Goal: Task Accomplishment & Management: Complete application form

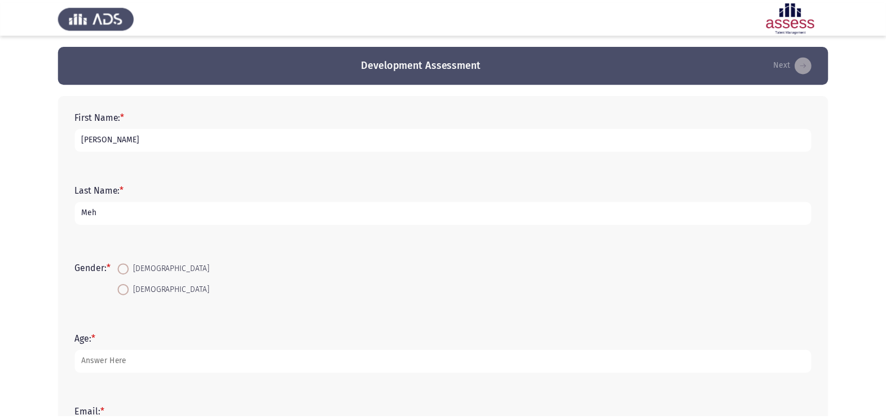
scroll to position [18, 0]
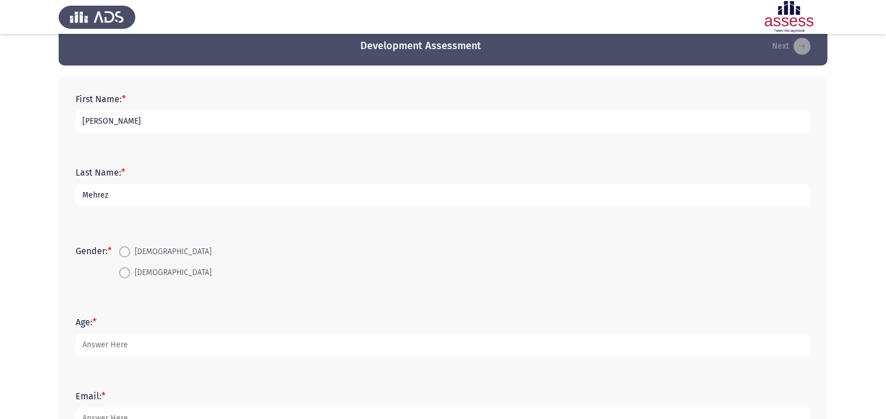
type input "Mehrez"
click at [135, 273] on span "[DEMOGRAPHIC_DATA]" at bounding box center [170, 273] width 81 height 14
click at [130, 273] on input "[DEMOGRAPHIC_DATA]" at bounding box center [124, 272] width 11 height 11
radio input "true"
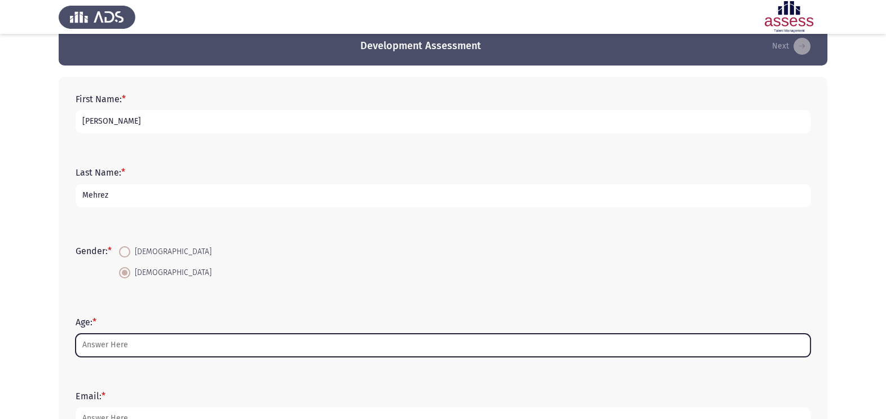
click at [158, 351] on input "Age: *" at bounding box center [443, 344] width 735 height 23
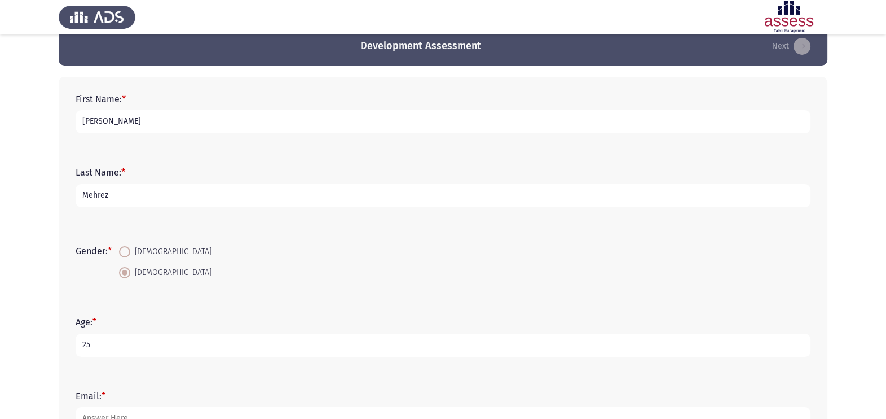
type input "25"
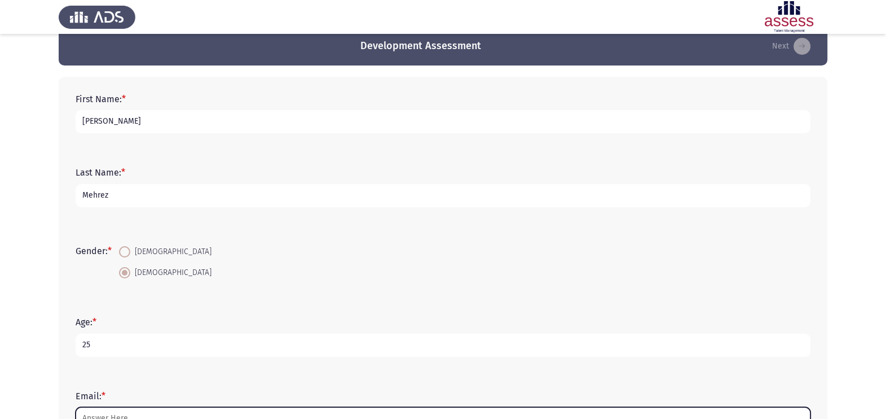
scroll to position [29, 0]
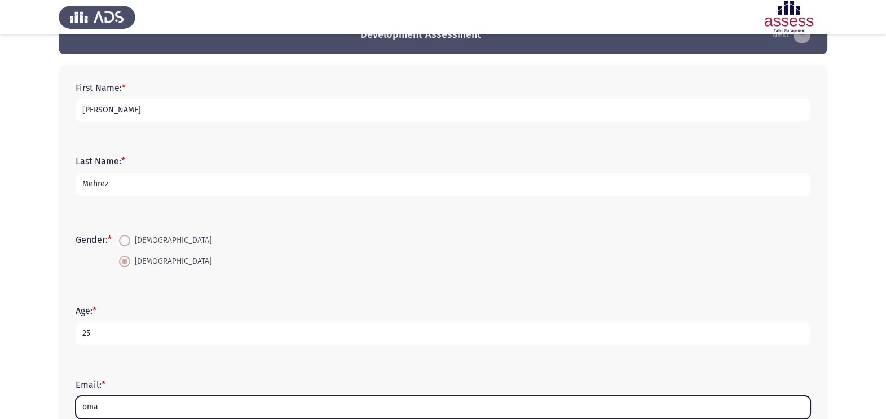
type input "omar_mehrez@hotmail.com"
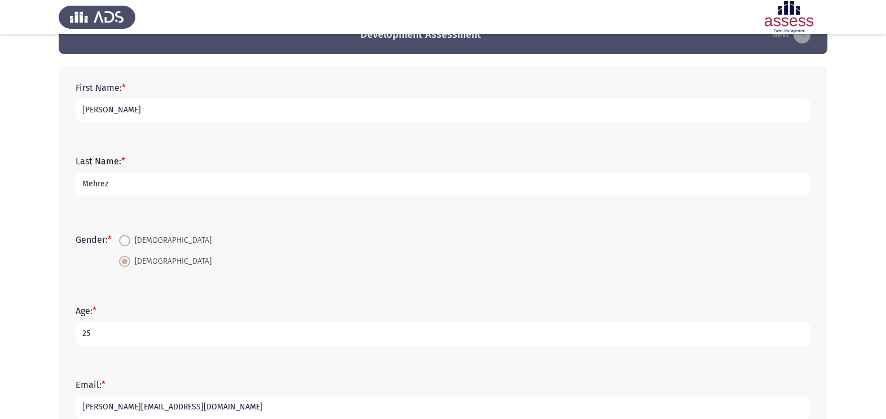
scroll to position [284, 0]
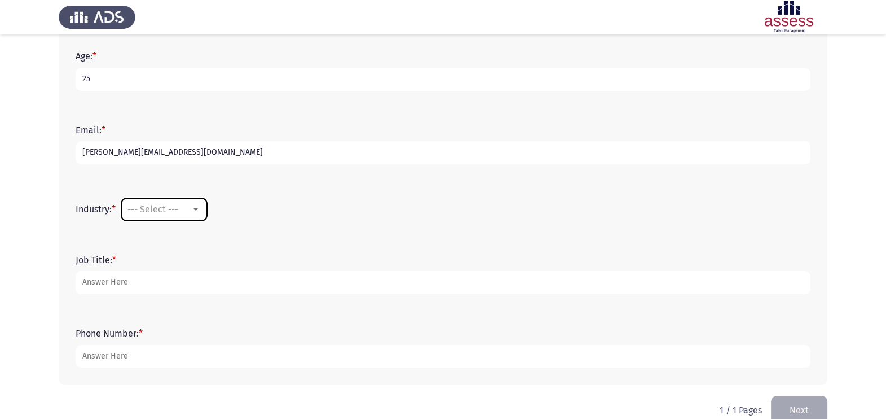
click at [191, 206] on div "--- Select ---" at bounding box center [159, 209] width 63 height 11
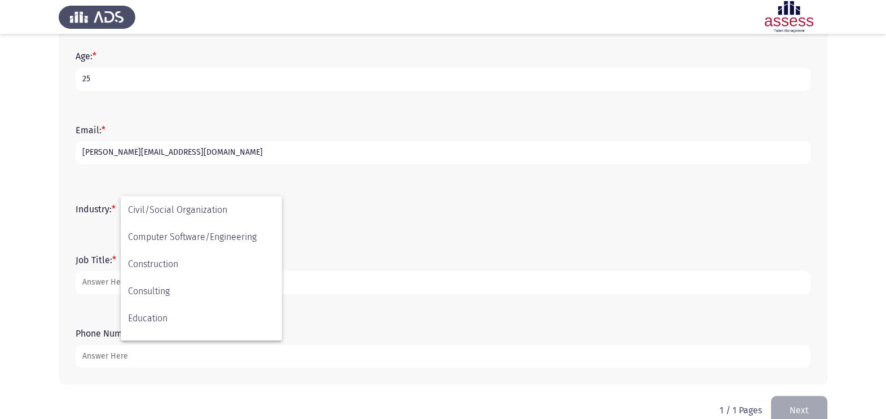
scroll to position [108, 0]
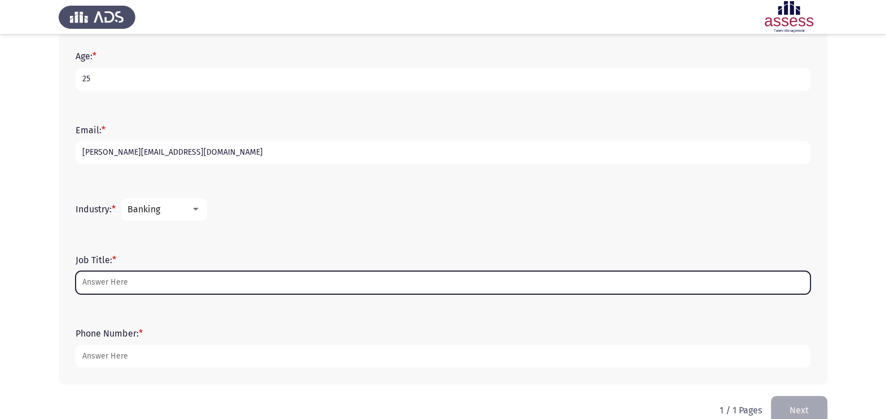
click at [147, 291] on input "Job Title: *" at bounding box center [443, 282] width 735 height 23
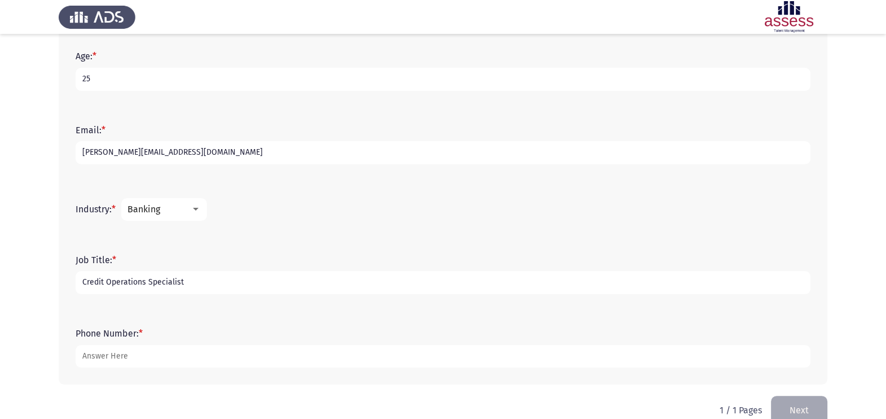
type input "Credit Operations Specialist"
type input "01069999310"
click at [799, 403] on button "Next" at bounding box center [799, 410] width 56 height 29
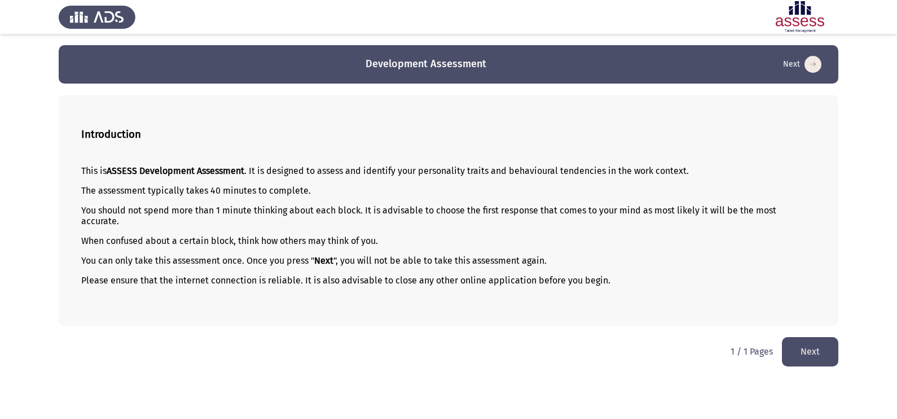
click at [812, 347] on button "Next" at bounding box center [810, 351] width 56 height 29
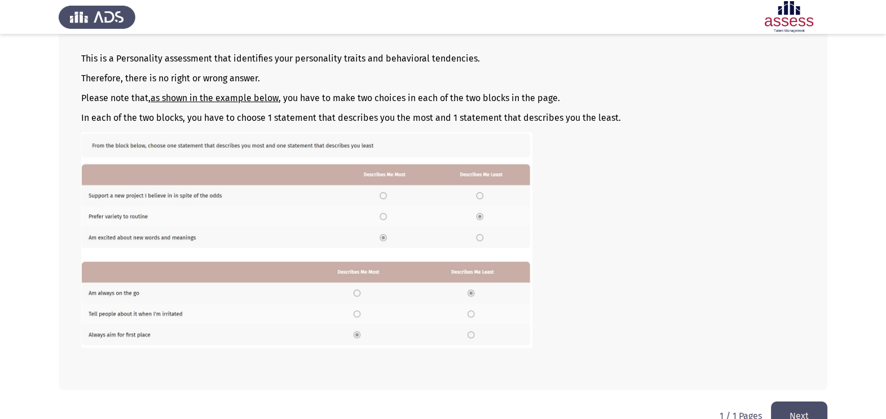
scroll to position [135, 0]
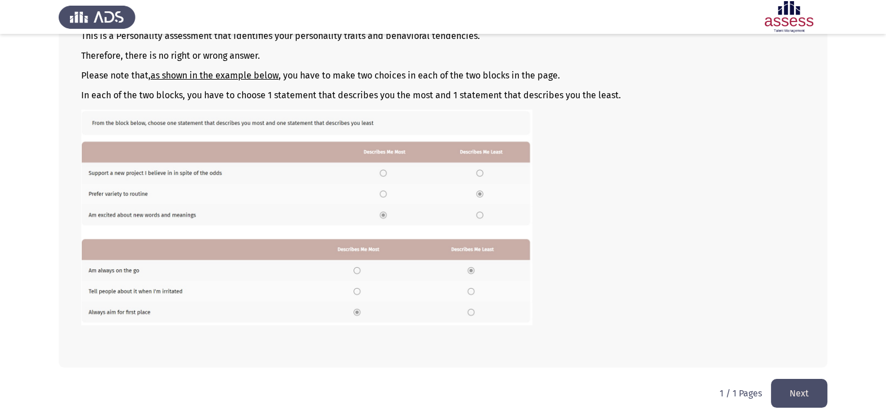
click at [794, 397] on button "Next" at bounding box center [799, 393] width 56 height 29
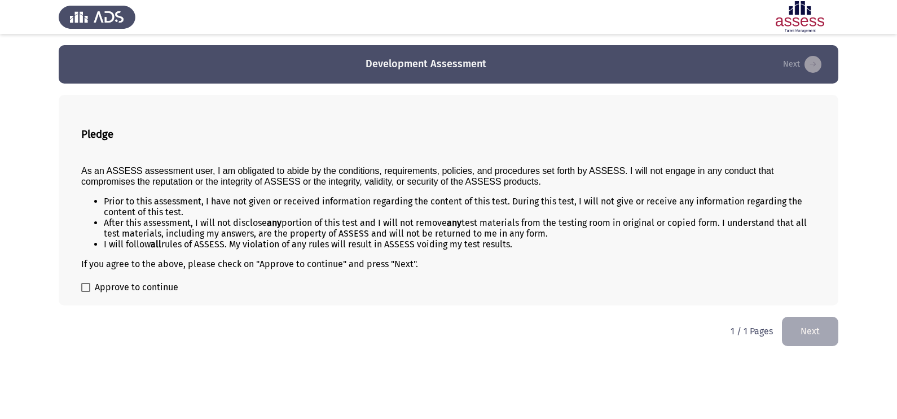
click at [125, 276] on div "Pledge As an ASSESS assessment user, I am obligated to abide by the conditions,…" at bounding box center [449, 200] width 780 height 210
click at [96, 286] on span "Approve to continue" at bounding box center [137, 287] width 84 height 14
click at [86, 292] on input "Approve to continue" at bounding box center [85, 292] width 1 height 1
checkbox input "true"
click at [810, 327] on button "Next" at bounding box center [810, 331] width 56 height 29
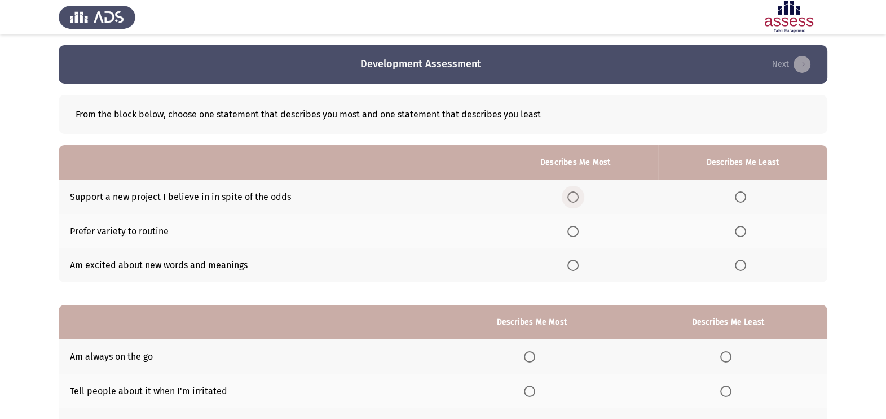
click at [574, 196] on span "Select an option" at bounding box center [573, 196] width 11 height 11
click at [574, 196] on input "Select an option" at bounding box center [573, 196] width 11 height 11
click at [577, 236] on span "Select an option" at bounding box center [573, 231] width 11 height 11
click at [577, 236] on input "Select an option" at bounding box center [573, 231] width 11 height 11
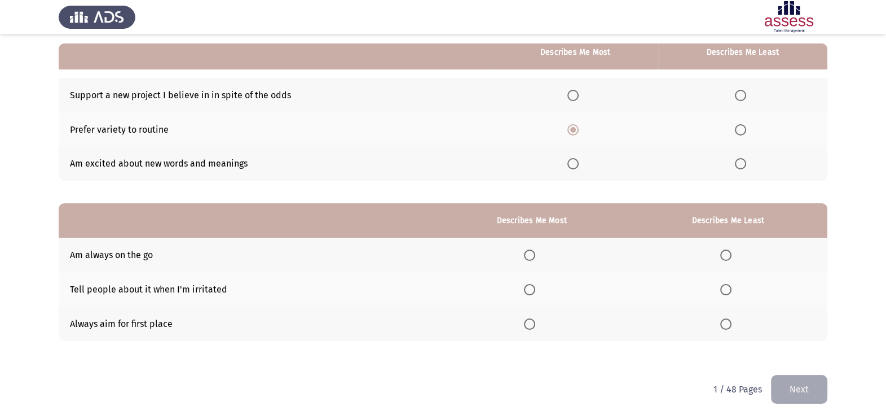
scroll to position [102, 0]
click at [528, 253] on span "Select an option" at bounding box center [529, 254] width 11 height 11
click at [528, 253] on input "Select an option" at bounding box center [529, 254] width 11 height 11
click at [743, 93] on span "Select an option" at bounding box center [740, 94] width 11 height 11
click at [743, 93] on input "Select an option" at bounding box center [740, 94] width 11 height 11
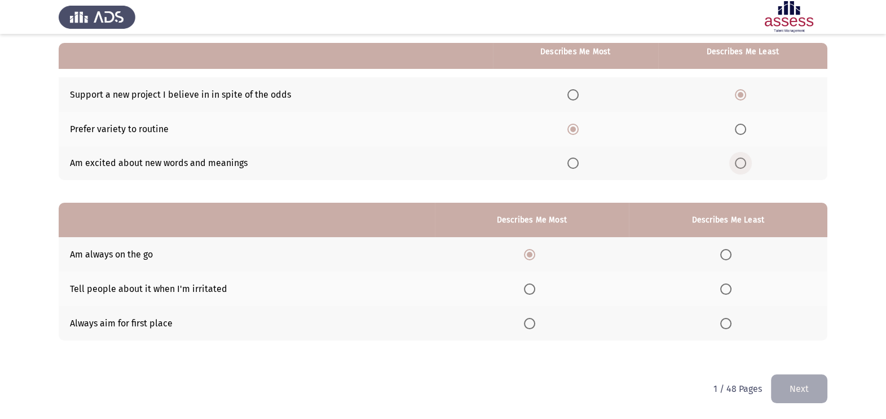
click at [741, 161] on span "Select an option" at bounding box center [740, 162] width 11 height 11
click at [741, 161] on input "Select an option" at bounding box center [740, 162] width 11 height 11
click at [573, 163] on span "Select an option" at bounding box center [573, 163] width 0 height 0
click at [576, 163] on input "Select an option" at bounding box center [573, 162] width 11 height 11
click at [576, 124] on span "Select an option" at bounding box center [573, 129] width 11 height 11
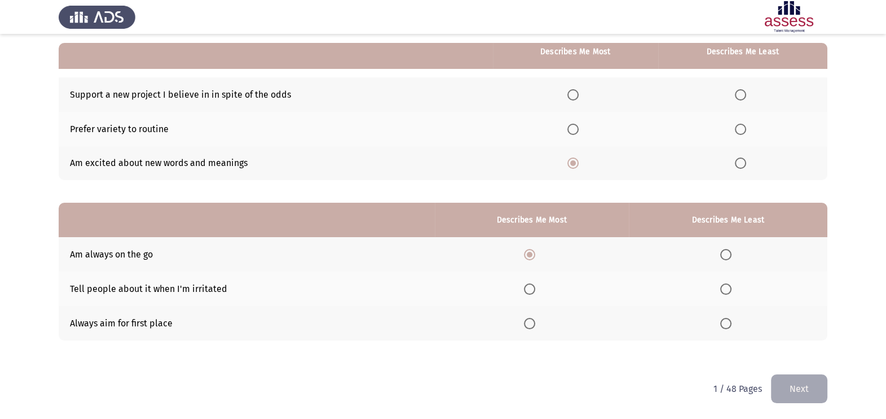
click at [576, 124] on input "Select an option" at bounding box center [573, 129] width 11 height 11
click at [733, 102] on th at bounding box center [742, 94] width 169 height 34
click at [742, 95] on span "Select an option" at bounding box center [740, 94] width 11 height 11
click at [742, 95] on input "Select an option" at bounding box center [740, 94] width 11 height 11
click at [730, 288] on span "Select an option" at bounding box center [726, 288] width 11 height 11
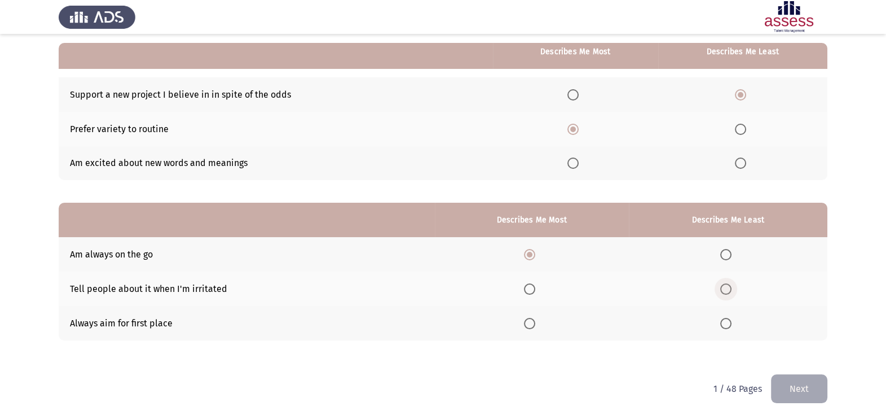
click at [730, 288] on input "Select an option" at bounding box center [726, 288] width 11 height 11
click at [802, 380] on button "Next" at bounding box center [799, 388] width 56 height 29
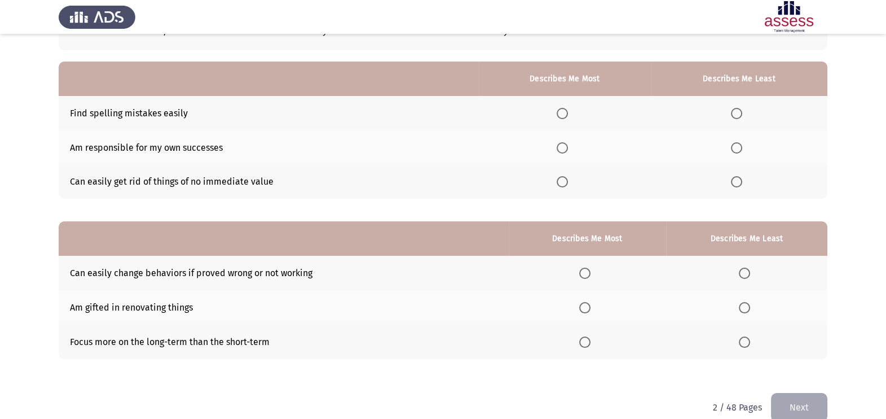
scroll to position [85, 0]
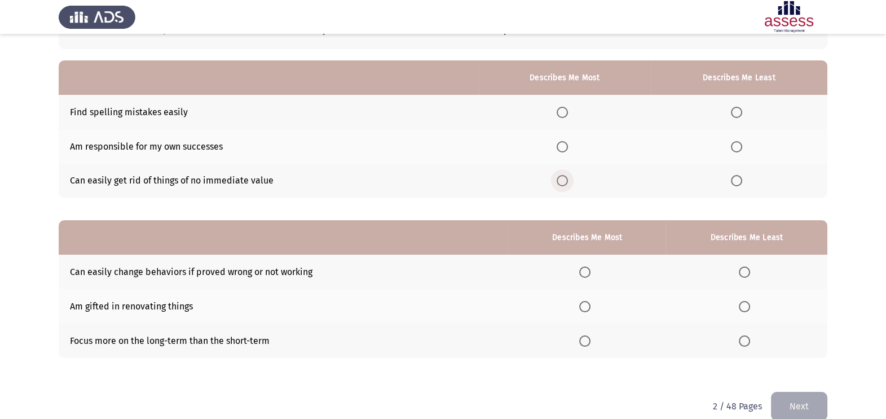
click at [568, 183] on span "Select an option" at bounding box center [562, 180] width 11 height 11
click at [568, 183] on input "Select an option" at bounding box center [562, 180] width 11 height 11
click at [560, 144] on span "Select an option" at bounding box center [562, 146] width 11 height 11
click at [560, 144] on input "Select an option" at bounding box center [562, 146] width 11 height 11
click at [743, 183] on span "Select an option" at bounding box center [736, 180] width 11 height 11
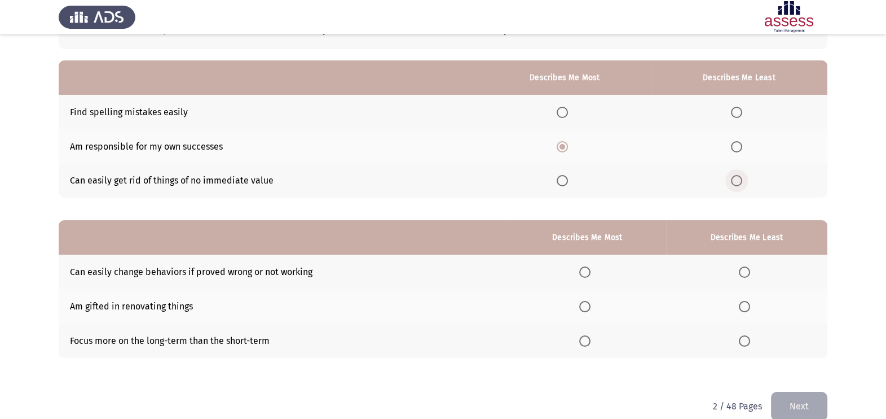
click at [743, 183] on input "Select an option" at bounding box center [736, 180] width 11 height 11
click at [563, 177] on span "Select an option" at bounding box center [562, 180] width 11 height 11
click at [563, 177] on input "Select an option" at bounding box center [562, 180] width 11 height 11
click at [740, 146] on span "Select an option" at bounding box center [736, 146] width 11 height 11
click at [740, 146] on input "Select an option" at bounding box center [736, 146] width 11 height 11
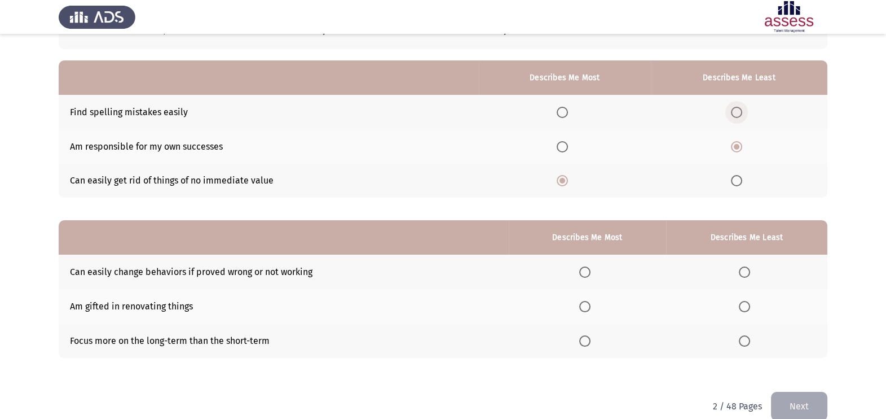
click at [734, 116] on span "Select an option" at bounding box center [736, 112] width 11 height 11
click at [734, 116] on input "Select an option" at bounding box center [736, 112] width 11 height 11
click at [588, 302] on span "Select an option" at bounding box center [584, 306] width 11 height 11
click at [588, 302] on input "Select an option" at bounding box center [584, 306] width 11 height 11
click at [749, 269] on span "Select an option" at bounding box center [744, 271] width 11 height 11
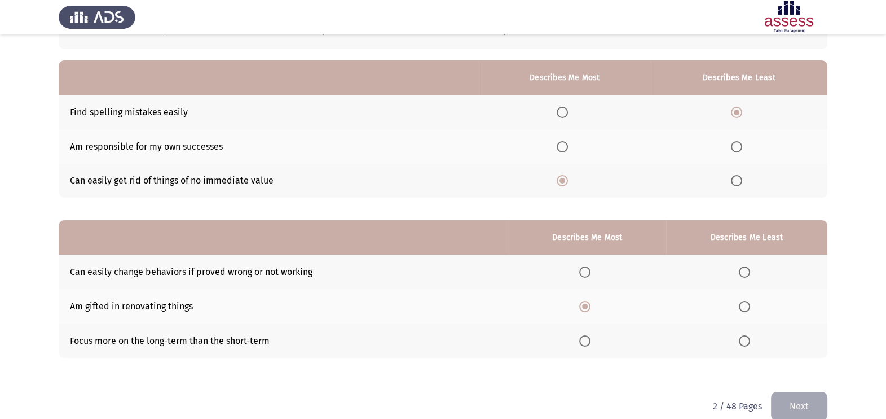
click at [749, 269] on input "Select an option" at bounding box center [744, 271] width 11 height 11
click at [742, 336] on span "Select an option" at bounding box center [744, 340] width 11 height 11
click at [742, 336] on input "Select an option" at bounding box center [744, 340] width 11 height 11
click at [780, 401] on button "Next" at bounding box center [799, 406] width 56 height 29
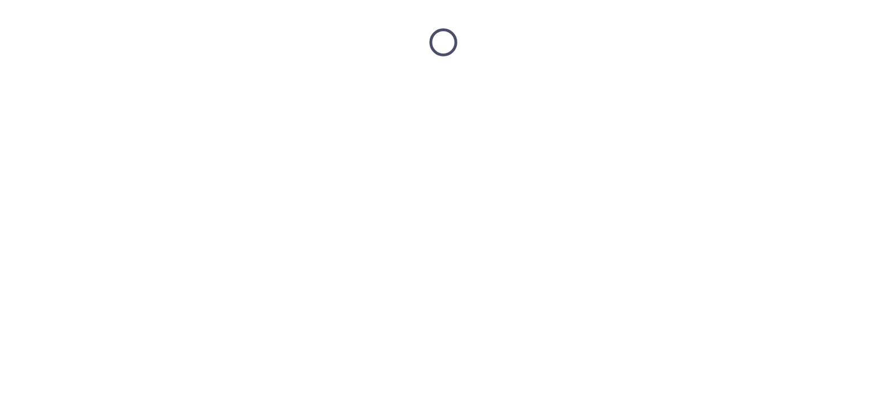
scroll to position [0, 0]
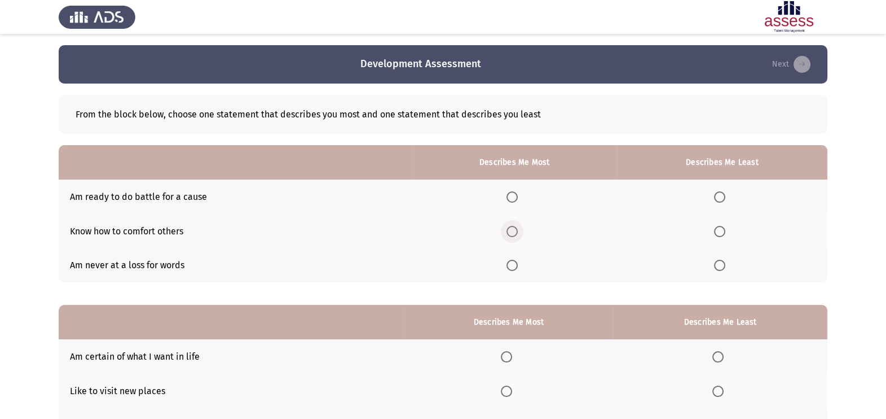
click at [514, 230] on span "Select an option" at bounding box center [512, 231] width 11 height 11
click at [514, 230] on input "Select an option" at bounding box center [512, 231] width 11 height 11
click at [718, 265] on span "Select an option" at bounding box center [719, 265] width 11 height 11
click at [718, 265] on input "Select an option" at bounding box center [719, 265] width 11 height 11
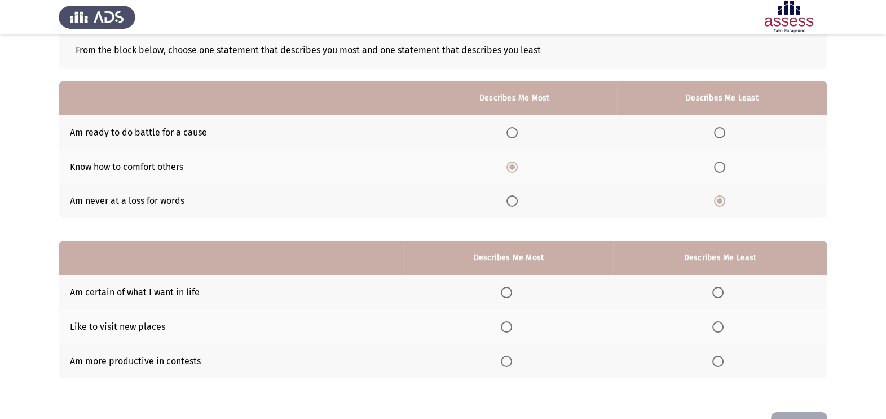
scroll to position [85, 0]
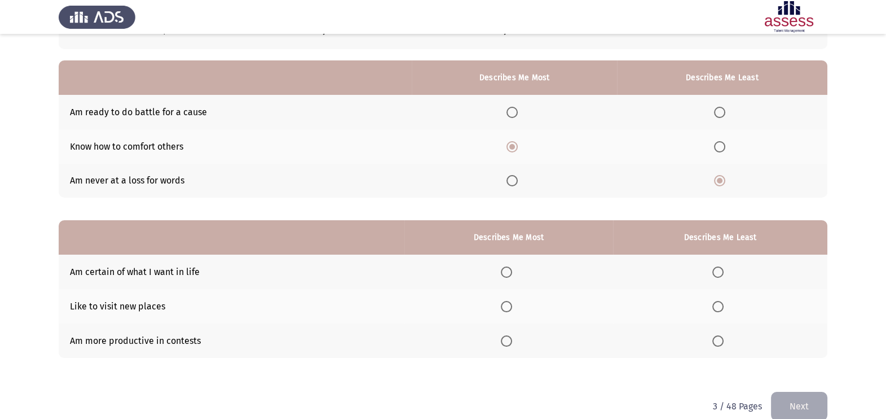
click at [508, 117] on th at bounding box center [514, 112] width 205 height 34
click at [513, 109] on span "Select an option" at bounding box center [512, 112] width 11 height 11
click at [513, 109] on input "Select an option" at bounding box center [512, 112] width 11 height 11
click at [509, 304] on span "Select an option" at bounding box center [506, 306] width 11 height 11
click at [509, 304] on input "Select an option" at bounding box center [506, 306] width 11 height 11
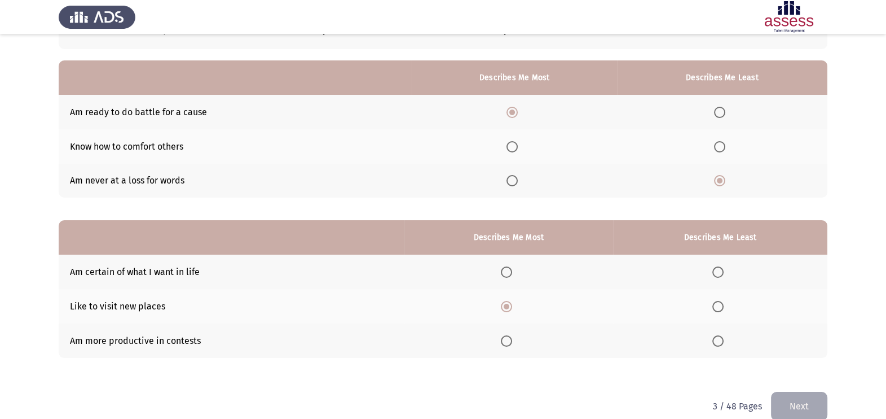
click at [722, 337] on span "Select an option" at bounding box center [718, 340] width 11 height 11
click at [722, 337] on input "Select an option" at bounding box center [718, 340] width 11 height 11
click at [798, 394] on button "Next" at bounding box center [799, 406] width 56 height 29
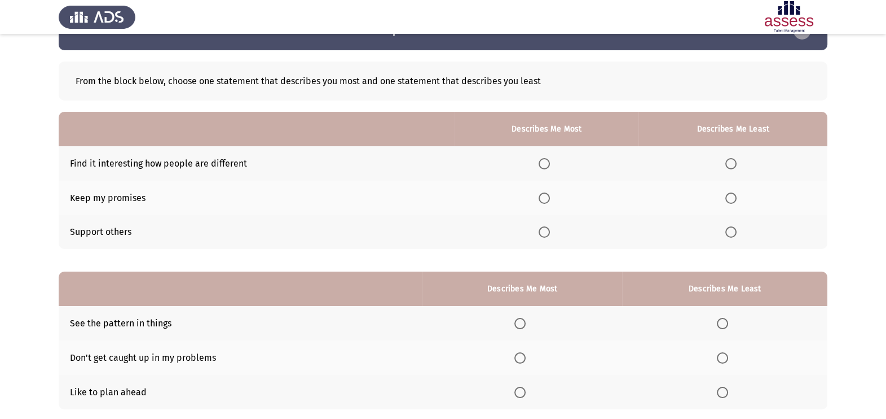
scroll to position [56, 0]
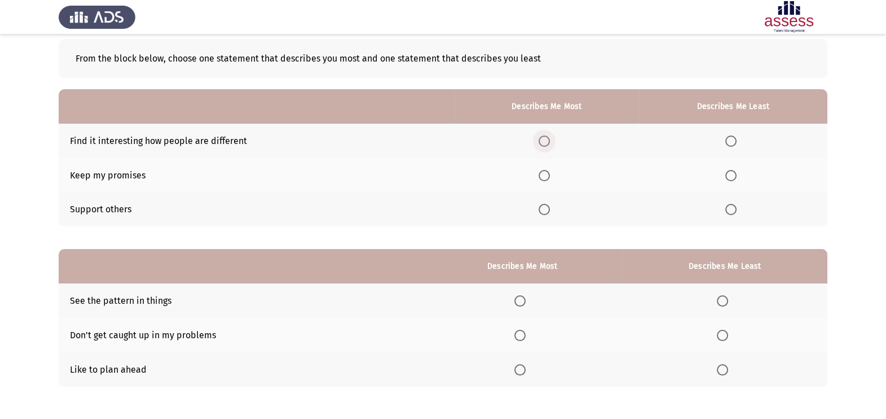
click at [544, 140] on span "Select an option" at bounding box center [544, 140] width 11 height 11
click at [544, 140] on input "Select an option" at bounding box center [544, 140] width 11 height 11
click at [732, 207] on span "Select an option" at bounding box center [731, 209] width 11 height 11
click at [732, 207] on input "Select an option" at bounding box center [731, 209] width 11 height 11
click at [515, 297] on th at bounding box center [523, 300] width 200 height 34
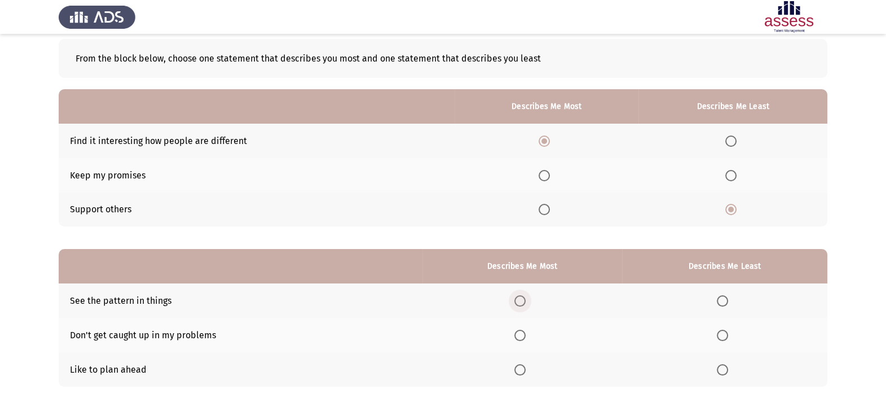
click at [523, 302] on span "Select an option" at bounding box center [520, 300] width 11 height 11
click at [523, 302] on input "Select an option" at bounding box center [520, 300] width 11 height 11
click at [720, 336] on span "Select an option" at bounding box center [722, 335] width 11 height 11
click at [720, 336] on input "Select an option" at bounding box center [722, 335] width 11 height 11
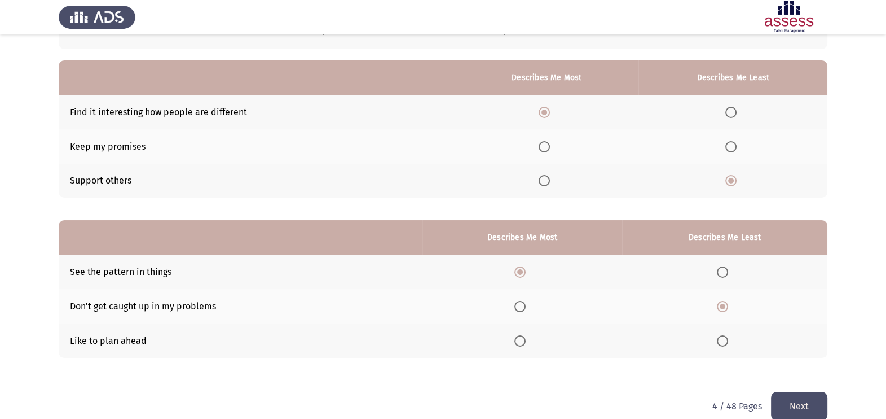
scroll to position [102, 0]
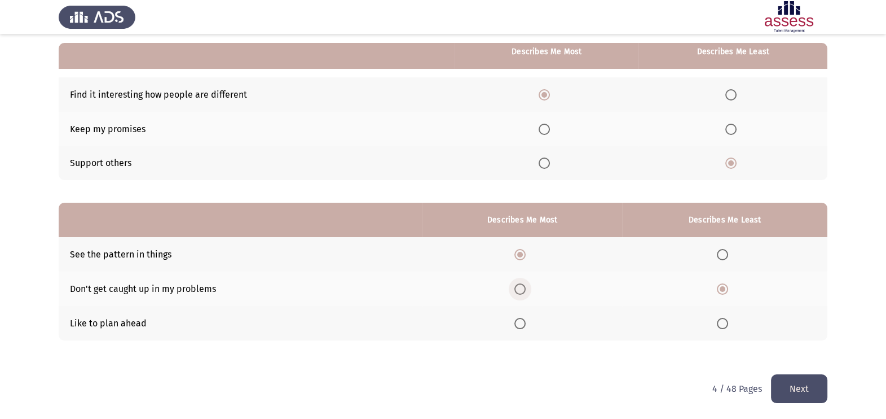
click at [519, 287] on span "Select an option" at bounding box center [520, 288] width 11 height 11
click at [519, 287] on input "Select an option" at bounding box center [520, 288] width 11 height 11
click at [723, 252] on span "Select an option" at bounding box center [722, 254] width 11 height 11
click at [723, 252] on input "Select an option" at bounding box center [722, 254] width 11 height 11
click at [798, 384] on button "Next" at bounding box center [799, 388] width 56 height 29
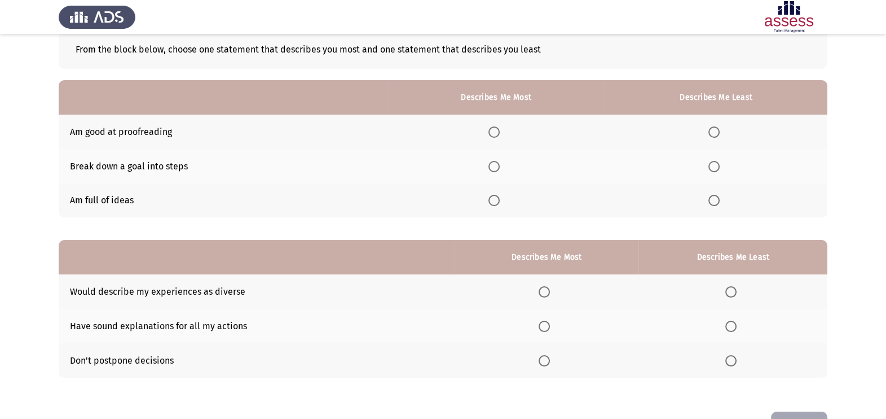
scroll to position [85, 0]
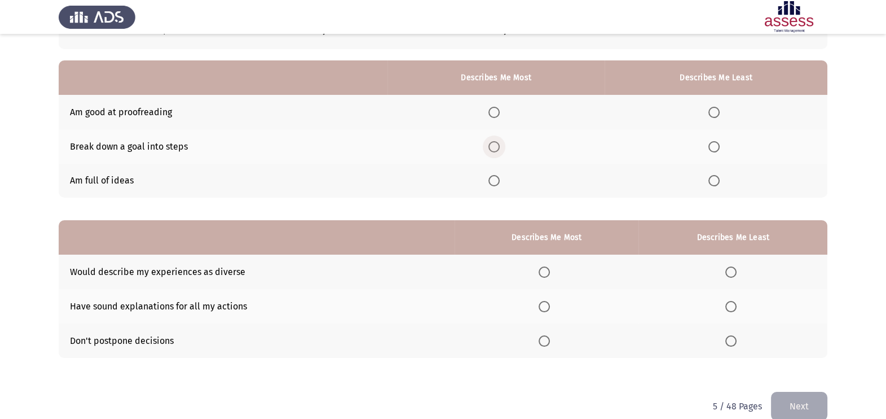
click at [499, 147] on span "Select an option" at bounding box center [494, 146] width 11 height 11
click at [499, 147] on input "Select an option" at bounding box center [494, 146] width 11 height 11
click at [723, 112] on label "Select an option" at bounding box center [717, 112] width 16 height 11
click at [720, 112] on input "Select an option" at bounding box center [714, 112] width 11 height 11
click at [503, 113] on label "Select an option" at bounding box center [497, 112] width 16 height 11
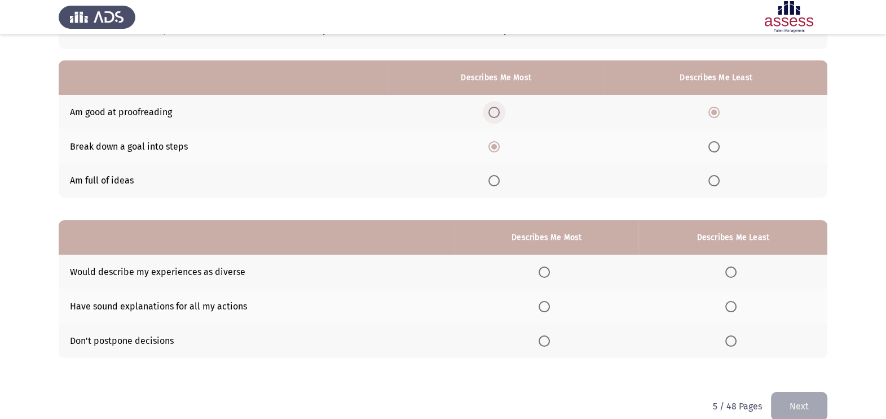
click at [500, 113] on input "Select an option" at bounding box center [494, 112] width 11 height 11
click at [498, 148] on span "Select an option" at bounding box center [494, 146] width 11 height 11
click at [498, 148] on input "Select an option" at bounding box center [494, 146] width 11 height 11
click at [719, 173] on th at bounding box center [716, 181] width 223 height 34
click at [715, 183] on span "Select an option" at bounding box center [714, 180] width 11 height 11
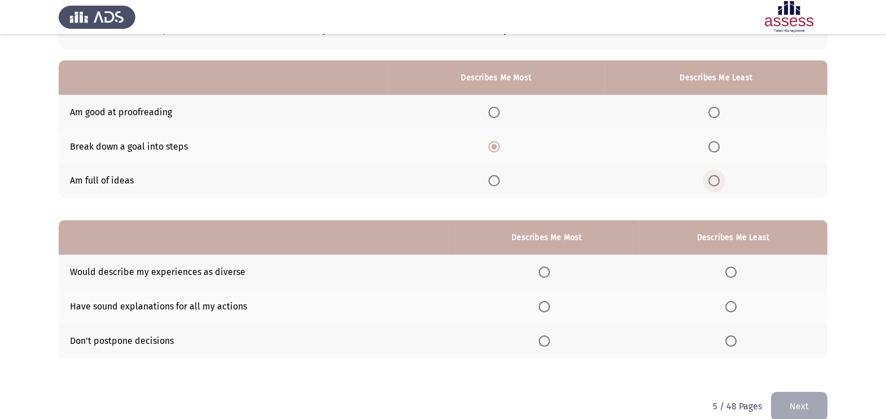
click at [715, 183] on input "Select an option" at bounding box center [714, 180] width 11 height 11
click at [548, 310] on span "Select an option" at bounding box center [544, 306] width 11 height 11
click at [548, 310] on input "Select an option" at bounding box center [544, 306] width 11 height 11
click at [732, 275] on span "Select an option" at bounding box center [731, 271] width 11 height 11
click at [732, 275] on input "Select an option" at bounding box center [731, 271] width 11 height 11
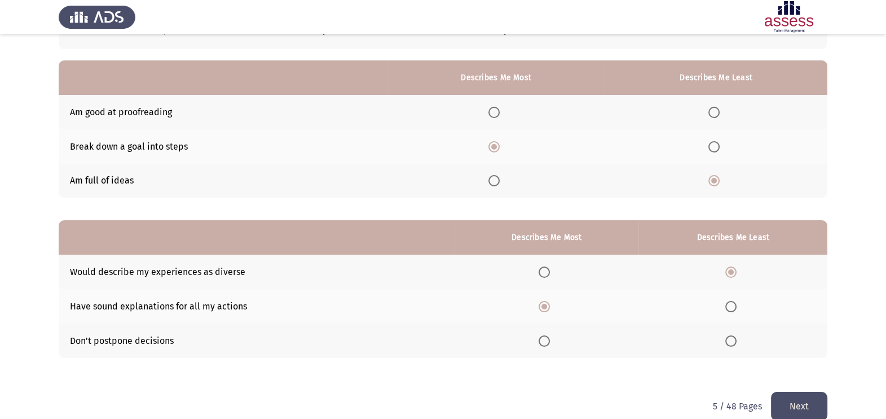
click at [790, 398] on button "Next" at bounding box center [799, 406] width 56 height 29
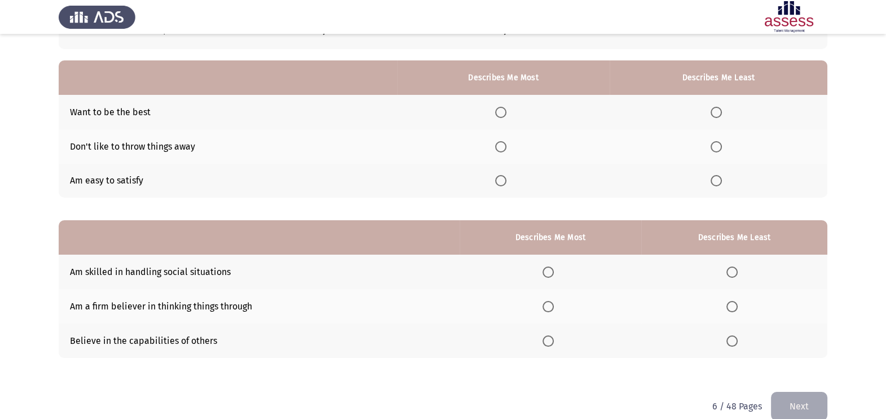
click at [502, 112] on span "Select an option" at bounding box center [500, 112] width 11 height 11
click at [502, 112] on input "Select an option" at bounding box center [500, 112] width 11 height 11
click at [715, 180] on span "Select an option" at bounding box center [716, 180] width 11 height 11
click at [715, 180] on input "Select an option" at bounding box center [716, 180] width 11 height 11
click at [554, 336] on span "Select an option" at bounding box center [548, 340] width 11 height 11
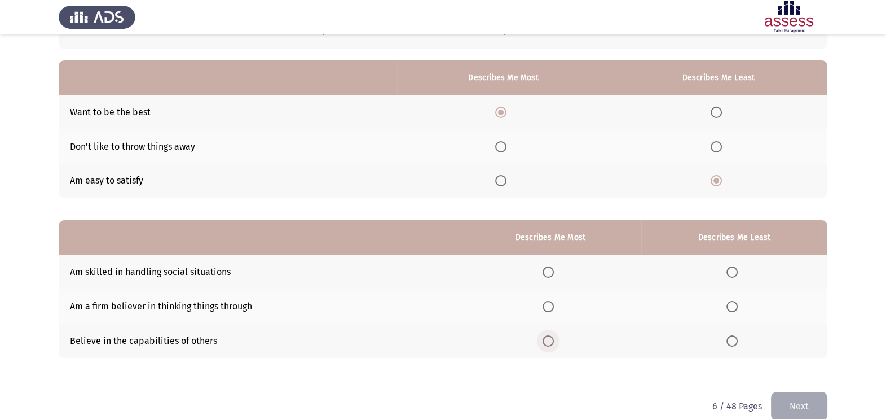
click at [554, 336] on input "Select an option" at bounding box center [548, 340] width 11 height 11
click at [740, 306] on label "Select an option" at bounding box center [735, 306] width 16 height 11
click at [738, 306] on input "Select an option" at bounding box center [732, 306] width 11 height 11
click at [790, 397] on button "Next" at bounding box center [799, 406] width 56 height 29
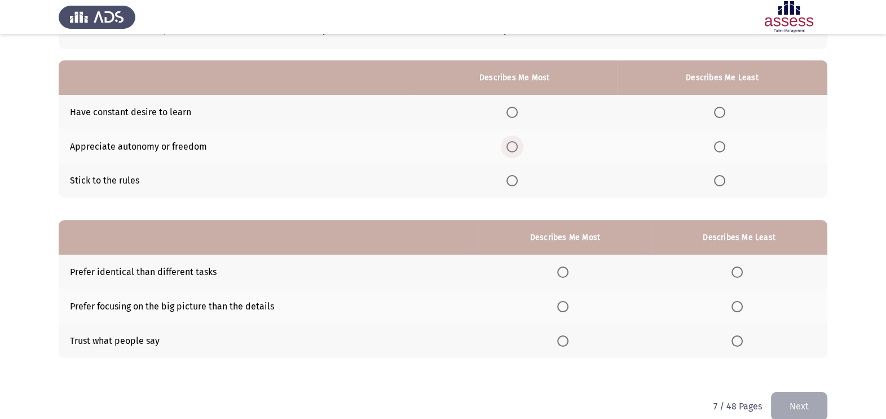
click at [511, 142] on span "Select an option" at bounding box center [512, 146] width 11 height 11
click at [511, 142] on input "Select an option" at bounding box center [512, 146] width 11 height 11
click at [709, 173] on th at bounding box center [722, 181] width 210 height 34
click at [711, 175] on th at bounding box center [722, 181] width 210 height 34
click at [713, 179] on th at bounding box center [722, 181] width 210 height 34
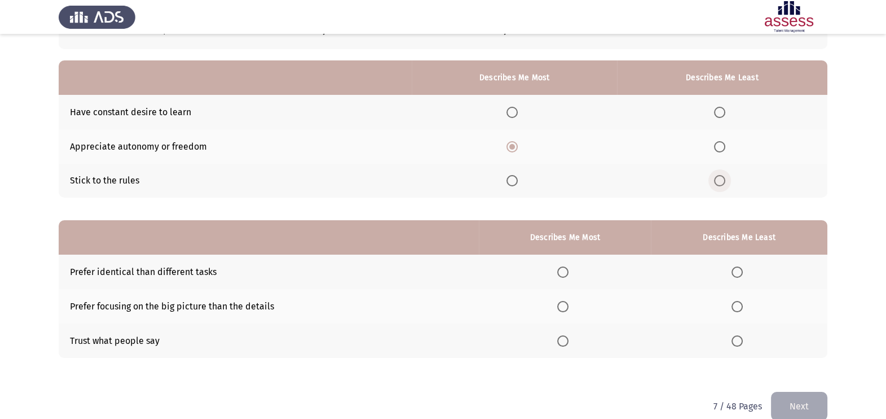
click at [722, 179] on span "Select an option" at bounding box center [719, 180] width 11 height 11
click at [722, 179] on input "Select an option" at bounding box center [719, 180] width 11 height 11
click at [564, 303] on span "Select an option" at bounding box center [562, 306] width 11 height 11
click at [564, 303] on input "Select an option" at bounding box center [562, 306] width 11 height 11
click at [734, 269] on span "Select an option" at bounding box center [737, 271] width 11 height 11
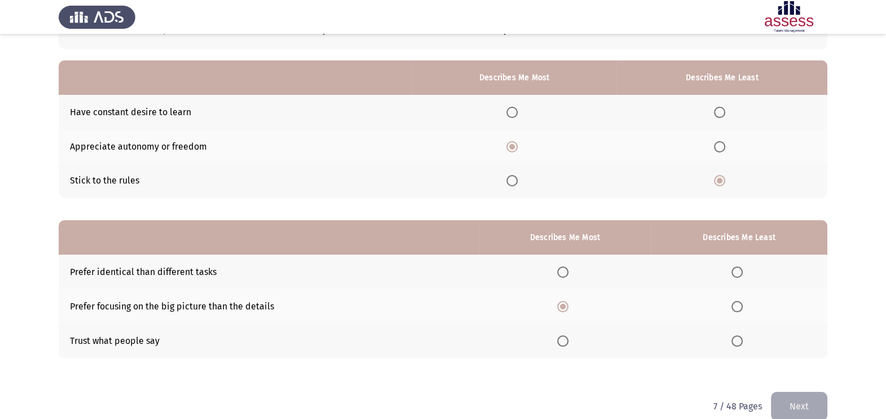
click at [734, 269] on input "Select an option" at bounding box center [737, 271] width 11 height 11
click at [784, 395] on button "Next" at bounding box center [799, 406] width 56 height 29
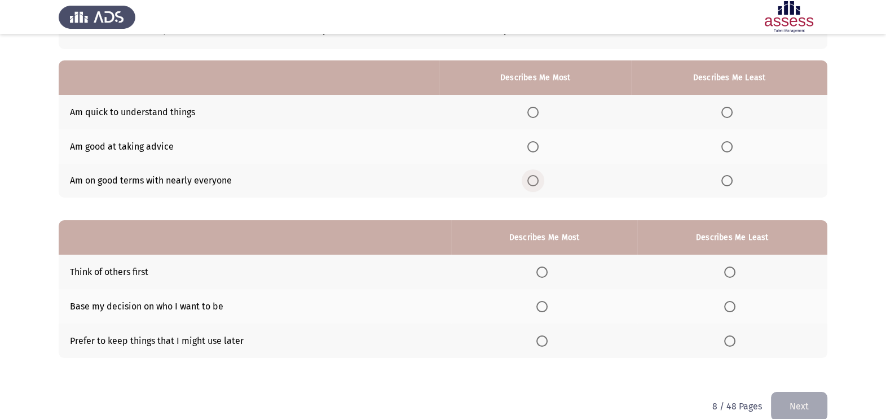
click at [538, 181] on span "Select an option" at bounding box center [533, 180] width 11 height 11
click at [538, 181] on input "Select an option" at bounding box center [533, 180] width 11 height 11
click at [731, 146] on span "Select an option" at bounding box center [727, 146] width 11 height 11
click at [731, 146] on input "Select an option" at bounding box center [727, 146] width 11 height 11
click at [545, 266] on span "Select an option" at bounding box center [542, 271] width 11 height 11
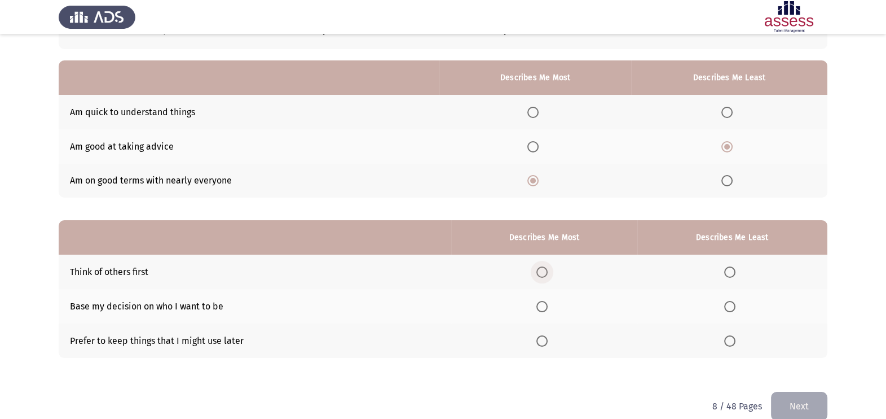
click at [545, 266] on input "Select an option" at bounding box center [542, 271] width 11 height 11
click at [728, 340] on span "Select an option" at bounding box center [729, 340] width 11 height 11
click at [728, 340] on input "Select an option" at bounding box center [729, 340] width 11 height 11
click at [790, 394] on button "Next" at bounding box center [799, 406] width 56 height 29
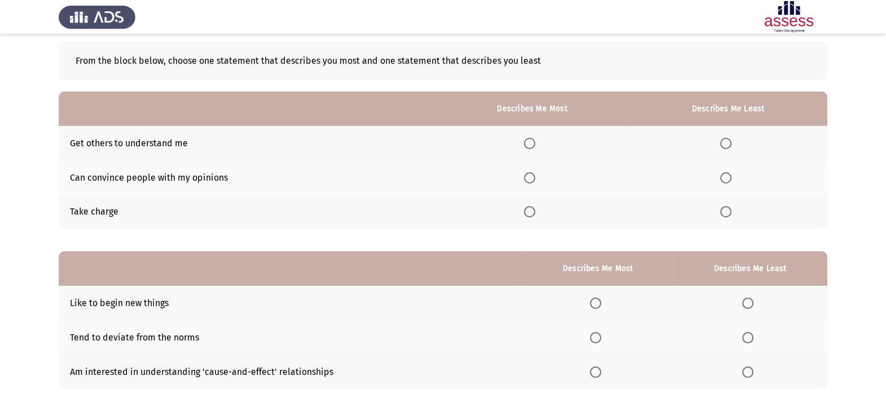
scroll to position [56, 0]
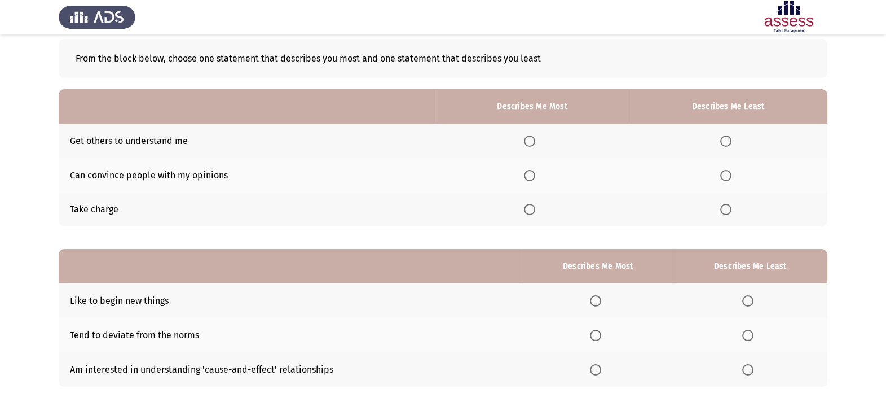
click at [533, 212] on span "Select an option" at bounding box center [529, 209] width 11 height 11
click at [533, 212] on input "Select an option" at bounding box center [529, 209] width 11 height 11
click at [727, 139] on span "Select an option" at bounding box center [726, 140] width 11 height 11
click at [727, 139] on input "Select an option" at bounding box center [726, 140] width 11 height 11
click at [598, 298] on span "Select an option" at bounding box center [595, 300] width 11 height 11
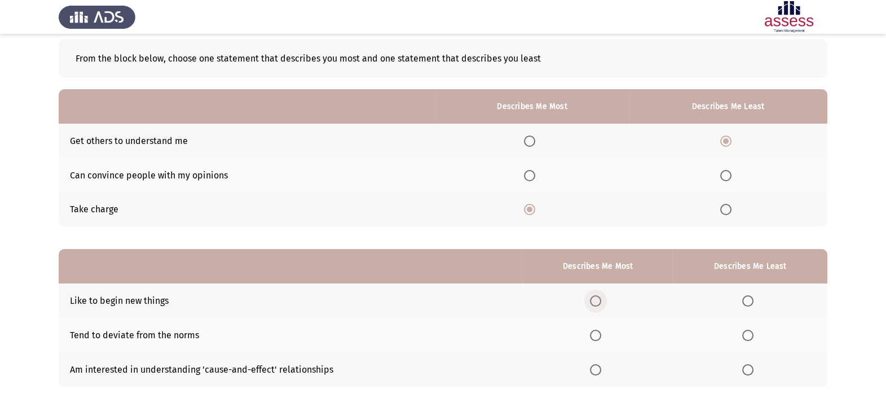
click at [598, 298] on input "Select an option" at bounding box center [595, 300] width 11 height 11
click at [753, 374] on span "Select an option" at bounding box center [748, 369] width 11 height 11
click at [753, 374] on input "Select an option" at bounding box center [748, 369] width 11 height 11
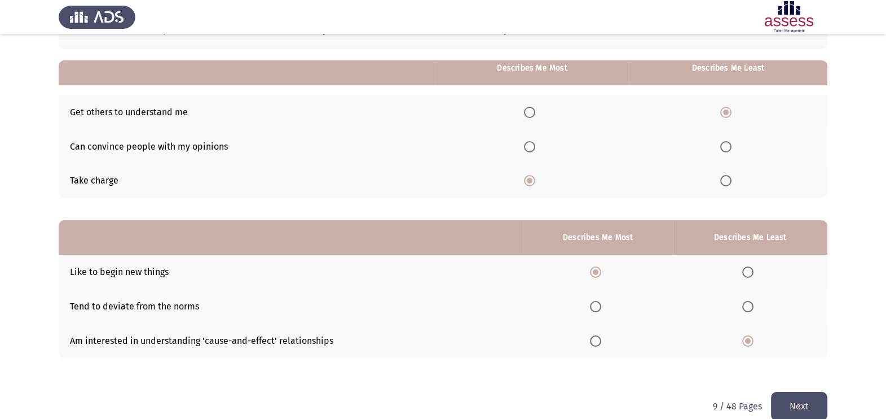
scroll to position [102, 0]
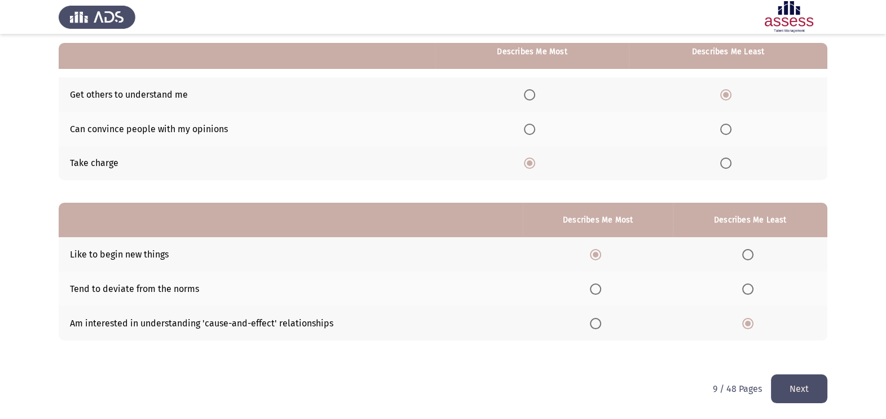
click at [752, 289] on span "Select an option" at bounding box center [748, 288] width 11 height 11
click at [752, 289] on input "Select an option" at bounding box center [748, 288] width 11 height 11
click at [791, 388] on button "Next" at bounding box center [799, 388] width 56 height 29
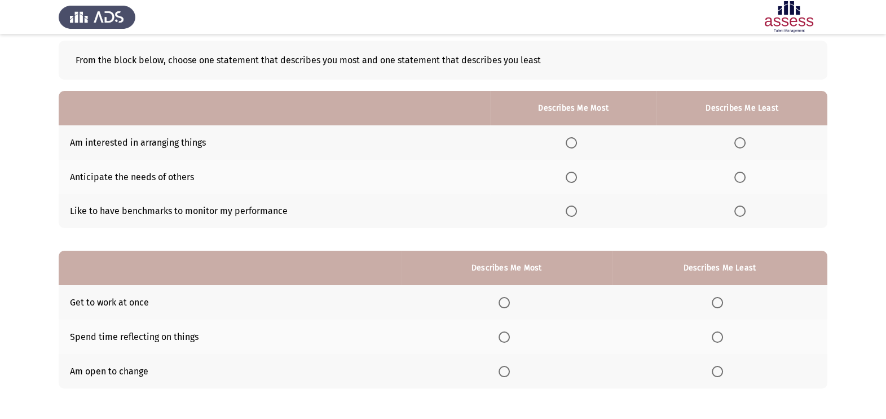
scroll to position [56, 0]
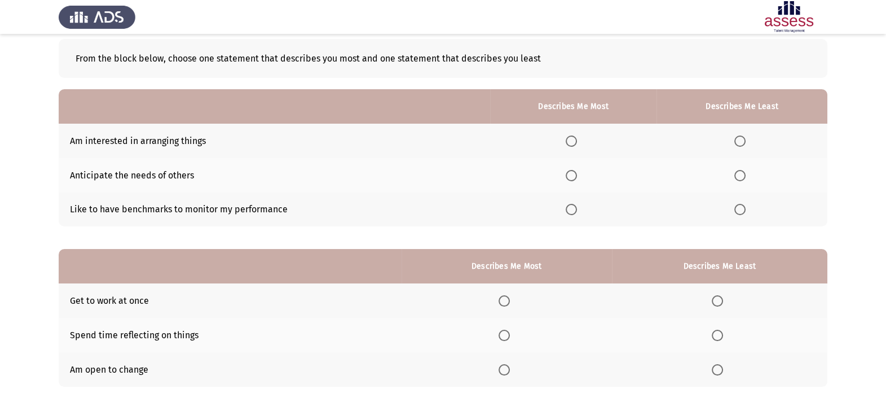
click at [570, 148] on th at bounding box center [573, 141] width 166 height 34
click at [575, 139] on span "Select an option" at bounding box center [571, 140] width 11 height 11
click at [575, 139] on input "Select an option" at bounding box center [571, 140] width 11 height 11
click at [739, 212] on span "Select an option" at bounding box center [740, 209] width 11 height 11
click at [739, 212] on input "Select an option" at bounding box center [740, 209] width 11 height 11
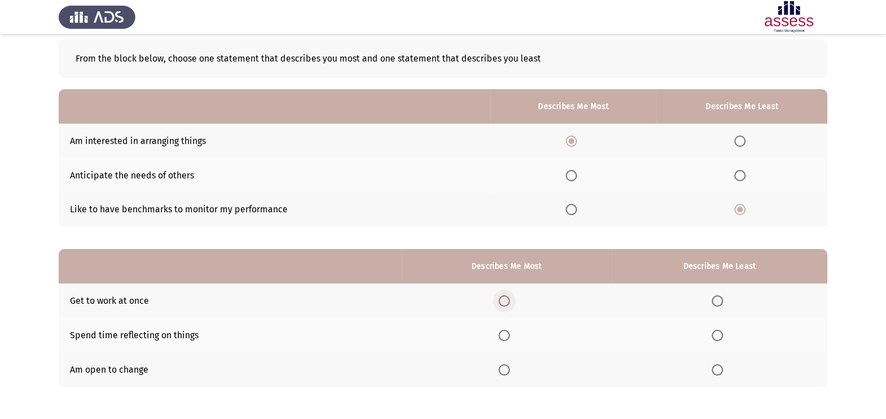
click at [508, 300] on span "Select an option" at bounding box center [504, 300] width 11 height 11
click at [508, 300] on input "Select an option" at bounding box center [504, 300] width 11 height 11
click at [713, 336] on span "Select an option" at bounding box center [717, 335] width 11 height 11
click at [713, 336] on input "Select an option" at bounding box center [717, 335] width 11 height 11
click at [506, 366] on span "Select an option" at bounding box center [504, 369] width 11 height 11
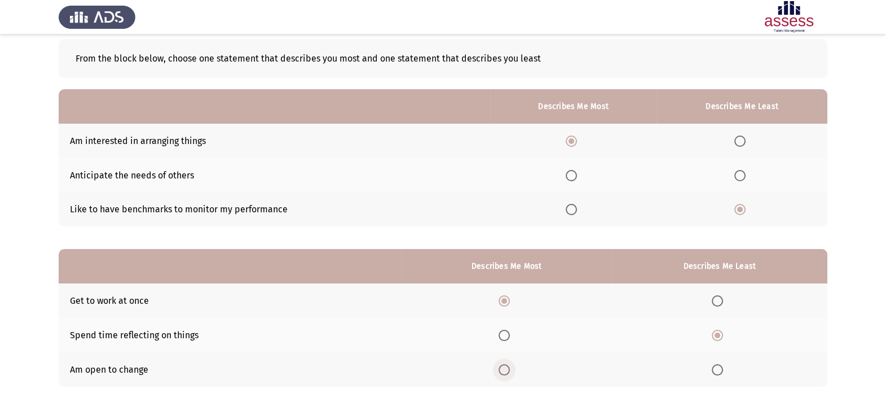
click at [506, 366] on input "Select an option" at bounding box center [504, 369] width 11 height 11
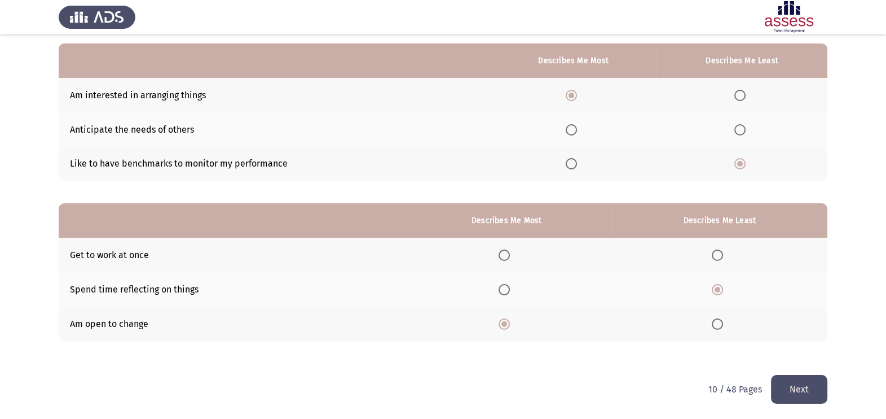
scroll to position [102, 0]
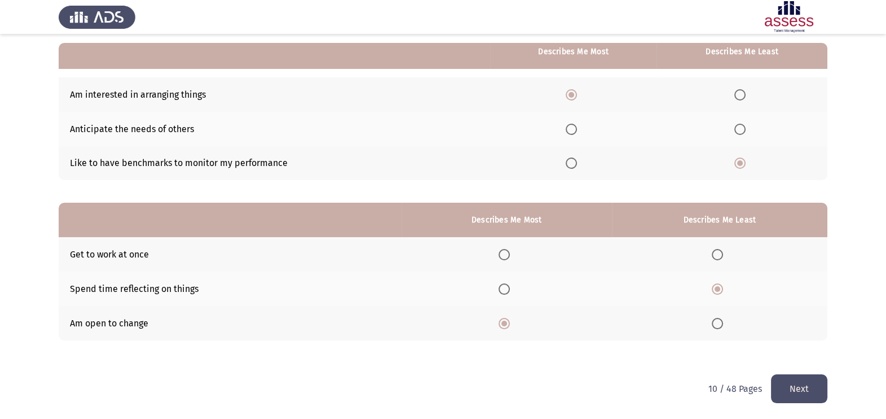
click at [807, 385] on button "Next" at bounding box center [799, 388] width 56 height 29
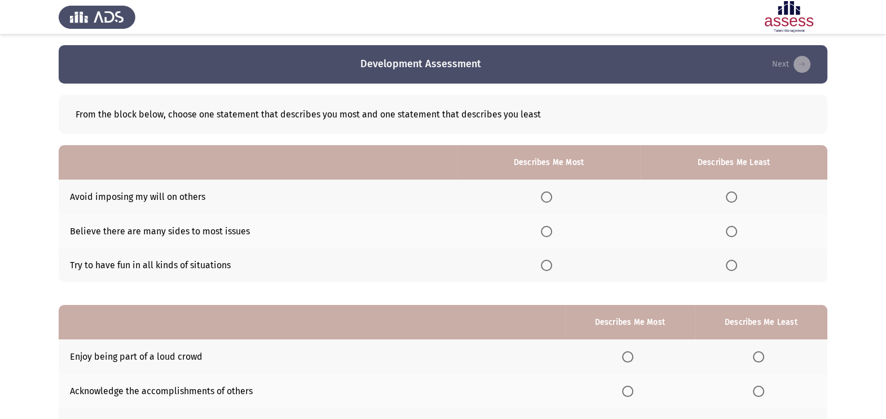
click at [544, 229] on span "Select an option" at bounding box center [546, 231] width 11 height 11
click at [544, 229] on input "Select an option" at bounding box center [546, 231] width 11 height 11
click at [735, 196] on span "Select an option" at bounding box center [731, 196] width 11 height 11
click at [735, 196] on input "Select an option" at bounding box center [731, 196] width 11 height 11
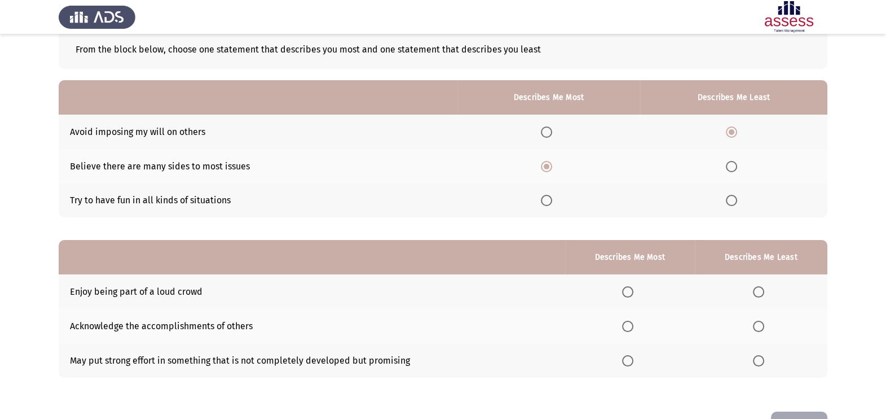
scroll to position [85, 0]
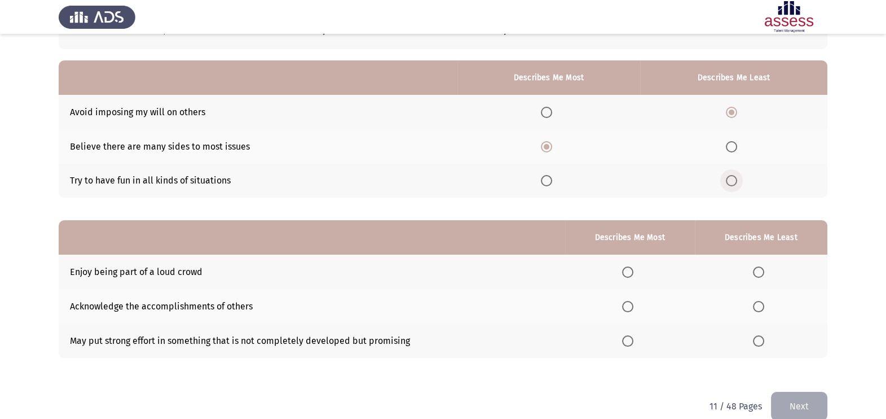
click at [732, 178] on span "Select an option" at bounding box center [731, 180] width 11 height 11
click at [732, 178] on input "Select an option" at bounding box center [731, 180] width 11 height 11
click at [766, 270] on label "Select an option" at bounding box center [761, 271] width 16 height 11
click at [765, 270] on input "Select an option" at bounding box center [758, 271] width 11 height 11
click at [629, 340] on span "Select an option" at bounding box center [627, 340] width 11 height 11
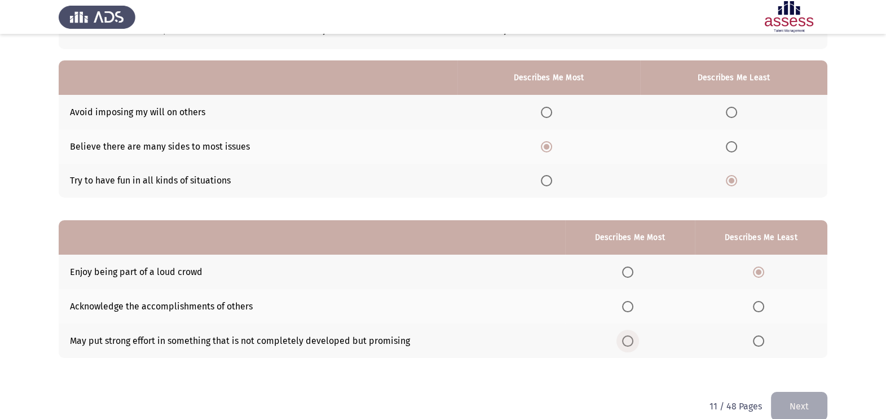
click at [629, 340] on input "Select an option" at bounding box center [627, 340] width 11 height 11
click at [787, 401] on button "Next" at bounding box center [799, 406] width 56 height 29
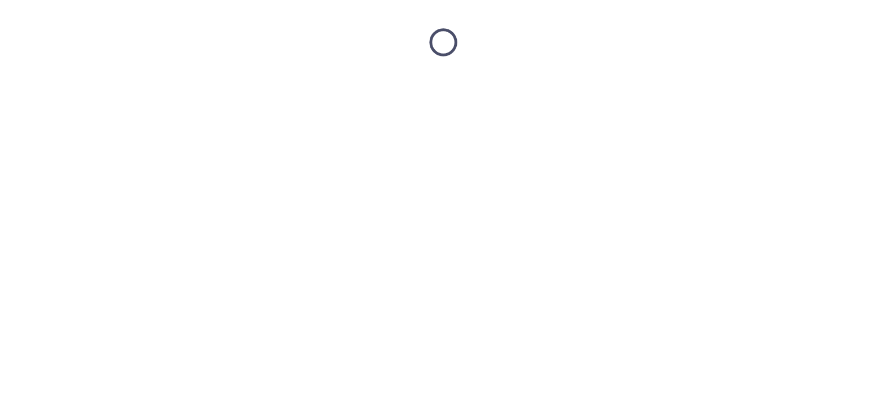
scroll to position [0, 0]
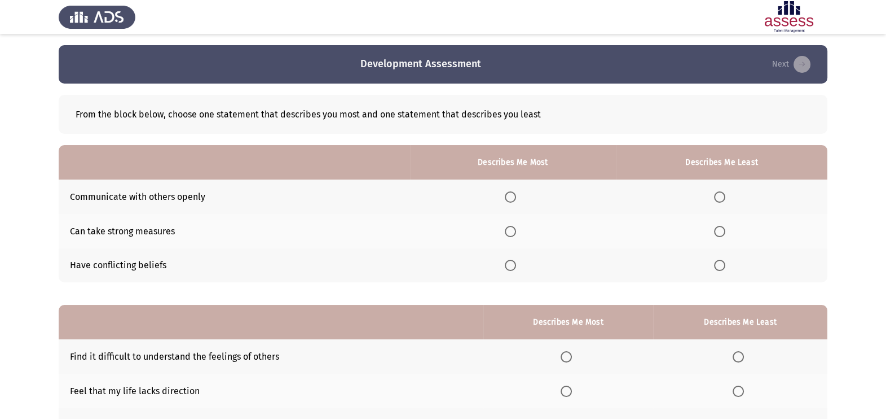
click at [520, 201] on label "Select an option" at bounding box center [513, 196] width 16 height 11
click at [516, 201] on input "Select an option" at bounding box center [510, 196] width 11 height 11
click at [720, 234] on span "Select an option" at bounding box center [719, 231] width 11 height 11
click at [720, 234] on input "Select an option" at bounding box center [719, 231] width 11 height 11
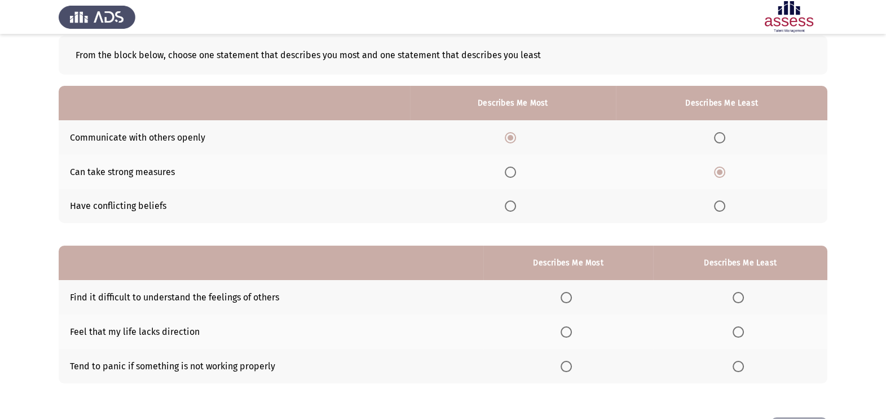
scroll to position [85, 0]
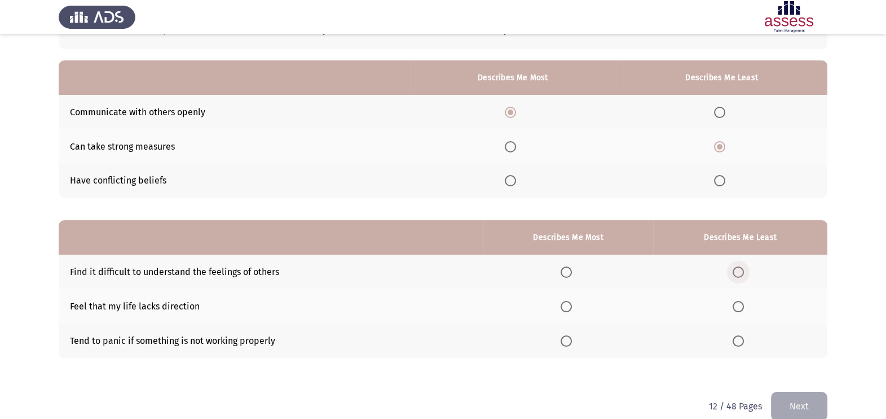
click at [737, 269] on span "Select an option" at bounding box center [738, 271] width 11 height 11
click at [737, 269] on input "Select an option" at bounding box center [738, 271] width 11 height 11
click at [572, 341] on span "Select an option" at bounding box center [566, 340] width 11 height 11
click at [572, 341] on input "Select an option" at bounding box center [566, 340] width 11 height 11
click at [796, 401] on button "Next" at bounding box center [799, 406] width 56 height 29
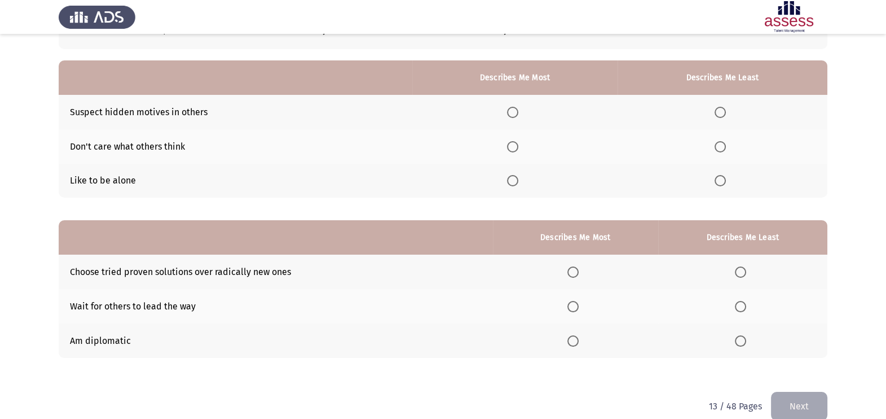
click at [705, 110] on th at bounding box center [723, 112] width 210 height 34
click at [720, 111] on span "Select an option" at bounding box center [720, 112] width 11 height 11
click at [720, 111] on input "Select an option" at bounding box center [720, 112] width 11 height 11
click at [515, 179] on span "Select an option" at bounding box center [512, 180] width 11 height 11
click at [515, 179] on input "Select an option" at bounding box center [512, 180] width 11 height 11
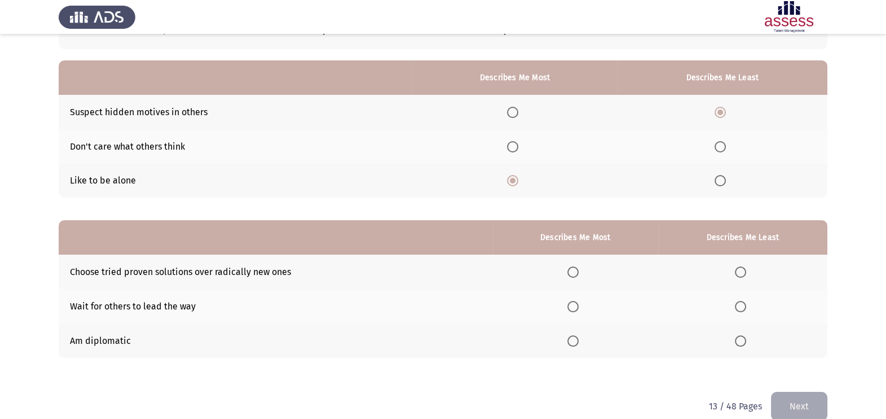
click at [577, 270] on span "Select an option" at bounding box center [573, 271] width 11 height 11
click at [577, 270] on input "Select an option" at bounding box center [573, 271] width 11 height 11
click at [577, 341] on span "Select an option" at bounding box center [573, 340] width 11 height 11
click at [577, 341] on input "Select an option" at bounding box center [573, 340] width 11 height 11
click at [741, 272] on span "Select an option" at bounding box center [740, 271] width 11 height 11
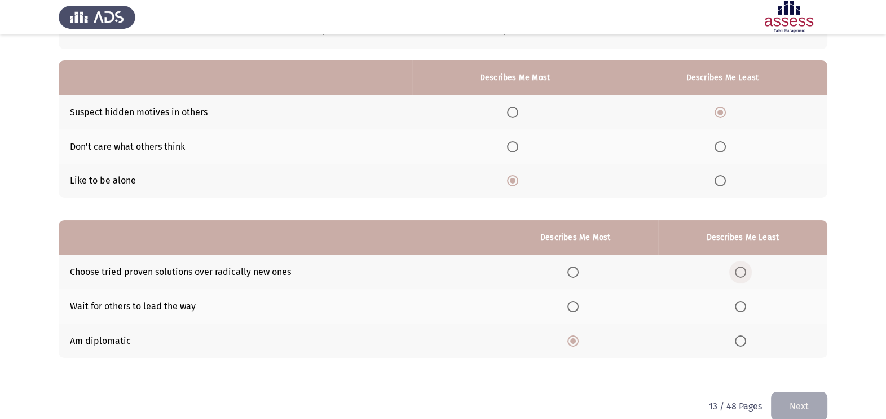
click at [741, 272] on input "Select an option" at bounding box center [740, 271] width 11 height 11
click at [775, 394] on button "Next" at bounding box center [799, 406] width 56 height 29
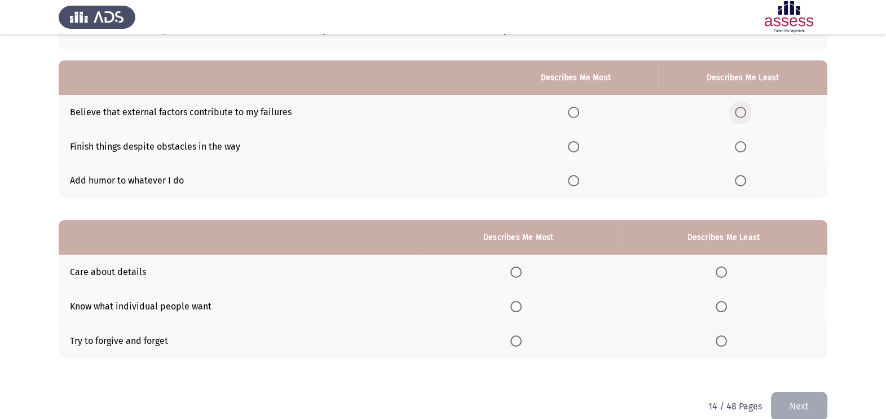
click at [741, 112] on span "Select an option" at bounding box center [741, 112] width 0 height 0
click at [741, 112] on input "Select an option" at bounding box center [740, 112] width 11 height 11
click at [576, 145] on span "Select an option" at bounding box center [573, 146] width 11 height 11
click at [576, 145] on input "Select an option" at bounding box center [573, 146] width 11 height 11
click at [576, 181] on span "Select an option" at bounding box center [573, 180] width 11 height 11
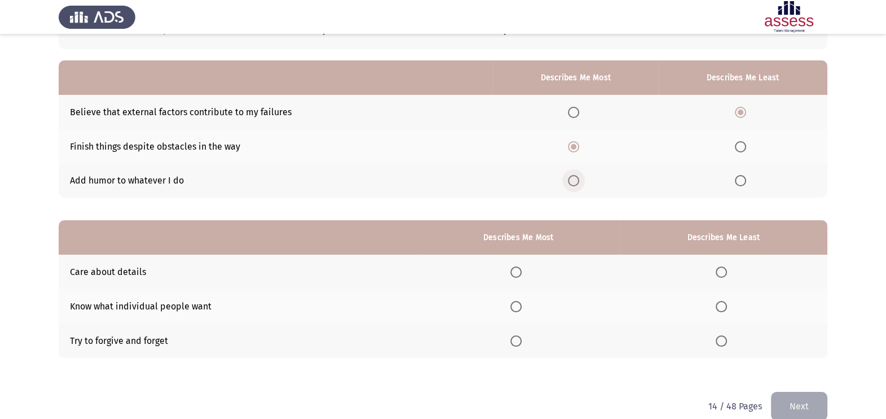
click at [576, 181] on input "Select an option" at bounding box center [573, 180] width 11 height 11
click at [576, 146] on span "Select an option" at bounding box center [573, 146] width 11 height 11
click at [576, 146] on input "Select an option" at bounding box center [573, 146] width 11 height 11
click at [519, 270] on span "Select an option" at bounding box center [516, 271] width 11 height 11
click at [519, 270] on input "Select an option" at bounding box center [516, 271] width 11 height 11
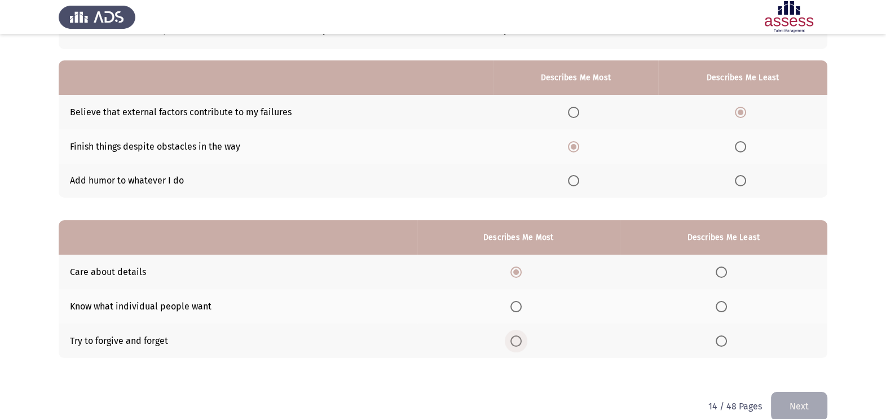
click at [519, 339] on span "Select an option" at bounding box center [516, 340] width 11 height 11
click at [519, 339] on input "Select an option" at bounding box center [516, 340] width 11 height 11
click at [727, 302] on span "Select an option" at bounding box center [721, 306] width 11 height 11
click at [727, 302] on input "Select an option" at bounding box center [721, 306] width 11 height 11
click at [802, 399] on button "Next" at bounding box center [799, 406] width 56 height 29
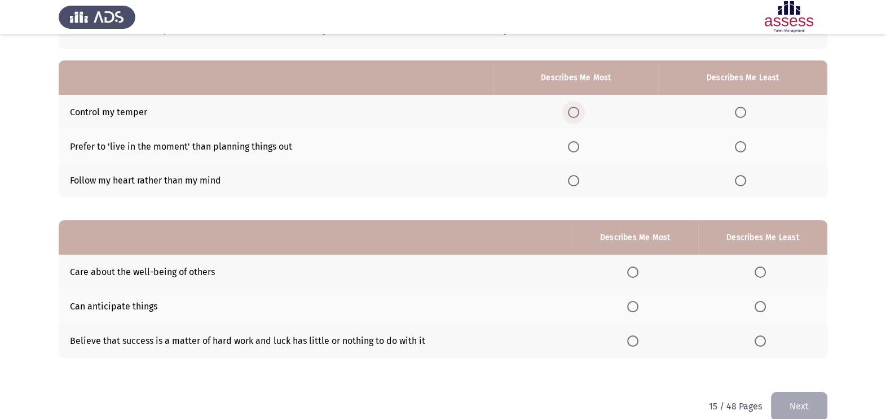
click at [578, 112] on span "Select an option" at bounding box center [573, 112] width 11 height 11
click at [578, 112] on input "Select an option" at bounding box center [573, 112] width 11 height 11
click at [748, 143] on label "Select an option" at bounding box center [743, 146] width 16 height 11
click at [746, 143] on input "Select an option" at bounding box center [740, 146] width 11 height 11
click at [638, 265] on th at bounding box center [635, 271] width 126 height 34
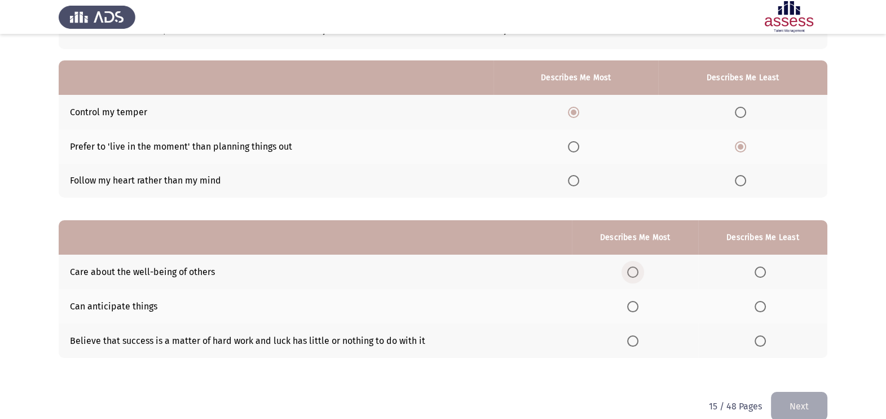
click at [638, 275] on span "Select an option" at bounding box center [632, 271] width 11 height 11
click at [638, 275] on input "Select an option" at bounding box center [632, 271] width 11 height 11
click at [766, 340] on span "Select an option" at bounding box center [760, 340] width 11 height 11
click at [766, 340] on input "Select an option" at bounding box center [760, 340] width 11 height 11
click at [766, 304] on span "Select an option" at bounding box center [760, 306] width 11 height 11
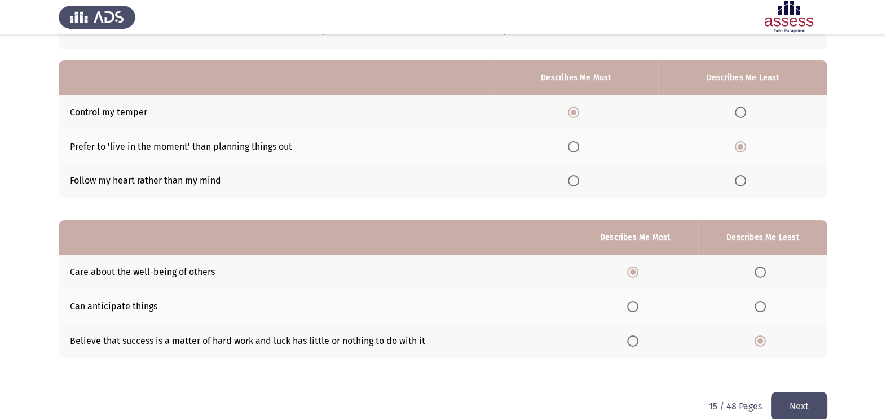
click at [766, 304] on input "Select an option" at bounding box center [760, 306] width 11 height 11
click at [798, 407] on button "Next" at bounding box center [799, 406] width 56 height 29
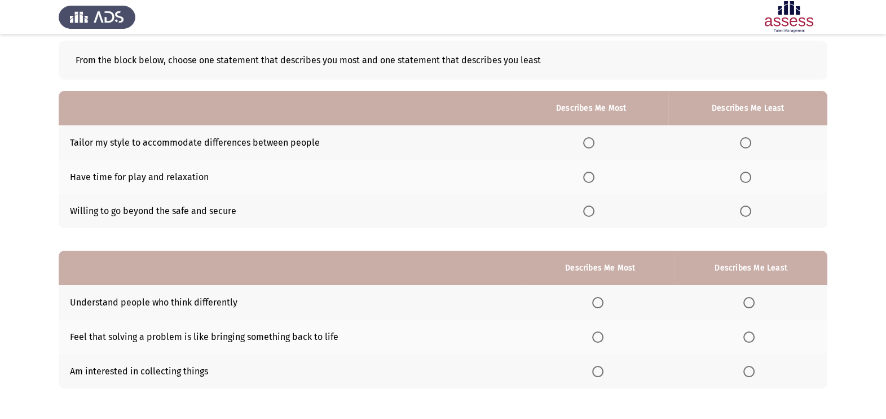
scroll to position [56, 0]
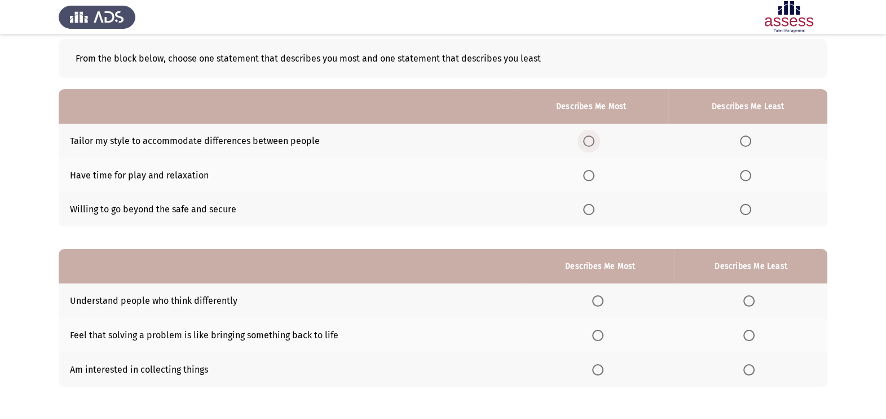
click at [592, 143] on span "Select an option" at bounding box center [588, 140] width 11 height 11
click at [592, 143] on input "Select an option" at bounding box center [588, 140] width 11 height 11
click at [747, 177] on span "Select an option" at bounding box center [745, 175] width 11 height 11
click at [747, 177] on input "Select an option" at bounding box center [745, 175] width 11 height 11
click at [598, 301] on span "Select an option" at bounding box center [597, 300] width 11 height 11
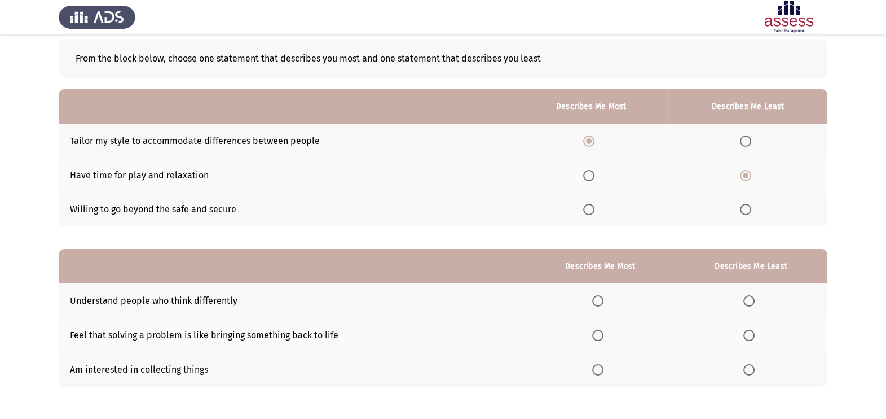
click at [598, 301] on input "Select an option" at bounding box center [597, 300] width 11 height 11
click at [747, 331] on span "Select an option" at bounding box center [749, 335] width 11 height 11
click at [747, 331] on input "Select an option" at bounding box center [749, 335] width 11 height 11
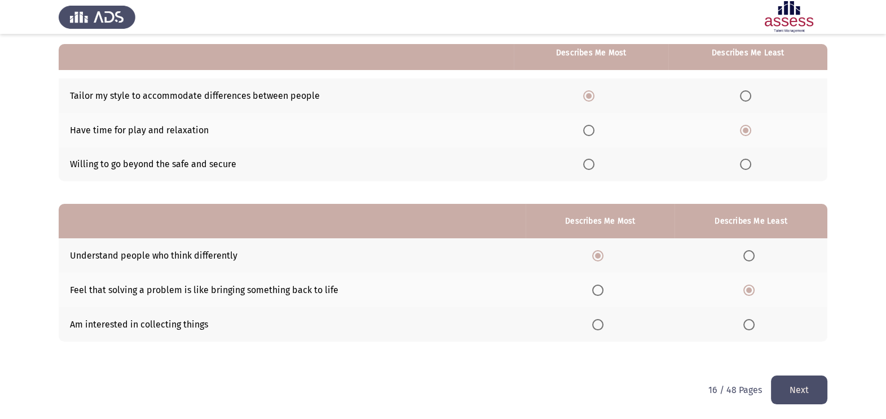
scroll to position [102, 0]
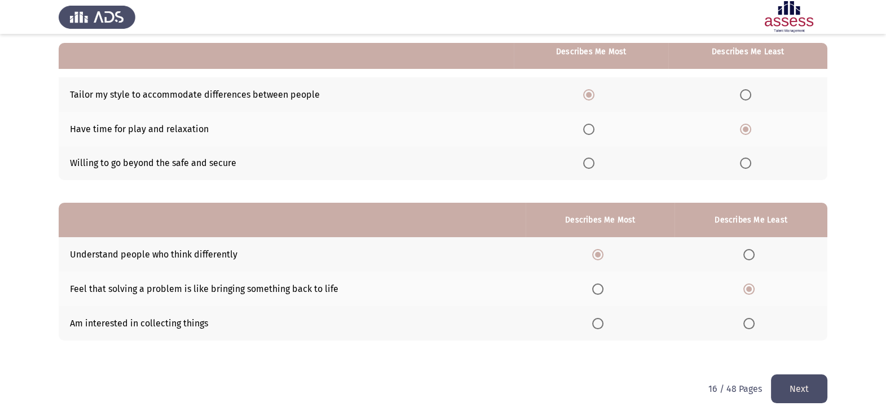
click at [803, 376] on button "Next" at bounding box center [799, 388] width 56 height 29
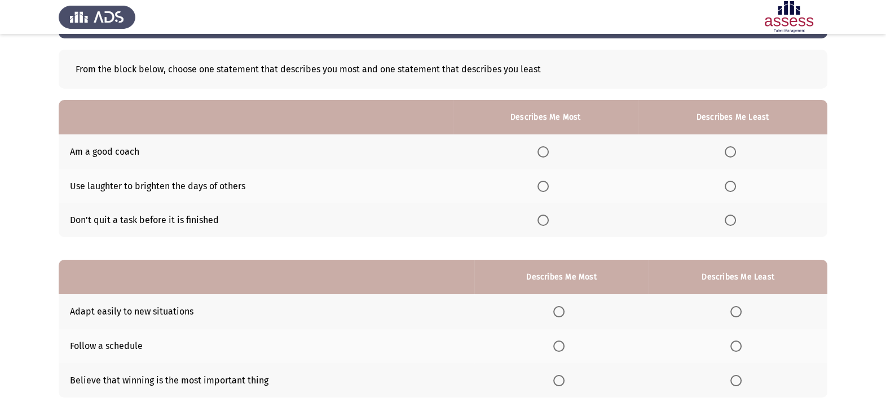
scroll to position [56, 0]
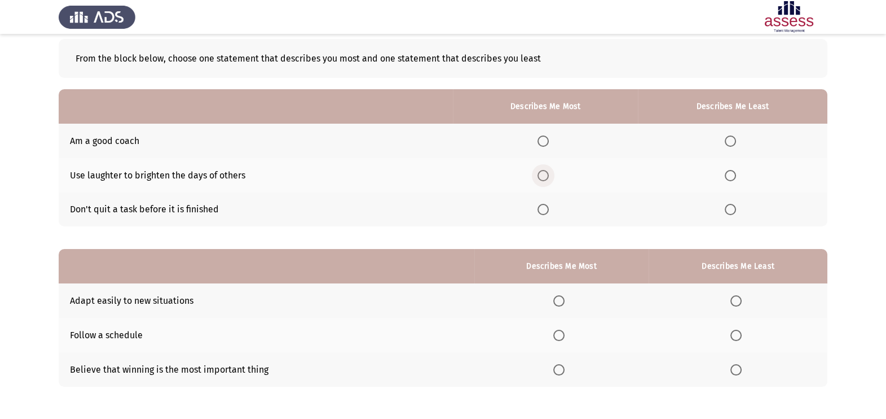
click at [542, 175] on span "Select an option" at bounding box center [543, 175] width 11 height 11
click at [542, 175] on input "Select an option" at bounding box center [543, 175] width 11 height 11
click at [735, 140] on span "Select an option" at bounding box center [730, 140] width 11 height 11
click at [735, 140] on input "Select an option" at bounding box center [730, 140] width 11 height 11
click at [565, 298] on span "Select an option" at bounding box center [559, 300] width 11 height 11
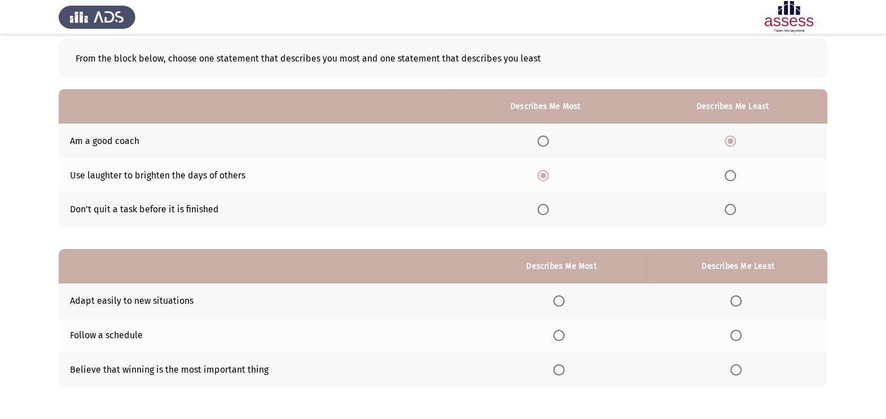
click at [565, 298] on input "Select an option" at bounding box center [559, 300] width 11 height 11
click at [739, 366] on span "Select an option" at bounding box center [736, 369] width 11 height 11
click at [739, 366] on input "Select an option" at bounding box center [736, 369] width 11 height 11
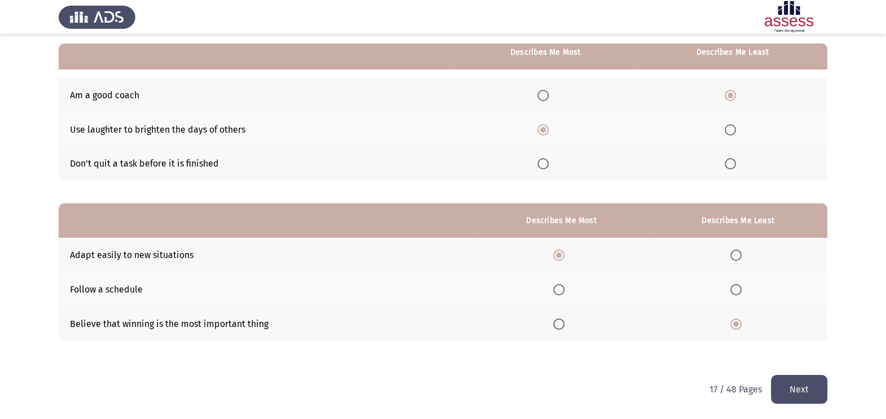
scroll to position [102, 0]
click at [798, 386] on button "Next" at bounding box center [799, 388] width 56 height 29
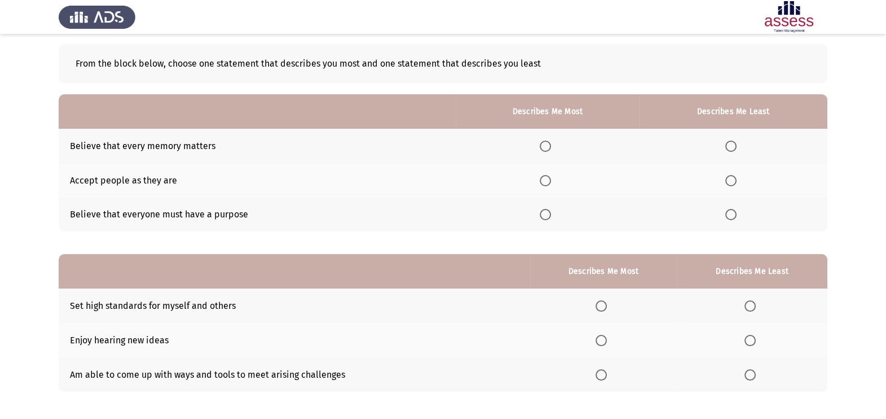
scroll to position [56, 0]
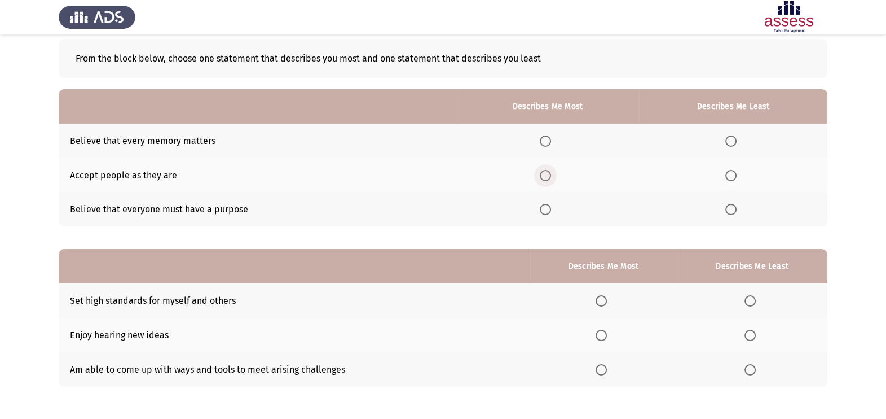
click at [544, 177] on span "Select an option" at bounding box center [545, 175] width 11 height 11
click at [544, 177] on input "Select an option" at bounding box center [545, 175] width 11 height 11
click at [731, 144] on span "Select an option" at bounding box center [731, 140] width 11 height 11
click at [731, 144] on input "Select an option" at bounding box center [731, 140] width 11 height 11
click at [605, 335] on span "Select an option" at bounding box center [601, 335] width 11 height 11
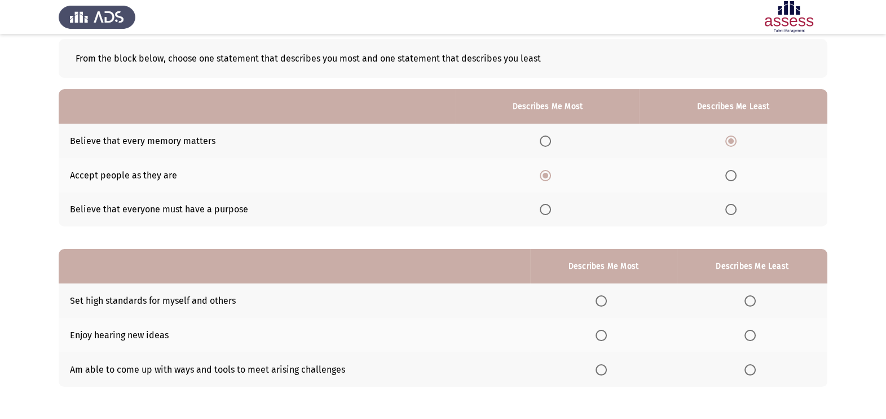
click at [605, 335] on input "Select an option" at bounding box center [601, 335] width 11 height 11
click at [752, 295] on span "Select an option" at bounding box center [750, 300] width 11 height 11
click at [752, 295] on input "Select an option" at bounding box center [750, 300] width 11 height 11
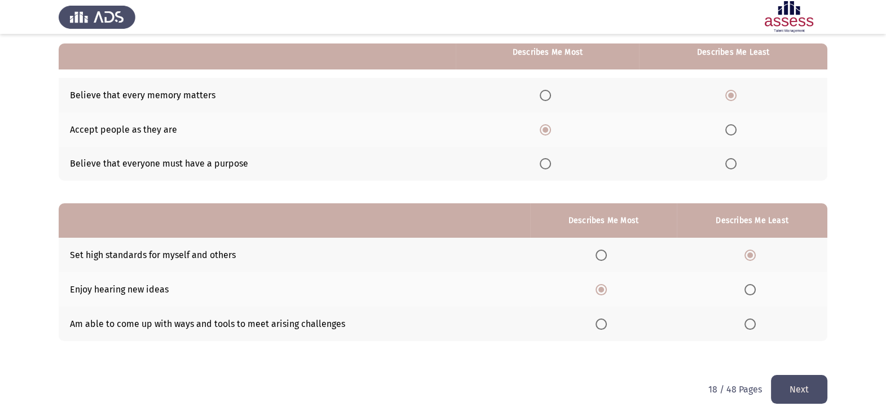
scroll to position [102, 0]
click at [800, 383] on button "Next" at bounding box center [799, 388] width 56 height 29
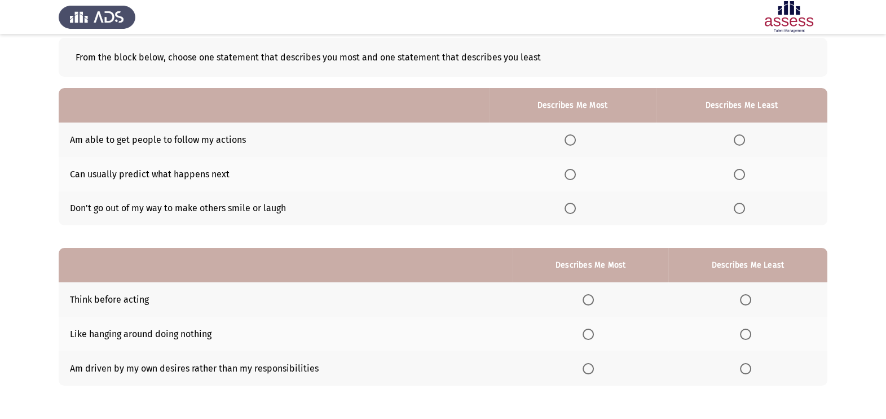
scroll to position [85, 0]
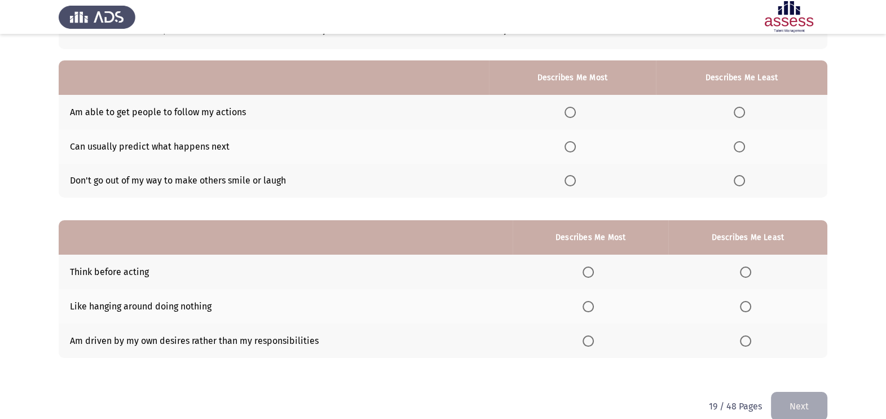
click at [740, 182] on span "Select an option" at bounding box center [739, 180] width 11 height 11
click at [740, 182] on input "Select an option" at bounding box center [739, 180] width 11 height 11
click at [573, 114] on span "Select an option" at bounding box center [570, 112] width 11 height 11
click at [573, 114] on input "Select an option" at bounding box center [570, 112] width 11 height 11
click at [594, 280] on th at bounding box center [590, 271] width 155 height 34
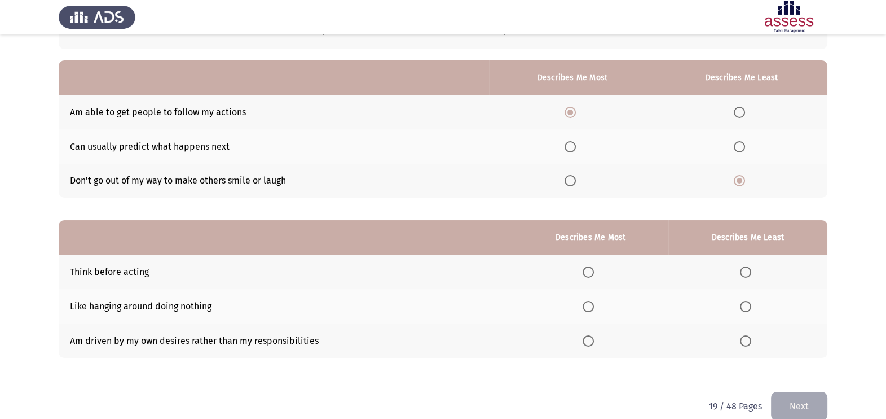
click at [594, 280] on th at bounding box center [590, 271] width 155 height 34
click at [587, 266] on span "Select an option" at bounding box center [588, 271] width 11 height 11
click at [587, 266] on input "Select an option" at bounding box center [588, 271] width 11 height 11
click at [752, 306] on span "Select an option" at bounding box center [745, 306] width 11 height 11
click at [752, 306] on input "Select an option" at bounding box center [745, 306] width 11 height 11
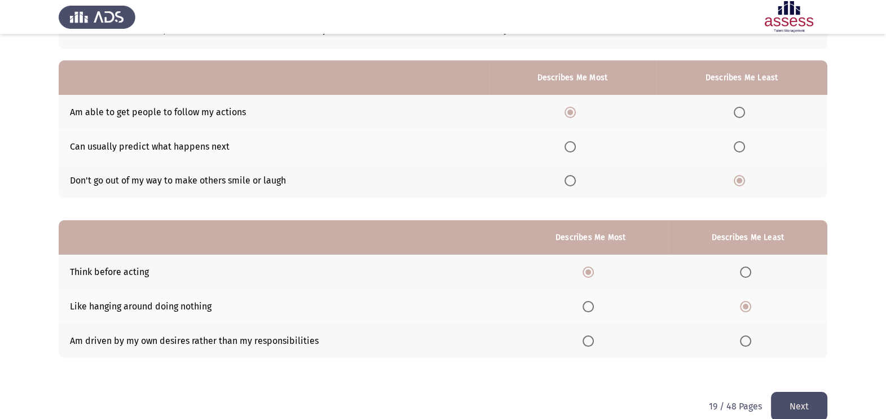
click at [792, 403] on button "Next" at bounding box center [799, 406] width 56 height 29
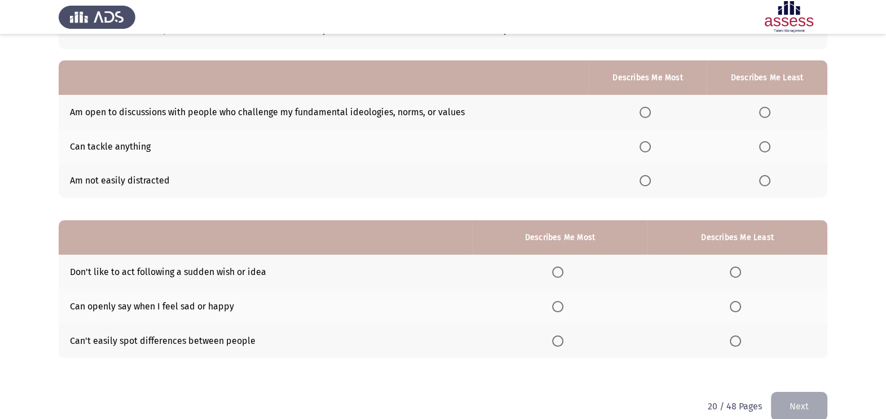
click at [647, 110] on span "Select an option" at bounding box center [645, 112] width 11 height 11
click at [647, 110] on input "Select an option" at bounding box center [645, 112] width 11 height 11
click at [765, 178] on span "Select an option" at bounding box center [764, 180] width 11 height 11
click at [765, 178] on input "Select an option" at bounding box center [764, 180] width 11 height 11
click at [731, 339] on span "Select an option" at bounding box center [735, 340] width 11 height 11
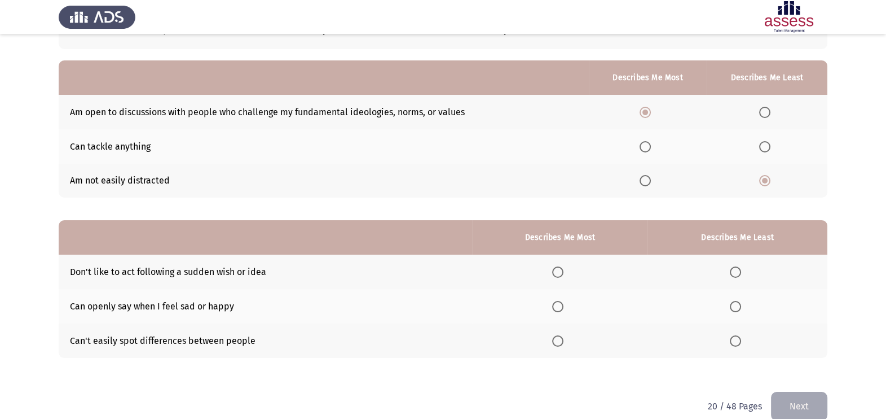
click at [731, 339] on input "Select an option" at bounding box center [735, 340] width 11 height 11
click at [558, 272] on span "Select an option" at bounding box center [557, 271] width 11 height 11
click at [558, 272] on input "Select an option" at bounding box center [557, 271] width 11 height 11
click at [790, 401] on button "Next" at bounding box center [799, 406] width 56 height 29
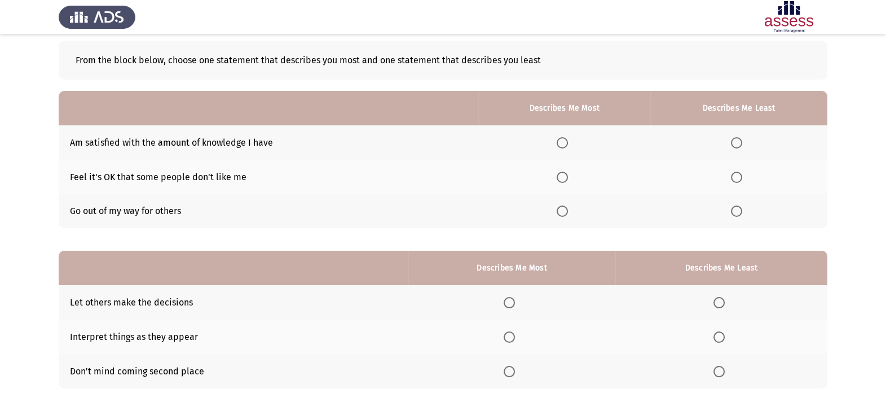
scroll to position [56, 0]
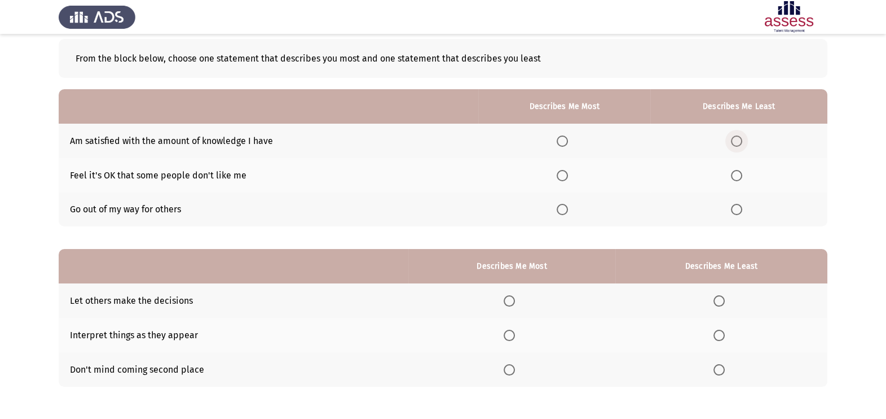
click at [738, 142] on span "Select an option" at bounding box center [736, 140] width 11 height 11
click at [738, 142] on input "Select an option" at bounding box center [736, 140] width 11 height 11
click at [565, 207] on span "Select an option" at bounding box center [562, 209] width 11 height 11
click at [565, 207] on input "Select an option" at bounding box center [562, 209] width 11 height 11
click at [513, 339] on span "Select an option" at bounding box center [509, 335] width 11 height 11
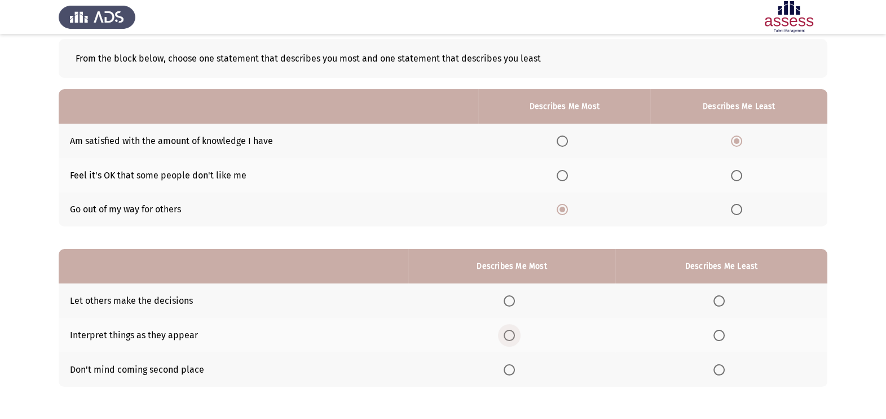
click at [513, 339] on input "Select an option" at bounding box center [509, 335] width 11 height 11
click at [722, 372] on span "Select an option" at bounding box center [719, 369] width 11 height 11
click at [722, 372] on input "Select an option" at bounding box center [719, 369] width 11 height 11
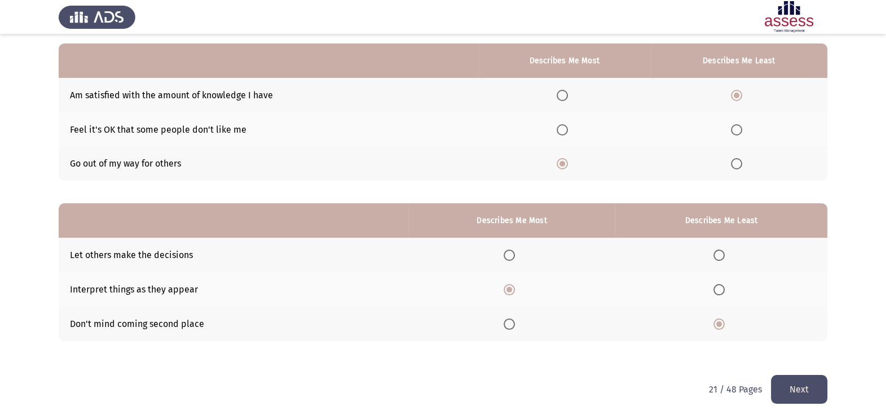
scroll to position [102, 0]
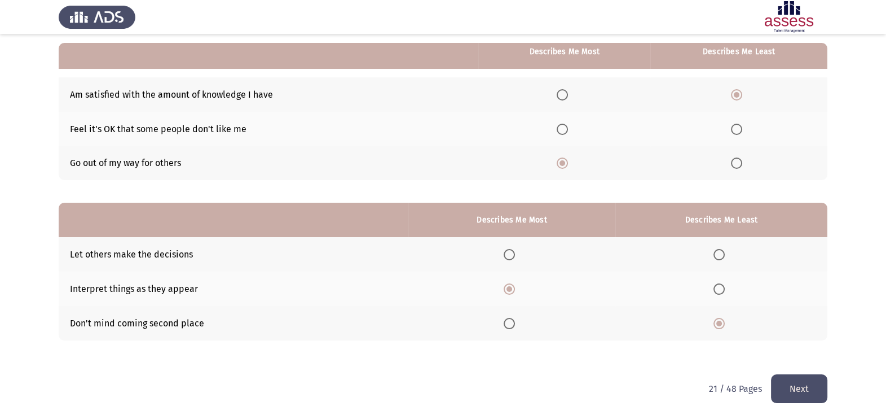
click at [818, 379] on button "Next" at bounding box center [799, 388] width 56 height 29
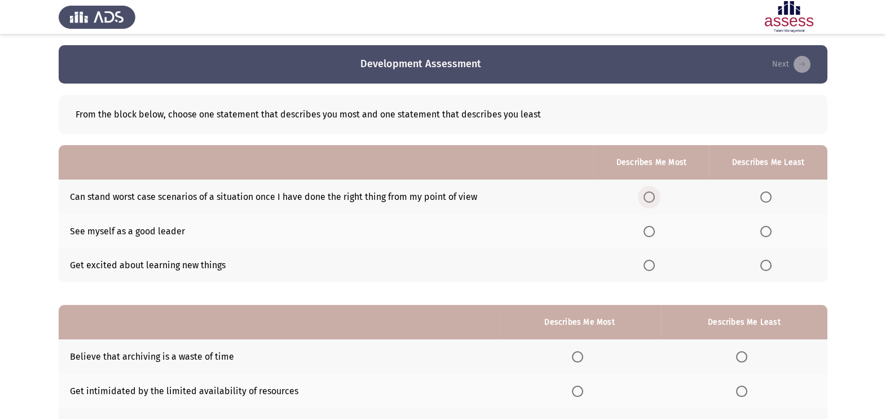
click at [651, 196] on span "Select an option" at bounding box center [649, 196] width 11 height 11
click at [651, 196] on input "Select an option" at bounding box center [649, 196] width 11 height 11
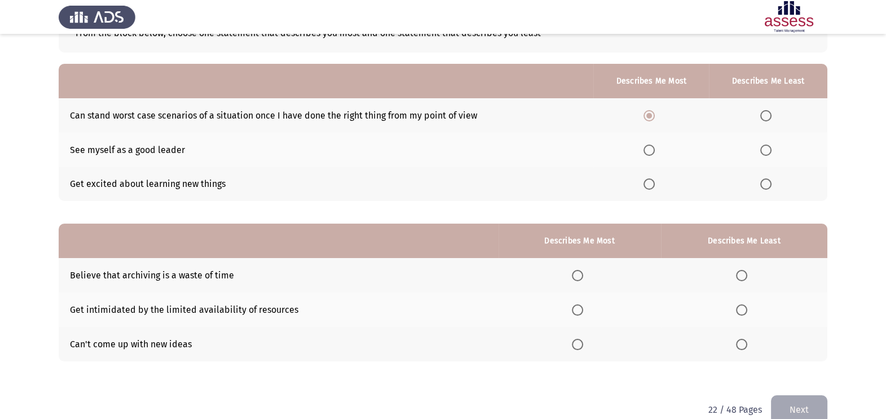
scroll to position [85, 0]
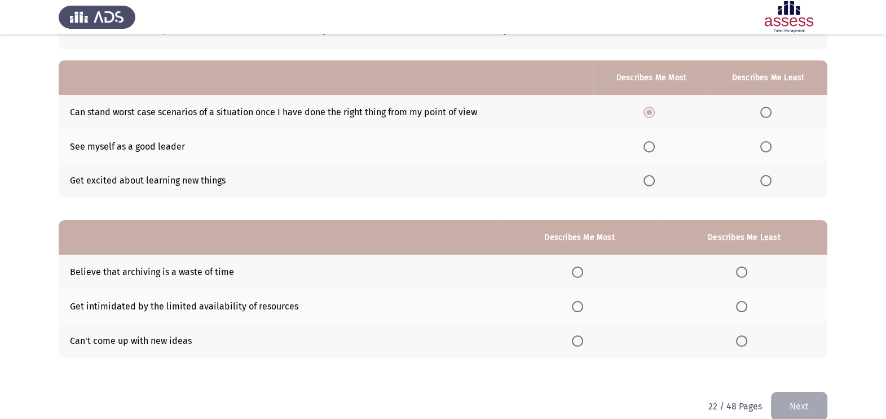
click at [655, 182] on span "Select an option" at bounding box center [649, 180] width 11 height 11
click at [655, 182] on input "Select an option" at bounding box center [649, 180] width 11 height 11
click at [658, 113] on label "Select an option" at bounding box center [652, 112] width 16 height 11
click at [655, 113] on input "Select an option" at bounding box center [649, 112] width 11 height 11
click at [646, 178] on span "Select an option" at bounding box center [649, 180] width 11 height 11
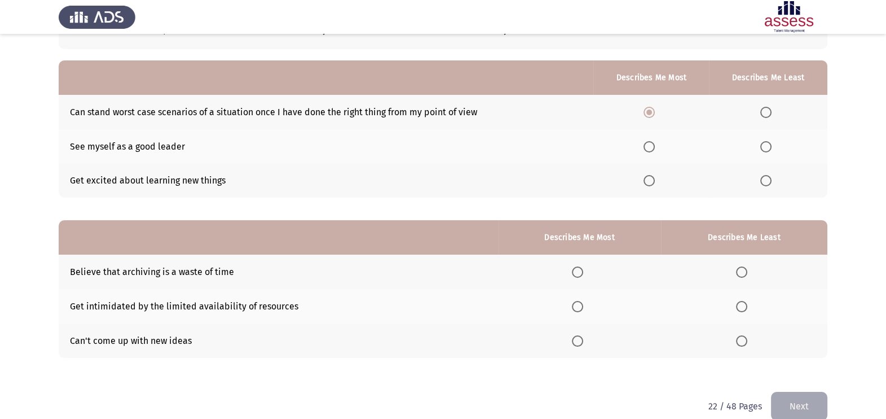
click at [646, 178] on input "Select an option" at bounding box center [649, 180] width 11 height 11
click at [765, 117] on span "Select an option" at bounding box center [766, 112] width 11 height 11
click at [765, 117] on input "Select an option" at bounding box center [766, 112] width 11 height 11
click at [752, 341] on label "Select an option" at bounding box center [744, 340] width 16 height 11
click at [748, 341] on input "Select an option" at bounding box center [741, 340] width 11 height 11
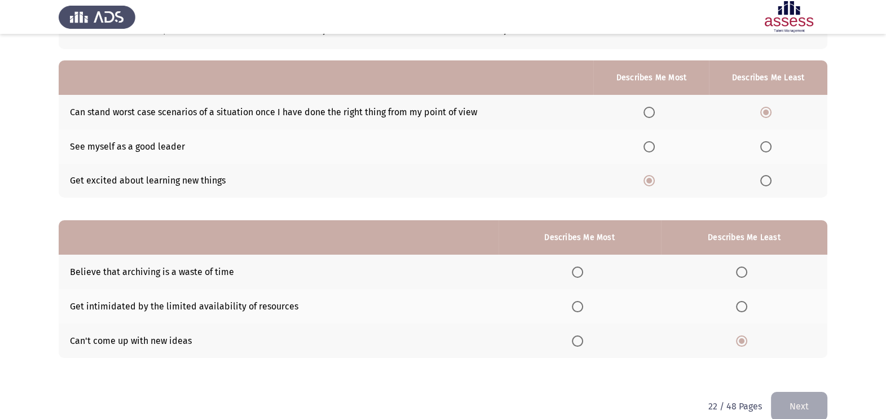
click at [573, 311] on span "Select an option" at bounding box center [577, 306] width 11 height 11
click at [573, 311] on input "Select an option" at bounding box center [577, 306] width 11 height 11
click at [796, 404] on button "Next" at bounding box center [799, 406] width 56 height 29
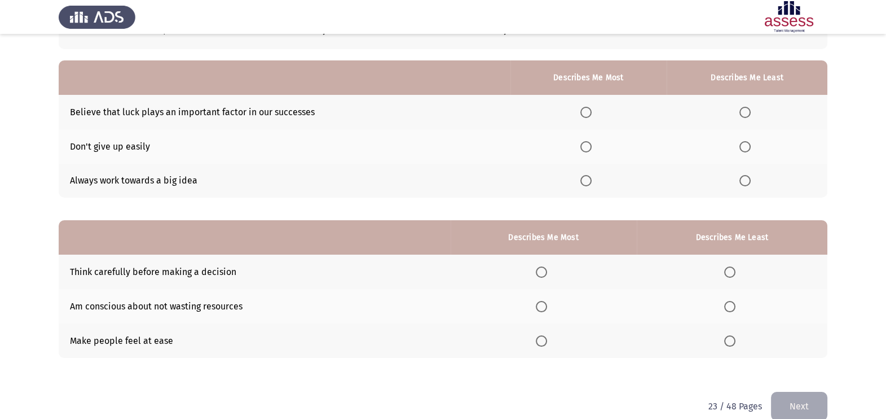
click at [587, 143] on span "Select an option" at bounding box center [586, 146] width 11 height 11
click at [587, 143] on input "Select an option" at bounding box center [586, 146] width 11 height 11
click at [750, 113] on span "Select an option" at bounding box center [745, 112] width 11 height 11
click at [750, 113] on input "Select an option" at bounding box center [745, 112] width 11 height 11
click at [547, 272] on span "Select an option" at bounding box center [541, 271] width 11 height 11
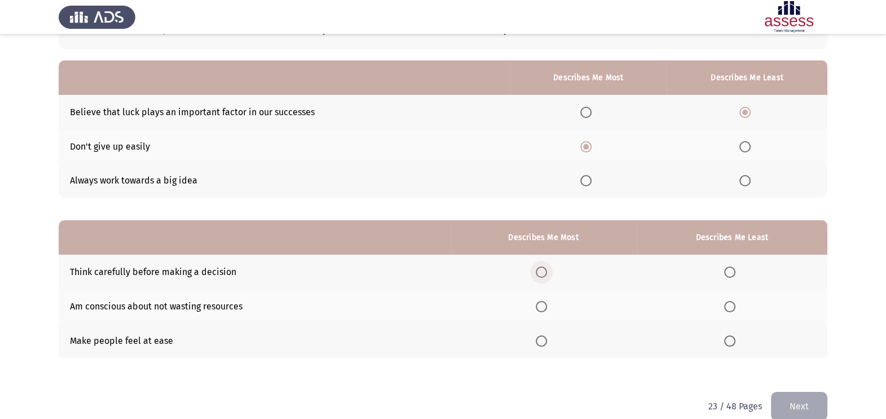
click at [547, 272] on input "Select an option" at bounding box center [541, 271] width 11 height 11
click at [545, 332] on th at bounding box center [544, 340] width 186 height 34
click at [544, 340] on span "Select an option" at bounding box center [541, 340] width 11 height 11
click at [544, 340] on input "Select an option" at bounding box center [541, 340] width 11 height 11
click at [730, 270] on span "Select an option" at bounding box center [729, 271] width 11 height 11
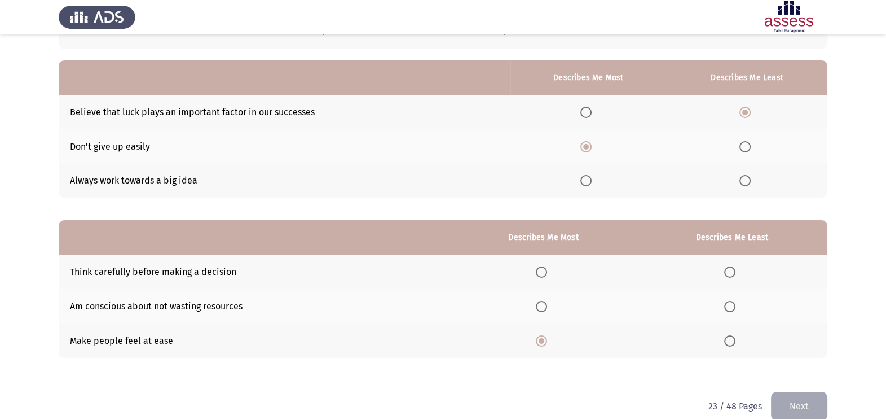
click at [730, 270] on input "Select an option" at bounding box center [729, 271] width 11 height 11
click at [733, 301] on span "Select an option" at bounding box center [729, 306] width 11 height 11
click at [733, 301] on input "Select an option" at bounding box center [729, 306] width 11 height 11
click at [785, 405] on button "Next" at bounding box center [799, 406] width 56 height 29
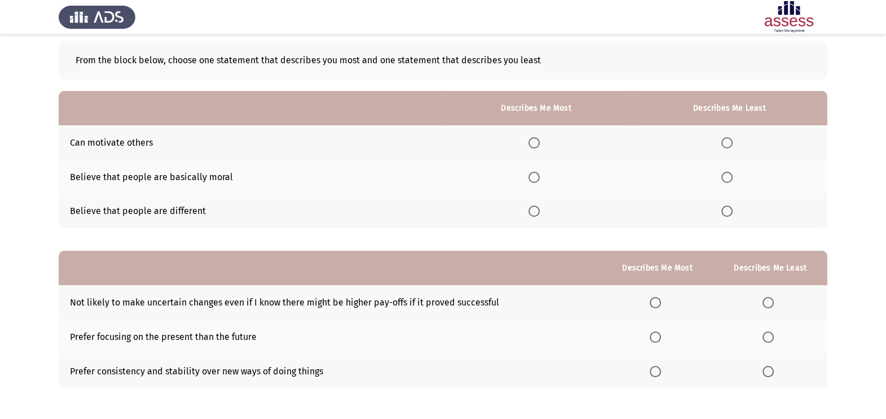
scroll to position [56, 0]
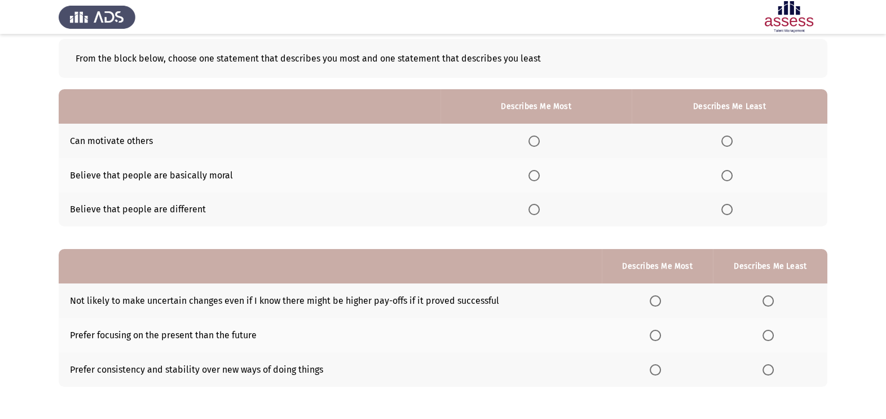
click at [536, 211] on span "Select an option" at bounding box center [534, 209] width 11 height 11
click at [536, 211] on input "Select an option" at bounding box center [534, 209] width 11 height 11
click at [726, 174] on span "Select an option" at bounding box center [727, 175] width 11 height 11
click at [726, 174] on input "Select an option" at bounding box center [727, 175] width 11 height 11
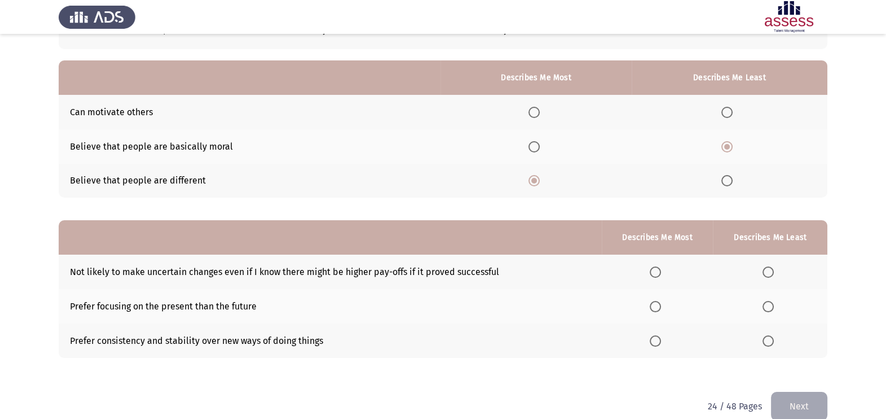
scroll to position [102, 0]
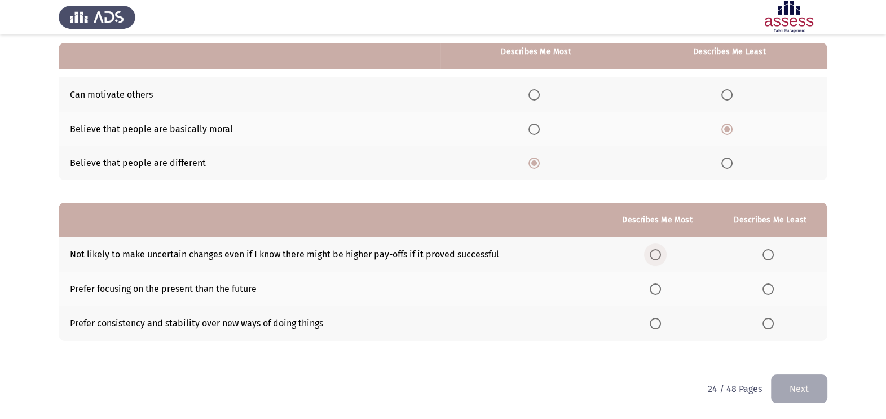
click at [660, 253] on span "Select an option" at bounding box center [655, 254] width 11 height 11
click at [660, 253] on input "Select an option" at bounding box center [655, 254] width 11 height 11
click at [770, 253] on span "Select an option" at bounding box center [768, 254] width 11 height 11
click at [770, 253] on input "Select an option" at bounding box center [768, 254] width 11 height 11
click at [655, 319] on span "Select an option" at bounding box center [655, 323] width 11 height 11
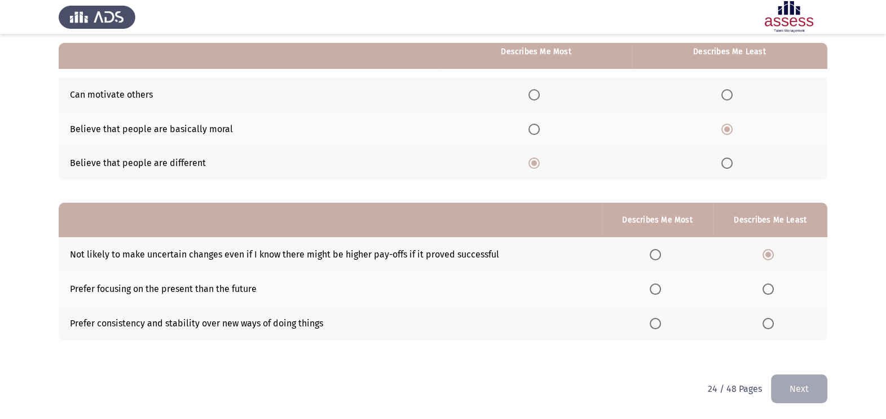
click at [655, 319] on input "Select an option" at bounding box center [655, 323] width 11 height 11
click at [805, 390] on button "Next" at bounding box center [799, 388] width 56 height 29
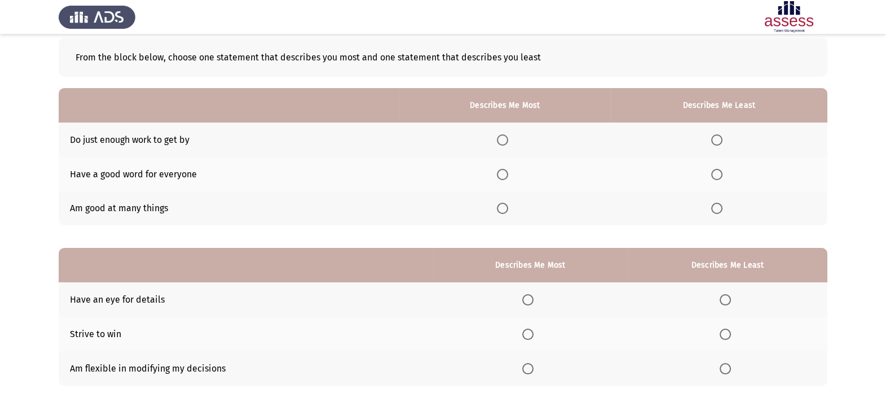
scroll to position [85, 0]
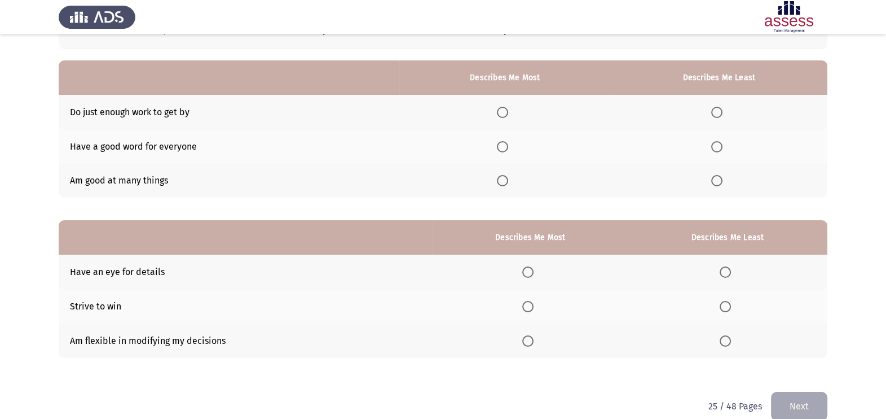
click at [508, 148] on span "Select an option" at bounding box center [502, 146] width 11 height 11
click at [508, 148] on input "Select an option" at bounding box center [502, 146] width 11 height 11
click at [722, 111] on span "Select an option" at bounding box center [716, 112] width 11 height 11
click at [722, 111] on input "Select an option" at bounding box center [716, 112] width 11 height 11
click at [537, 267] on label "Select an option" at bounding box center [530, 271] width 16 height 11
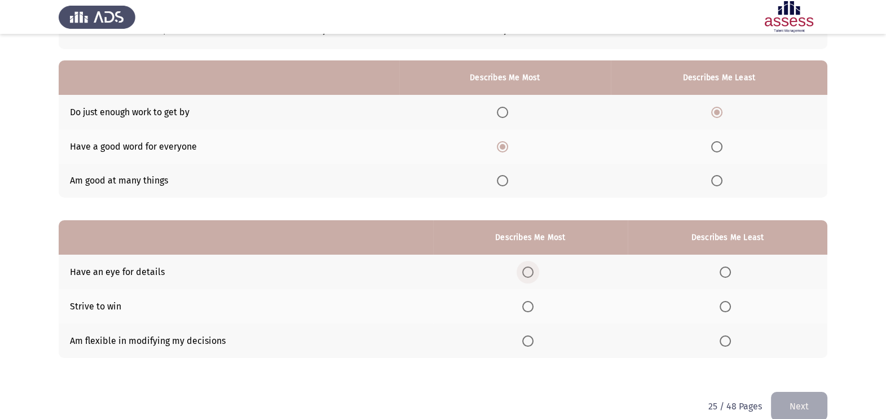
click at [534, 267] on input "Select an option" at bounding box center [527, 271] width 11 height 11
click at [528, 345] on span "Select an option" at bounding box center [527, 340] width 11 height 11
click at [528, 345] on input "Select an option" at bounding box center [527, 340] width 11 height 11
click at [531, 307] on span "Select an option" at bounding box center [527, 306] width 11 height 11
click at [531, 307] on input "Select an option" at bounding box center [527, 306] width 11 height 11
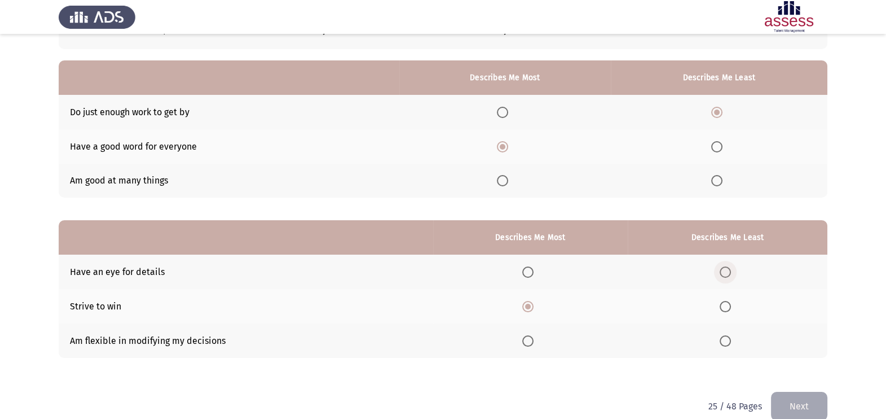
click at [728, 270] on span "Select an option" at bounding box center [725, 271] width 11 height 11
click at [728, 270] on input "Select an option" at bounding box center [725, 271] width 11 height 11
click at [803, 399] on button "Next" at bounding box center [799, 406] width 56 height 29
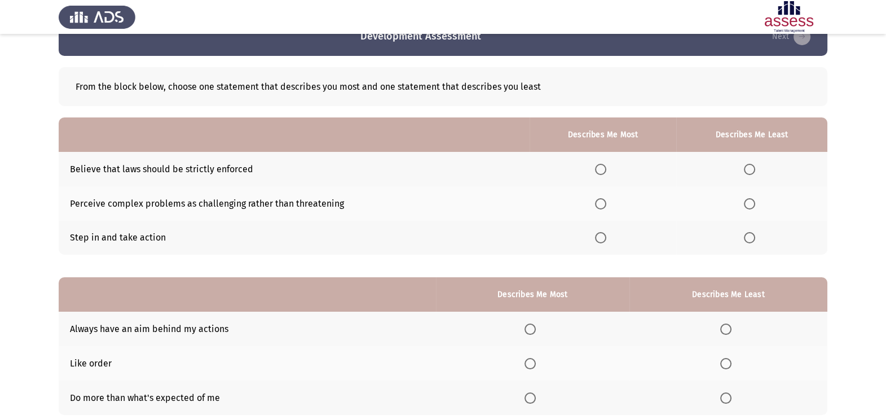
scroll to position [56, 0]
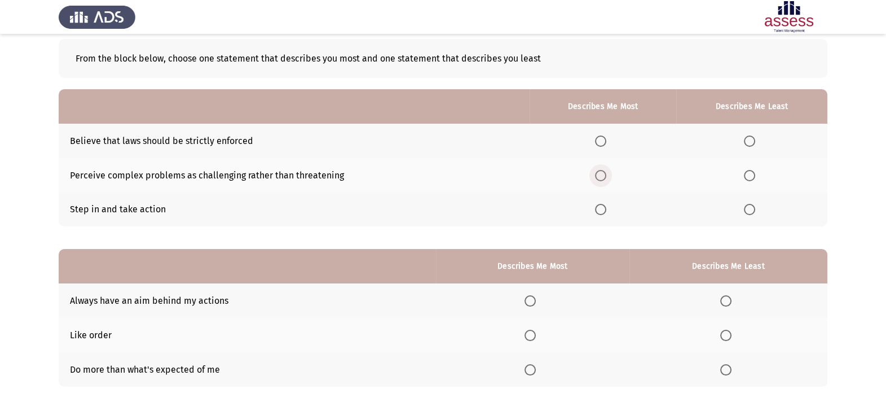
click at [601, 171] on span "Select an option" at bounding box center [600, 175] width 11 height 11
click at [601, 171] on input "Select an option" at bounding box center [600, 175] width 11 height 11
click at [752, 139] on span "Select an option" at bounding box center [749, 140] width 11 height 11
click at [752, 139] on input "Select an option" at bounding box center [749, 140] width 11 height 11
click at [530, 370] on span "Select an option" at bounding box center [530, 370] width 0 height 0
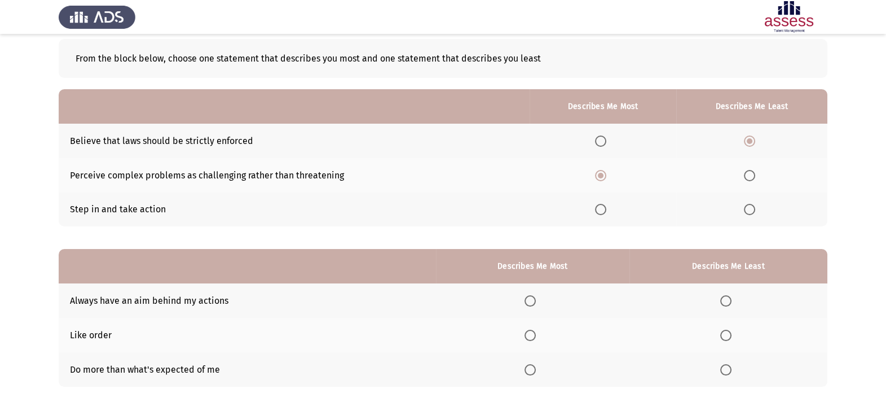
click at [533, 369] on input "Select an option" at bounding box center [530, 369] width 11 height 11
click at [529, 300] on span "Select an option" at bounding box center [530, 300] width 11 height 11
click at [529, 300] on input "Select an option" at bounding box center [530, 300] width 11 height 11
click at [728, 331] on span "Select an option" at bounding box center [726, 335] width 11 height 11
click at [728, 331] on input "Select an option" at bounding box center [726, 335] width 11 height 11
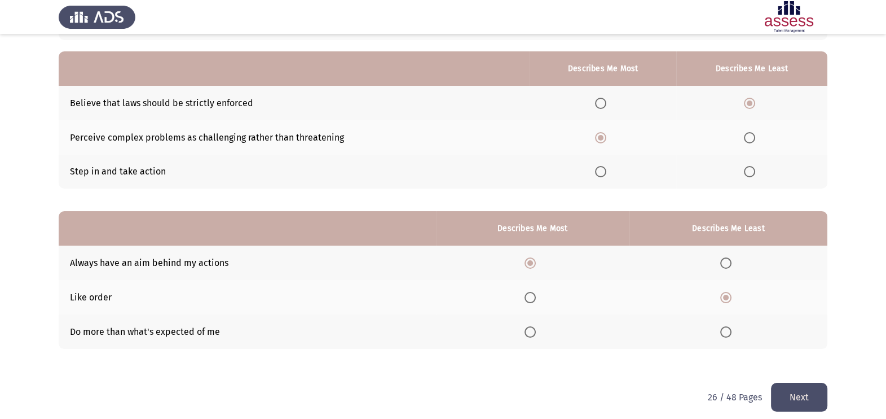
scroll to position [102, 0]
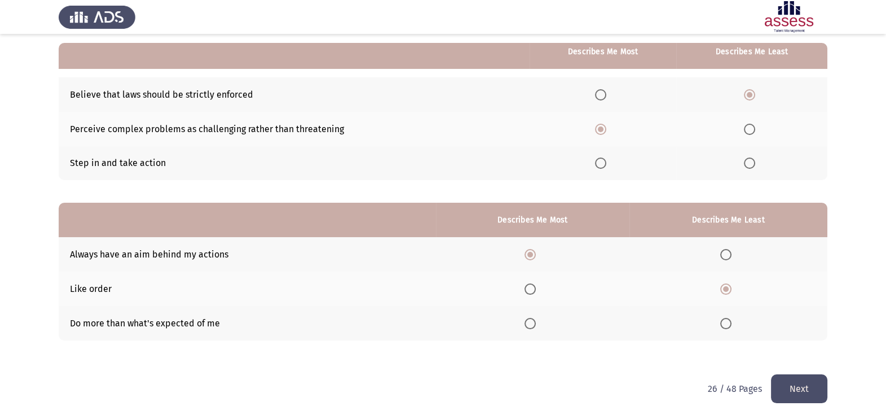
click at [811, 378] on button "Next" at bounding box center [799, 388] width 56 height 29
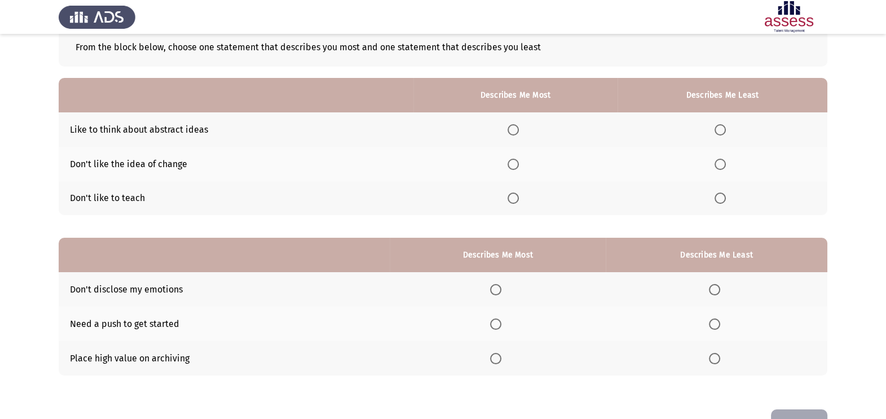
scroll to position [85, 0]
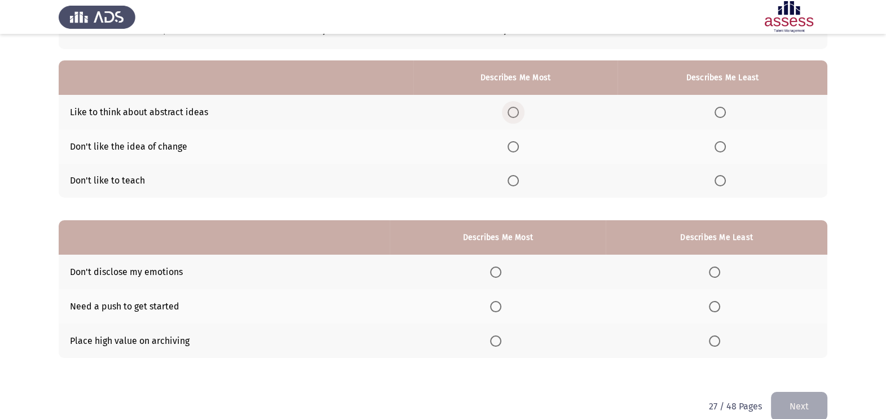
click at [516, 110] on span "Select an option" at bounding box center [513, 112] width 11 height 11
click at [516, 110] on input "Select an option" at bounding box center [513, 112] width 11 height 11
click at [519, 181] on span "Select an option" at bounding box center [513, 180] width 11 height 11
click at [519, 181] on input "Select an option" at bounding box center [513, 180] width 11 height 11
click at [721, 147] on span "Select an option" at bounding box center [720, 146] width 11 height 11
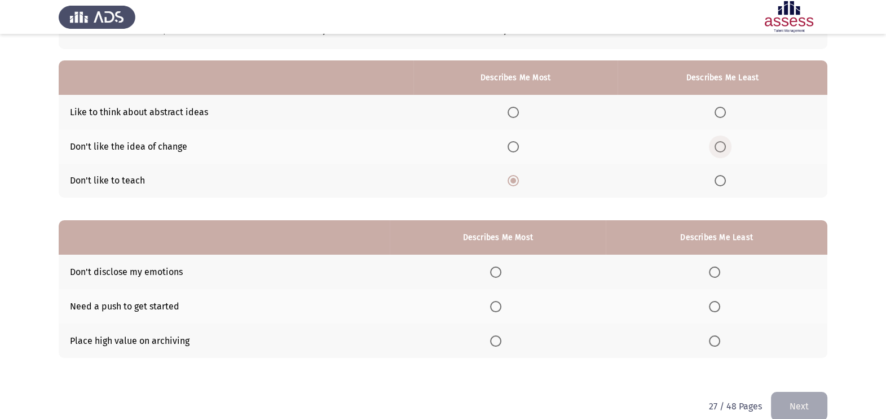
click at [721, 147] on input "Select an option" at bounding box center [720, 146] width 11 height 11
click at [498, 267] on span "Select an option" at bounding box center [495, 271] width 11 height 11
click at [498, 267] on input "Select an option" at bounding box center [495, 271] width 11 height 11
click at [714, 304] on span "Select an option" at bounding box center [714, 306] width 11 height 11
click at [714, 304] on input "Select an option" at bounding box center [714, 306] width 11 height 11
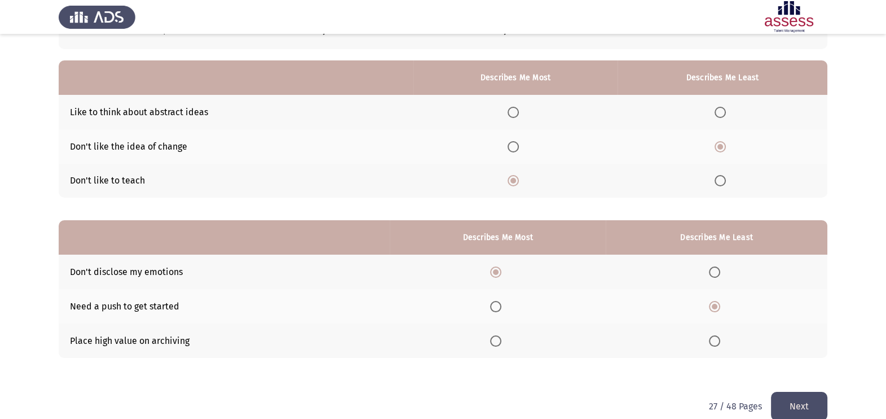
click at [803, 404] on button "Next" at bounding box center [799, 406] width 56 height 29
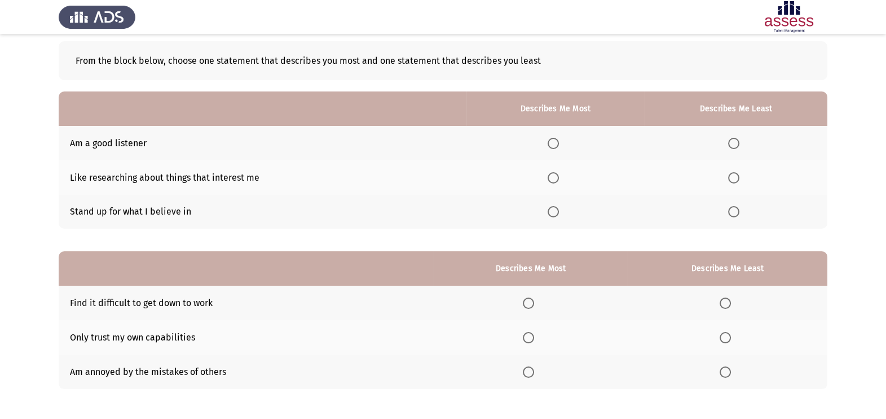
scroll to position [56, 0]
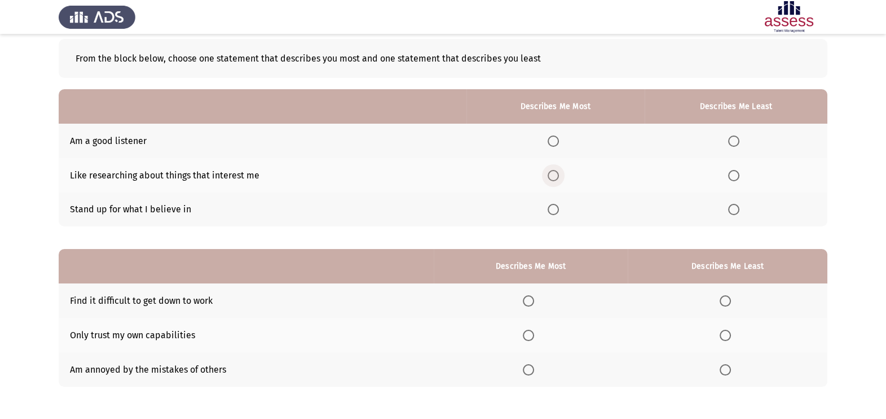
click at [554, 172] on span "Select an option" at bounding box center [553, 175] width 11 height 11
click at [554, 172] on input "Select an option" at bounding box center [553, 175] width 11 height 11
click at [739, 133] on th at bounding box center [736, 141] width 183 height 34
click at [734, 139] on span "Select an option" at bounding box center [733, 140] width 11 height 11
click at [734, 139] on input "Select an option" at bounding box center [733, 140] width 11 height 11
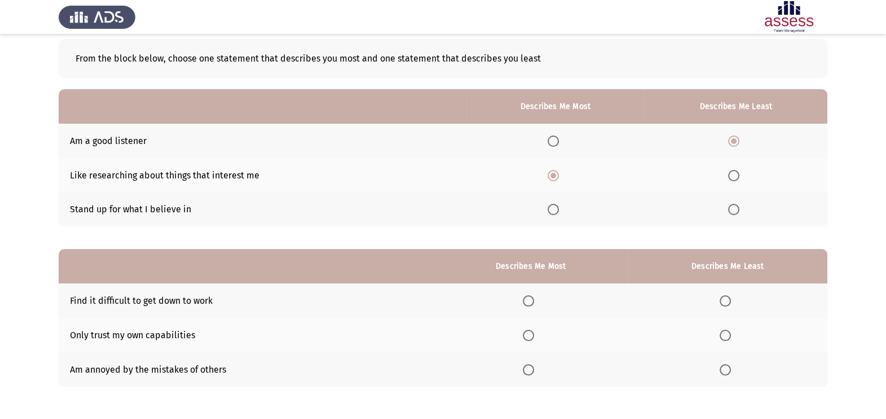
click at [530, 366] on span "Select an option" at bounding box center [528, 369] width 11 height 11
click at [530, 366] on input "Select an option" at bounding box center [528, 369] width 11 height 11
click at [730, 296] on span "Select an option" at bounding box center [725, 300] width 11 height 11
click at [730, 296] on input "Select an option" at bounding box center [725, 300] width 11 height 11
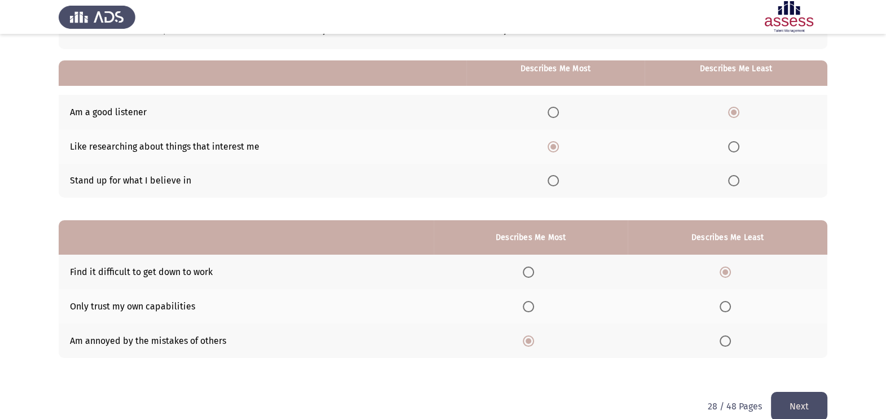
scroll to position [102, 0]
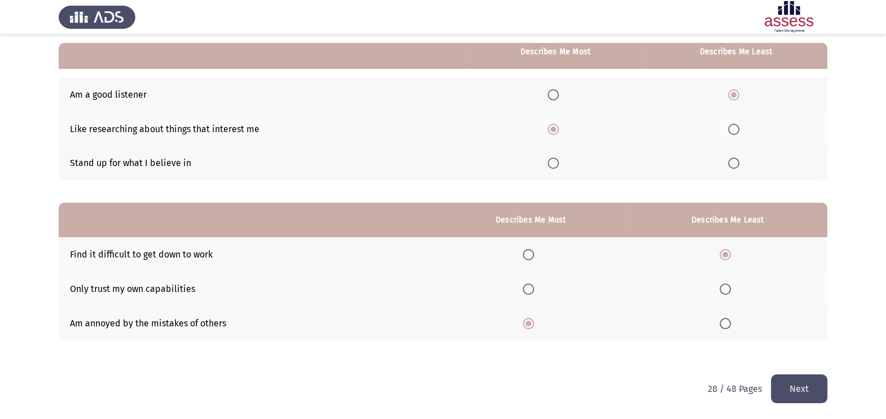
click at [806, 383] on button "Next" at bounding box center [799, 388] width 56 height 29
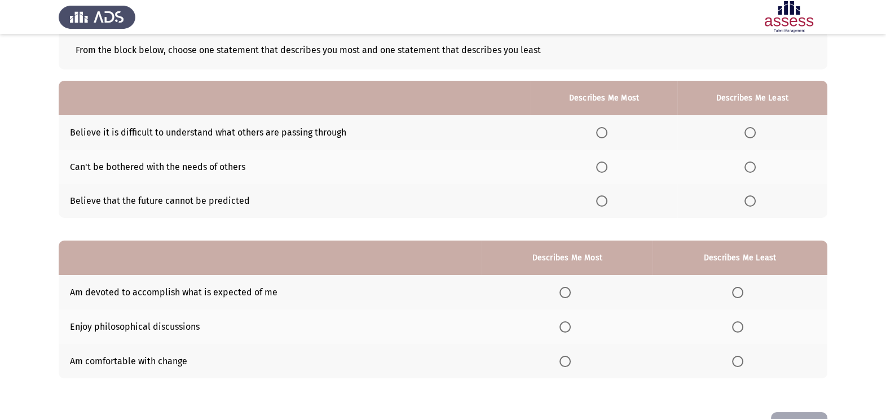
scroll to position [85, 0]
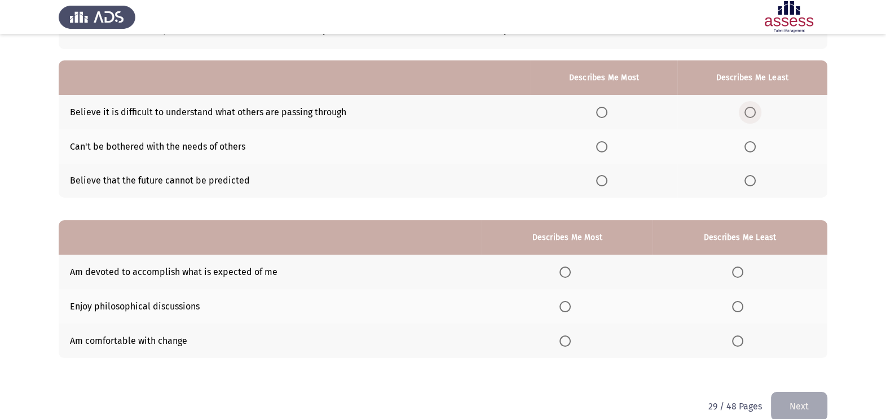
click at [752, 110] on span "Select an option" at bounding box center [750, 112] width 11 height 11
click at [752, 110] on input "Select an option" at bounding box center [750, 112] width 11 height 11
click at [608, 180] on span "Select an option" at bounding box center [601, 180] width 11 height 11
click at [608, 180] on input "Select an option" at bounding box center [601, 180] width 11 height 11
click at [575, 268] on label "Select an option" at bounding box center [568, 271] width 16 height 11
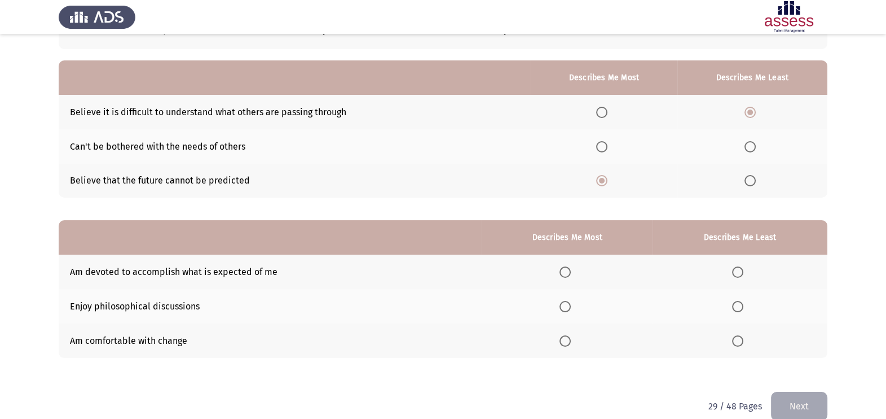
click at [571, 268] on input "Select an option" at bounding box center [565, 271] width 11 height 11
click at [569, 302] on span "Select an option" at bounding box center [565, 306] width 11 height 11
click at [569, 302] on input "Select an option" at bounding box center [565, 306] width 11 height 11
click at [739, 343] on span "Select an option" at bounding box center [737, 340] width 11 height 11
click at [739, 343] on input "Select an option" at bounding box center [737, 340] width 11 height 11
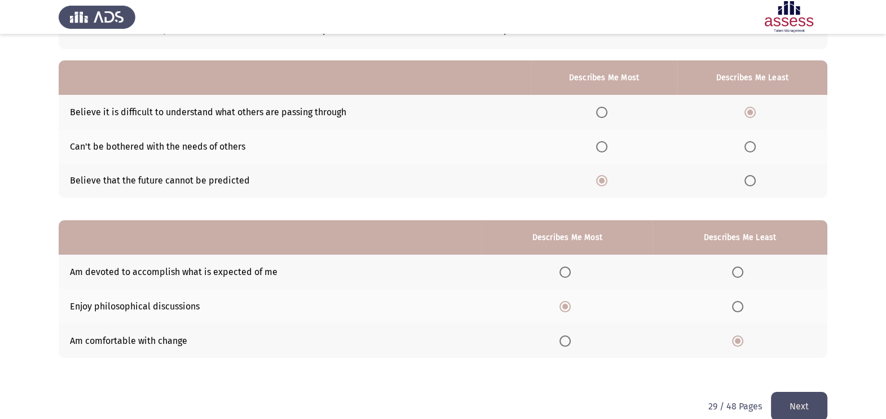
click at [793, 400] on button "Next" at bounding box center [799, 406] width 56 height 29
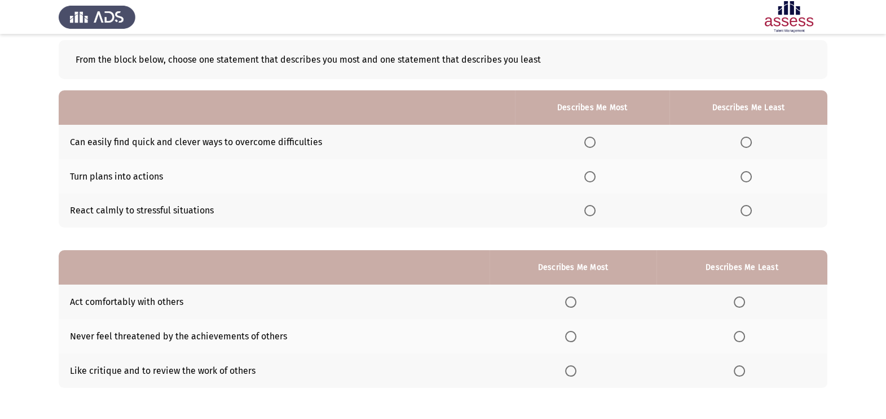
scroll to position [56, 0]
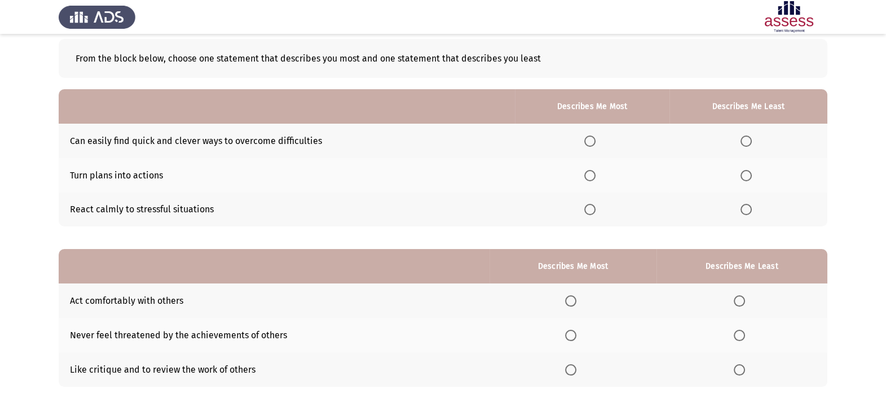
click at [595, 213] on span "Select an option" at bounding box center [590, 209] width 11 height 11
click at [595, 213] on input "Select an option" at bounding box center [590, 209] width 11 height 11
click at [748, 179] on span "Select an option" at bounding box center [746, 175] width 11 height 11
click at [748, 179] on input "Select an option" at bounding box center [746, 175] width 11 height 11
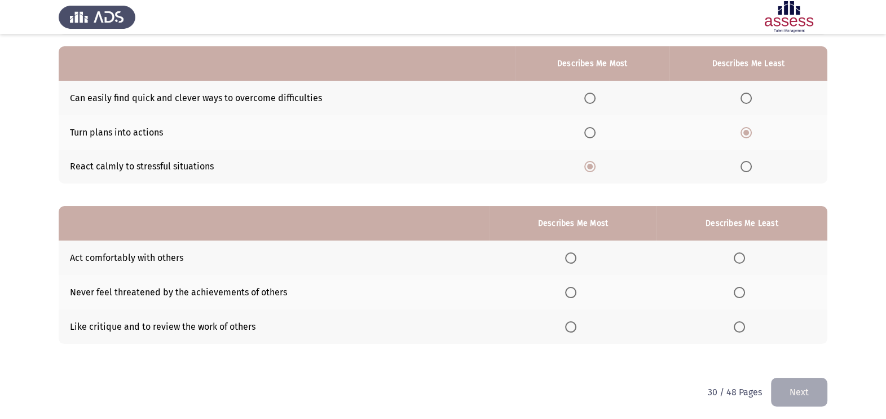
scroll to position [102, 0]
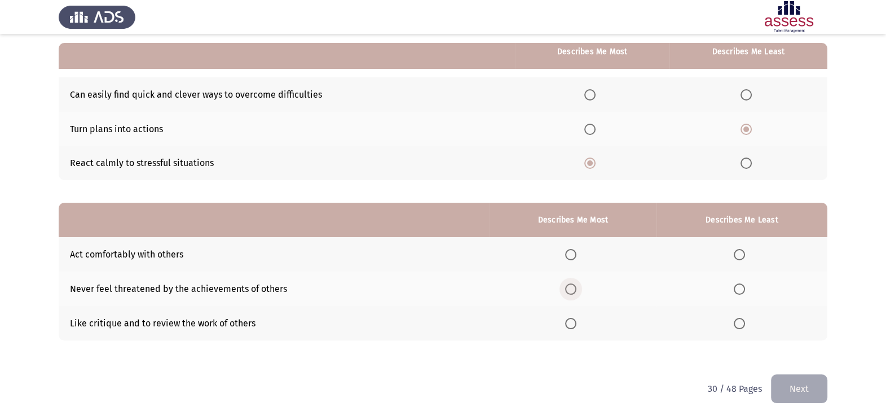
click at [572, 288] on span "Select an option" at bounding box center [570, 288] width 11 height 11
click at [572, 288] on input "Select an option" at bounding box center [570, 288] width 11 height 11
click at [743, 318] on span "Select an option" at bounding box center [739, 323] width 11 height 11
click at [743, 318] on input "Select an option" at bounding box center [739, 323] width 11 height 11
click at [796, 385] on button "Next" at bounding box center [799, 388] width 56 height 29
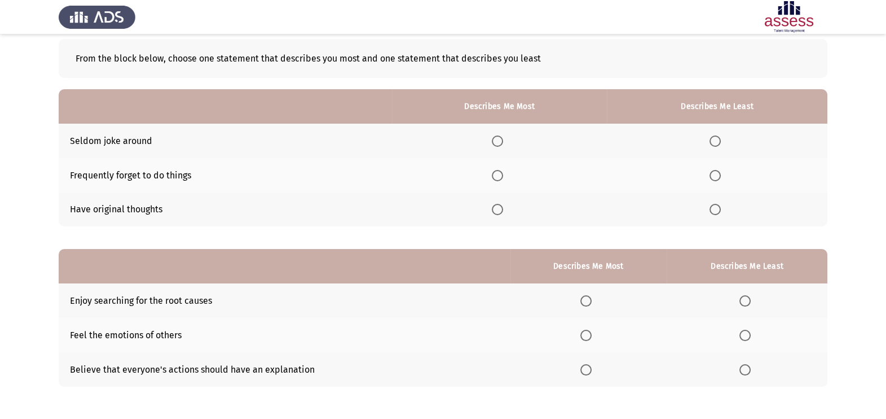
scroll to position [85, 0]
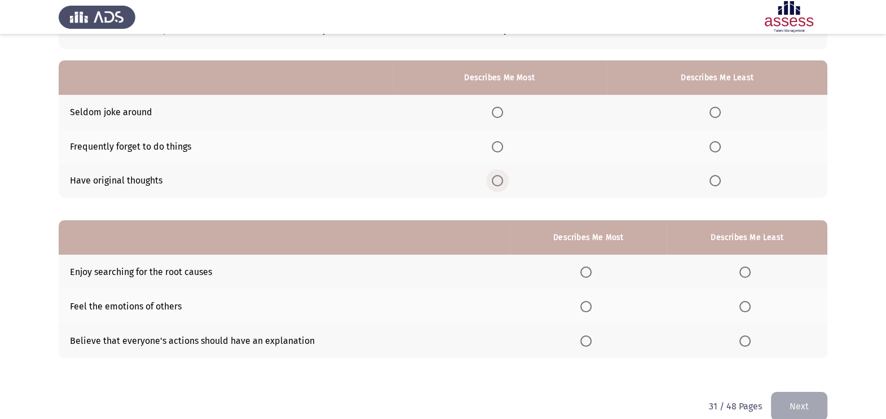
click at [501, 175] on span "Select an option" at bounding box center [497, 180] width 11 height 11
click at [501, 175] on input "Select an option" at bounding box center [497, 180] width 11 height 11
click at [718, 141] on span "Select an option" at bounding box center [715, 146] width 11 height 11
click at [718, 141] on input "Select an option" at bounding box center [715, 146] width 11 height 11
click at [587, 306] on span "Select an option" at bounding box center [586, 306] width 11 height 11
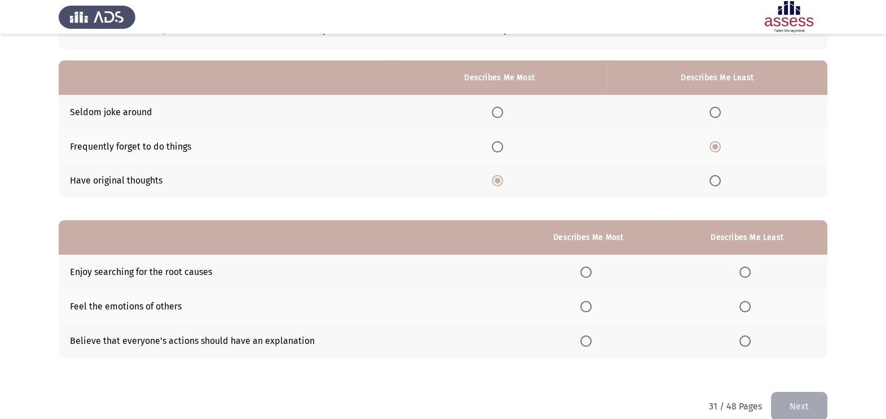
click at [587, 306] on input "Select an option" at bounding box center [586, 306] width 11 height 11
click at [750, 272] on span "Select an option" at bounding box center [745, 271] width 11 height 11
click at [750, 272] on input "Select an option" at bounding box center [745, 271] width 11 height 11
click at [784, 392] on button "Next" at bounding box center [799, 406] width 56 height 29
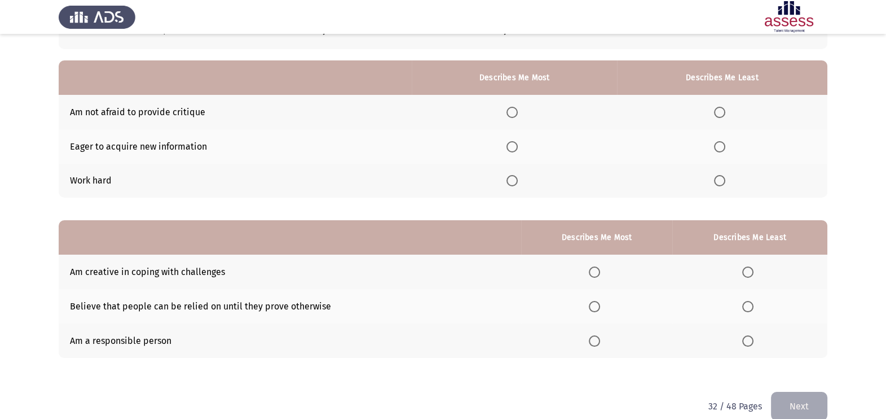
click at [511, 114] on span "Select an option" at bounding box center [512, 112] width 11 height 11
click at [511, 114] on input "Select an option" at bounding box center [512, 112] width 11 height 11
click at [513, 175] on mat-radio-button "Select an option" at bounding box center [515, 181] width 16 height 12
click at [513, 185] on span "Select an option" at bounding box center [512, 180] width 11 height 11
click at [513, 185] on input "Select an option" at bounding box center [512, 180] width 11 height 11
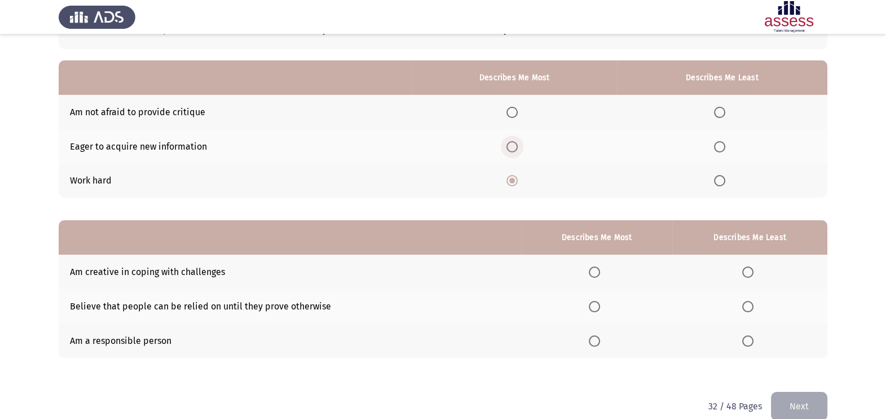
click at [518, 147] on span "Select an option" at bounding box center [512, 146] width 11 height 11
click at [518, 147] on input "Select an option" at bounding box center [512, 146] width 11 height 11
click at [718, 111] on span "Select an option" at bounding box center [719, 112] width 11 height 11
click at [718, 111] on input "Select an option" at bounding box center [719, 112] width 11 height 11
click at [602, 335] on mat-radio-button "Select an option" at bounding box center [597, 341] width 16 height 12
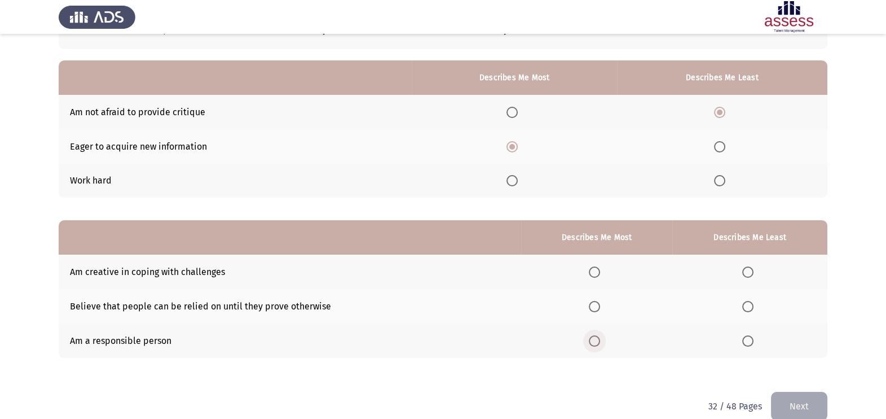
click at [599, 339] on span "Select an option" at bounding box center [594, 340] width 11 height 11
click at [599, 339] on input "Select an option" at bounding box center [594, 340] width 11 height 11
click at [753, 305] on span "Select an option" at bounding box center [748, 306] width 11 height 11
click at [753, 305] on input "Select an option" at bounding box center [748, 306] width 11 height 11
click at [799, 399] on button "Next" at bounding box center [799, 406] width 56 height 29
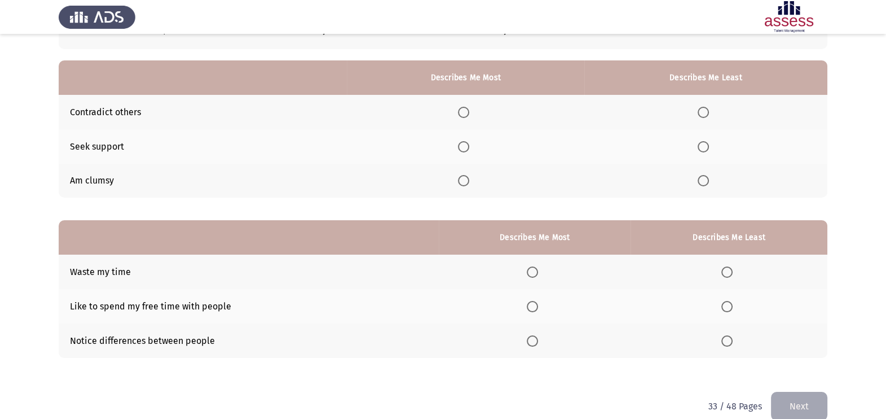
click at [467, 182] on span "Select an option" at bounding box center [463, 180] width 11 height 11
click at [467, 182] on input "Select an option" at bounding box center [463, 180] width 11 height 11
click at [709, 147] on span "Select an option" at bounding box center [703, 146] width 11 height 11
click at [709, 147] on input "Select an option" at bounding box center [703, 146] width 11 height 11
click at [535, 305] on span "Select an option" at bounding box center [532, 306] width 11 height 11
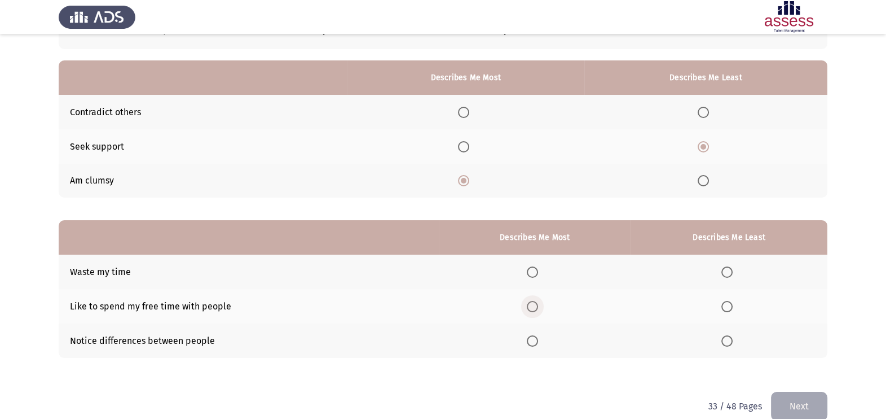
click at [535, 305] on input "Select an option" at bounding box center [532, 306] width 11 height 11
click at [727, 270] on span "Select an option" at bounding box center [727, 271] width 11 height 11
click at [727, 270] on input "Select an option" at bounding box center [727, 271] width 11 height 11
click at [797, 395] on button "Next" at bounding box center [799, 406] width 56 height 29
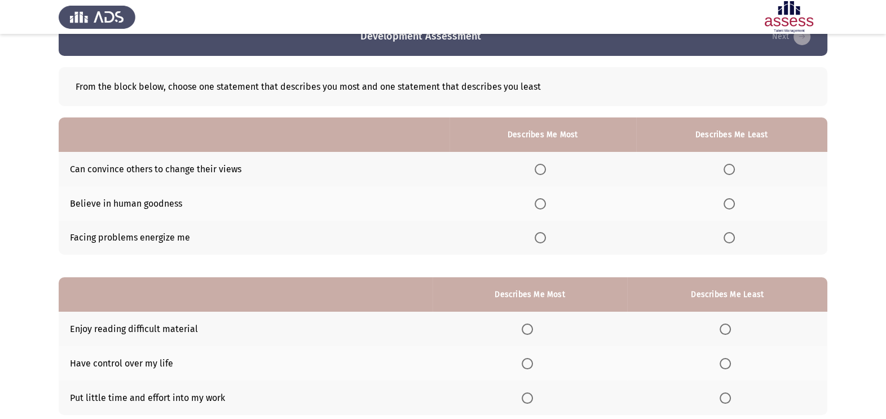
scroll to position [56, 0]
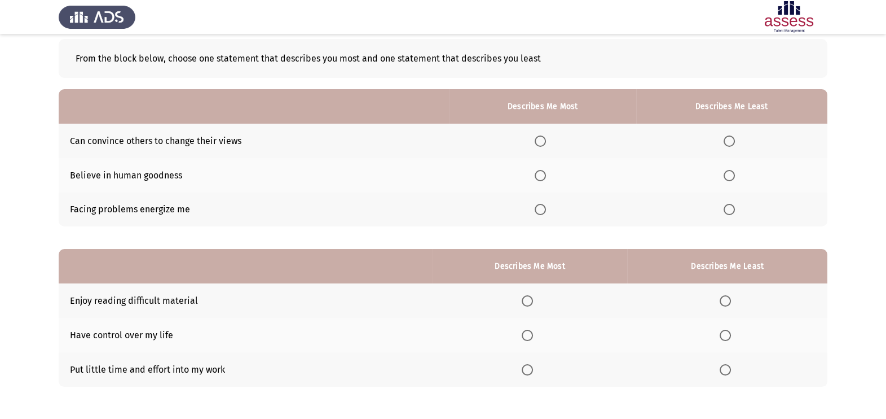
click at [546, 137] on span "Select an option" at bounding box center [540, 140] width 11 height 11
click at [546, 137] on input "Select an option" at bounding box center [540, 140] width 11 height 11
click at [726, 208] on span "Select an option" at bounding box center [729, 209] width 11 height 11
click at [726, 208] on input "Select an option" at bounding box center [729, 209] width 11 height 11
click at [527, 333] on span "Select an option" at bounding box center [527, 335] width 11 height 11
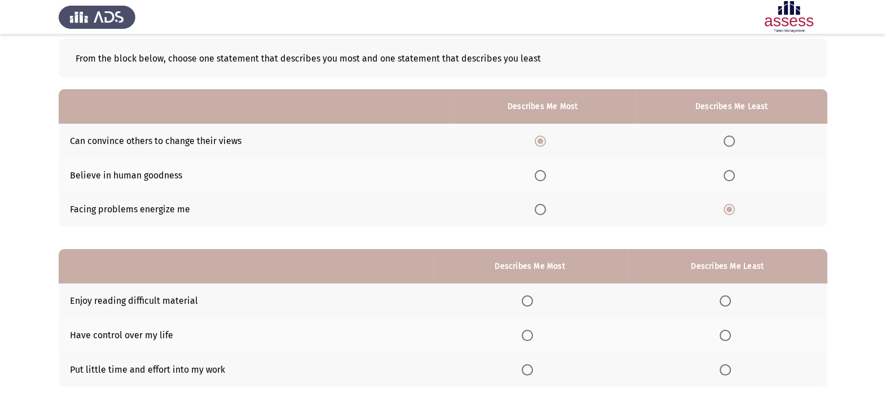
click at [527, 333] on input "Select an option" at bounding box center [527, 335] width 11 height 11
click at [723, 371] on span "Select an option" at bounding box center [725, 369] width 11 height 11
click at [723, 371] on input "Select an option" at bounding box center [725, 369] width 11 height 11
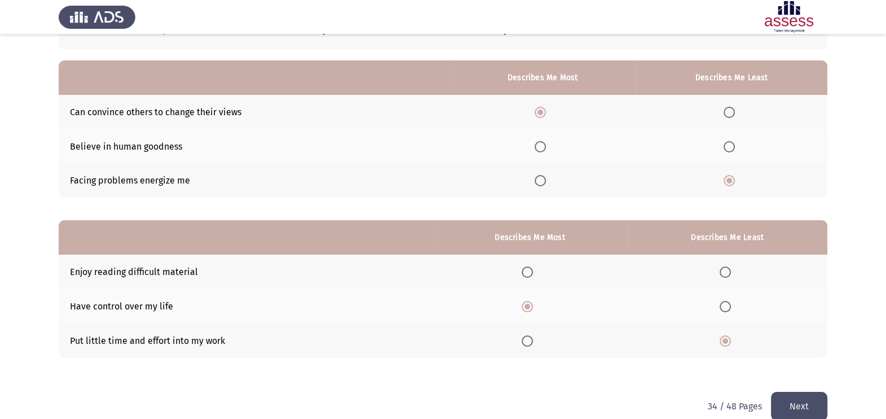
scroll to position [102, 0]
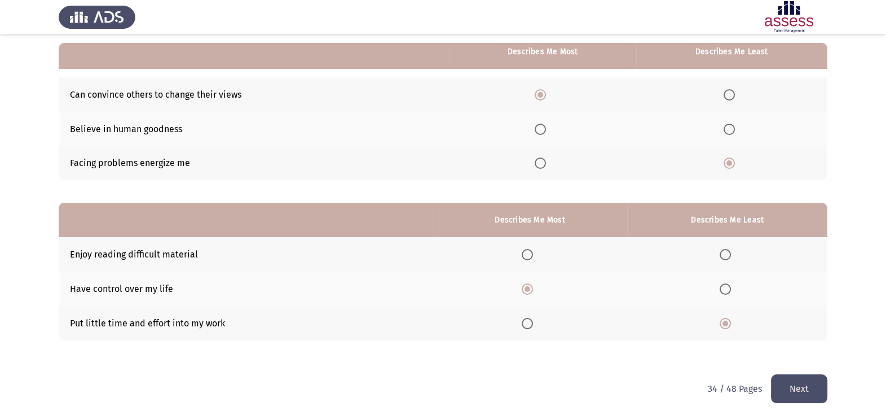
click at [796, 384] on button "Next" at bounding box center [799, 388] width 56 height 29
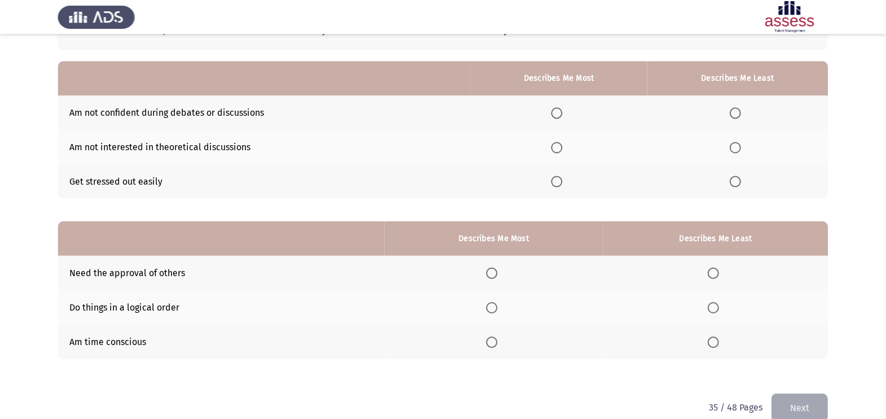
scroll to position [84, 0]
click at [558, 113] on span "Select an option" at bounding box center [556, 113] width 11 height 11
click at [558, 113] on input "Select an option" at bounding box center [556, 113] width 11 height 11
click at [736, 181] on span "Select an option" at bounding box center [735, 181] width 11 height 11
click at [736, 181] on input "Select an option" at bounding box center [735, 181] width 11 height 11
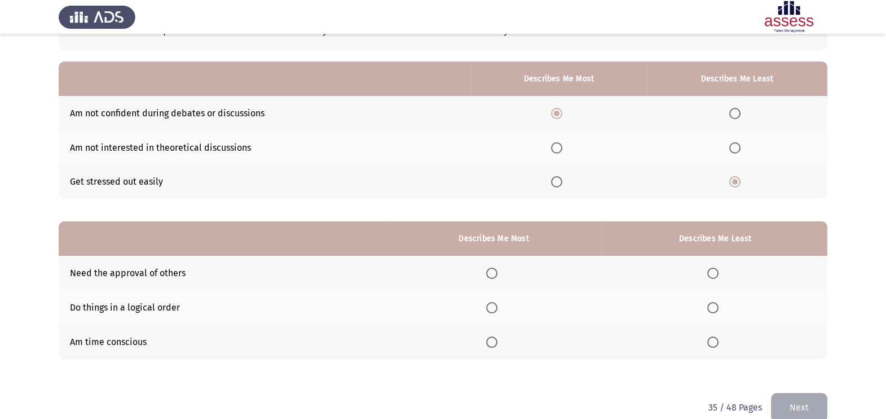
click at [493, 275] on span "Select an option" at bounding box center [491, 272] width 11 height 11
click at [493, 275] on input "Select an option" at bounding box center [491, 272] width 11 height 11
click at [494, 340] on span "Select an option" at bounding box center [491, 341] width 11 height 11
click at [494, 340] on input "Select an option" at bounding box center [491, 341] width 11 height 11
click at [494, 311] on span "Select an option" at bounding box center [491, 307] width 11 height 11
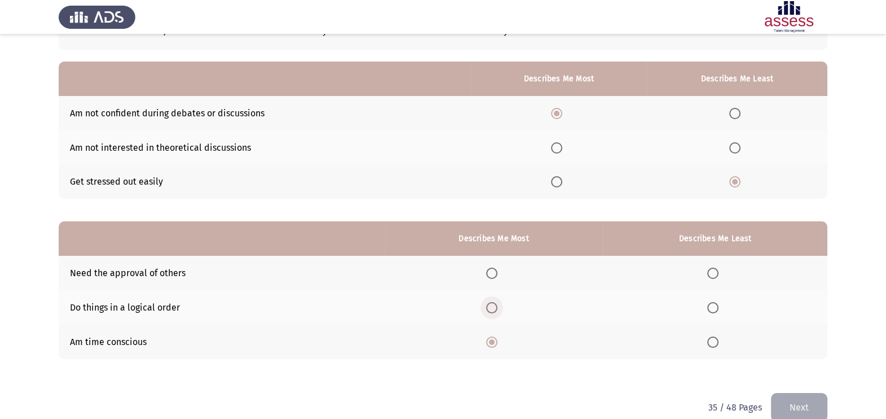
click at [494, 311] on input "Select an option" at bounding box center [491, 307] width 11 height 11
click at [719, 269] on span "Select an option" at bounding box center [713, 272] width 11 height 11
click at [719, 269] on input "Select an option" at bounding box center [713, 272] width 11 height 11
click at [797, 403] on button "Next" at bounding box center [799, 407] width 56 height 29
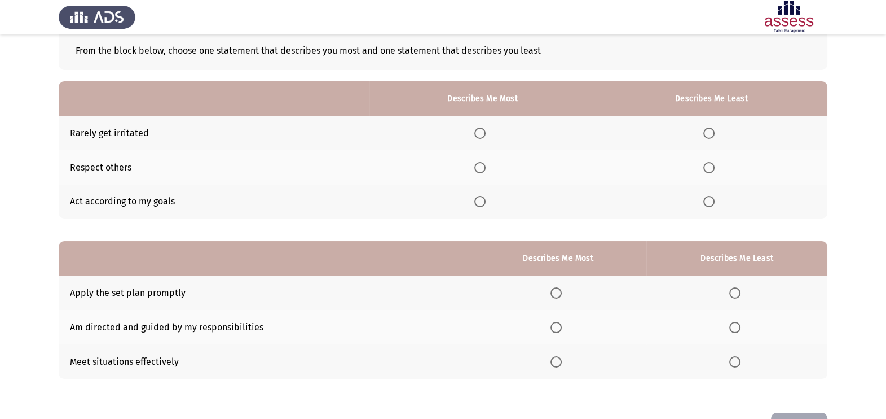
scroll to position [85, 0]
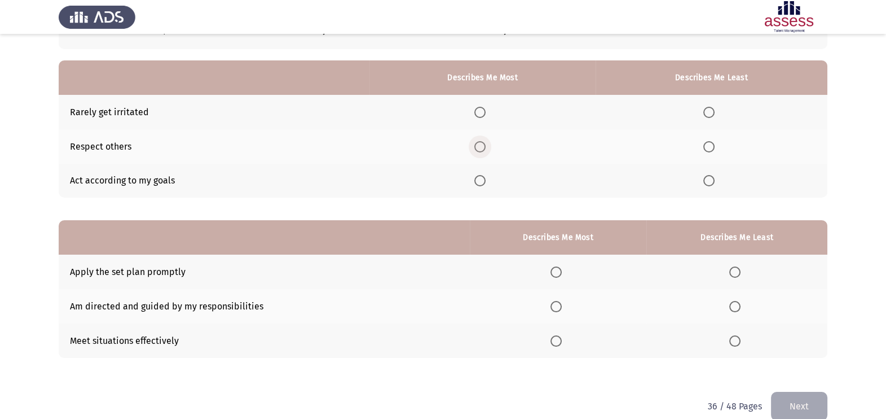
click at [480, 150] on span "Select an option" at bounding box center [480, 146] width 11 height 11
click at [480, 150] on input "Select an option" at bounding box center [480, 146] width 11 height 11
click at [710, 113] on span "Select an option" at bounding box center [709, 112] width 11 height 11
click at [710, 113] on input "Select an option" at bounding box center [709, 112] width 11 height 11
click at [709, 179] on span "Select an option" at bounding box center [709, 180] width 11 height 11
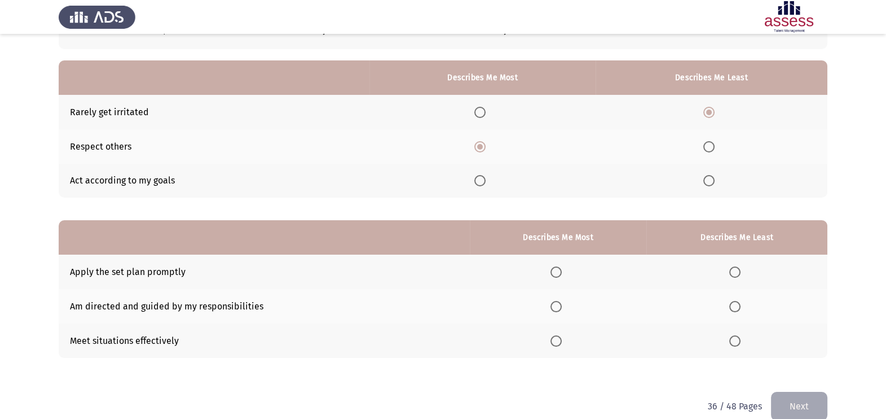
click at [709, 179] on input "Select an option" at bounding box center [709, 180] width 11 height 11
click at [557, 344] on span "Select an option" at bounding box center [556, 340] width 11 height 11
click at [557, 344] on input "Select an option" at bounding box center [556, 340] width 11 height 11
click at [556, 302] on span "Select an option" at bounding box center [556, 306] width 11 height 11
click at [556, 302] on input "Select an option" at bounding box center [556, 306] width 11 height 11
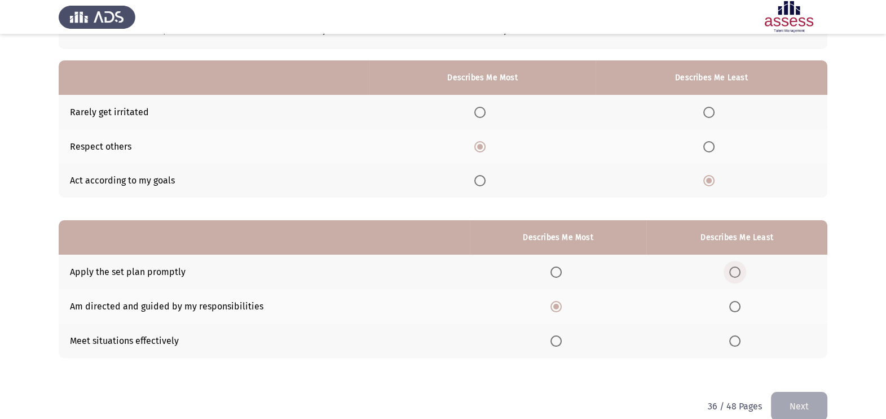
click at [739, 270] on span "Select an option" at bounding box center [735, 271] width 11 height 11
click at [739, 270] on input "Select an option" at bounding box center [735, 271] width 11 height 11
click at [790, 400] on button "Next" at bounding box center [799, 406] width 56 height 29
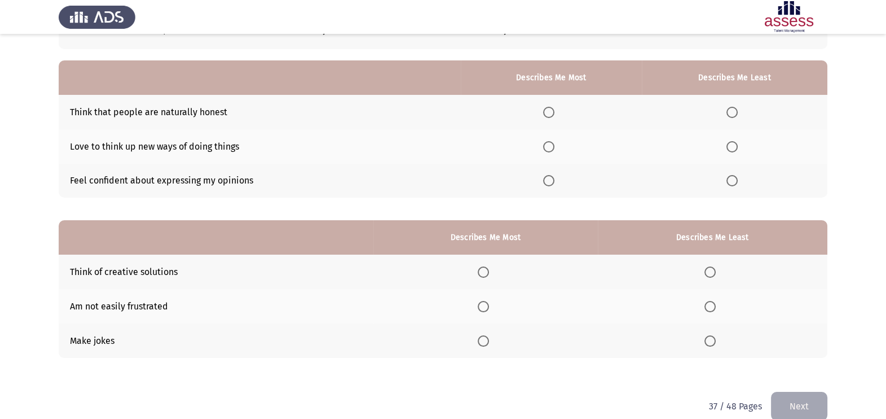
click at [549, 181] on span "Select an option" at bounding box center [549, 181] width 0 height 0
click at [551, 181] on input "Select an option" at bounding box center [548, 180] width 11 height 11
click at [731, 113] on span "Select an option" at bounding box center [732, 112] width 11 height 11
click at [731, 113] on input "Select an option" at bounding box center [732, 112] width 11 height 11
click at [489, 268] on span "Select an option" at bounding box center [483, 271] width 11 height 11
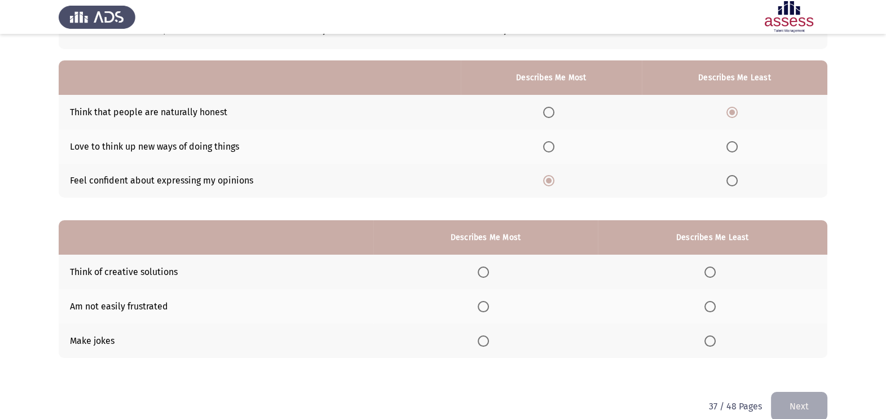
click at [489, 268] on input "Select an option" at bounding box center [483, 271] width 11 height 11
click at [489, 337] on span "Select an option" at bounding box center [483, 340] width 11 height 11
click at [489, 337] on input "Select an option" at bounding box center [483, 340] width 11 height 11
click at [716, 301] on span "Select an option" at bounding box center [710, 306] width 11 height 11
click at [716, 301] on input "Select an option" at bounding box center [710, 306] width 11 height 11
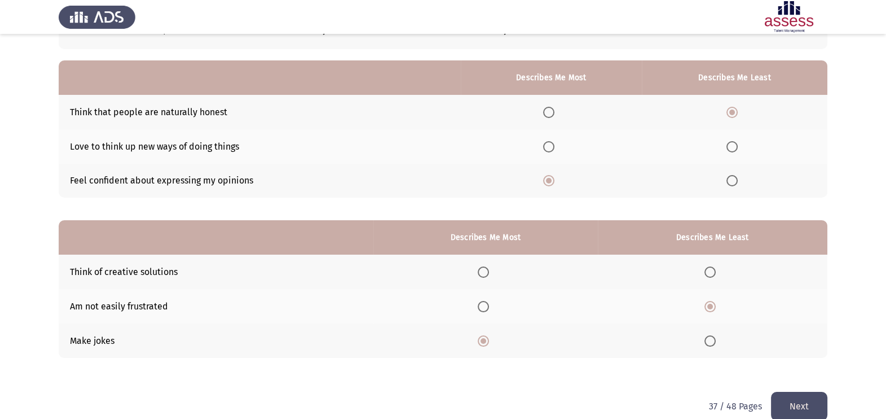
click at [797, 396] on button "Next" at bounding box center [799, 406] width 56 height 29
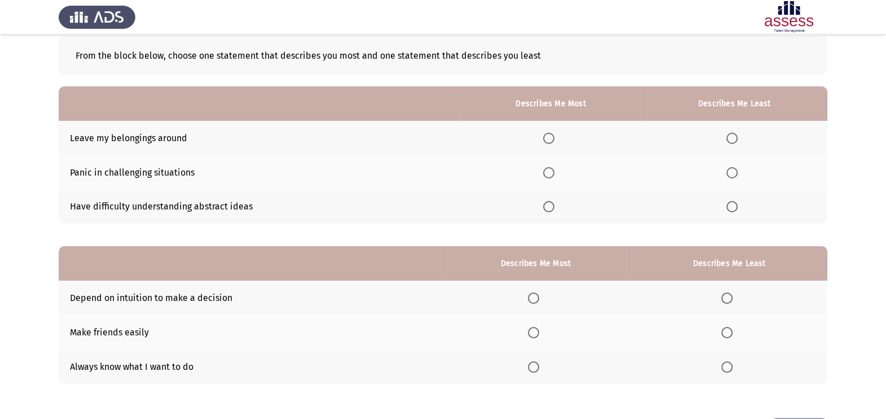
scroll to position [60, 0]
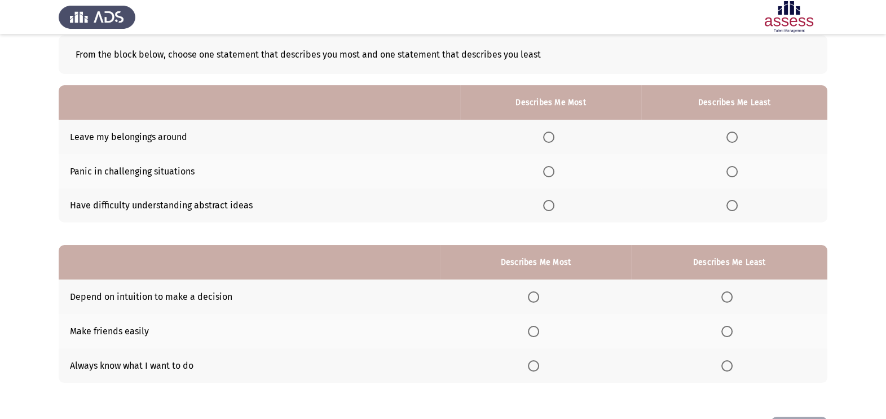
click at [557, 206] on label "Select an option" at bounding box center [551, 205] width 16 height 11
click at [555, 206] on input "Select an option" at bounding box center [548, 205] width 11 height 11
click at [740, 135] on label "Select an option" at bounding box center [735, 136] width 16 height 11
click at [738, 135] on input "Select an option" at bounding box center [732, 136] width 11 height 11
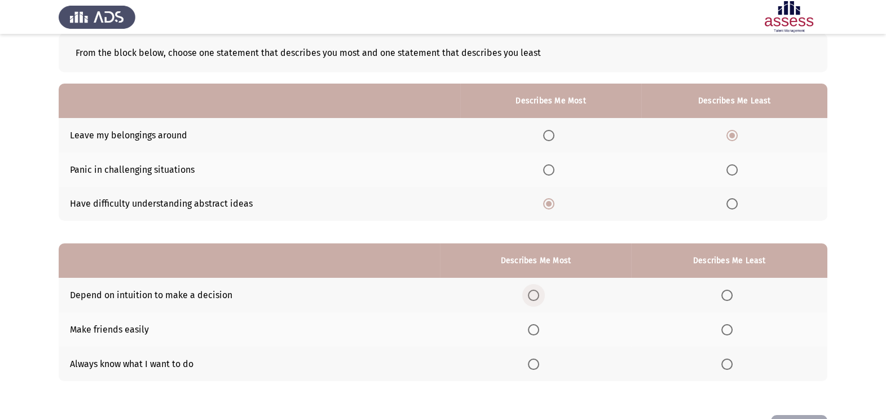
click at [543, 294] on label "Select an option" at bounding box center [536, 294] width 16 height 11
click at [539, 294] on input "Select an option" at bounding box center [533, 294] width 11 height 11
click at [535, 365] on span "Select an option" at bounding box center [533, 363] width 11 height 11
click at [535, 365] on input "Select an option" at bounding box center [533, 363] width 11 height 11
click at [731, 327] on span "Select an option" at bounding box center [727, 329] width 11 height 11
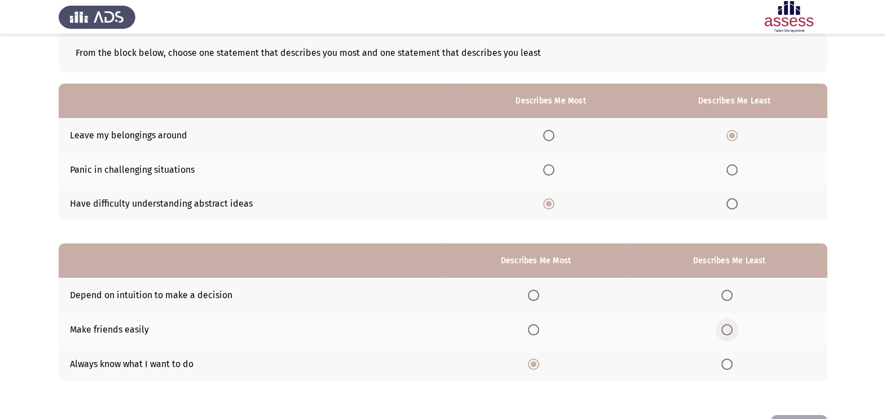
click at [731, 327] on input "Select an option" at bounding box center [727, 329] width 11 height 11
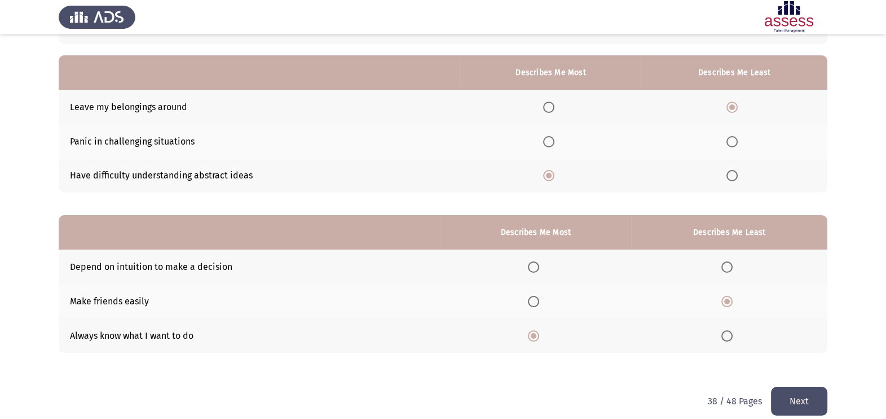
scroll to position [102, 0]
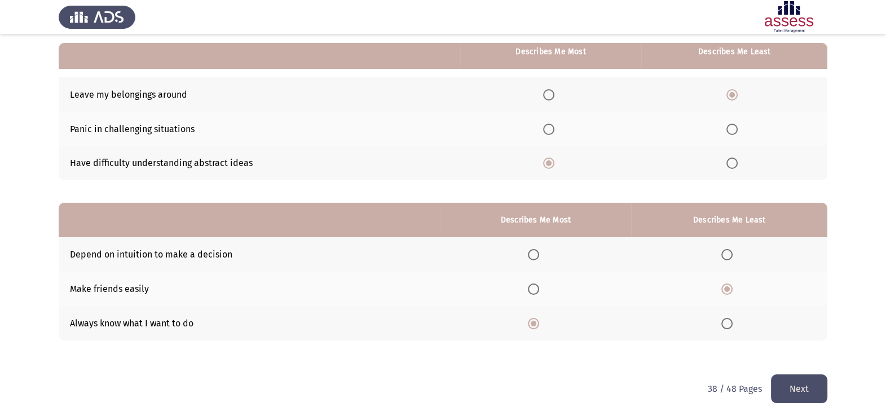
click at [811, 377] on button "Next" at bounding box center [799, 388] width 56 height 29
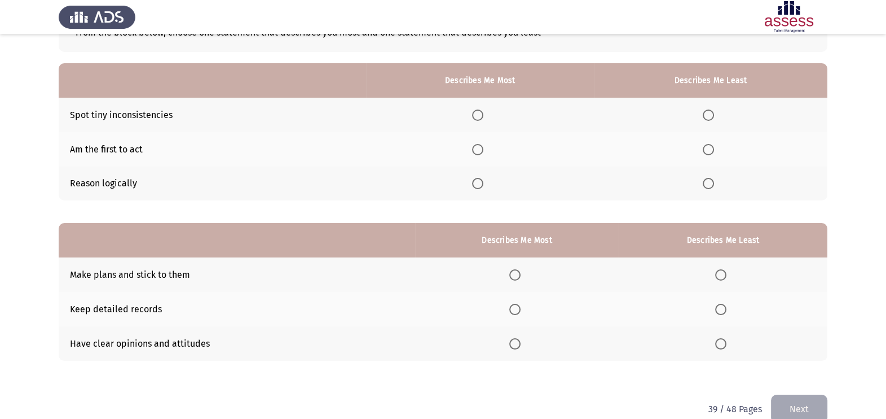
scroll to position [85, 0]
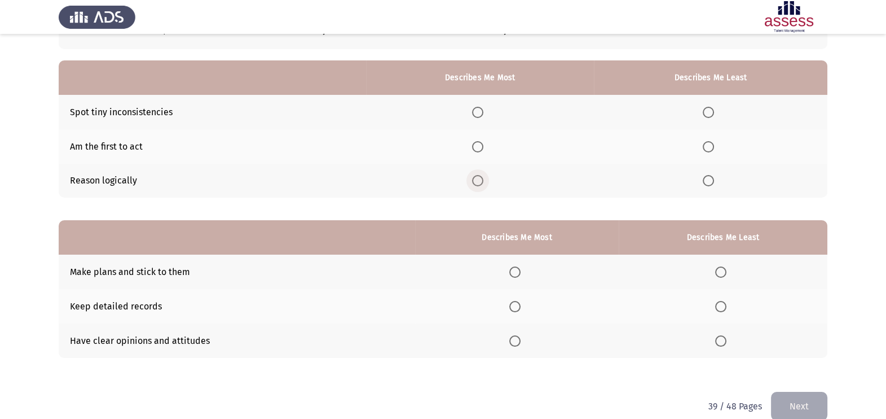
click at [478, 181] on span "Select an option" at bounding box center [477, 180] width 11 height 11
click at [478, 181] on input "Select an option" at bounding box center [477, 180] width 11 height 11
click at [704, 113] on span "Select an option" at bounding box center [708, 112] width 11 height 11
click at [704, 113] on input "Select an option" at bounding box center [708, 112] width 11 height 11
click at [515, 341] on span "Select an option" at bounding box center [514, 340] width 11 height 11
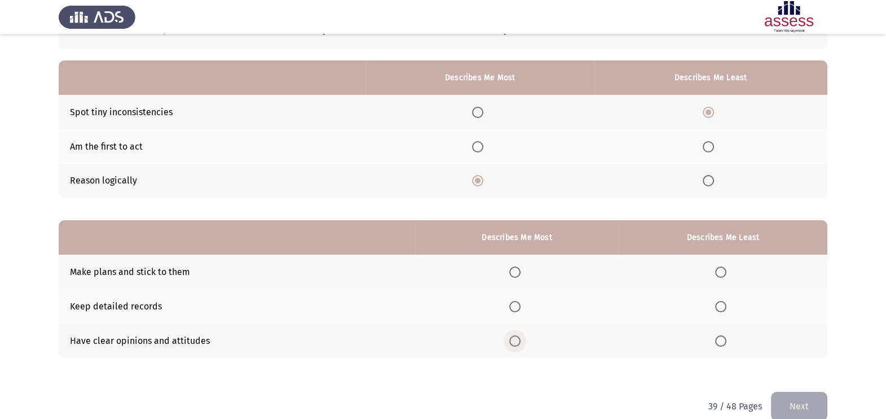
click at [515, 341] on input "Select an option" at bounding box center [514, 340] width 11 height 11
click at [721, 309] on span "Select an option" at bounding box center [720, 306] width 11 height 11
click at [721, 309] on input "Select an option" at bounding box center [720, 306] width 11 height 11
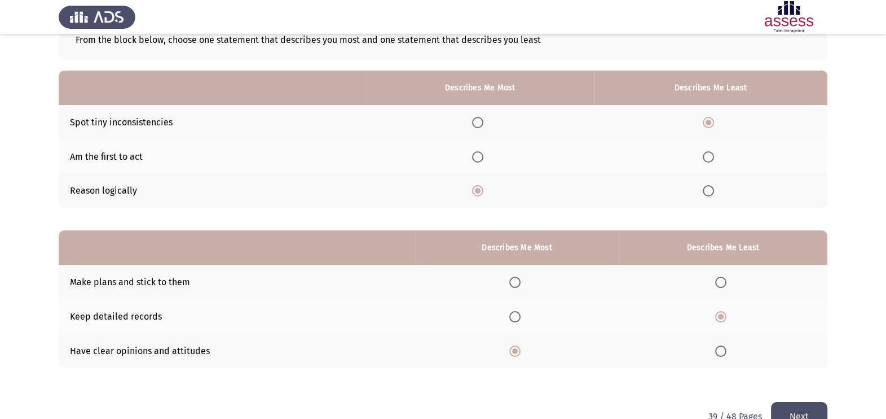
scroll to position [71, 0]
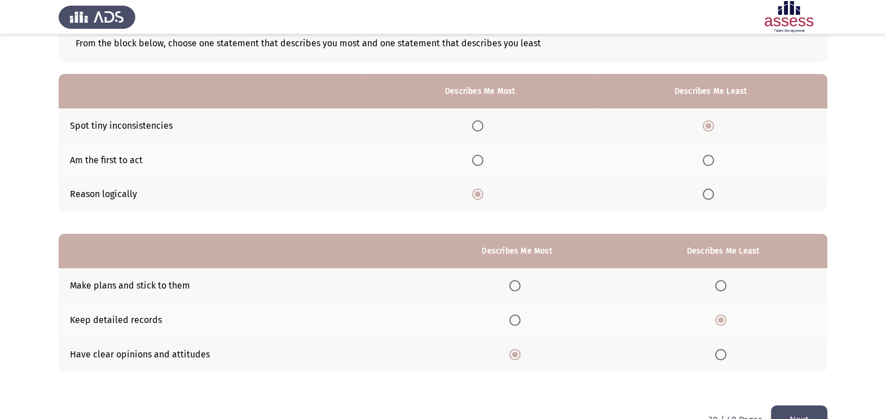
click at [797, 414] on button "Next" at bounding box center [799, 419] width 56 height 29
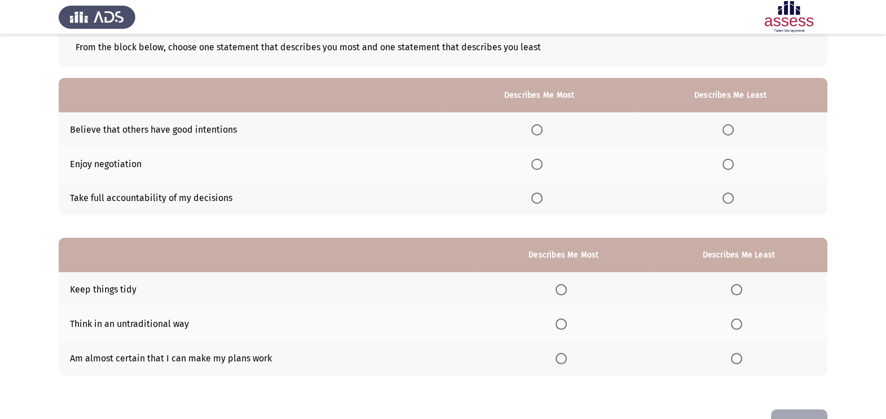
scroll to position [85, 0]
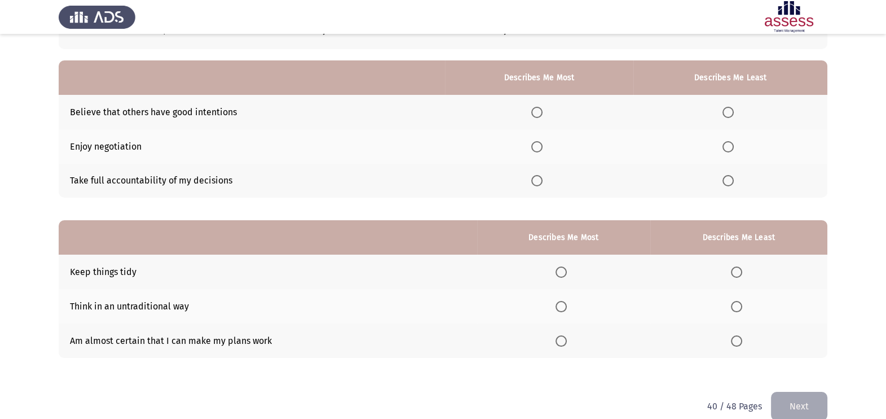
click at [543, 139] on th at bounding box center [539, 146] width 189 height 34
click at [541, 181] on span "Select an option" at bounding box center [536, 180] width 11 height 11
click at [541, 181] on input "Select an option" at bounding box center [536, 180] width 11 height 11
click at [733, 143] on span "Select an option" at bounding box center [728, 146] width 11 height 11
click at [733, 143] on input "Select an option" at bounding box center [728, 146] width 11 height 11
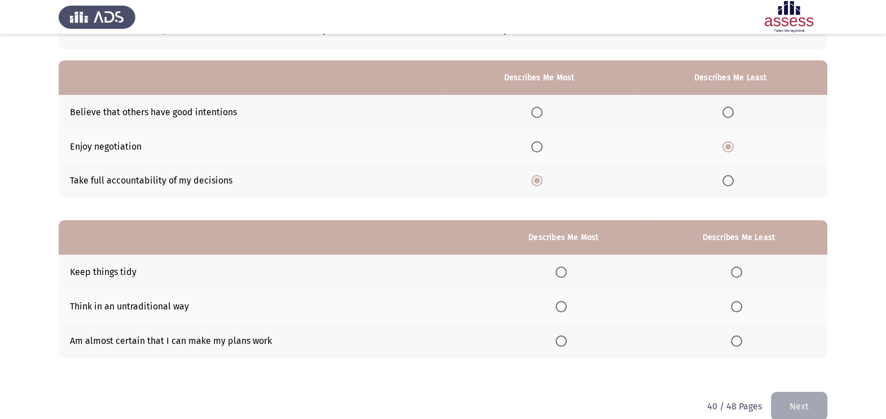
drag, startPoint x: 566, startPoint y: 284, endPoint x: 565, endPoint y: 268, distance: 15.8
click at [565, 268] on th at bounding box center [563, 271] width 173 height 34
click at [565, 268] on span "Select an option" at bounding box center [561, 271] width 11 height 11
click at [565, 268] on input "Select an option" at bounding box center [561, 271] width 11 height 11
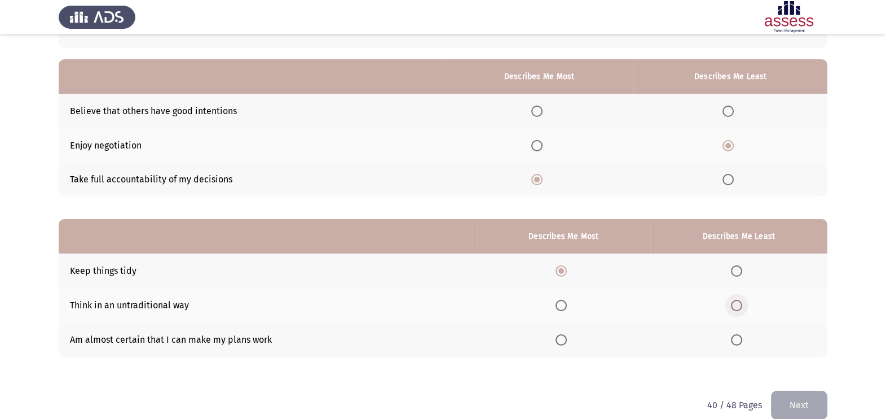
click at [739, 308] on span "Select an option" at bounding box center [736, 305] width 11 height 11
click at [739, 308] on input "Select an option" at bounding box center [736, 305] width 11 height 11
click at [800, 390] on button "Next" at bounding box center [799, 404] width 56 height 29
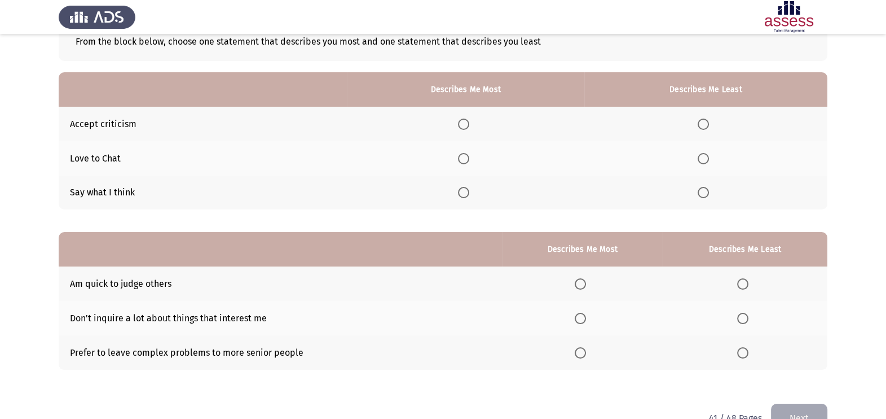
scroll to position [85, 0]
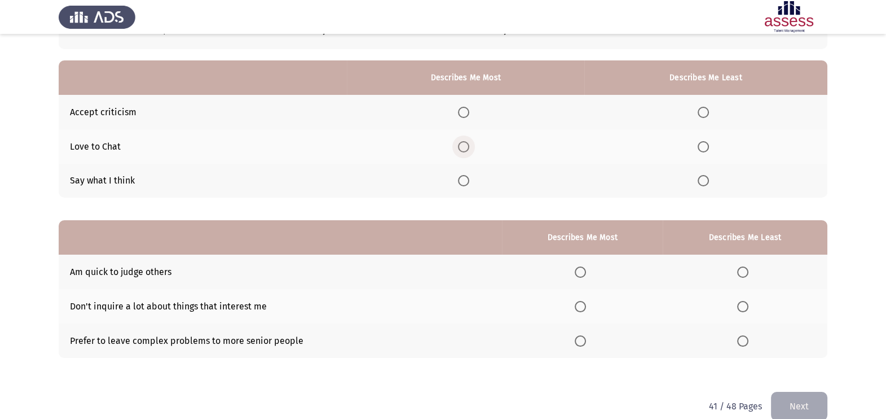
click at [463, 141] on span "Select an option" at bounding box center [463, 146] width 11 height 11
click at [463, 141] on input "Select an option" at bounding box center [463, 146] width 11 height 11
click at [711, 110] on label "Select an option" at bounding box center [706, 112] width 16 height 11
click at [709, 110] on input "Select an option" at bounding box center [703, 112] width 11 height 11
click at [469, 181] on span "Select an option" at bounding box center [463, 180] width 11 height 11
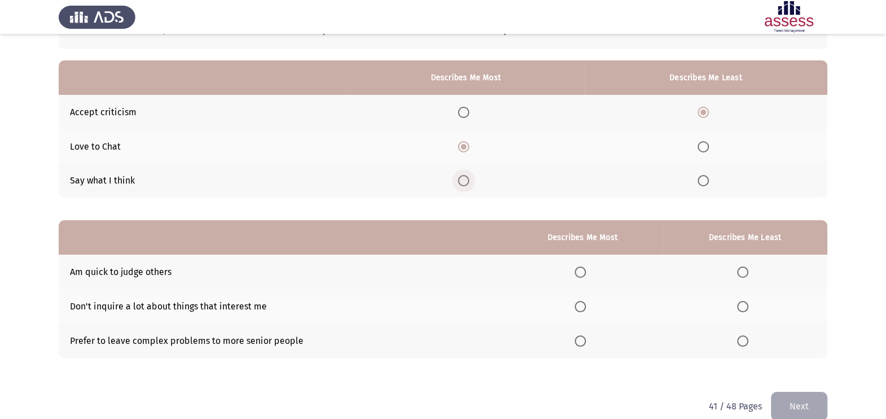
click at [469, 181] on input "Select an option" at bounding box center [463, 180] width 11 height 11
click at [469, 107] on span "Select an option" at bounding box center [463, 112] width 11 height 11
click at [469, 107] on input "Select an option" at bounding box center [463, 112] width 11 height 11
click at [704, 181] on span "Select an option" at bounding box center [704, 181] width 0 height 0
click at [705, 181] on input "Select an option" at bounding box center [703, 180] width 11 height 11
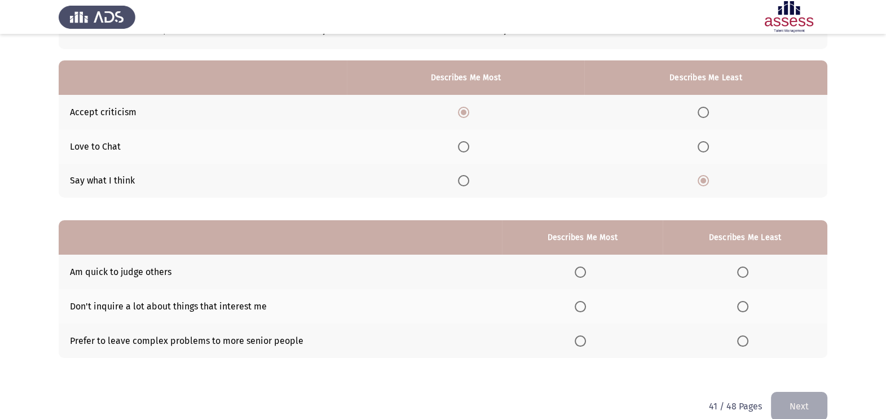
click at [714, 149] on label "Select an option" at bounding box center [706, 146] width 16 height 11
click at [709, 149] on input "Select an option" at bounding box center [703, 146] width 11 height 11
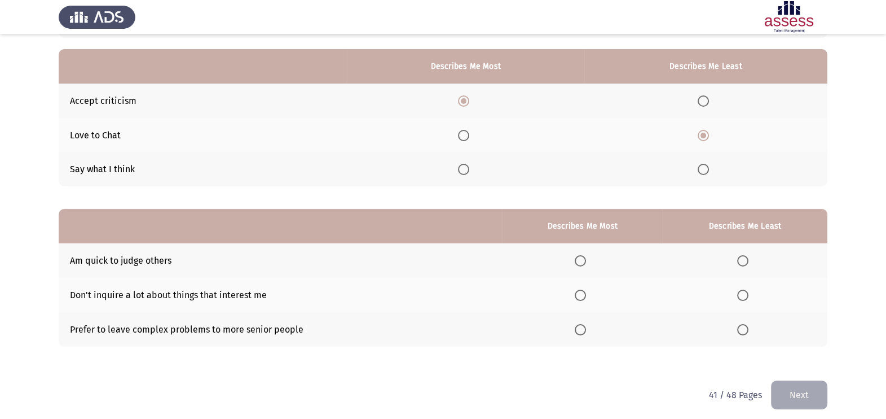
scroll to position [96, 0]
click at [462, 136] on span "Select an option" at bounding box center [463, 134] width 11 height 11
click at [462, 136] on input "Select an option" at bounding box center [463, 134] width 11 height 11
click at [709, 168] on span "Select an option" at bounding box center [703, 168] width 11 height 11
click at [709, 168] on input "Select an option" at bounding box center [703, 168] width 11 height 11
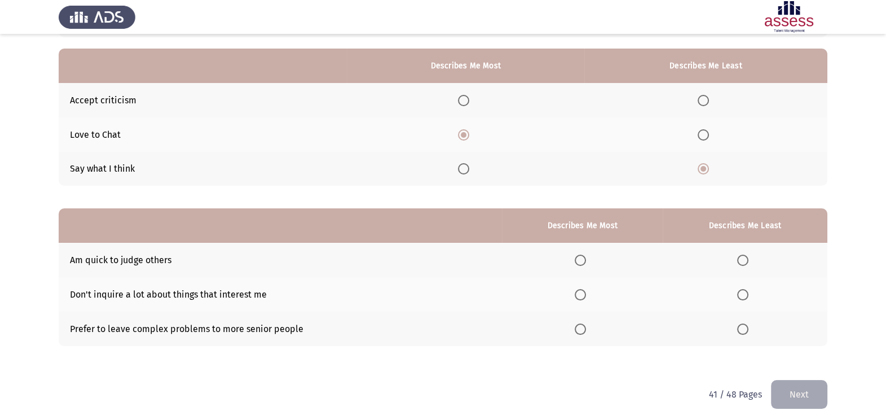
click at [581, 261] on span "Select an option" at bounding box center [580, 259] width 11 height 11
click at [581, 261] on input "Select an option" at bounding box center [580, 259] width 11 height 11
click at [581, 325] on span "Select an option" at bounding box center [580, 328] width 11 height 11
click at [581, 325] on input "Select an option" at bounding box center [580, 328] width 11 height 11
click at [744, 292] on span "Select an option" at bounding box center [742, 294] width 11 height 11
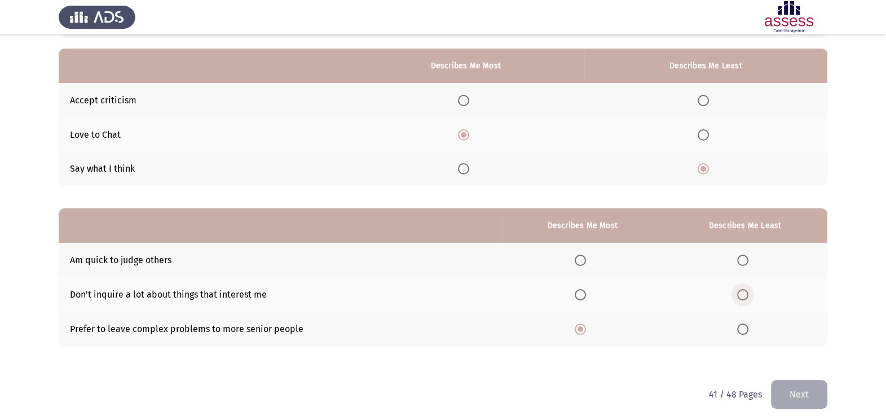
click at [744, 292] on input "Select an option" at bounding box center [742, 294] width 11 height 11
click at [789, 380] on button "Next" at bounding box center [799, 394] width 56 height 29
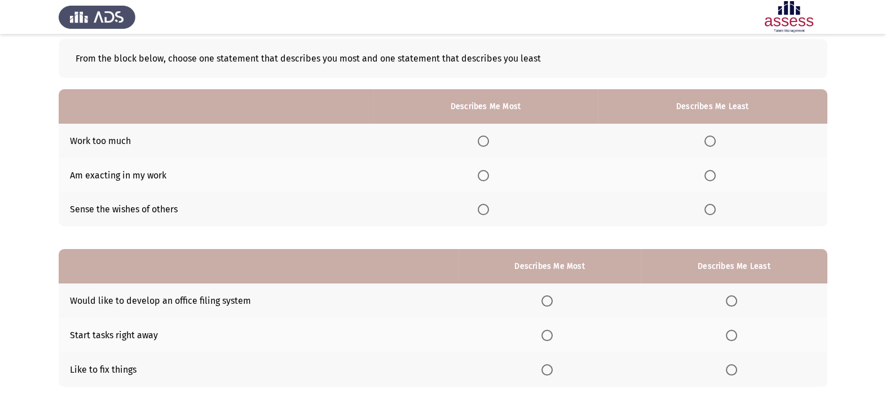
scroll to position [85, 0]
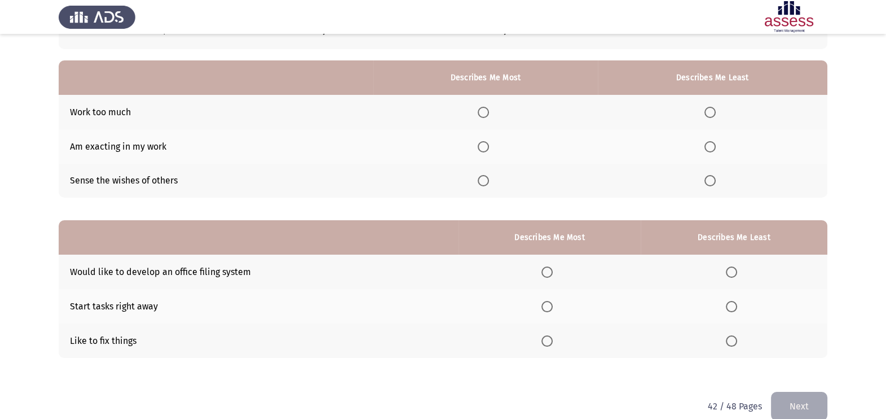
click at [484, 112] on span "Select an option" at bounding box center [484, 112] width 0 height 0
click at [488, 112] on input "Select an option" at bounding box center [483, 112] width 11 height 11
click at [712, 143] on span "Select an option" at bounding box center [710, 146] width 11 height 11
click at [712, 143] on input "Select an option" at bounding box center [710, 146] width 11 height 11
click at [735, 266] on span "Select an option" at bounding box center [731, 271] width 11 height 11
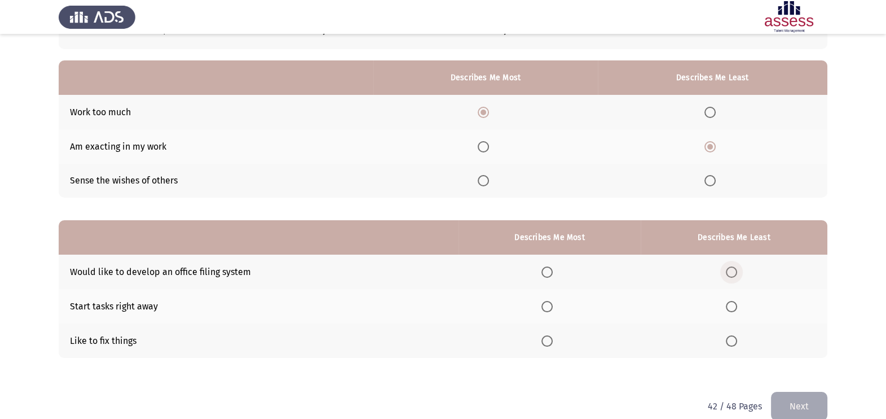
click at [735, 266] on input "Select an option" at bounding box center [731, 271] width 11 height 11
click at [552, 314] on th at bounding box center [550, 306] width 182 height 34
click at [552, 306] on span "Select an option" at bounding box center [547, 306] width 11 height 11
click at [552, 306] on input "Select an option" at bounding box center [547, 306] width 11 height 11
click at [796, 397] on button "Next" at bounding box center [799, 406] width 56 height 29
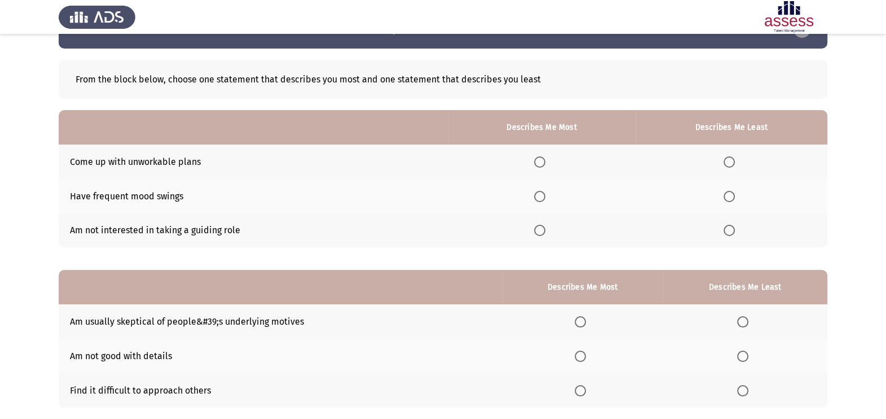
scroll to position [56, 0]
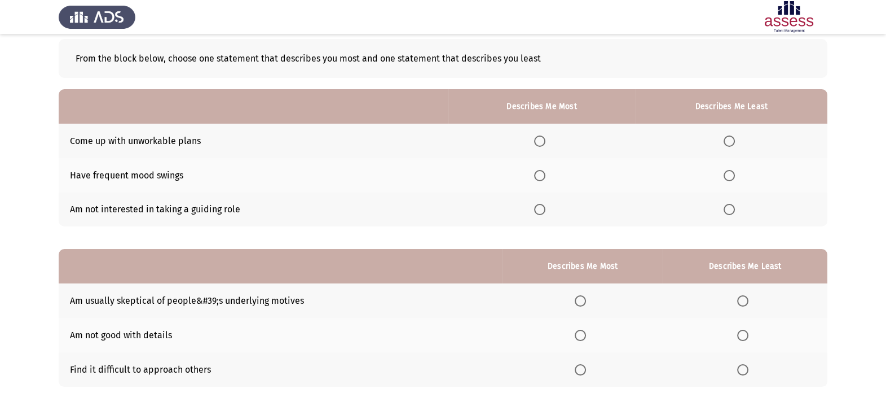
click at [544, 209] on span "Select an option" at bounding box center [539, 209] width 11 height 11
click at [544, 209] on input "Select an option" at bounding box center [539, 209] width 11 height 11
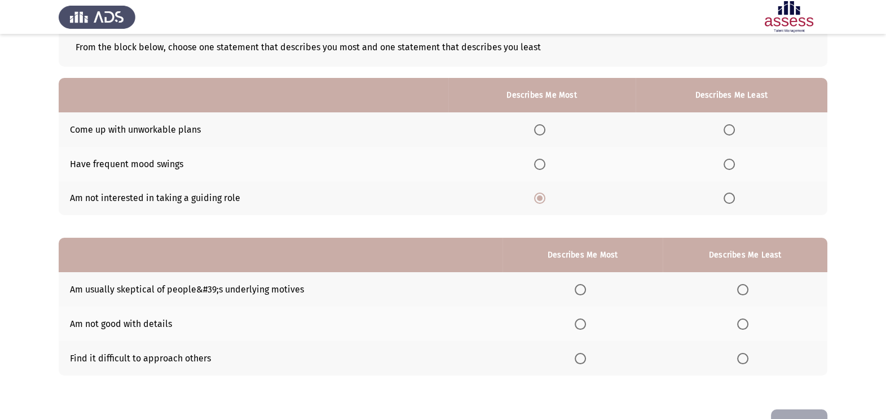
scroll to position [67, 0]
click at [732, 161] on span "Select an option" at bounding box center [729, 164] width 11 height 11
click at [732, 161] on input "Select an option" at bounding box center [729, 164] width 11 height 11
click at [578, 355] on span "Select an option" at bounding box center [580, 358] width 11 height 11
click at [578, 355] on input "Select an option" at bounding box center [580, 358] width 11 height 11
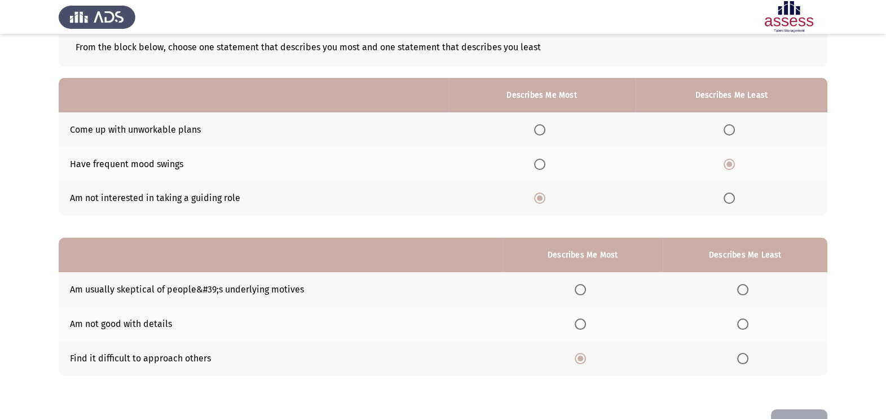
click at [745, 292] on span "Select an option" at bounding box center [742, 289] width 11 height 11
click at [745, 292] on input "Select an option" at bounding box center [742, 289] width 11 height 11
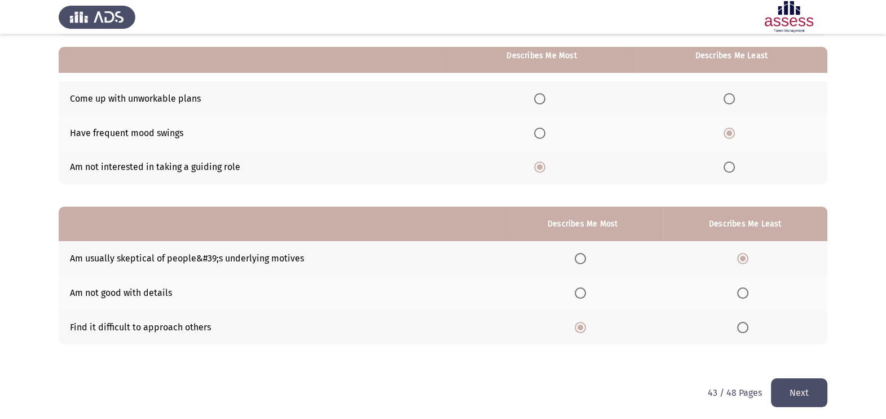
scroll to position [102, 0]
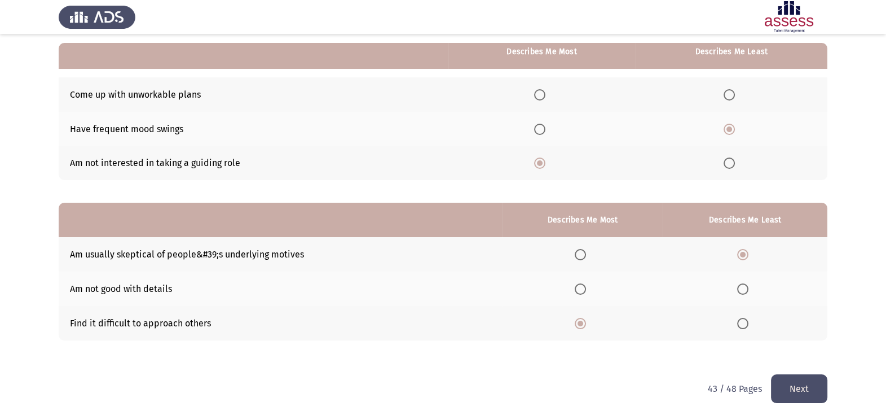
click at [790, 381] on button "Next" at bounding box center [799, 388] width 56 height 29
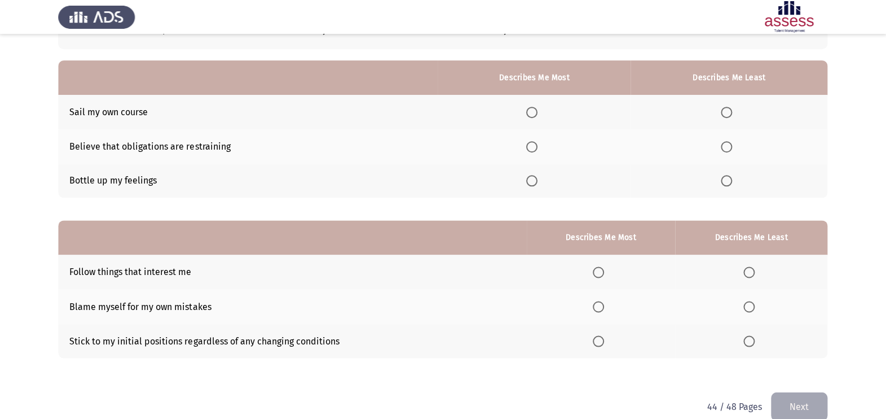
scroll to position [85, 0]
click at [528, 181] on th at bounding box center [534, 181] width 192 height 34
click at [538, 183] on span "Select an option" at bounding box center [531, 180] width 11 height 11
click at [538, 183] on input "Select an option" at bounding box center [531, 180] width 11 height 11
click at [727, 149] on span "Select an option" at bounding box center [726, 146] width 11 height 11
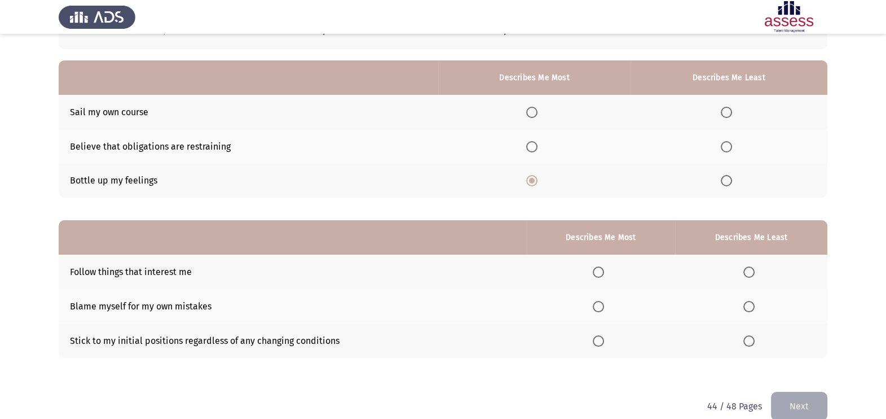
click at [727, 149] on input "Select an option" at bounding box center [726, 146] width 11 height 11
click at [600, 308] on span "Select an option" at bounding box center [598, 306] width 11 height 11
click at [600, 308] on input "Select an option" at bounding box center [598, 306] width 11 height 11
click at [753, 341] on span "Select an option" at bounding box center [749, 340] width 11 height 11
click at [753, 341] on input "Select an option" at bounding box center [749, 340] width 11 height 11
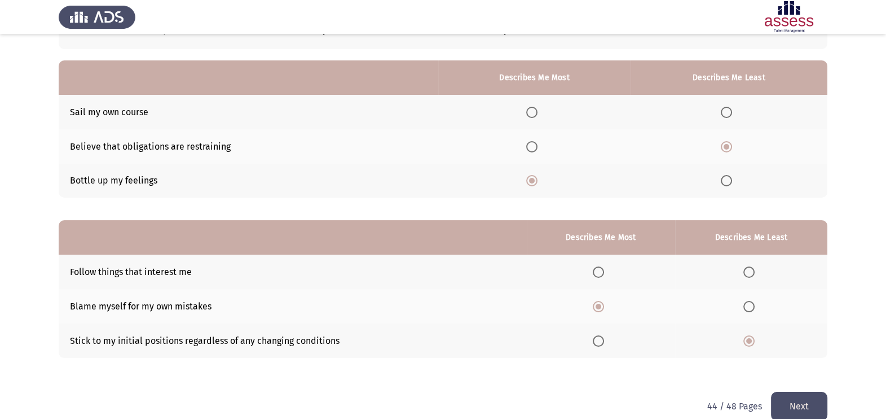
click at [818, 401] on button "Next" at bounding box center [799, 406] width 56 height 29
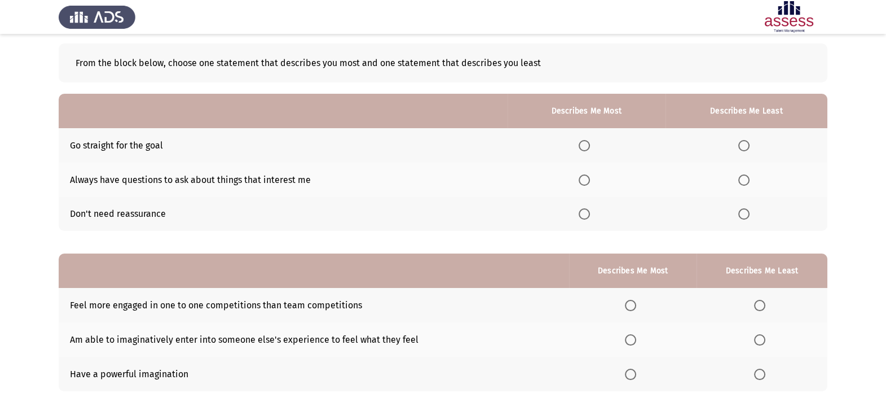
scroll to position [56, 0]
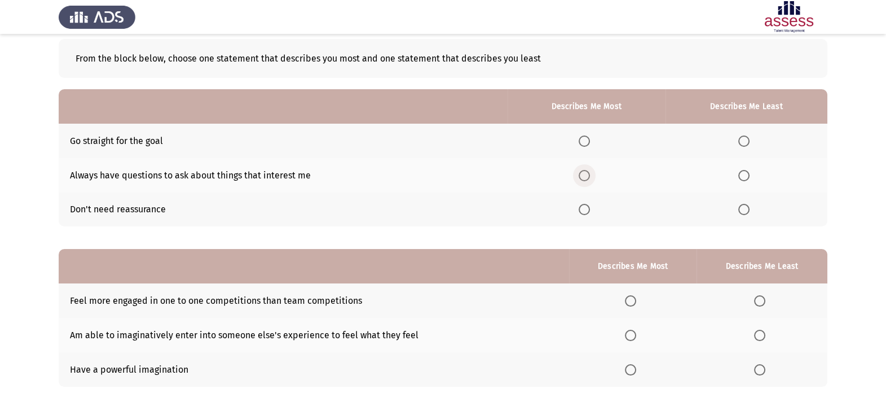
click at [590, 174] on span "Select an option" at bounding box center [584, 175] width 11 height 11
click at [590, 174] on input "Select an option" at bounding box center [584, 175] width 11 height 11
click at [743, 209] on span "Select an option" at bounding box center [744, 209] width 11 height 11
click at [743, 209] on input "Select an option" at bounding box center [744, 209] width 11 height 11
click at [765, 297] on span "Select an option" at bounding box center [759, 300] width 11 height 11
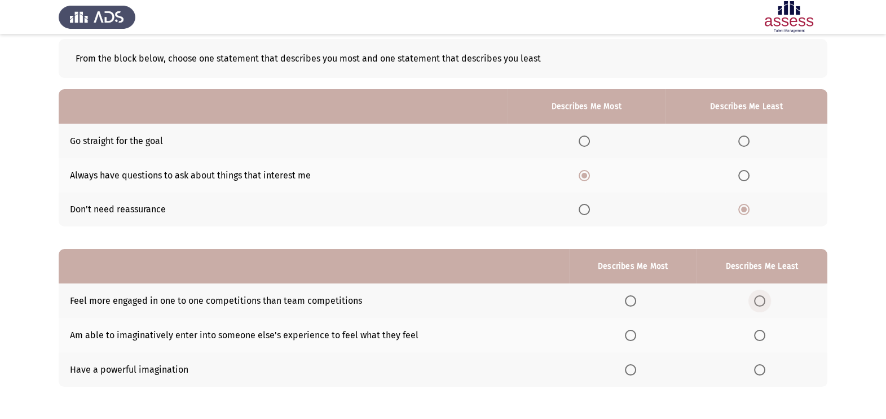
click at [765, 297] on input "Select an option" at bounding box center [759, 300] width 11 height 11
click at [632, 367] on span "Select an option" at bounding box center [630, 369] width 11 height 11
click at [632, 367] on input "Select an option" at bounding box center [630, 369] width 11 height 11
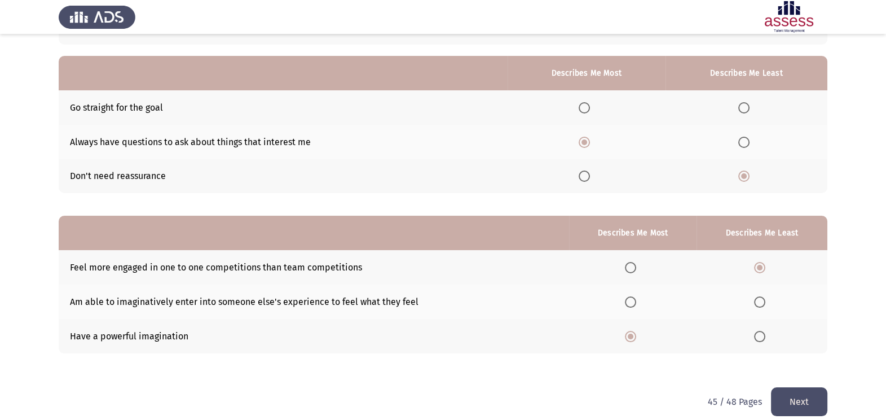
scroll to position [102, 0]
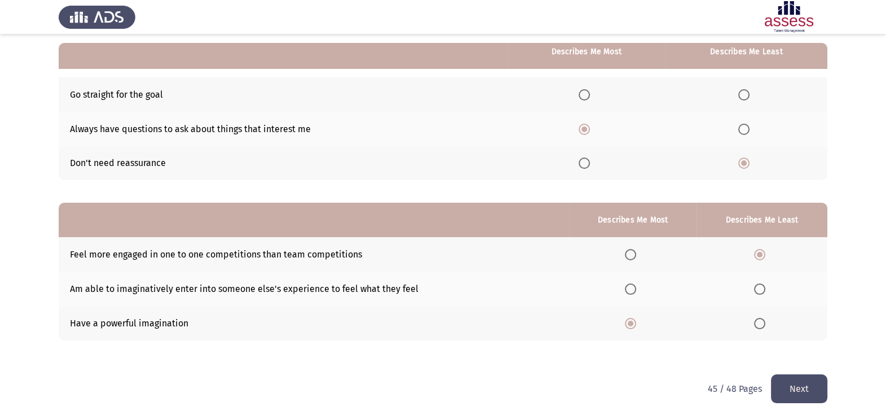
click at [801, 384] on button "Next" at bounding box center [799, 388] width 56 height 29
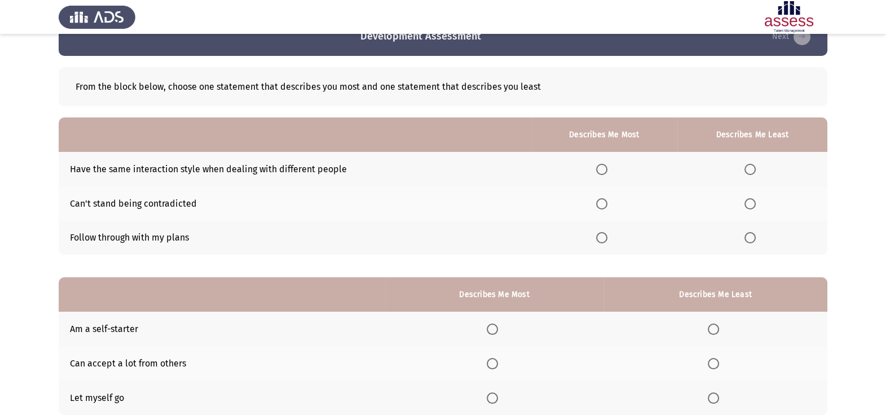
scroll to position [56, 0]
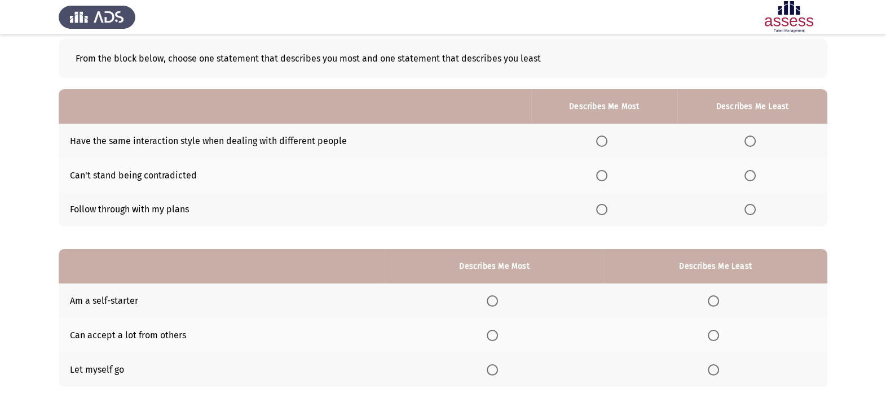
click at [601, 139] on span "Select an option" at bounding box center [601, 140] width 11 height 11
click at [601, 139] on input "Select an option" at bounding box center [601, 140] width 11 height 11
click at [608, 210] on span "Select an option" at bounding box center [601, 209] width 11 height 11
click at [608, 210] on input "Select an option" at bounding box center [601, 209] width 11 height 11
click at [750, 138] on span "Select an option" at bounding box center [750, 140] width 11 height 11
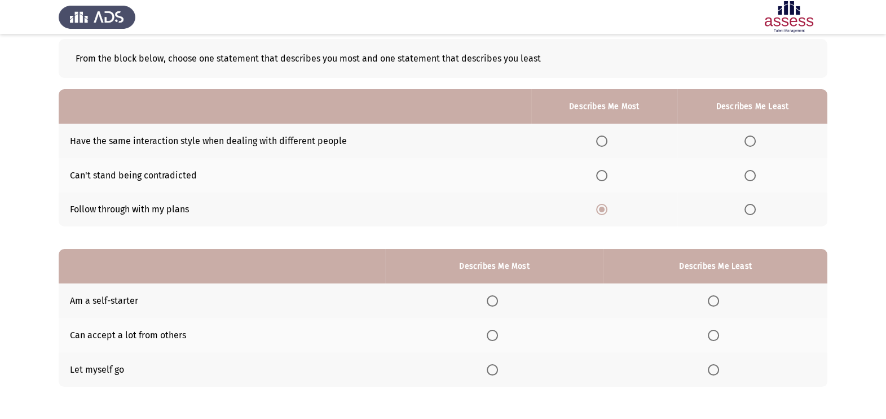
click at [750, 138] on input "Select an option" at bounding box center [750, 140] width 11 height 11
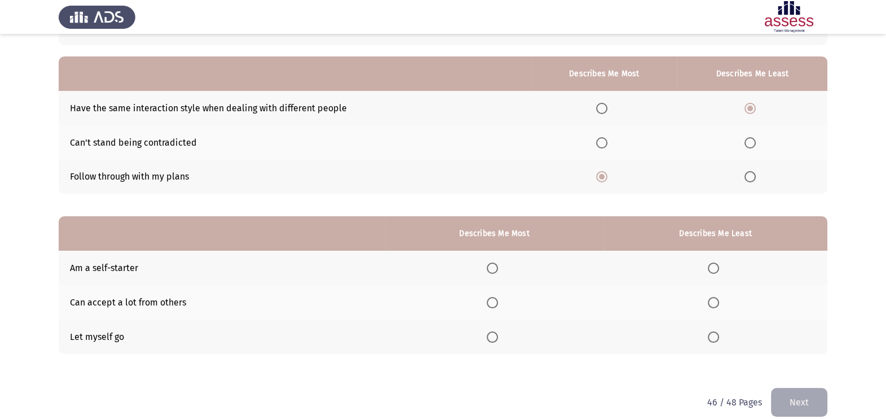
scroll to position [102, 0]
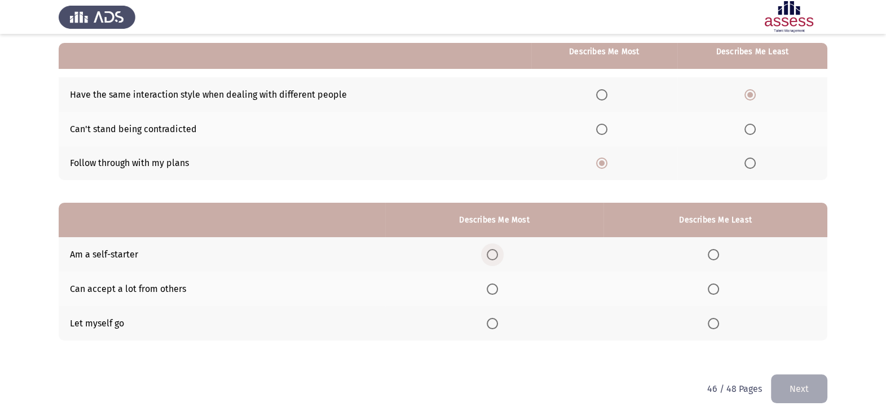
click at [494, 253] on span "Select an option" at bounding box center [492, 254] width 11 height 11
click at [494, 253] on input "Select an option" at bounding box center [492, 254] width 11 height 11
click at [714, 290] on span "Select an option" at bounding box center [713, 288] width 11 height 11
click at [714, 290] on input "Select an option" at bounding box center [713, 288] width 11 height 11
click at [493, 323] on span "Select an option" at bounding box center [493, 323] width 0 height 0
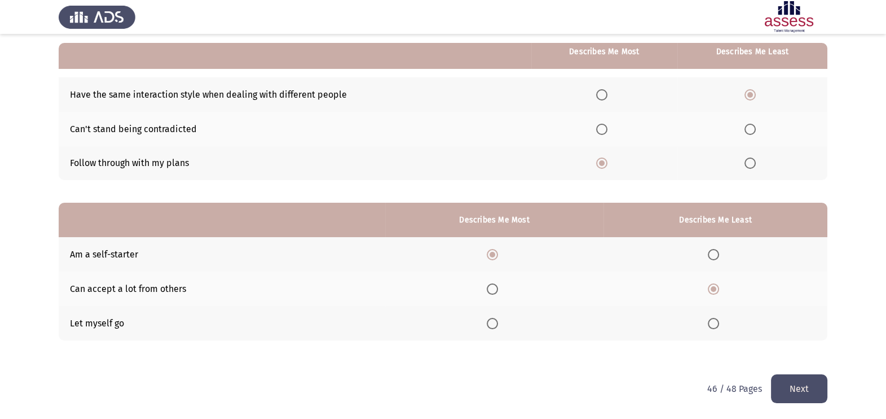
click at [494, 323] on input "Select an option" at bounding box center [492, 323] width 11 height 11
click at [806, 390] on button "Next" at bounding box center [799, 388] width 56 height 29
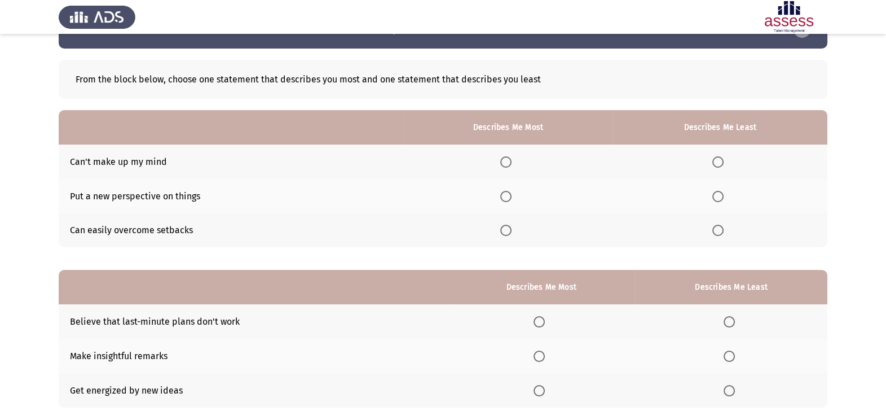
scroll to position [56, 0]
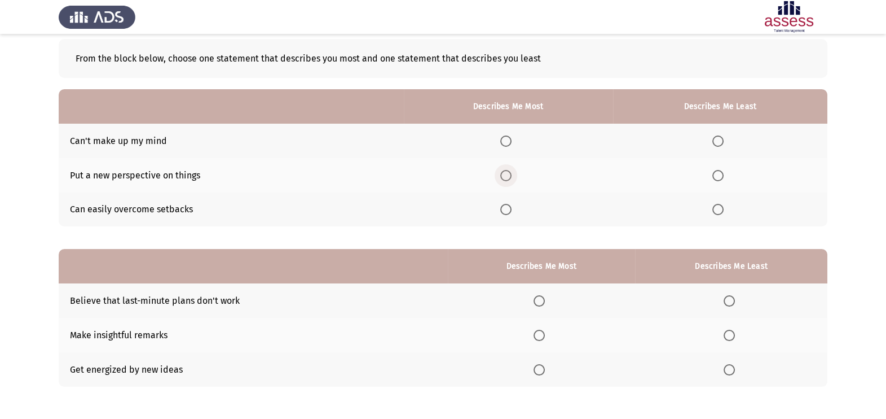
click at [511, 172] on span "Select an option" at bounding box center [505, 175] width 11 height 11
click at [511, 172] on input "Select an option" at bounding box center [505, 175] width 11 height 11
click at [718, 141] on span "Select an option" at bounding box center [718, 141] width 0 height 0
click at [719, 140] on input "Select an option" at bounding box center [718, 140] width 11 height 11
click at [545, 335] on span "Select an option" at bounding box center [539, 335] width 11 height 11
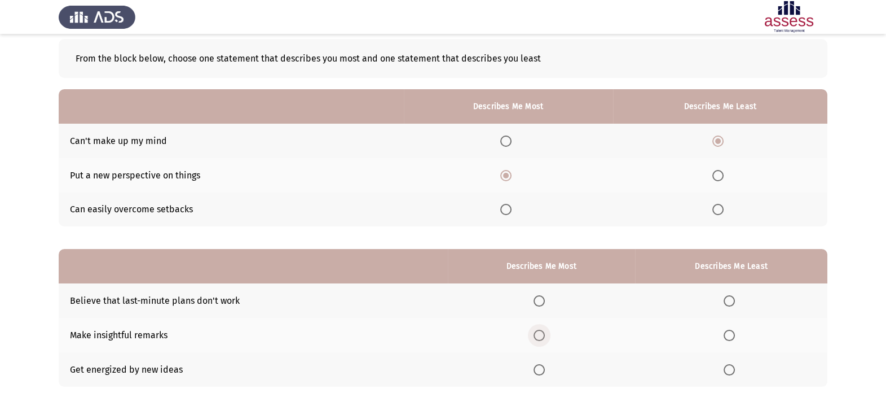
click at [545, 335] on input "Select an option" at bounding box center [539, 335] width 11 height 11
click at [735, 296] on span "Select an option" at bounding box center [729, 300] width 11 height 11
click at [735, 296] on input "Select an option" at bounding box center [729, 300] width 11 height 11
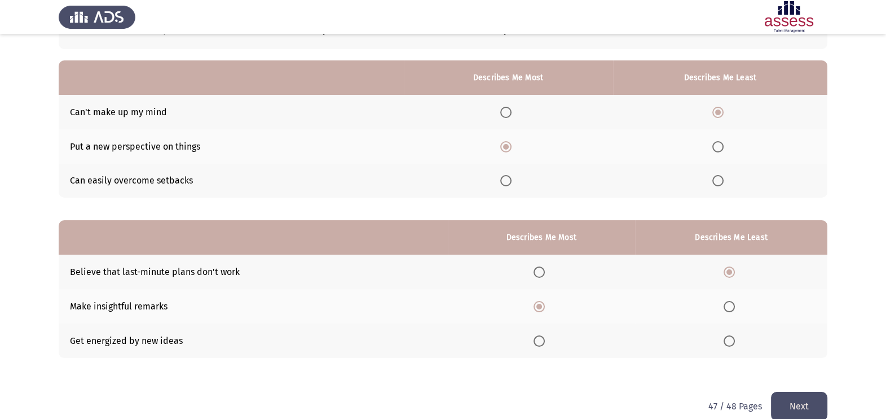
scroll to position [102, 0]
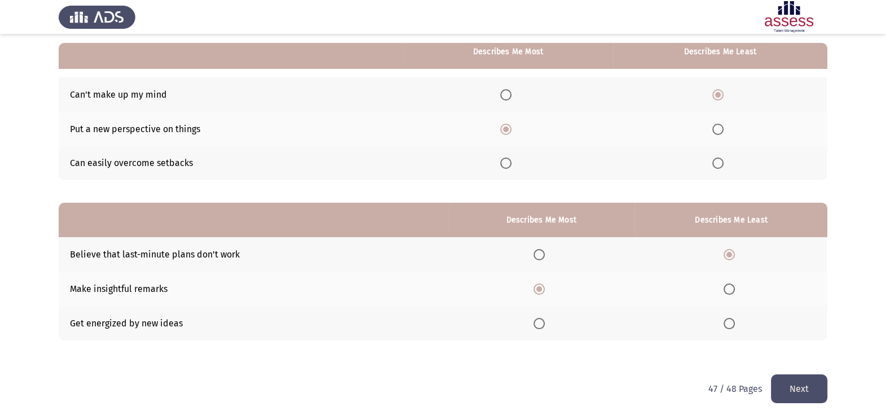
click at [807, 384] on button "Next" at bounding box center [799, 388] width 56 height 29
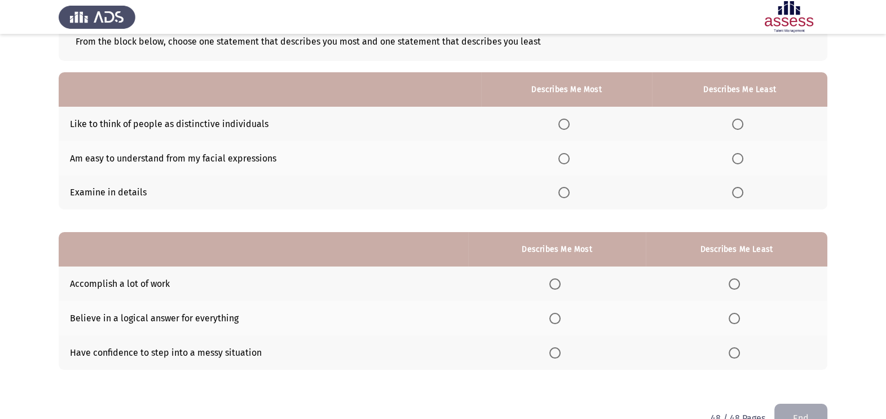
scroll to position [85, 0]
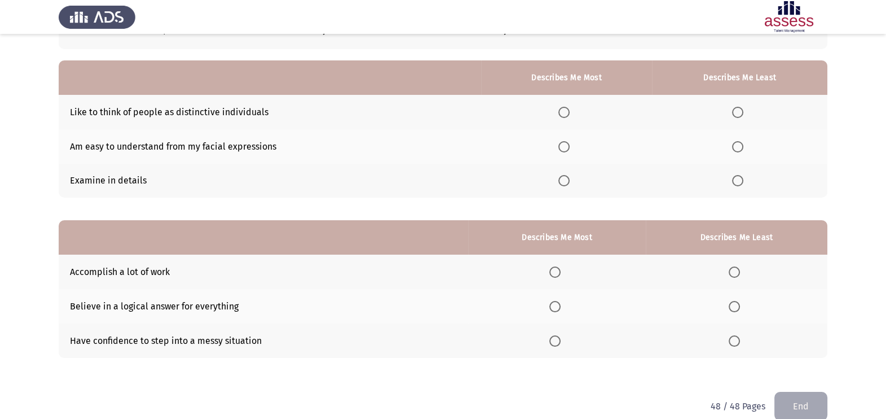
click at [565, 151] on span "Select an option" at bounding box center [564, 146] width 11 height 11
click at [565, 151] on input "Select an option" at bounding box center [564, 146] width 11 height 11
click at [742, 185] on span "Select an option" at bounding box center [737, 180] width 11 height 11
click at [742, 185] on input "Select an option" at bounding box center [737, 180] width 11 height 11
click at [559, 270] on span "Select an option" at bounding box center [555, 271] width 11 height 11
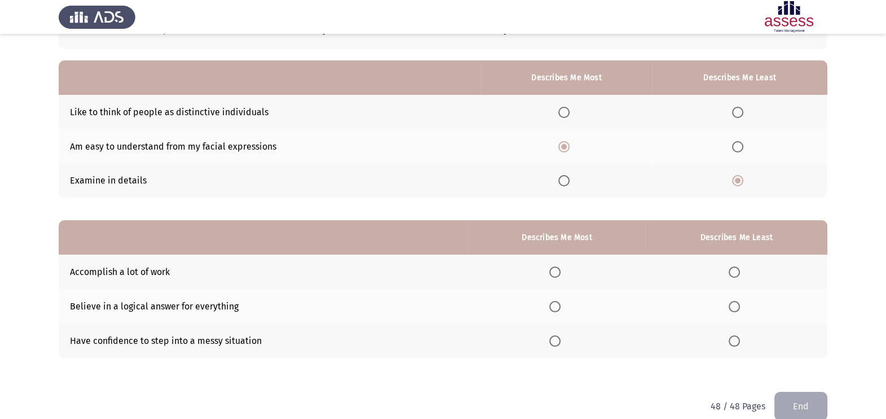
click at [559, 270] on input "Select an option" at bounding box center [555, 271] width 11 height 11
click at [735, 337] on span "Select an option" at bounding box center [734, 340] width 11 height 11
click at [735, 337] on input "Select an option" at bounding box center [734, 340] width 11 height 11
click at [797, 408] on button "End" at bounding box center [801, 406] width 53 height 29
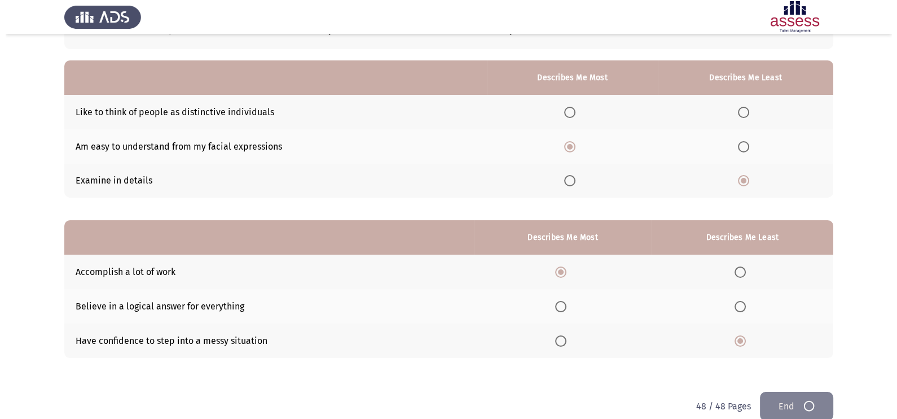
scroll to position [0, 0]
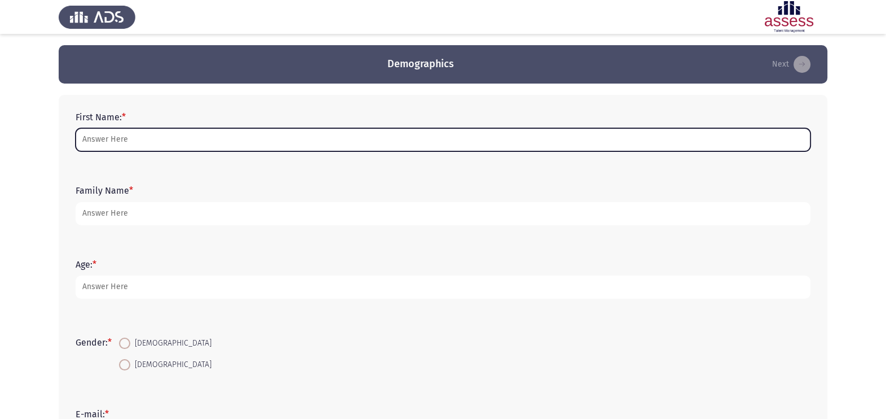
click at [140, 143] on input "First Name: *" at bounding box center [443, 139] width 735 height 23
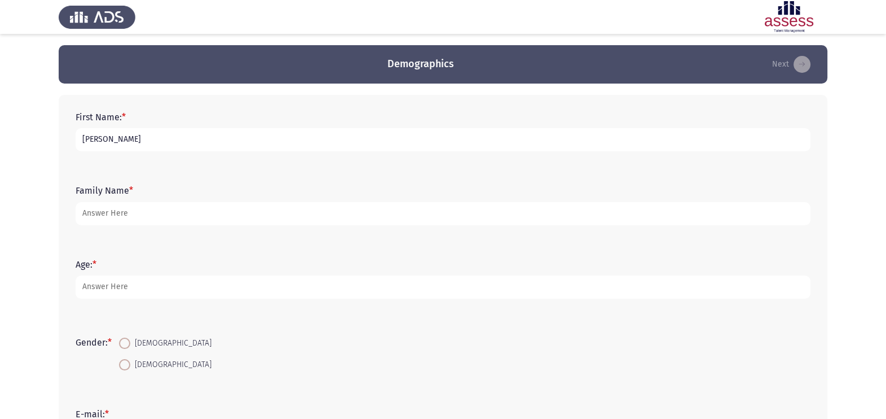
type input "Omar"
type input "Mehrez"
type input "25"
click at [127, 327] on div "Gender: * Male Female" at bounding box center [443, 354] width 746 height 54
click at [130, 341] on span at bounding box center [124, 342] width 11 height 11
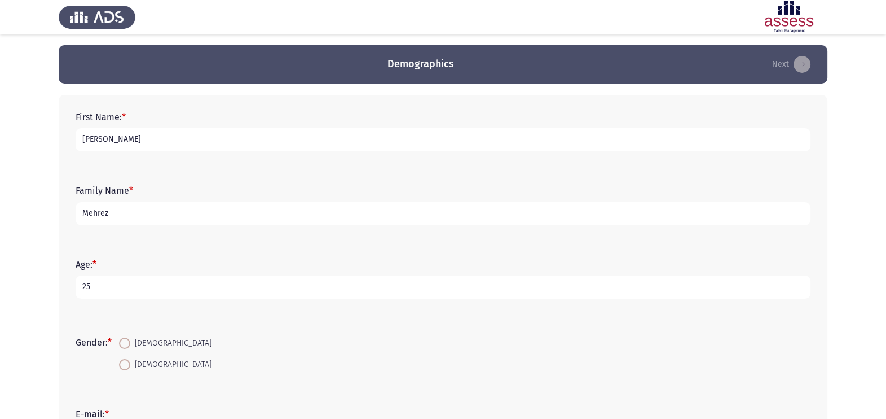
click at [130, 341] on input "Male" at bounding box center [124, 342] width 11 height 11
radio input "true"
click at [119, 359] on input "Female" at bounding box center [124, 364] width 11 height 11
radio input "true"
click at [119, 337] on input "Male" at bounding box center [124, 342] width 11 height 11
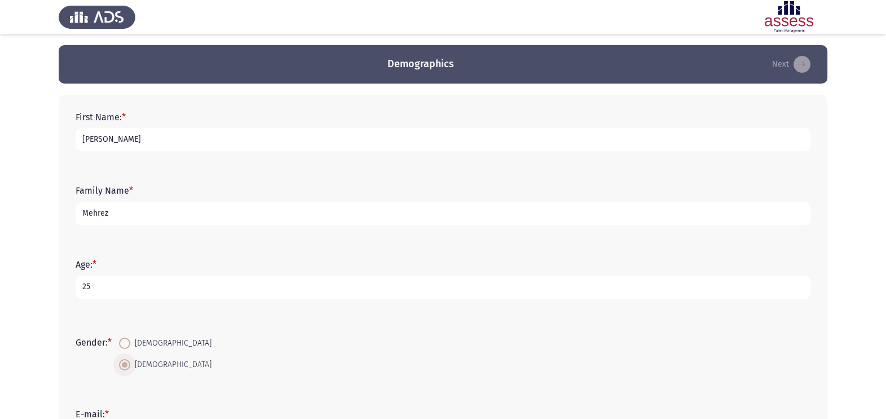
radio input "true"
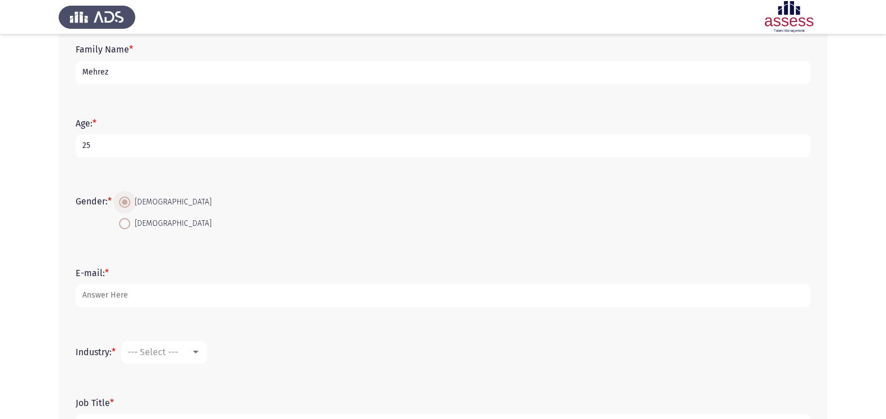
scroll to position [206, 0]
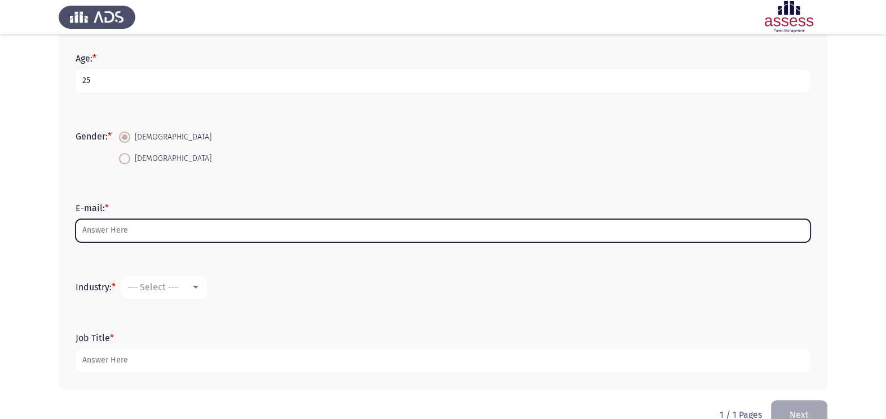
click at [192, 225] on input "E-mail: *" at bounding box center [443, 230] width 735 height 23
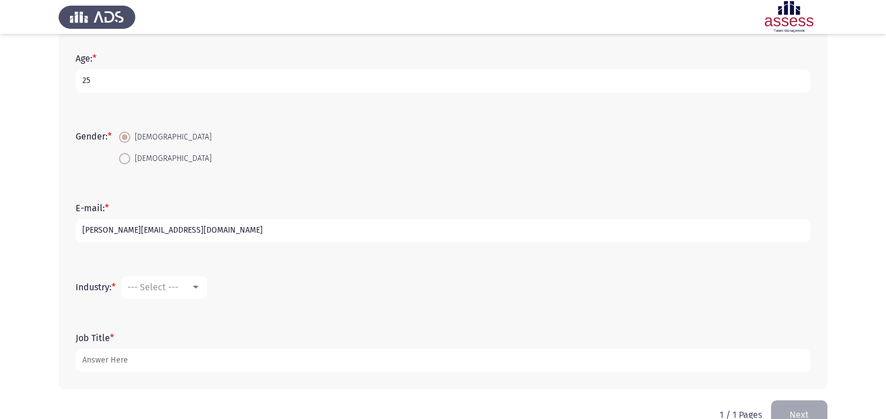
type input "omar_mehrez@hotmail.com"
click at [186, 288] on div "--- Select ---" at bounding box center [159, 287] width 63 height 11
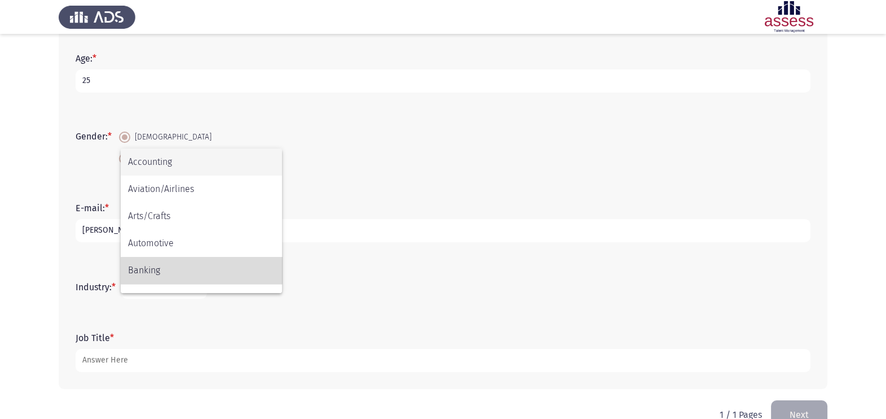
click at [160, 263] on span "Banking" at bounding box center [201, 270] width 147 height 27
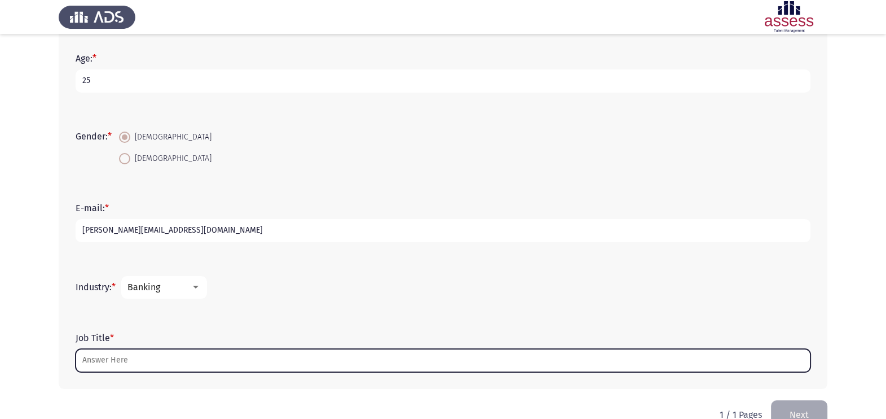
click at [128, 364] on input "Job Title *" at bounding box center [443, 360] width 735 height 23
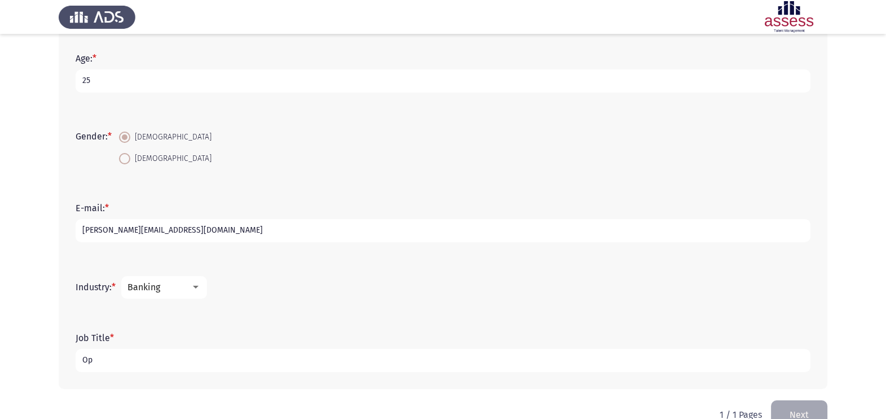
type input "O"
type input "Credit Operations Specialist"
click at [824, 403] on button "Next" at bounding box center [799, 414] width 56 height 29
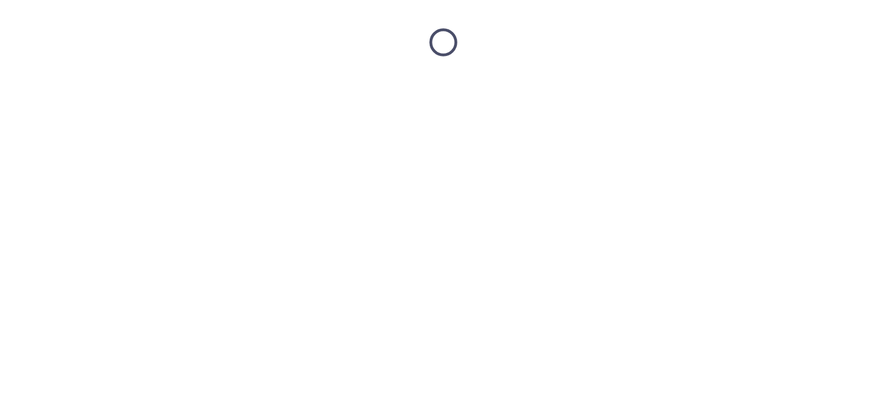
scroll to position [0, 0]
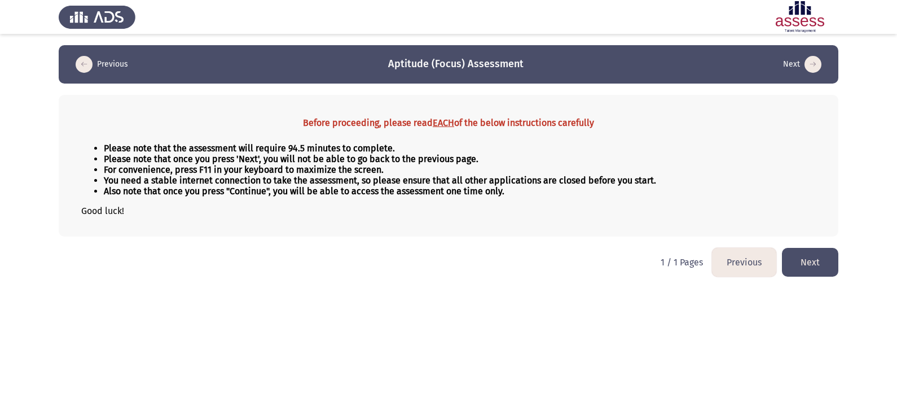
click at [815, 266] on button "Next" at bounding box center [810, 262] width 56 height 29
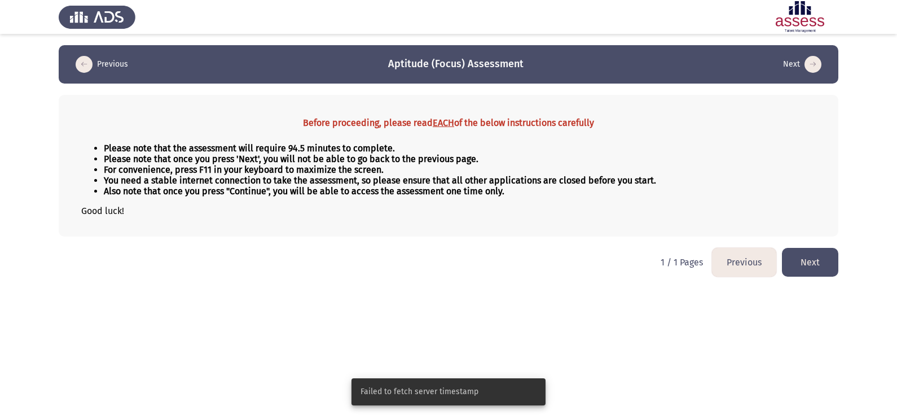
click at [812, 260] on button "Next" at bounding box center [810, 262] width 56 height 29
click at [814, 58] on icon "load next page" at bounding box center [813, 64] width 17 height 17
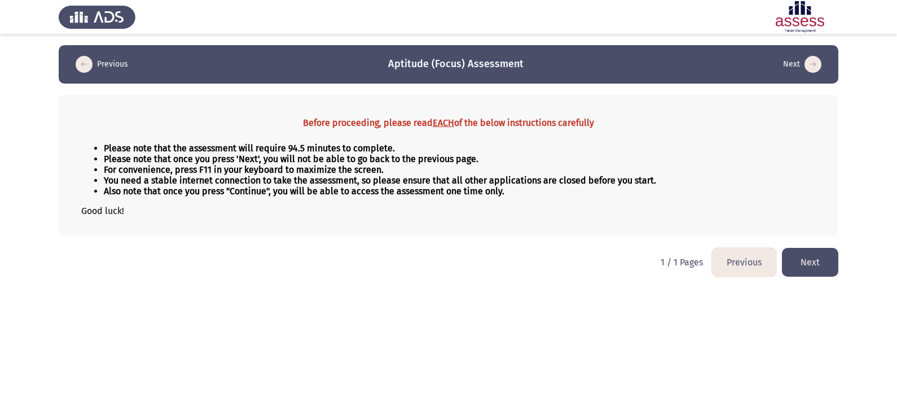
click at [829, 254] on button "Next" at bounding box center [810, 262] width 56 height 29
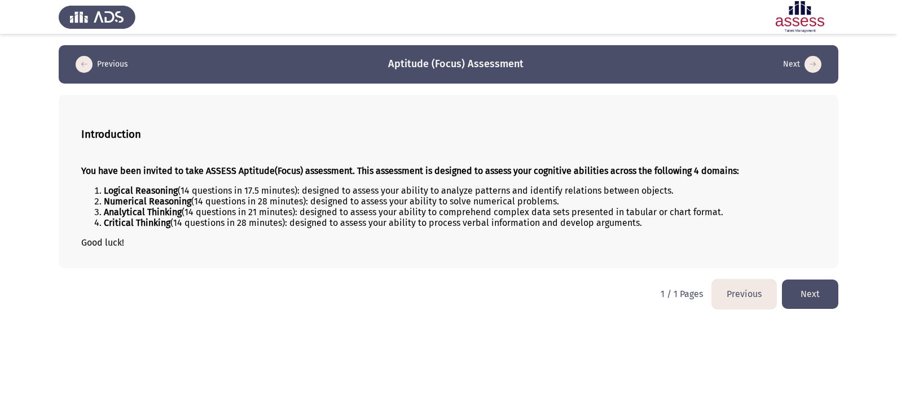
click at [824, 293] on button "Next" at bounding box center [810, 293] width 56 height 29
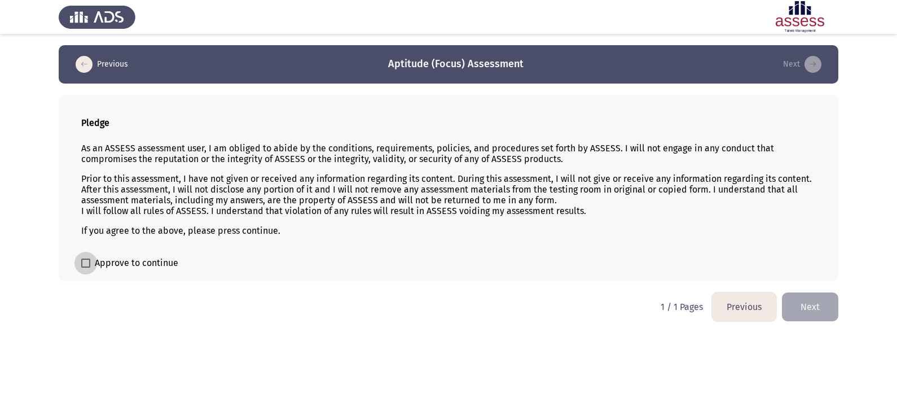
click at [175, 260] on span "Approve to continue" at bounding box center [137, 263] width 84 height 14
click at [86, 267] on input "Approve to continue" at bounding box center [85, 267] width 1 height 1
checkbox input "true"
click at [806, 300] on button "Next" at bounding box center [810, 306] width 56 height 29
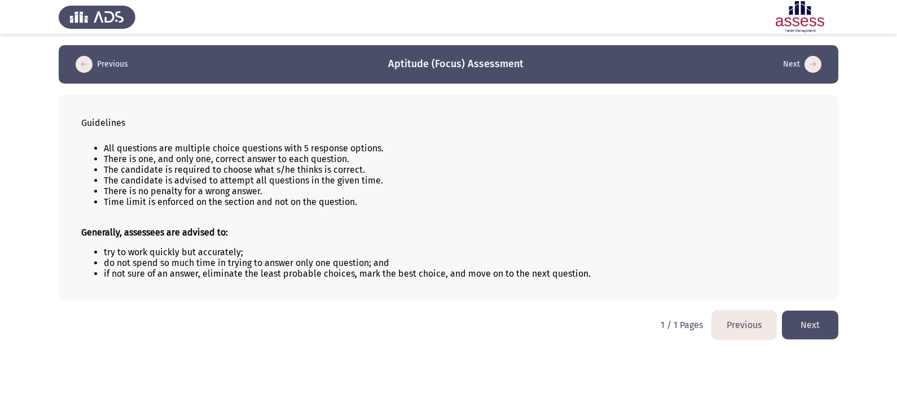
click at [814, 320] on button "Next" at bounding box center [810, 324] width 56 height 29
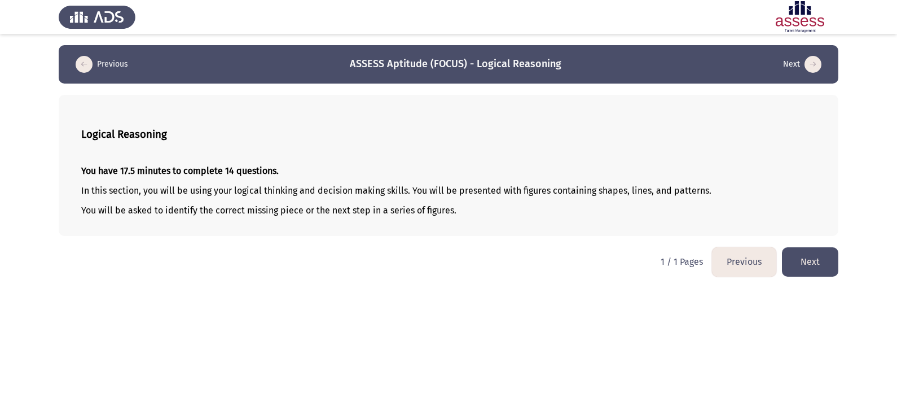
click at [832, 262] on button "Next" at bounding box center [810, 261] width 56 height 29
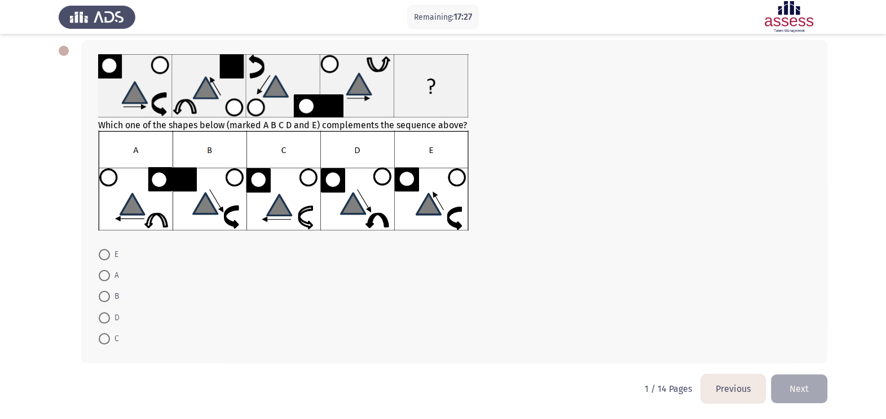
scroll to position [56, 0]
click at [103, 251] on span at bounding box center [104, 253] width 11 height 11
click at [103, 251] on input "E" at bounding box center [104, 253] width 11 height 11
radio input "true"
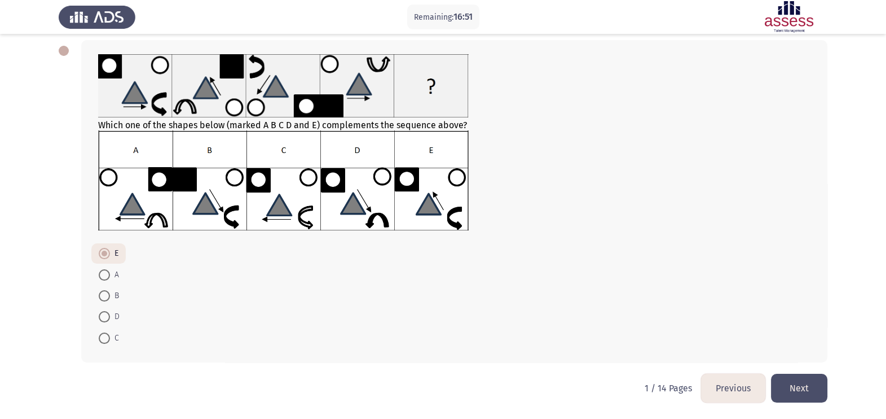
click at [809, 384] on button "Next" at bounding box center [799, 388] width 56 height 29
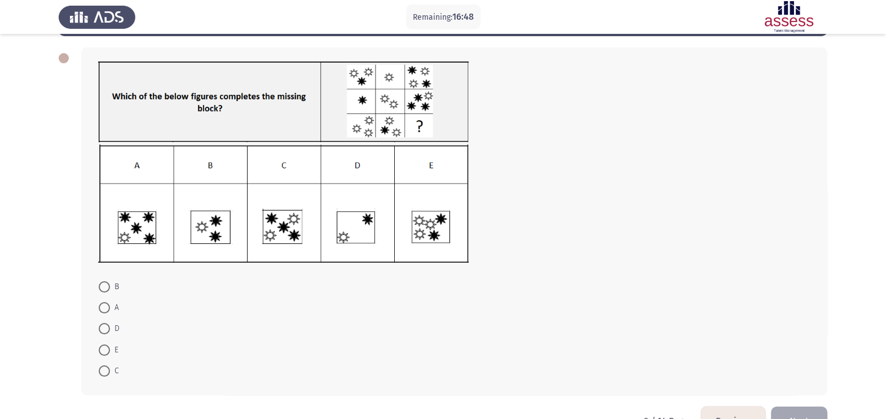
scroll to position [56, 0]
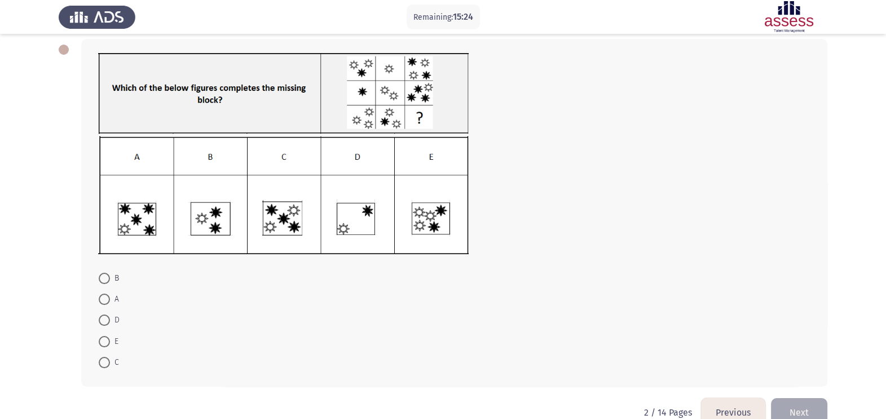
click at [107, 296] on span at bounding box center [104, 298] width 11 height 11
click at [107, 296] on input "A" at bounding box center [104, 298] width 11 height 11
radio input "true"
click at [801, 406] on button "Next" at bounding box center [799, 411] width 56 height 29
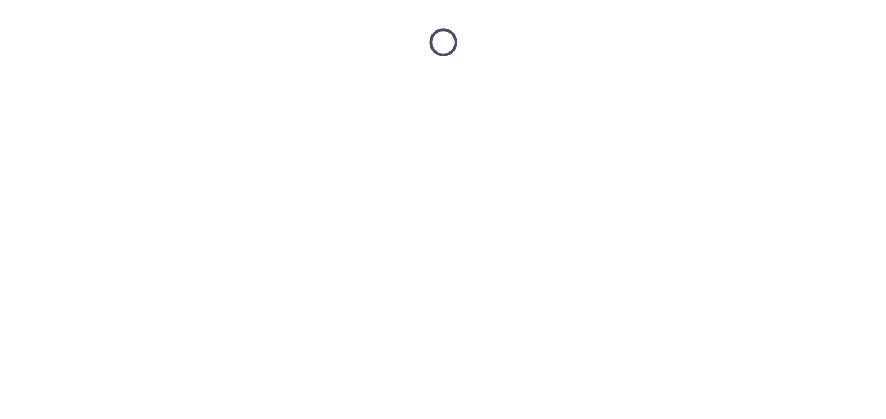
scroll to position [0, 0]
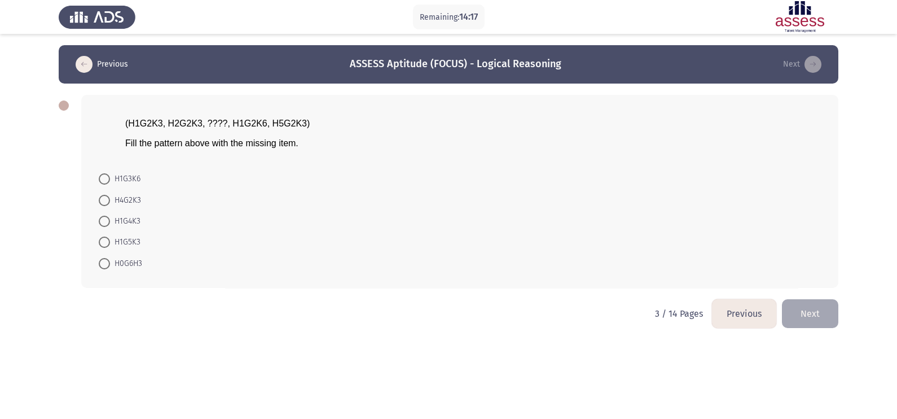
click at [132, 195] on span "H4G2K3" at bounding box center [125, 201] width 31 height 14
click at [110, 195] on input "H4G2K3" at bounding box center [104, 200] width 11 height 11
radio input "true"
click at [138, 176] on span "H1G3K6" at bounding box center [125, 179] width 30 height 14
click at [110, 176] on input "H1G3K6" at bounding box center [104, 178] width 11 height 11
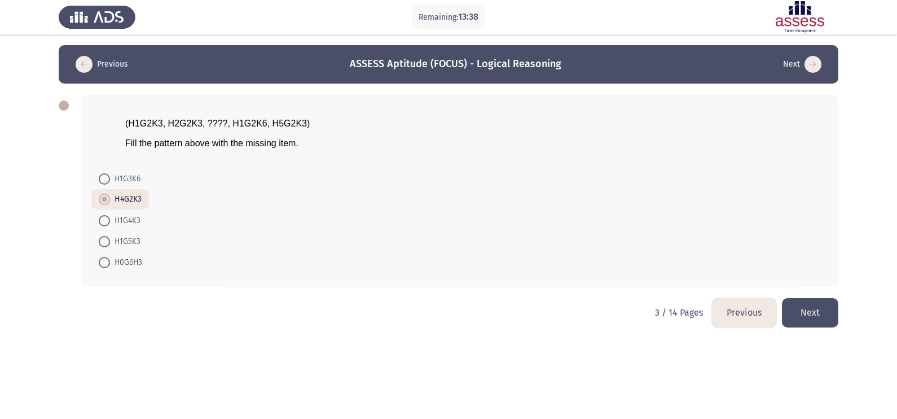
radio input "true"
click at [809, 313] on button "Next" at bounding box center [810, 312] width 56 height 29
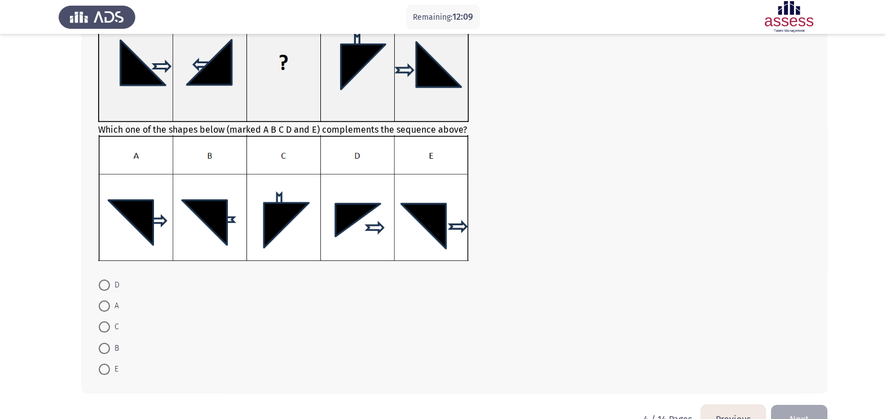
scroll to position [112, 0]
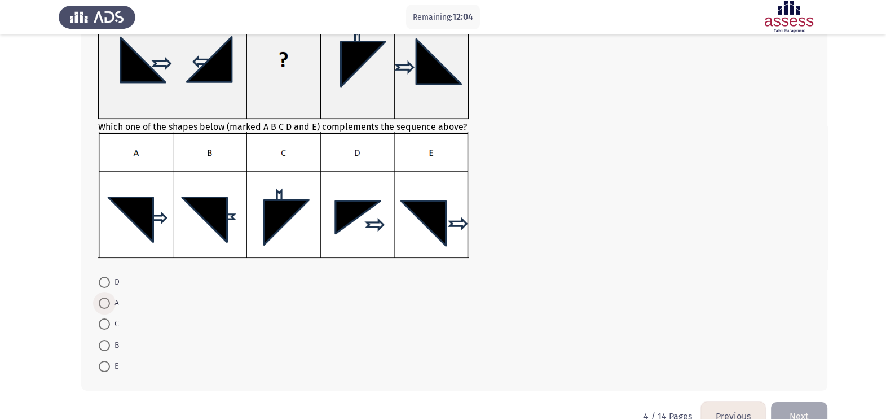
click at [107, 300] on span at bounding box center [104, 302] width 11 height 11
click at [107, 300] on input "A" at bounding box center [104, 302] width 11 height 11
radio input "true"
click at [108, 344] on span at bounding box center [104, 344] width 11 height 11
click at [108, 344] on input "B" at bounding box center [104, 344] width 11 height 11
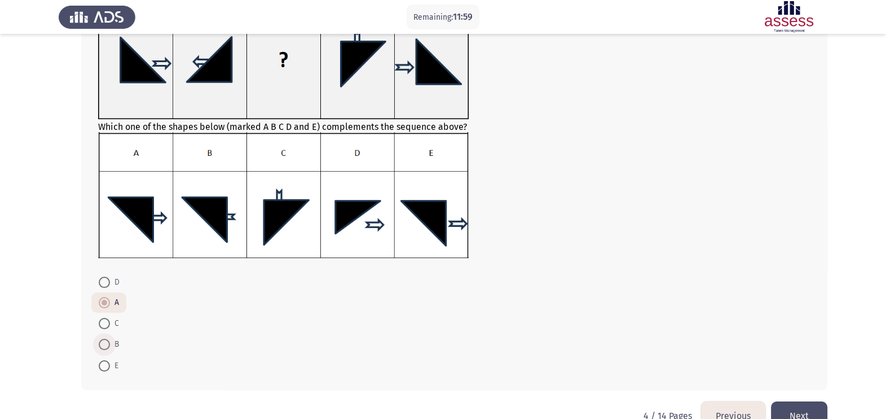
radio input "true"
click at [803, 407] on button "Next" at bounding box center [799, 415] width 56 height 29
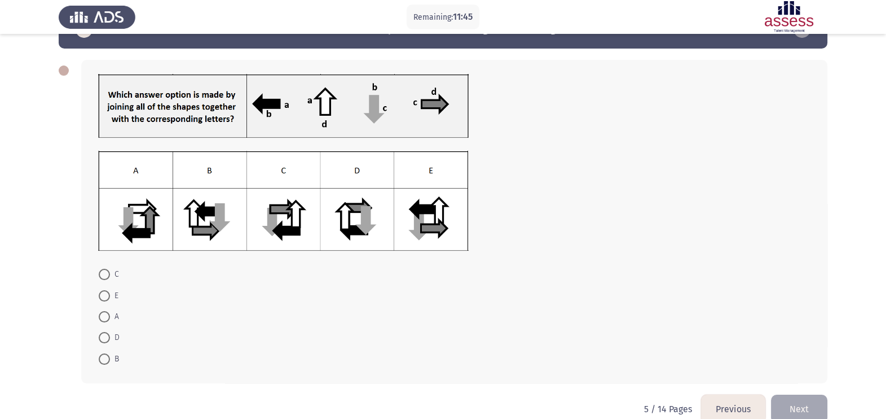
scroll to position [56, 0]
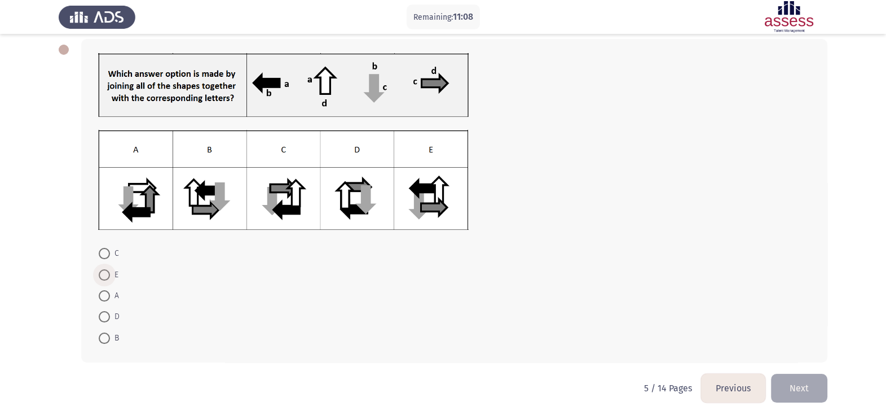
click at [110, 274] on span "E" at bounding box center [114, 275] width 8 height 14
click at [110, 274] on input "E" at bounding box center [104, 274] width 11 height 11
radio input "true"
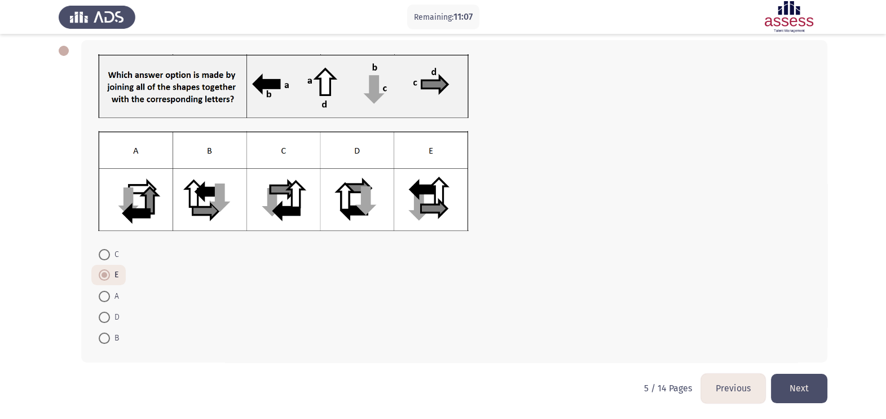
click at [796, 388] on button "Next" at bounding box center [799, 388] width 56 height 29
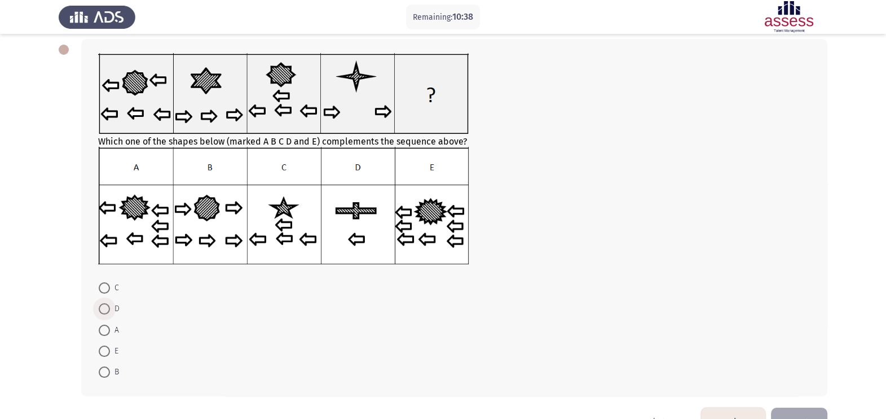
click at [104, 306] on span at bounding box center [104, 308] width 11 height 11
click at [104, 306] on input "D" at bounding box center [104, 308] width 11 height 11
radio input "true"
click at [104, 293] on label "C" at bounding box center [109, 288] width 20 height 14
click at [104, 293] on input "C" at bounding box center [104, 287] width 11 height 11
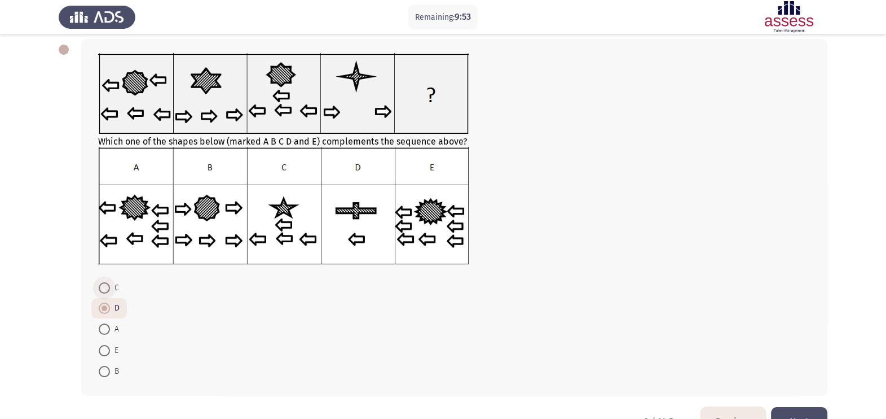
radio input "true"
click at [815, 411] on button "Next" at bounding box center [799, 421] width 56 height 29
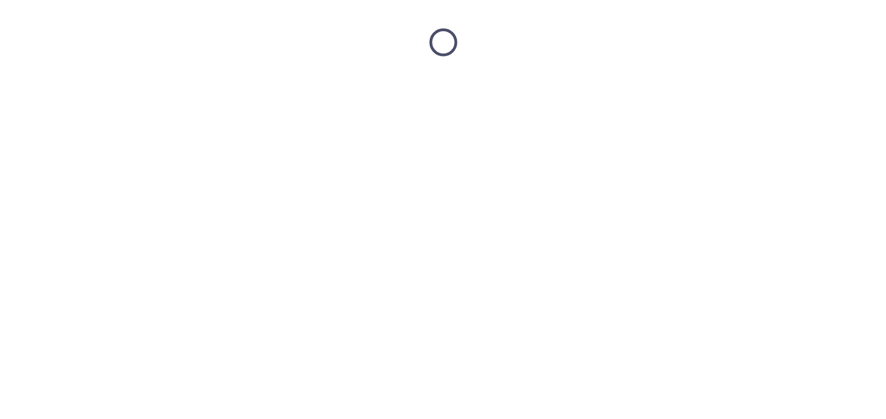
scroll to position [0, 0]
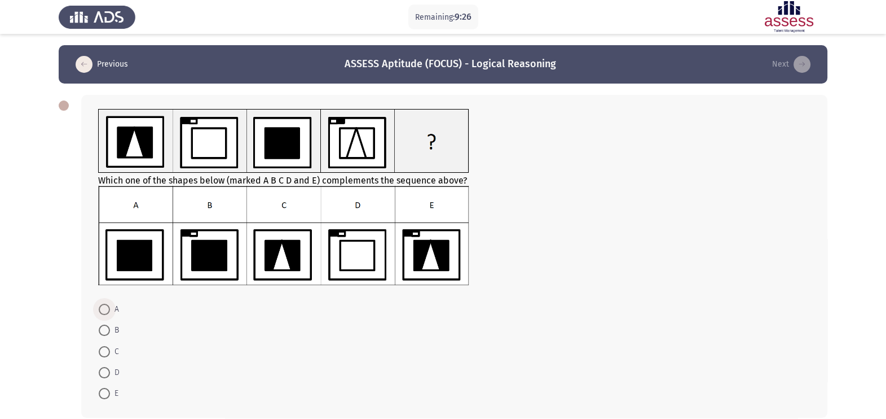
click at [106, 313] on span at bounding box center [104, 309] width 11 height 11
click at [106, 313] on input "A" at bounding box center [104, 309] width 11 height 11
radio input "true"
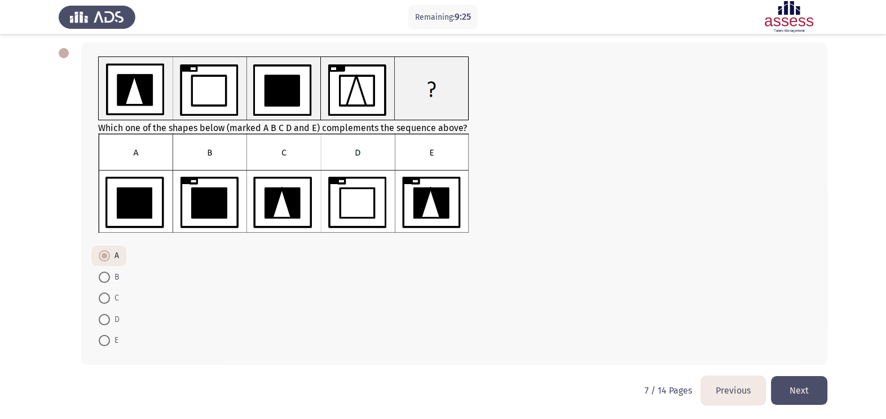
scroll to position [56, 0]
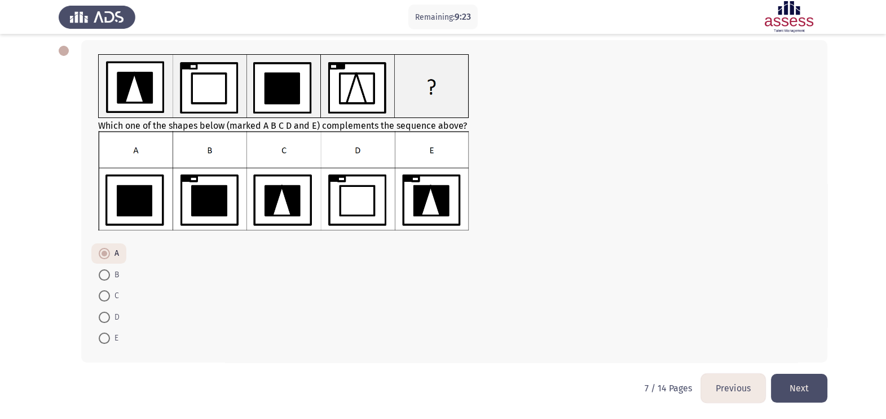
drag, startPoint x: 801, startPoint y: 388, endPoint x: 812, endPoint y: 388, distance: 11.3
click at [812, 388] on button "Next" at bounding box center [799, 388] width 56 height 29
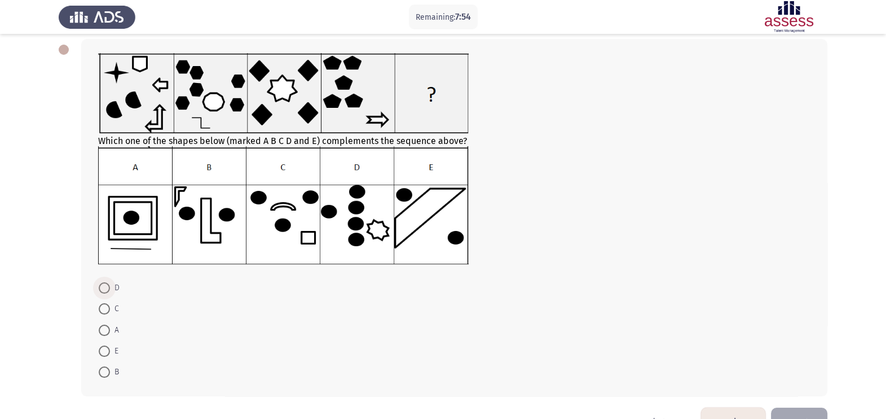
click at [103, 288] on span at bounding box center [104, 287] width 11 height 11
click at [103, 288] on input "D" at bounding box center [104, 287] width 11 height 11
radio input "true"
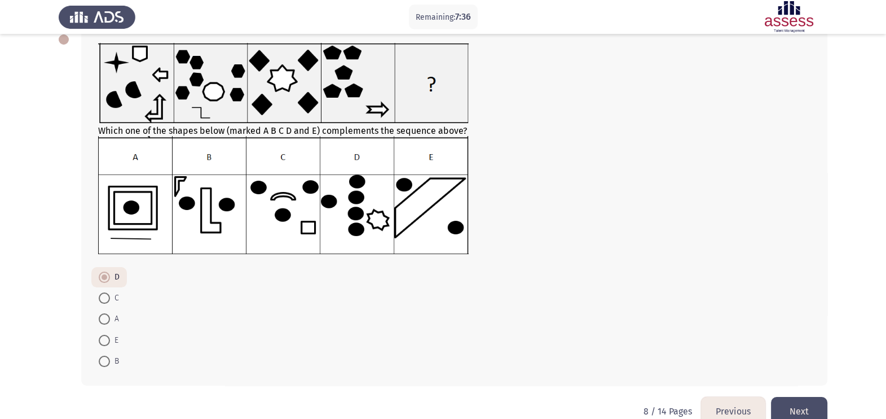
scroll to position [90, 0]
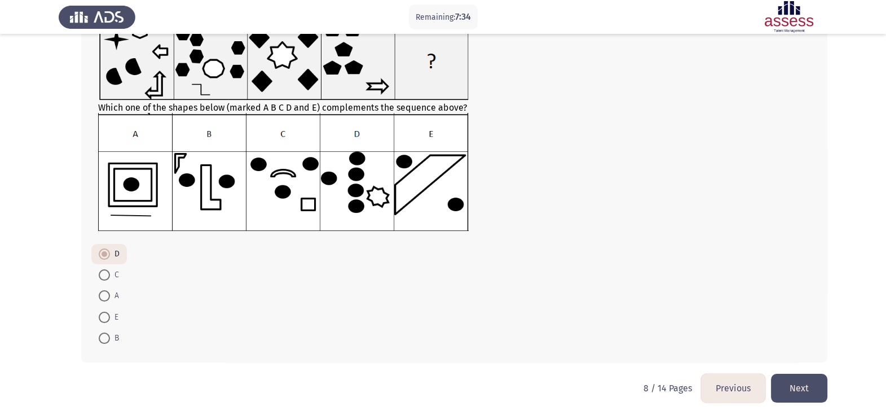
click at [809, 384] on button "Next" at bounding box center [799, 388] width 56 height 29
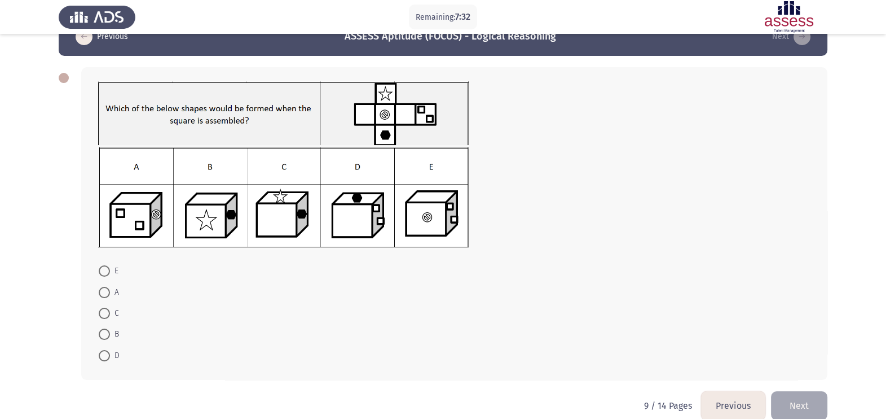
scroll to position [28, 0]
click at [104, 359] on span at bounding box center [104, 355] width 11 height 11
click at [104, 359] on input "D" at bounding box center [104, 355] width 11 height 11
radio input "true"
click at [794, 388] on div "E A C B D" at bounding box center [443, 223] width 769 height 334
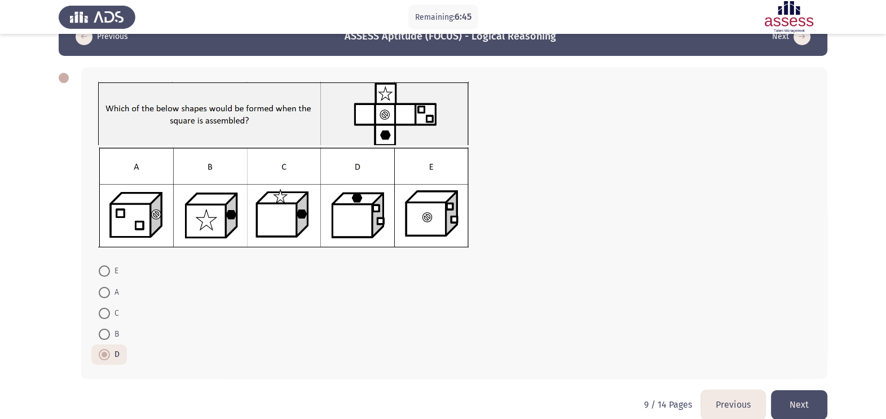
click at [794, 395] on button "Next" at bounding box center [799, 404] width 56 height 29
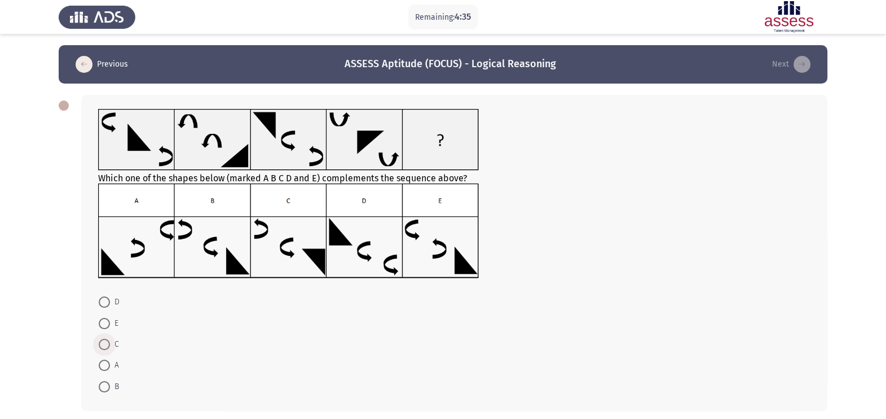
click at [99, 342] on span at bounding box center [104, 344] width 11 height 11
click at [99, 342] on input "C" at bounding box center [104, 344] width 11 height 11
radio input "true"
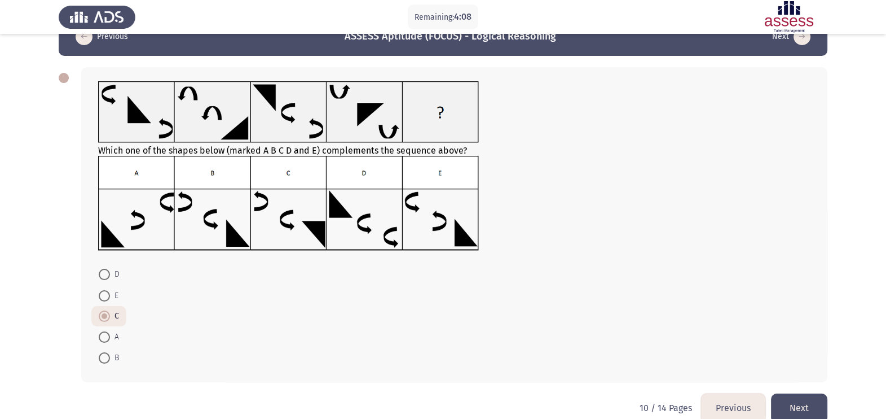
scroll to position [49, 0]
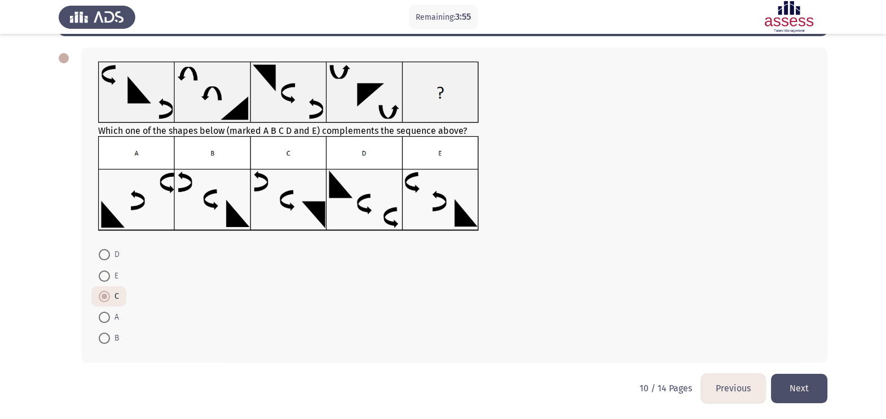
click at [806, 388] on button "Next" at bounding box center [799, 388] width 56 height 29
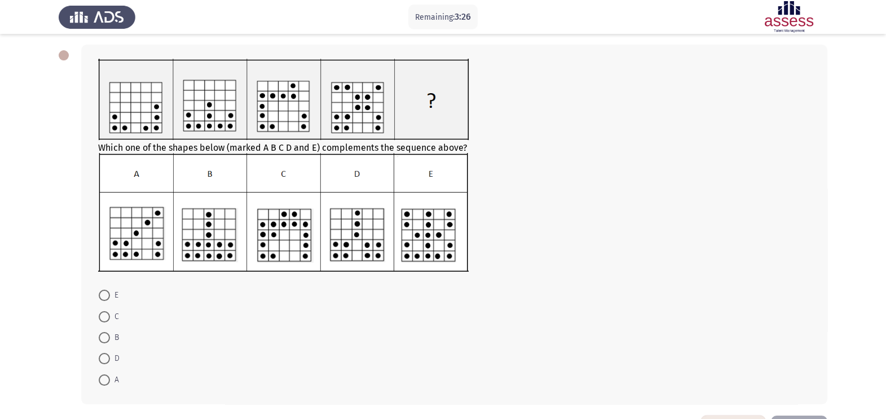
scroll to position [52, 0]
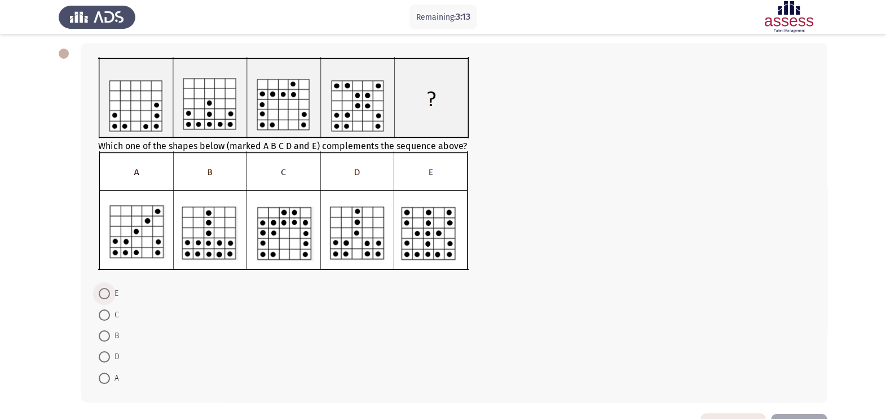
click at [102, 295] on span at bounding box center [104, 293] width 11 height 11
click at [102, 295] on input "E" at bounding box center [104, 293] width 11 height 11
radio input "true"
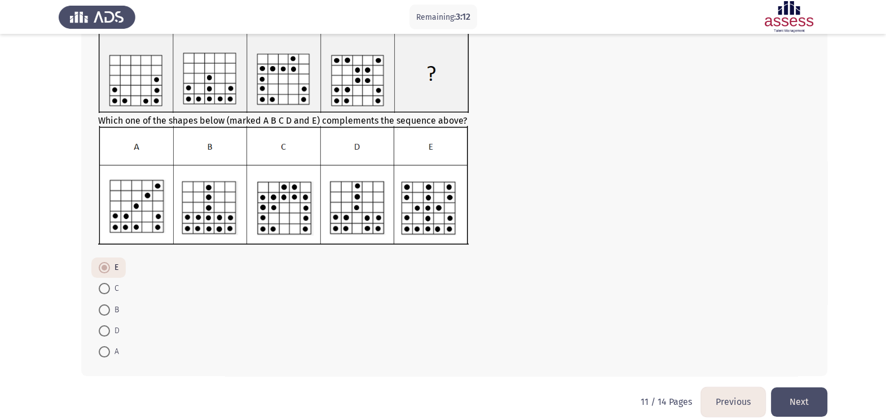
scroll to position [80, 0]
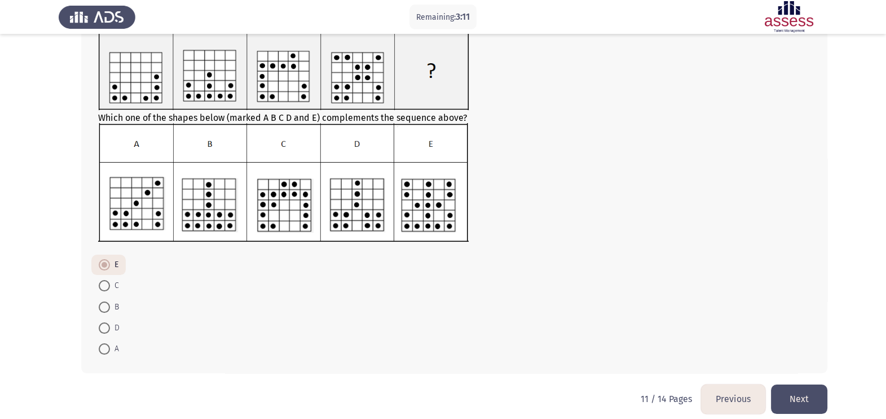
click at [818, 392] on button "Next" at bounding box center [799, 398] width 56 height 29
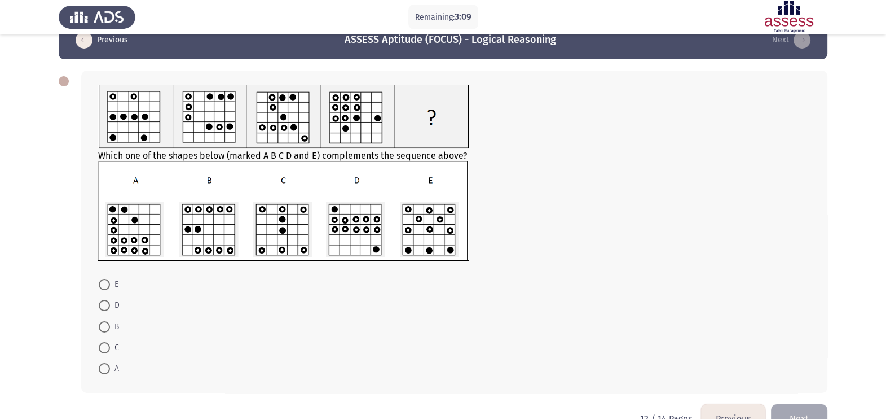
scroll to position [28, 0]
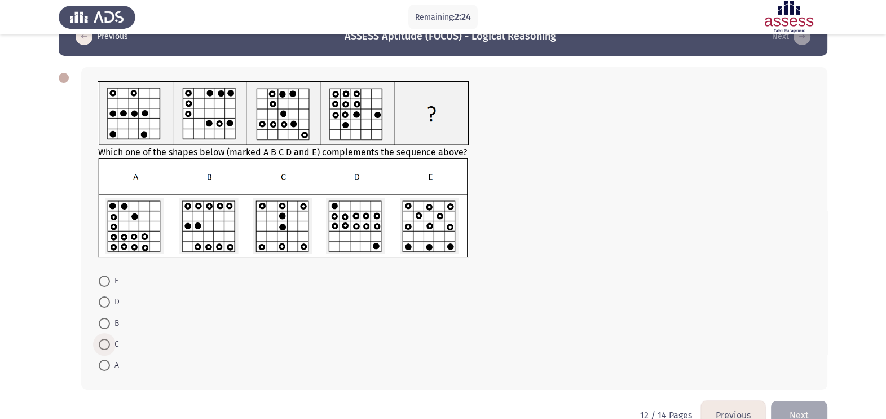
click at [109, 341] on span at bounding box center [104, 344] width 11 height 11
click at [109, 341] on input "C" at bounding box center [104, 344] width 11 height 11
radio input "true"
click at [109, 297] on span at bounding box center [104, 301] width 11 height 11
click at [109, 297] on input "D" at bounding box center [104, 301] width 11 height 11
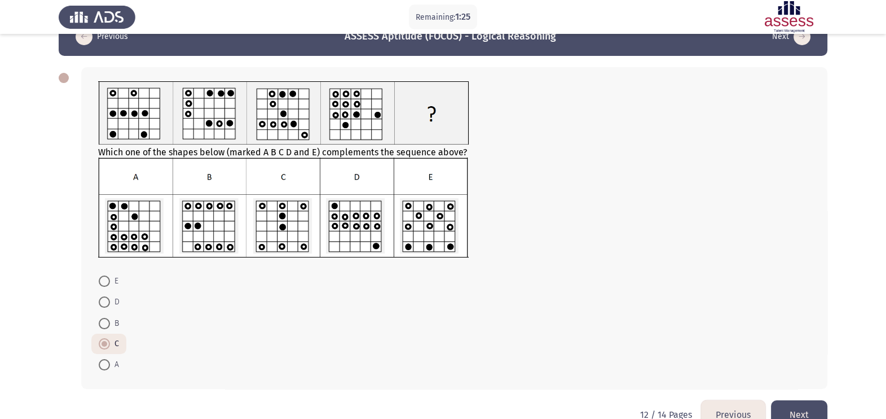
radio input "true"
click at [538, 332] on form "E D B C A" at bounding box center [454, 322] width 713 height 104
click at [812, 407] on button "Next" at bounding box center [799, 414] width 56 height 29
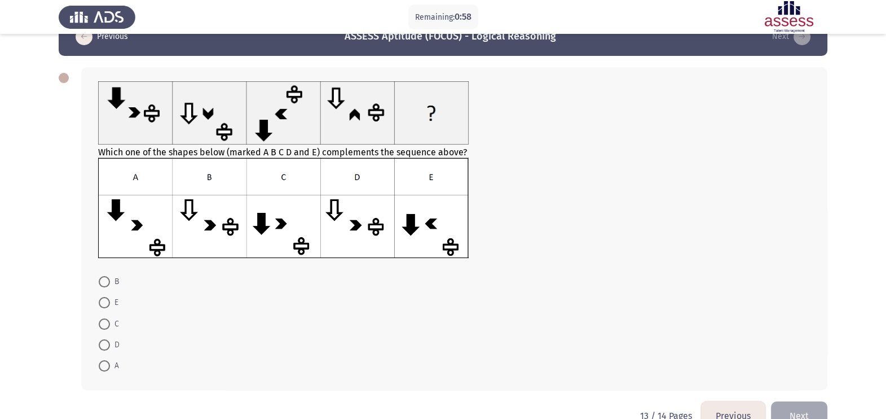
click at [218, 228] on img at bounding box center [283, 207] width 371 height 100
click at [108, 326] on span at bounding box center [104, 323] width 11 height 11
click at [108, 326] on input "C" at bounding box center [104, 323] width 11 height 11
radio input "true"
click at [814, 408] on button "Next" at bounding box center [799, 415] width 56 height 29
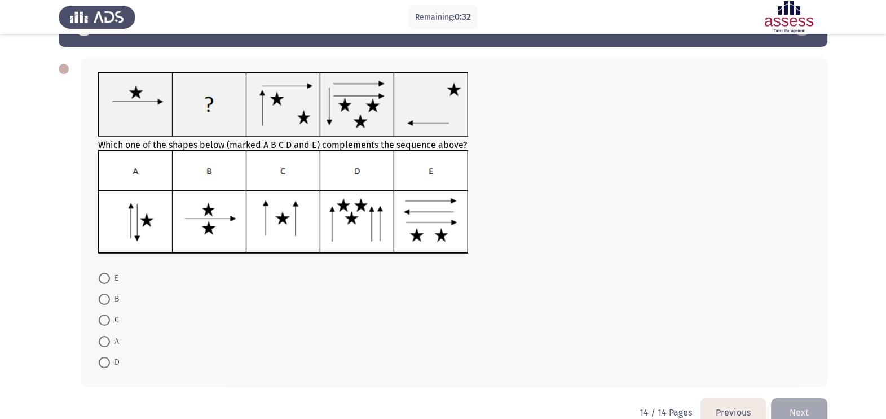
scroll to position [56, 0]
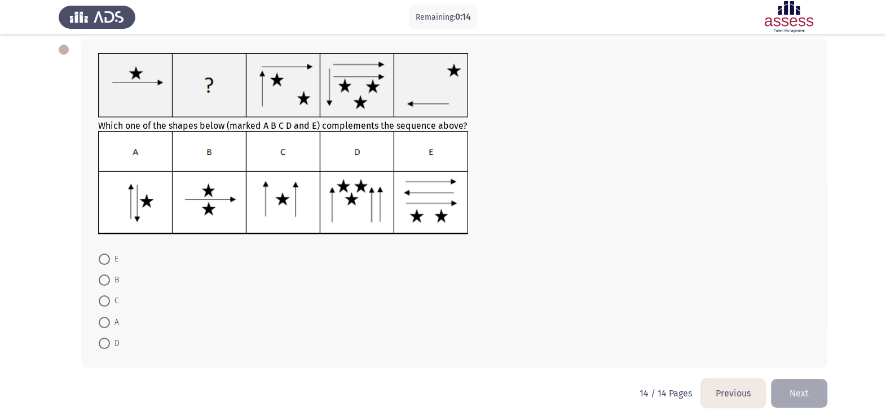
click at [106, 281] on span at bounding box center [104, 279] width 11 height 11
click at [106, 281] on input "B" at bounding box center [104, 279] width 11 height 11
radio input "true"
click at [107, 322] on span at bounding box center [104, 320] width 11 height 11
click at [107, 322] on input "A" at bounding box center [104, 320] width 11 height 11
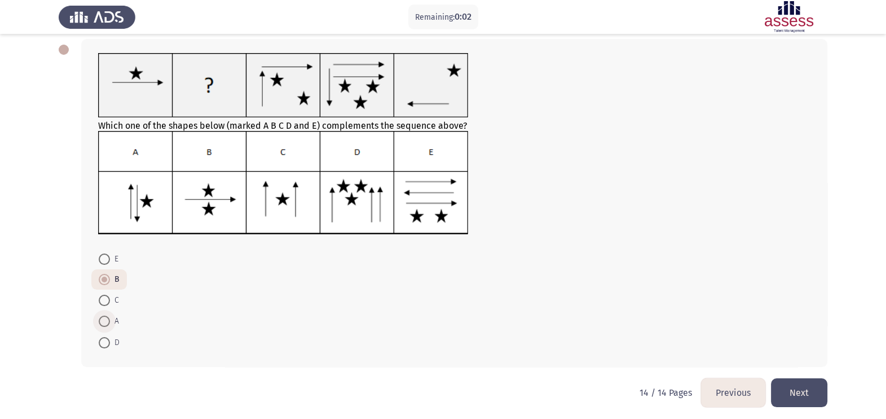
radio input "true"
click at [813, 392] on button "Next" at bounding box center [799, 392] width 56 height 29
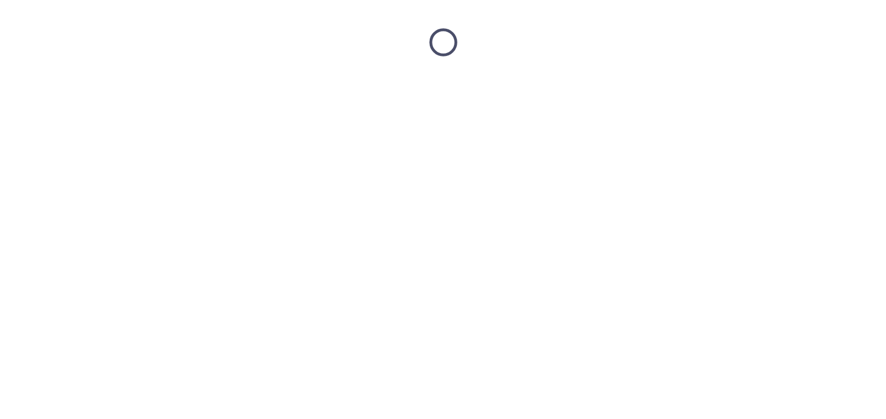
scroll to position [0, 0]
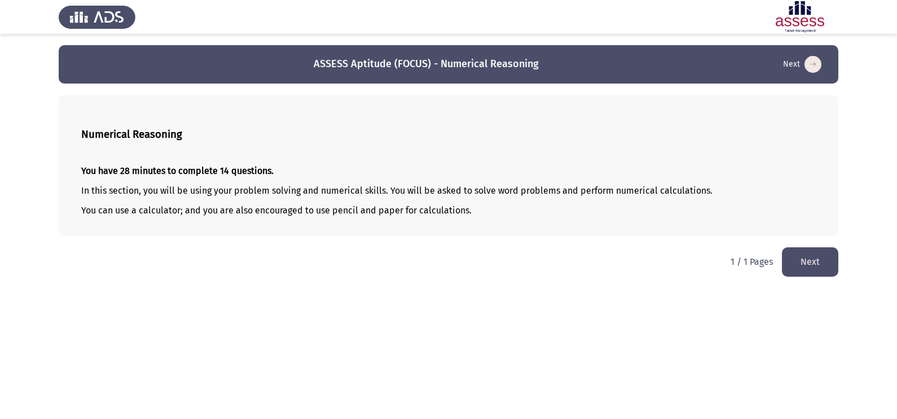
click at [798, 254] on button "Next" at bounding box center [810, 261] width 56 height 29
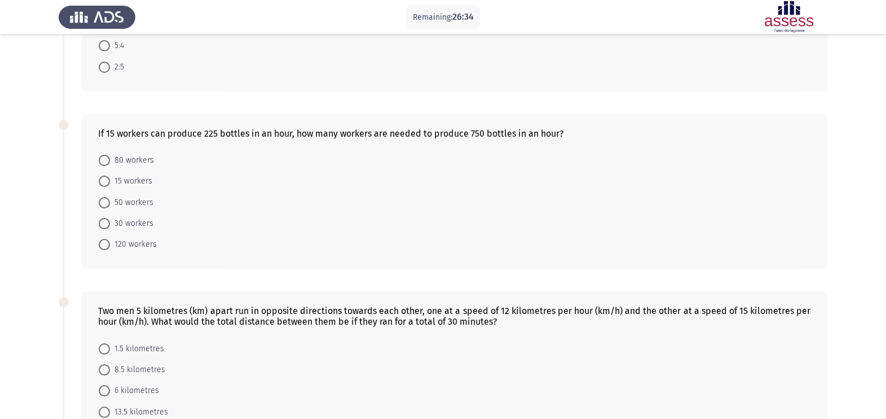
scroll to position [197, 0]
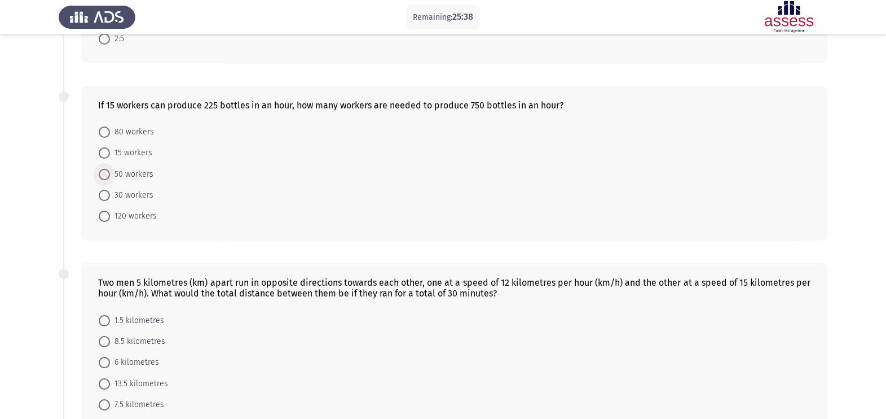
click at [109, 180] on span at bounding box center [104, 174] width 11 height 11
click at [109, 180] on input "50 workers" at bounding box center [104, 174] width 11 height 11
radio input "true"
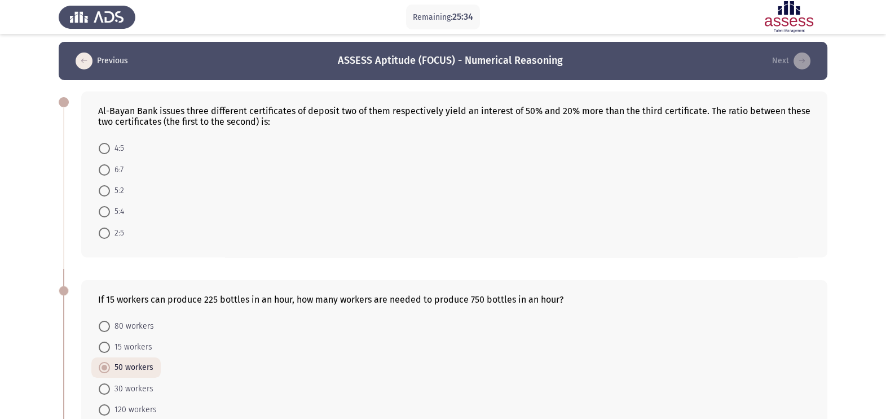
scroll to position [0, 0]
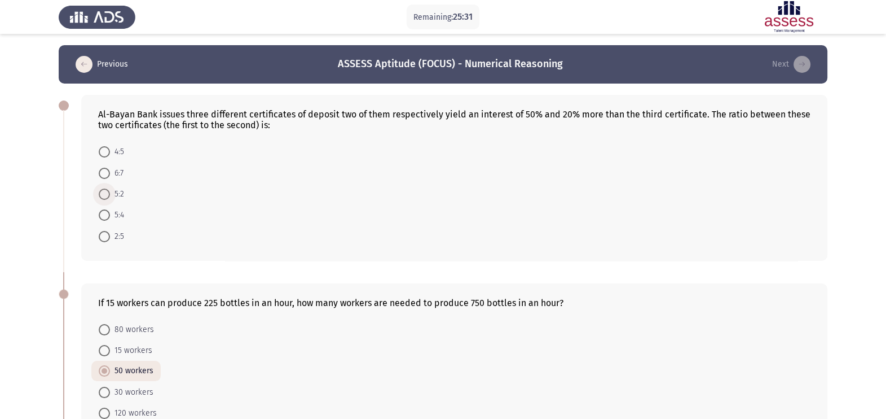
click at [111, 195] on span "5:2" at bounding box center [117, 194] width 14 height 14
click at [110, 195] on input "5:2" at bounding box center [104, 193] width 11 height 11
radio input "true"
click at [107, 211] on span at bounding box center [104, 214] width 11 height 11
click at [107, 211] on input "5:4" at bounding box center [104, 214] width 11 height 11
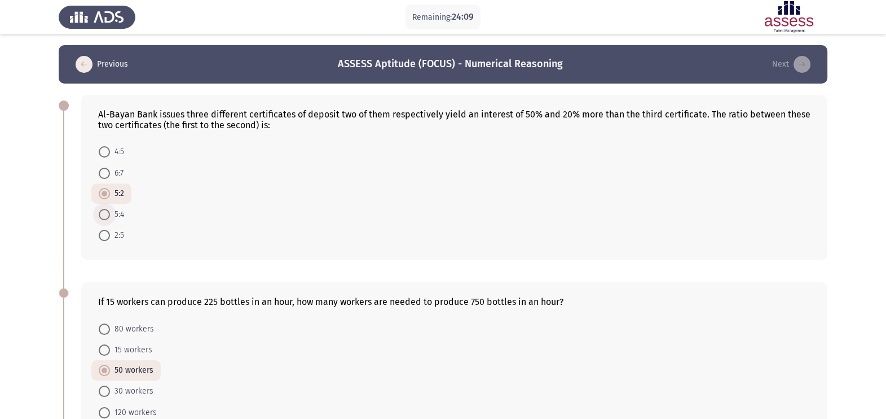
radio input "true"
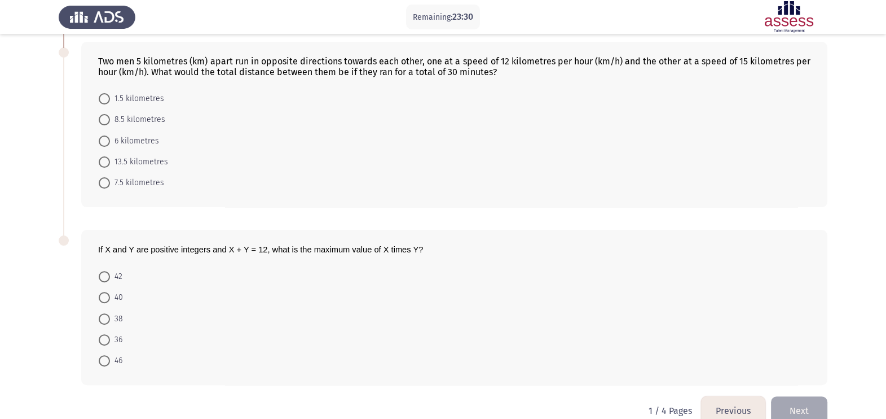
scroll to position [389, 0]
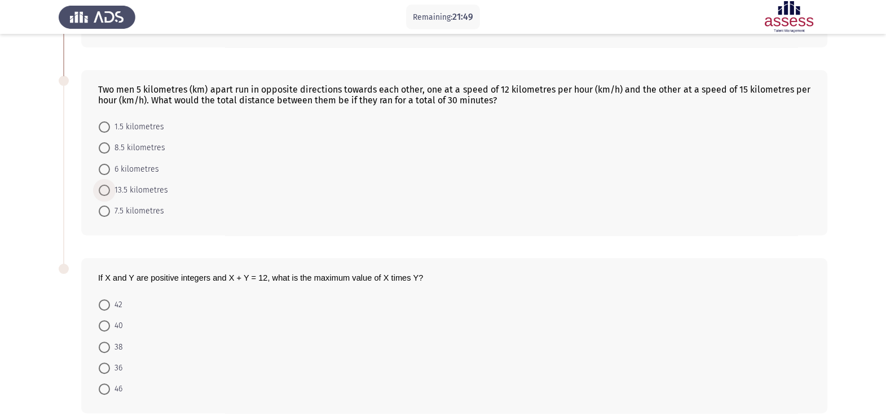
click at [152, 187] on span "13.5 kilometres" at bounding box center [139, 190] width 58 height 14
click at [110, 187] on input "13.5 kilometres" at bounding box center [104, 190] width 11 height 11
radio input "true"
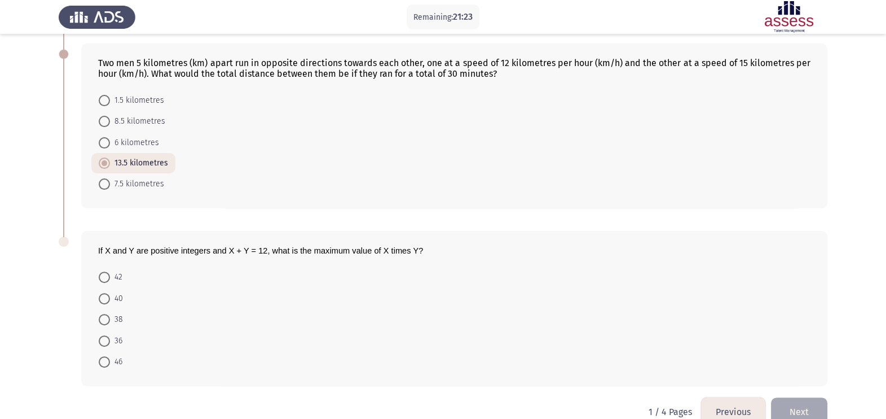
scroll to position [444, 0]
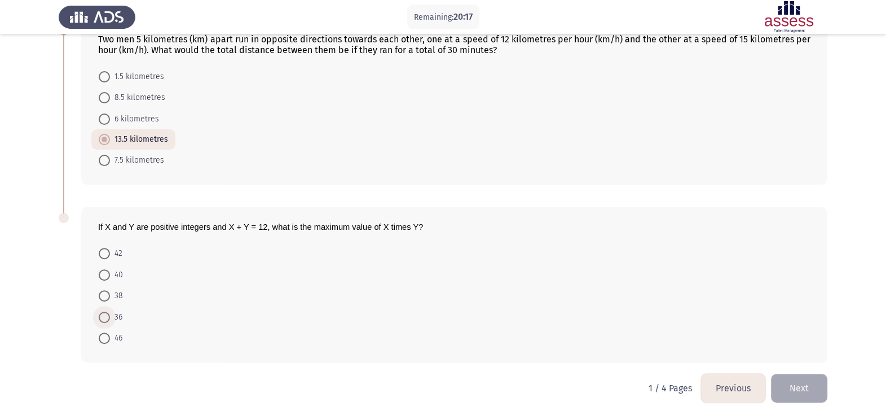
click at [109, 320] on span at bounding box center [104, 316] width 11 height 11
click at [109, 320] on input "36" at bounding box center [104, 316] width 11 height 11
radio input "true"
click at [807, 392] on button "Next" at bounding box center [799, 388] width 56 height 29
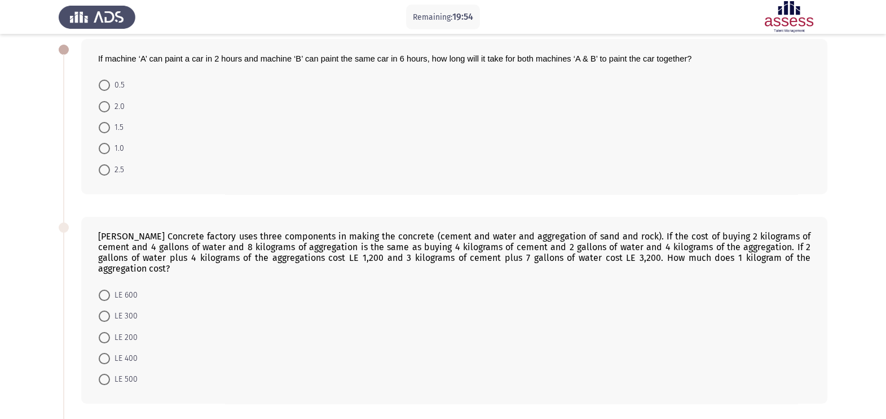
scroll to position [56, 0]
click at [107, 101] on span at bounding box center [104, 106] width 11 height 11
click at [107, 101] on input "2.0" at bounding box center [104, 106] width 11 height 11
radio input "true"
click at [112, 125] on span "1.5" at bounding box center [117, 127] width 14 height 14
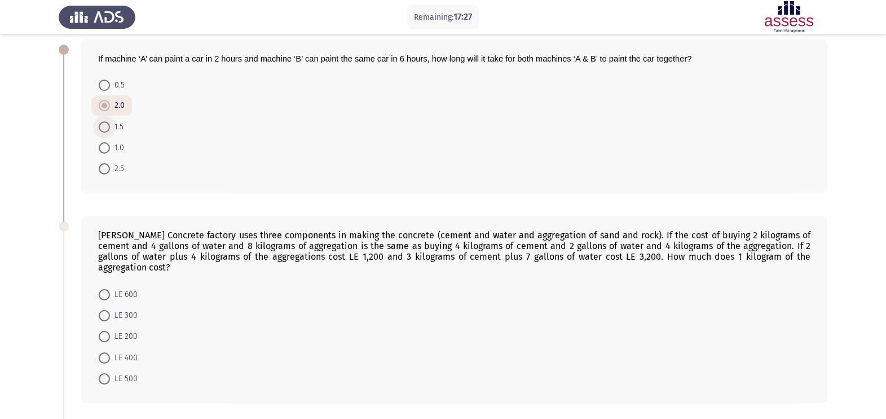
click at [110, 125] on input "1.5" at bounding box center [104, 126] width 11 height 11
radio input "true"
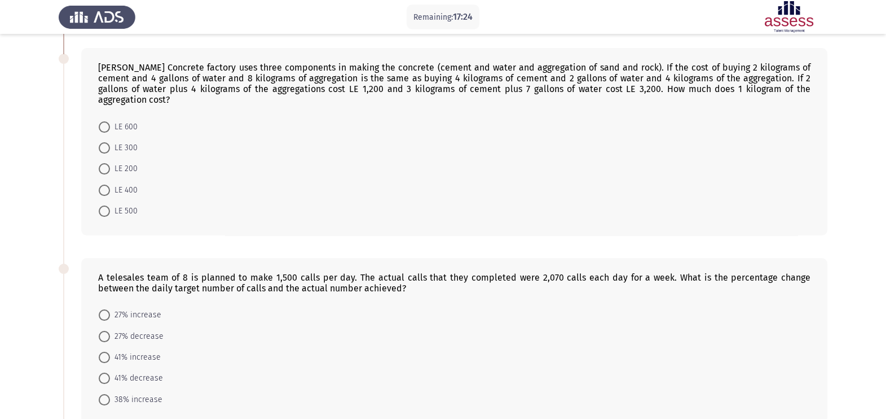
scroll to position [225, 0]
click at [107, 183] on span at bounding box center [104, 188] width 11 height 11
click at [107, 183] on input "LE 400" at bounding box center [104, 188] width 11 height 11
radio input "true"
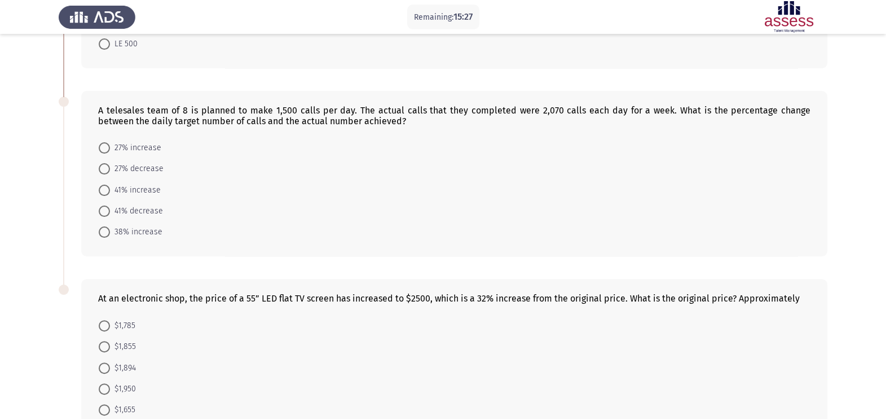
scroll to position [395, 0]
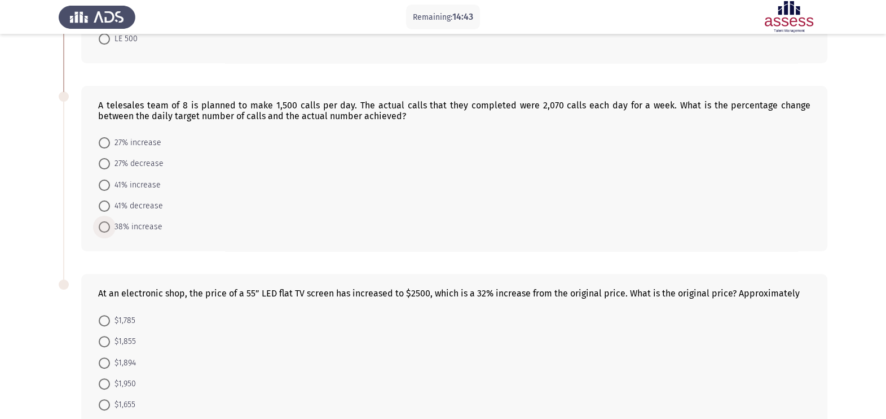
click at [141, 220] on span "38% increase" at bounding box center [136, 227] width 52 height 14
click at [110, 221] on input "38% increase" at bounding box center [104, 226] width 11 height 11
radio input "true"
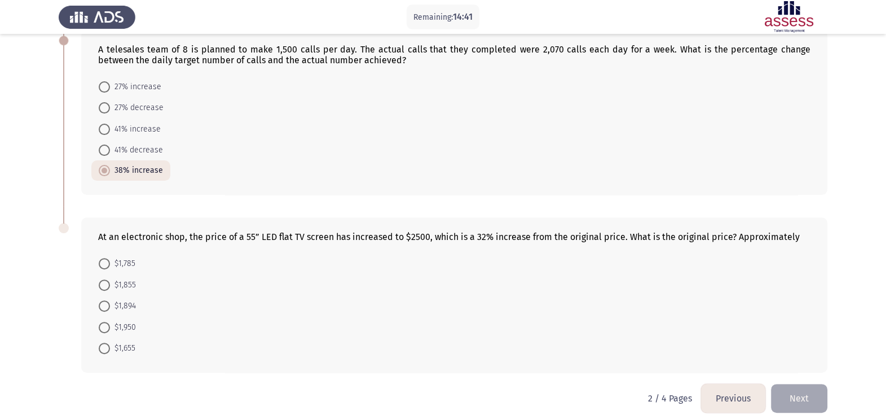
scroll to position [455, 0]
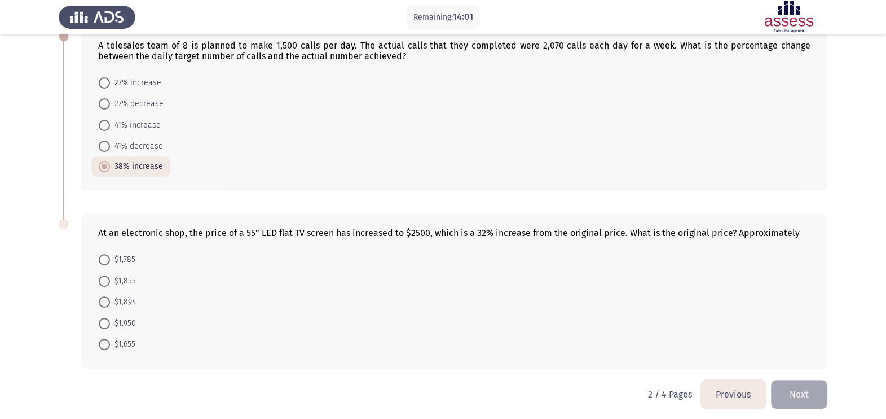
click at [111, 341] on span "$1,655" at bounding box center [122, 344] width 25 height 14
click at [110, 341] on input "$1,655" at bounding box center [104, 344] width 11 height 11
radio input "true"
click at [808, 390] on button "Next" at bounding box center [799, 394] width 56 height 29
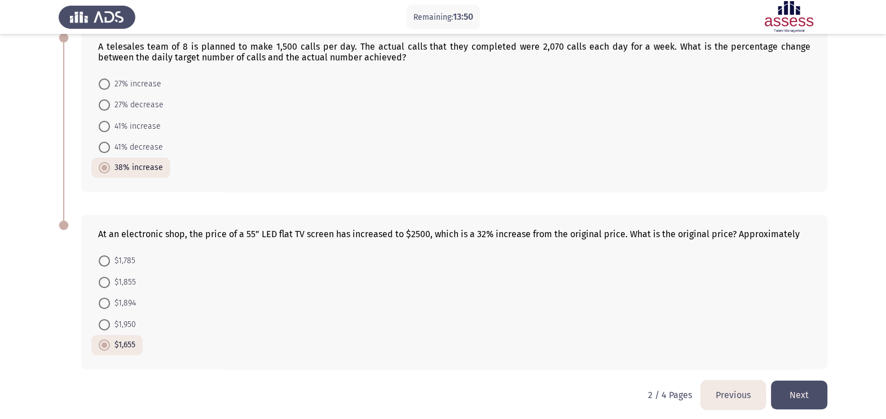
scroll to position [0, 0]
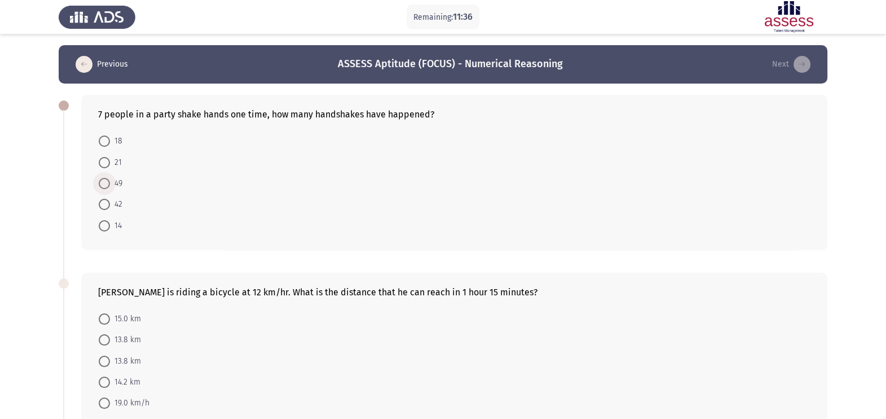
click at [110, 190] on span "49" at bounding box center [116, 184] width 12 height 14
click at [110, 189] on input "49" at bounding box center [104, 183] width 11 height 11
radio input "true"
click at [99, 198] on input "42" at bounding box center [104, 203] width 11 height 11
radio input "true"
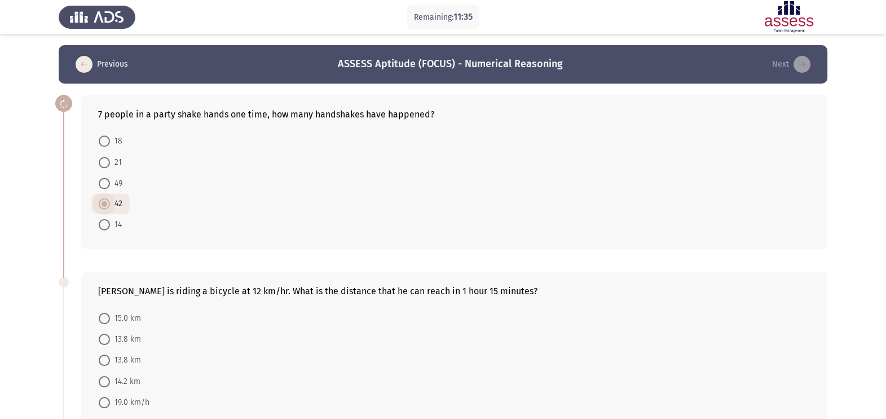
click at [99, 219] on input "14" at bounding box center [104, 224] width 11 height 11
radio input "true"
click at [99, 135] on input "18" at bounding box center [104, 140] width 11 height 11
radio input "true"
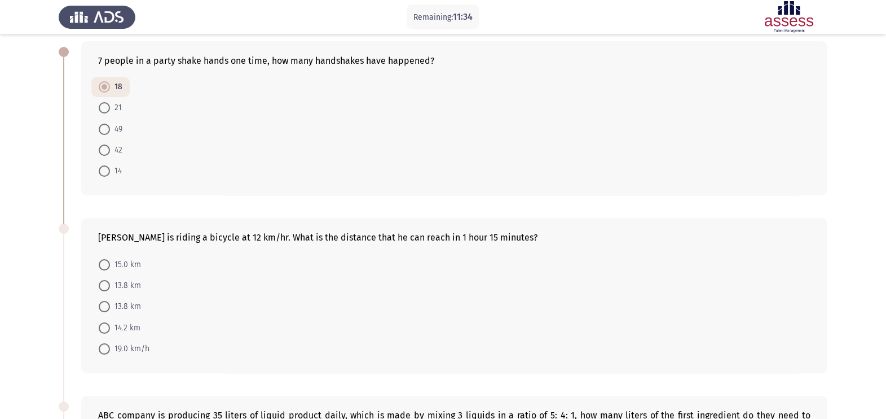
scroll to position [56, 0]
click at [107, 134] on mat-radio-button "49" at bounding box center [110, 126] width 38 height 21
click at [104, 124] on span at bounding box center [104, 126] width 11 height 11
click at [104, 124] on input "49" at bounding box center [104, 126] width 11 height 11
radio input "true"
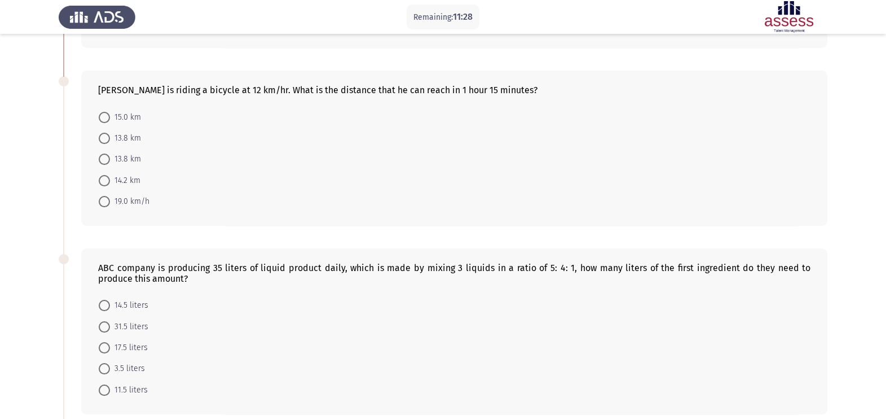
scroll to position [203, 0]
click at [127, 158] on span "13.8 km" at bounding box center [125, 158] width 31 height 14
click at [110, 158] on input "13.8 km" at bounding box center [104, 157] width 11 height 11
radio input "true"
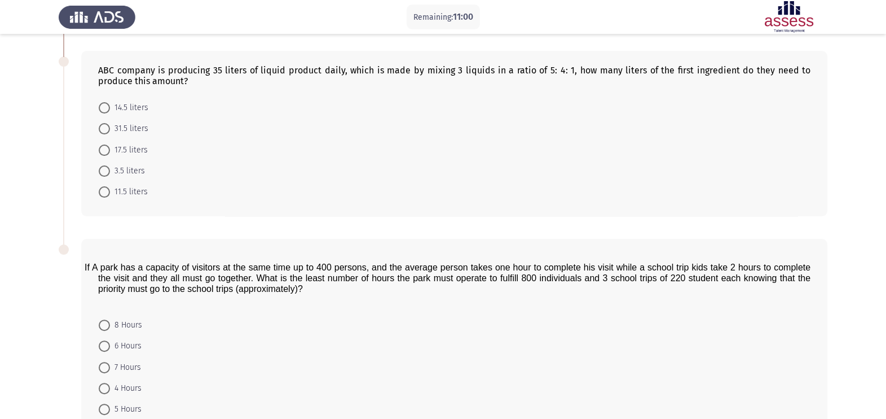
scroll to position [397, 0]
click at [112, 154] on span "17.5 liters" at bounding box center [129, 151] width 38 height 14
click at [110, 154] on input "17.5 liters" at bounding box center [104, 150] width 11 height 11
radio input "true"
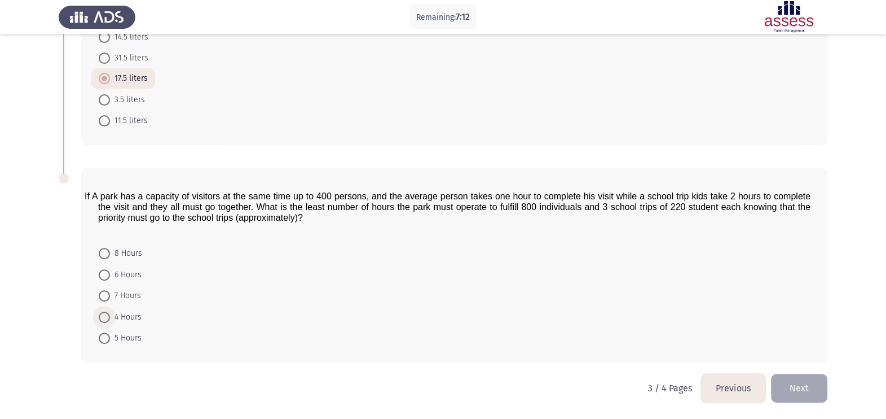
click at [128, 322] on span "4 Hours" at bounding box center [126, 317] width 32 height 14
click at [110, 322] on input "4 Hours" at bounding box center [104, 316] width 11 height 11
radio input "true"
click at [799, 393] on button "Next" at bounding box center [799, 388] width 56 height 29
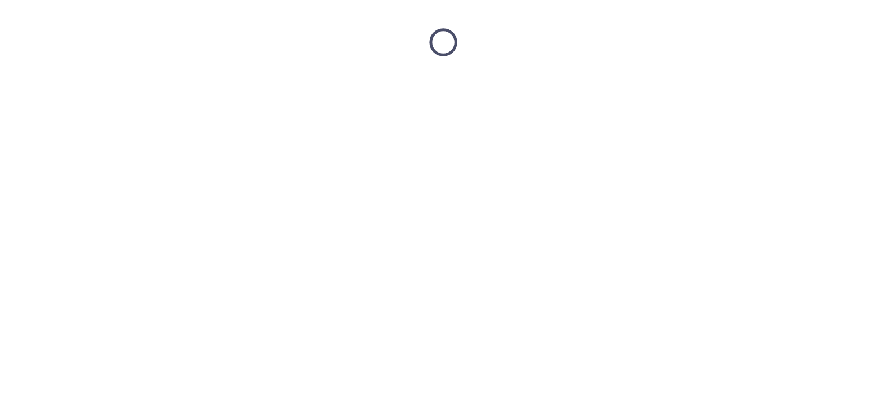
scroll to position [0, 0]
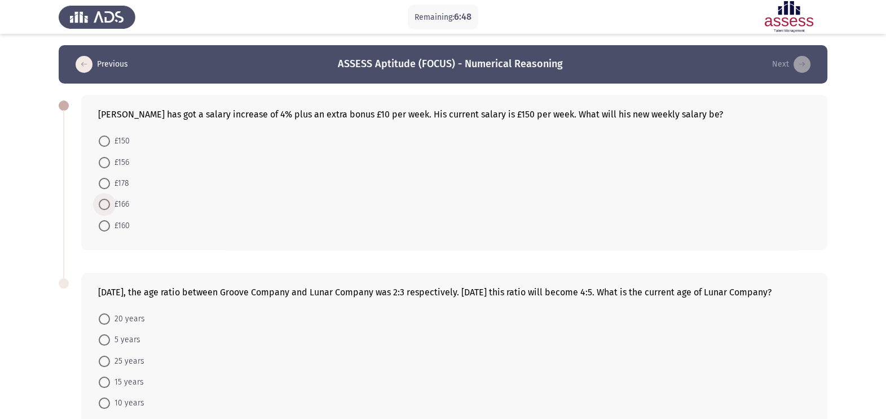
click at [103, 201] on span at bounding box center [104, 204] width 11 height 11
click at [103, 201] on input "£166" at bounding box center [104, 204] width 11 height 11
radio input "true"
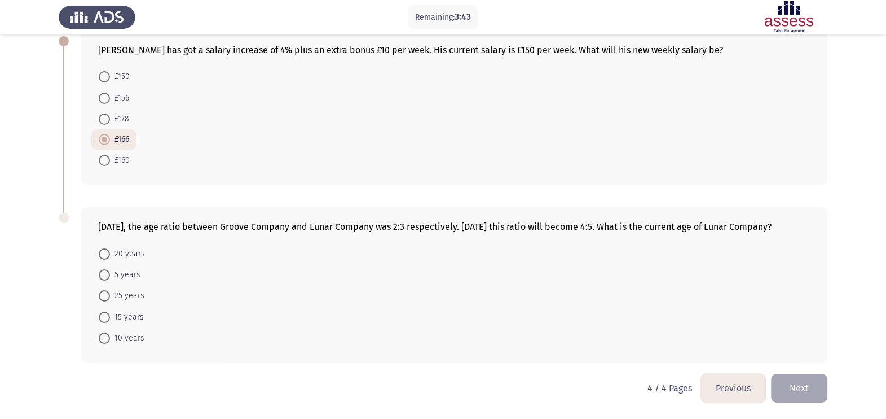
click at [108, 248] on span at bounding box center [104, 253] width 11 height 11
click at [108, 248] on input "20 years" at bounding box center [104, 253] width 11 height 11
radio input "true"
click at [801, 384] on button "Next" at bounding box center [799, 388] width 56 height 29
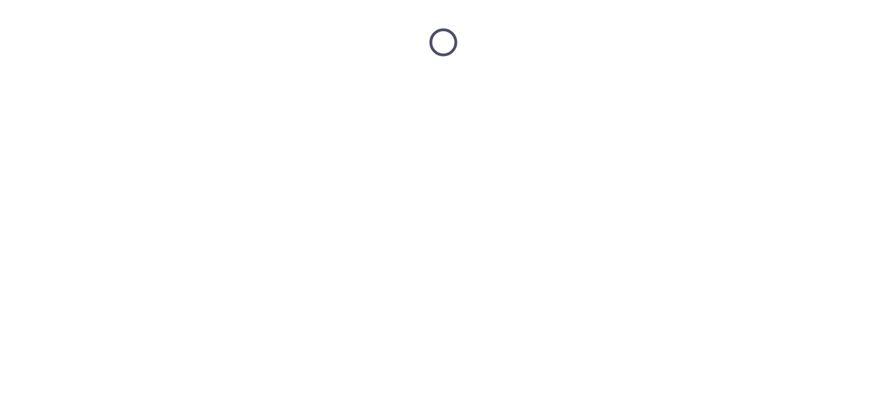
scroll to position [0, 0]
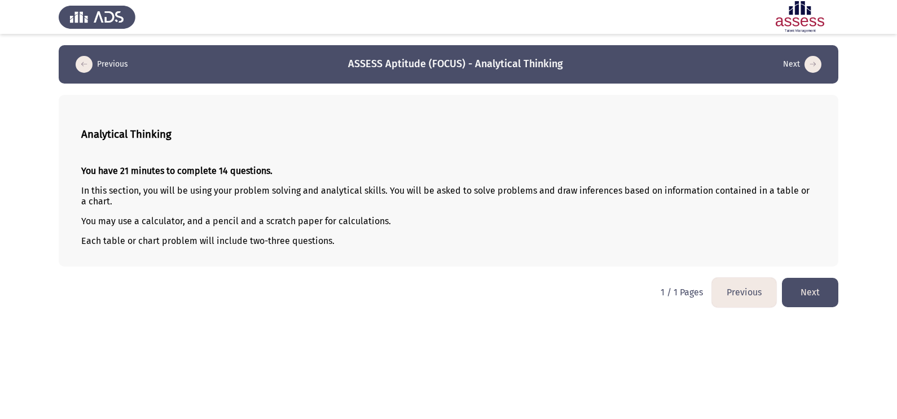
click at [811, 279] on button "Next" at bounding box center [810, 292] width 56 height 29
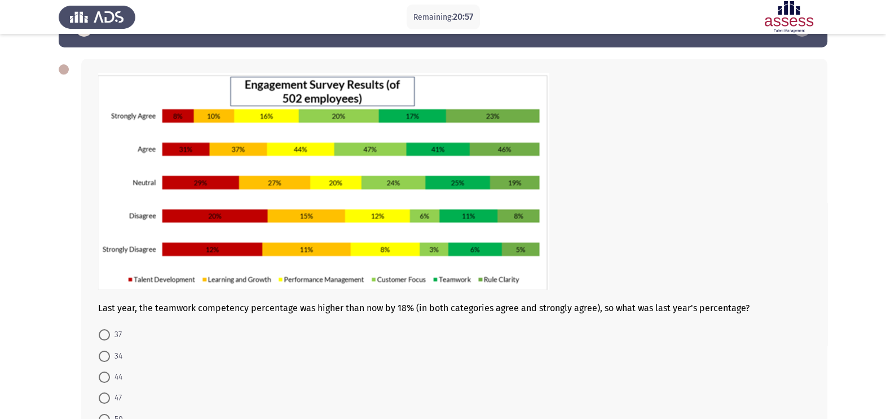
scroll to position [56, 0]
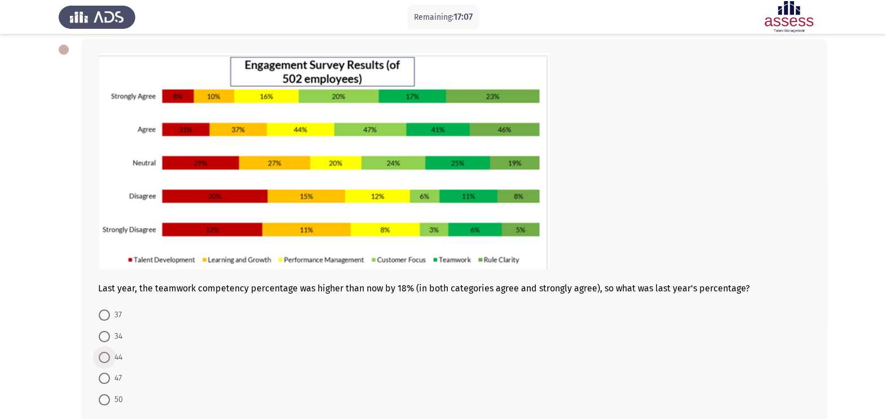
click at [106, 354] on span at bounding box center [104, 357] width 11 height 11
click at [106, 354] on input "44" at bounding box center [104, 357] width 11 height 11
radio input "true"
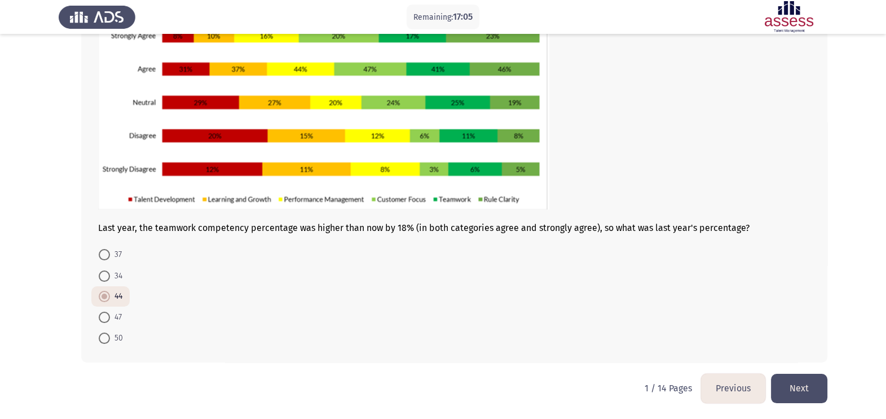
click at [799, 386] on button "Next" at bounding box center [799, 388] width 56 height 29
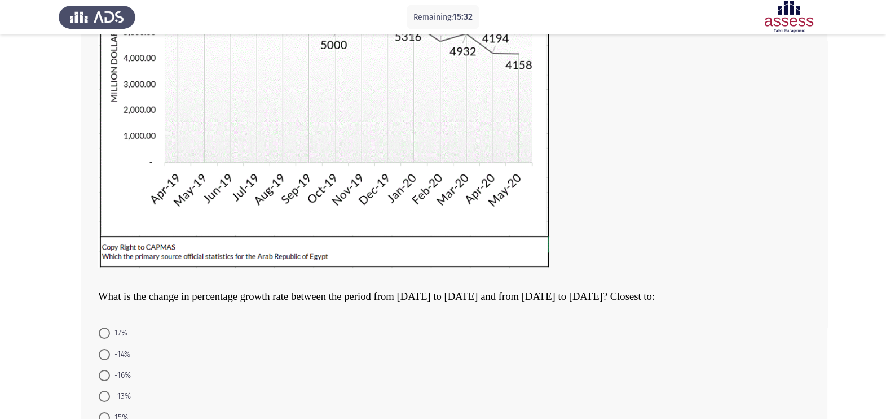
scroll to position [225, 0]
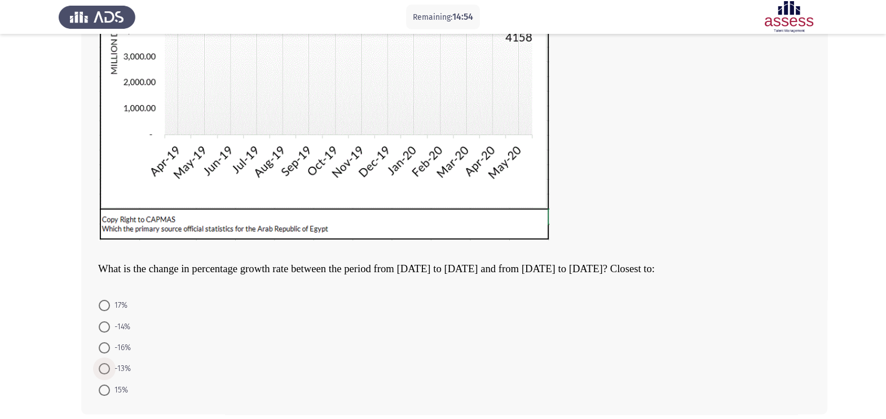
click at [106, 368] on span at bounding box center [104, 368] width 11 height 11
click at [106, 368] on input "-13%" at bounding box center [104, 368] width 11 height 11
radio input "true"
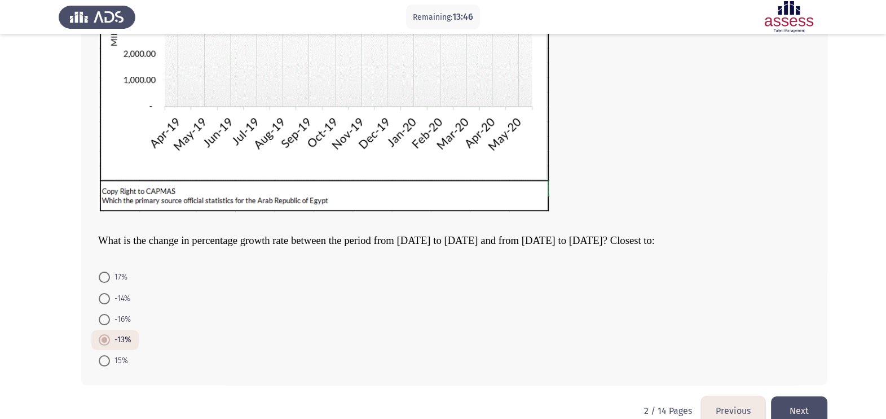
click at [805, 401] on button "Next" at bounding box center [799, 410] width 56 height 29
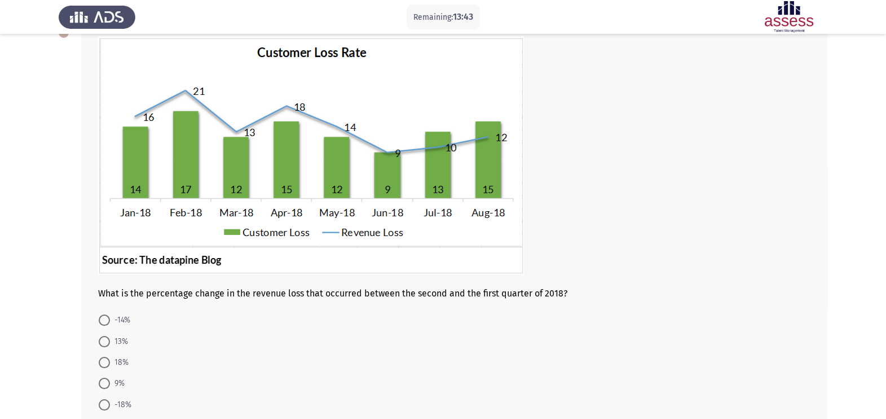
scroll to position [85, 0]
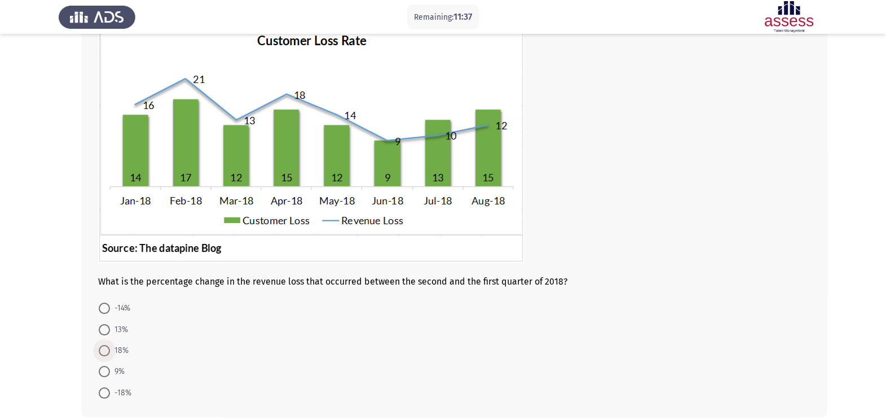
click at [120, 350] on span "18%" at bounding box center [119, 351] width 19 height 14
click at [110, 350] on input "18%" at bounding box center [104, 350] width 11 height 11
radio input "true"
click at [106, 396] on span at bounding box center [104, 391] width 11 height 11
click at [106, 396] on input "-18%" at bounding box center [104, 391] width 11 height 11
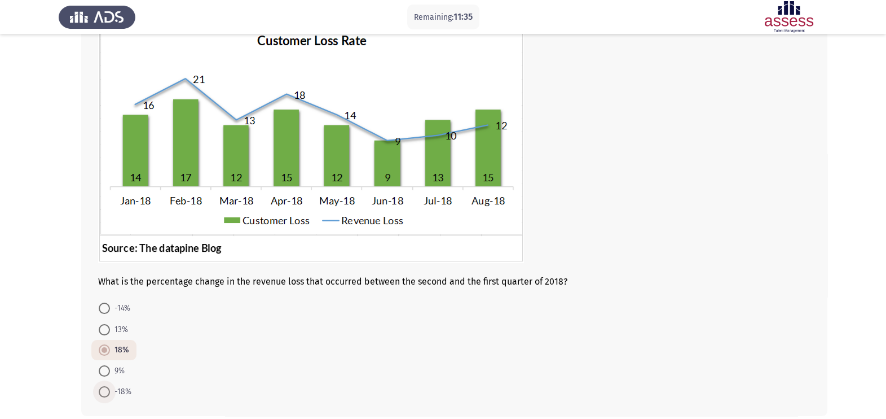
radio input "true"
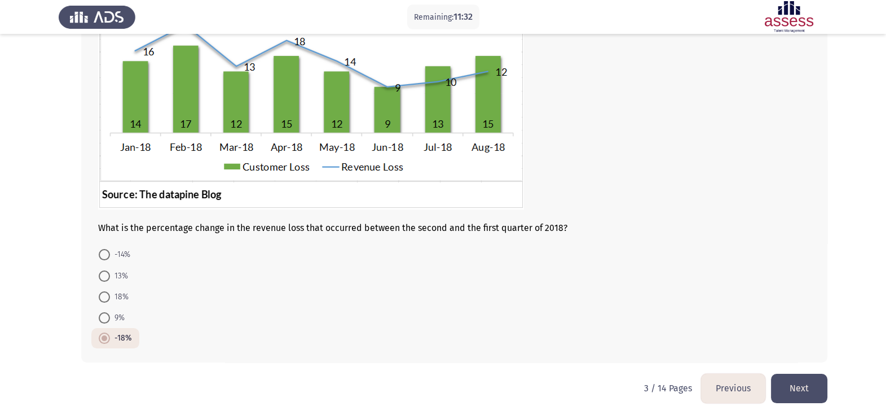
click at [798, 384] on button "Next" at bounding box center [799, 388] width 56 height 29
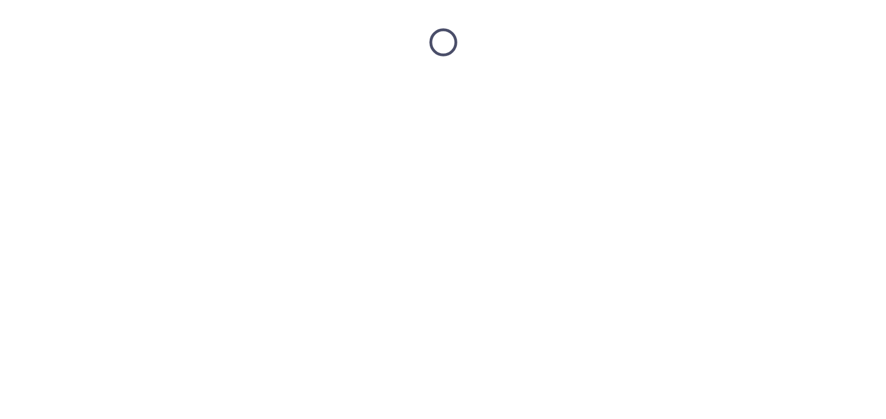
scroll to position [0, 0]
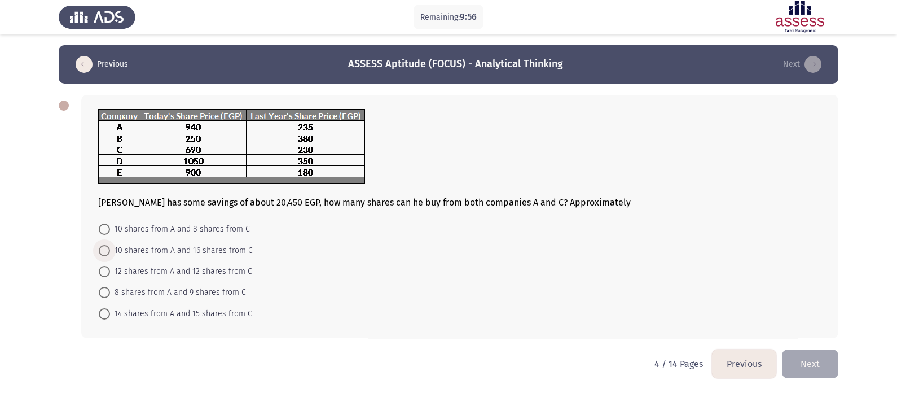
click at [173, 255] on span "10 shares from A and 16 shares from C" at bounding box center [181, 251] width 143 height 14
click at [110, 255] on input "10 shares from A and 16 shares from C" at bounding box center [104, 250] width 11 height 11
radio input "true"
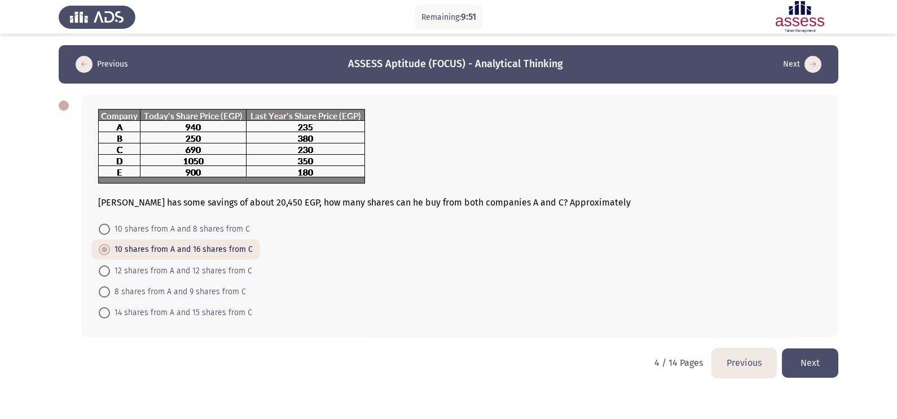
click at [806, 367] on button "Next" at bounding box center [810, 362] width 56 height 29
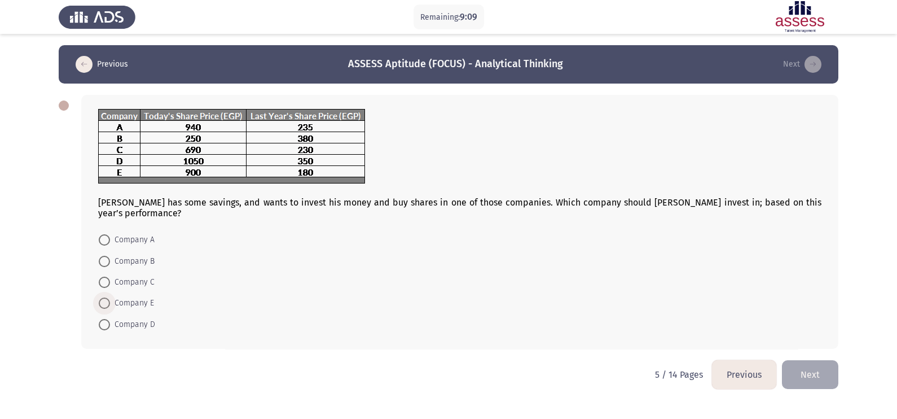
click at [127, 296] on span "Company E" at bounding box center [132, 303] width 44 height 14
click at [110, 297] on input "Company E" at bounding box center [104, 302] width 11 height 11
radio input "true"
click at [824, 363] on button "Next" at bounding box center [810, 373] width 56 height 29
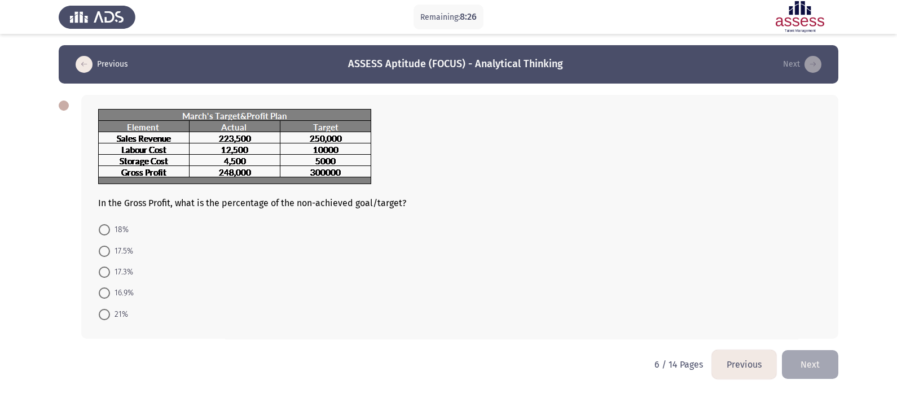
click at [121, 275] on span "17.3%" at bounding box center [121, 272] width 23 height 14
click at [110, 275] on input "17.3%" at bounding box center [104, 271] width 11 height 11
radio input "true"
click at [827, 363] on button "Next" at bounding box center [810, 363] width 56 height 29
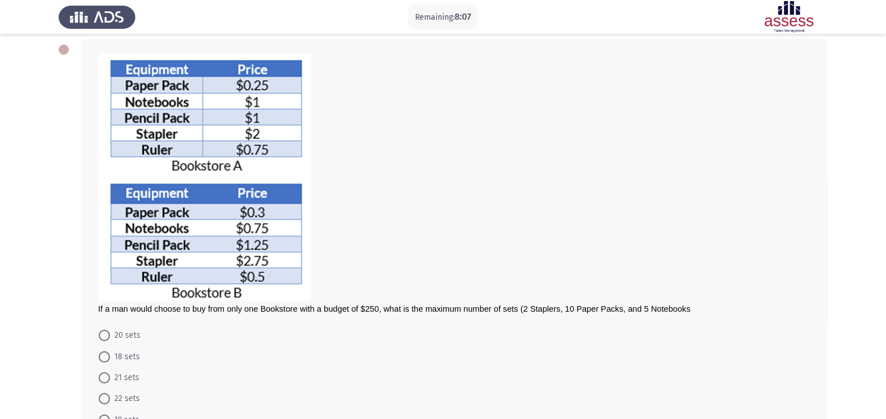
scroll to position [85, 0]
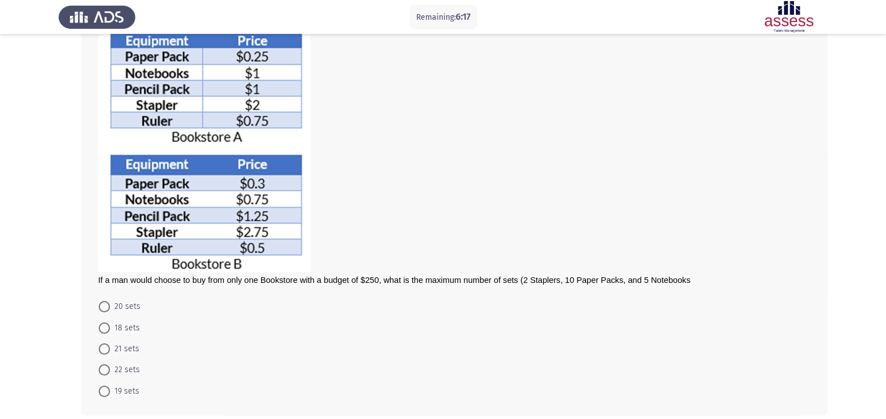
click at [121, 366] on span "22 sets" at bounding box center [125, 370] width 30 height 14
click at [110, 366] on input "22 sets" at bounding box center [104, 369] width 11 height 11
radio input "true"
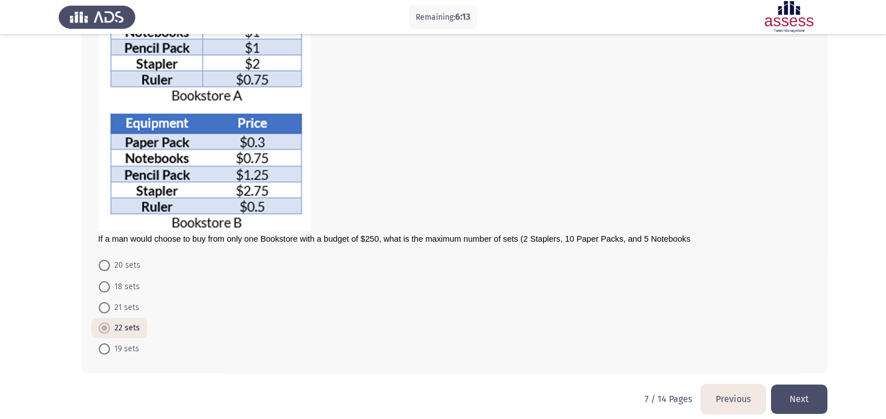
scroll to position [129, 0]
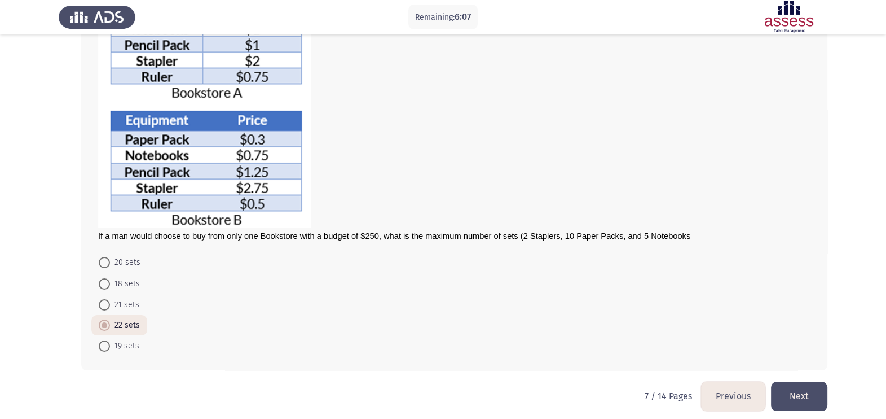
click at [803, 389] on button "Next" at bounding box center [799, 395] width 56 height 29
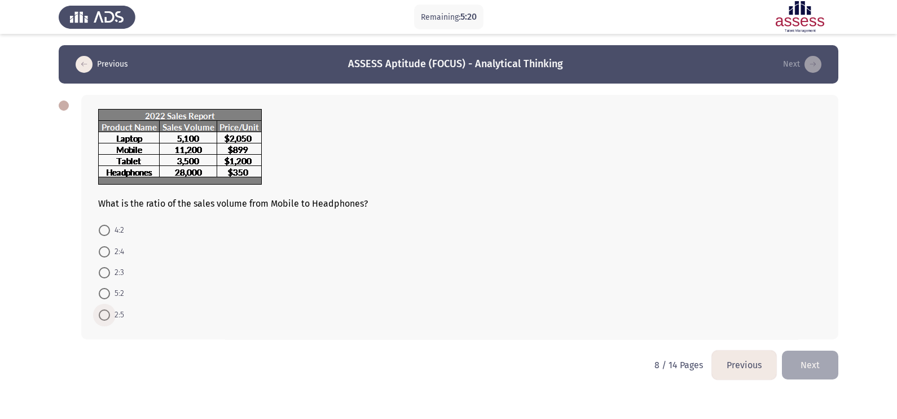
click at [118, 319] on span "2:5" at bounding box center [117, 315] width 14 height 14
click at [110, 319] on input "2:5" at bounding box center [104, 314] width 11 height 11
radio input "true"
click at [796, 353] on button "Next" at bounding box center [810, 363] width 56 height 29
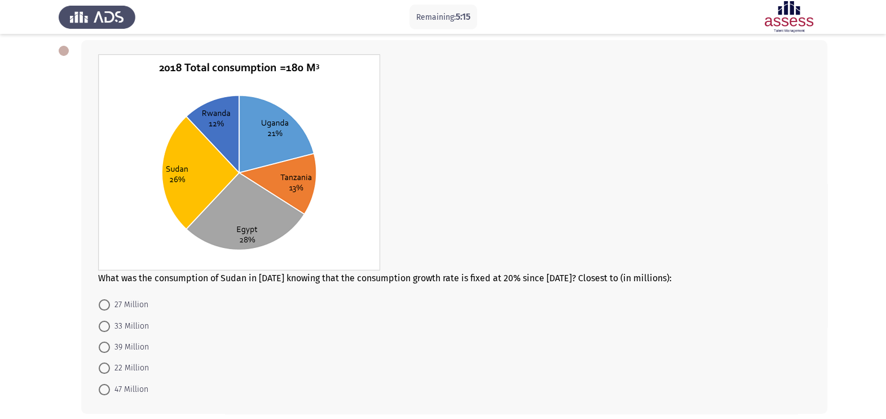
scroll to position [56, 0]
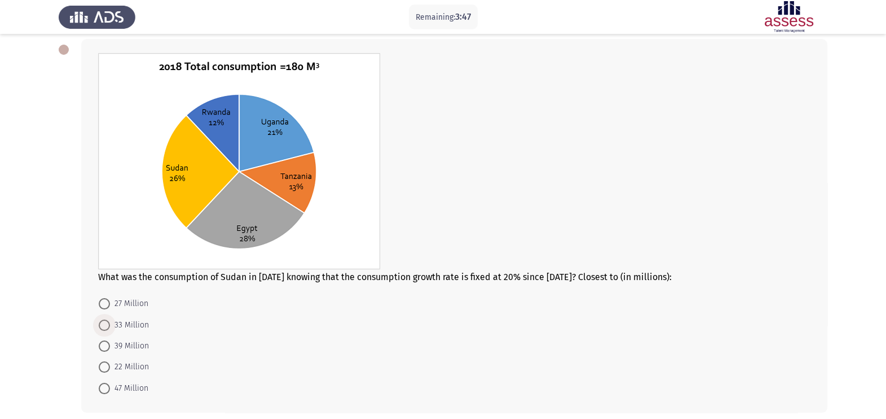
click at [122, 319] on span "33 Million" at bounding box center [129, 325] width 39 height 14
click at [110, 319] on input "33 Million" at bounding box center [104, 324] width 11 height 11
radio input "true"
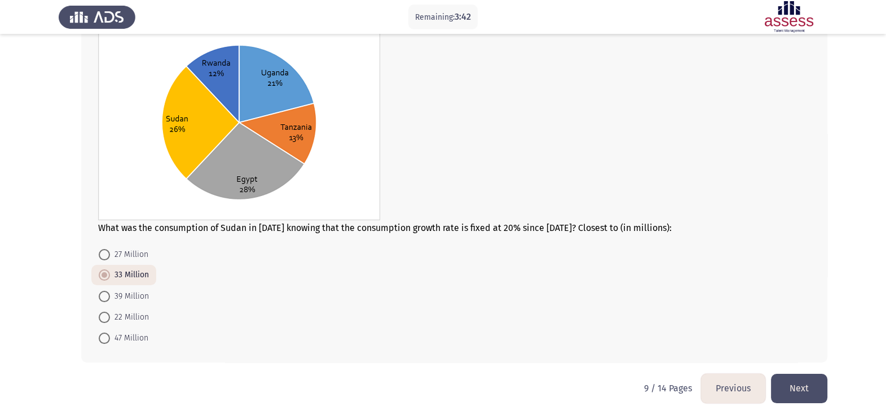
scroll to position [106, 0]
click at [814, 387] on button "Next" at bounding box center [799, 388] width 56 height 29
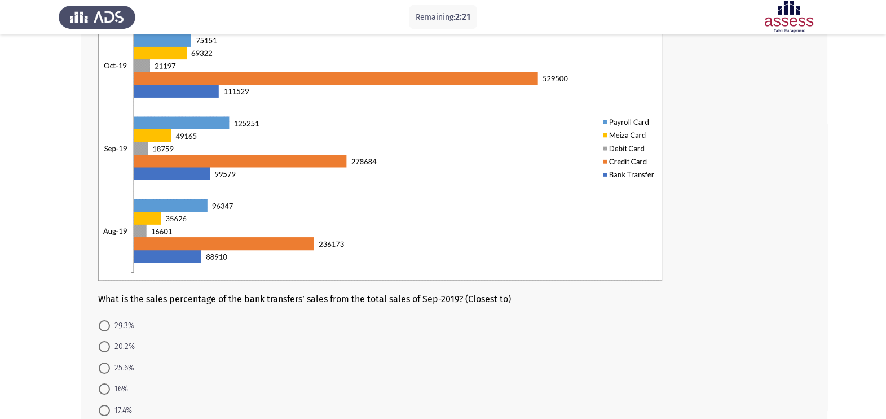
scroll to position [112, 0]
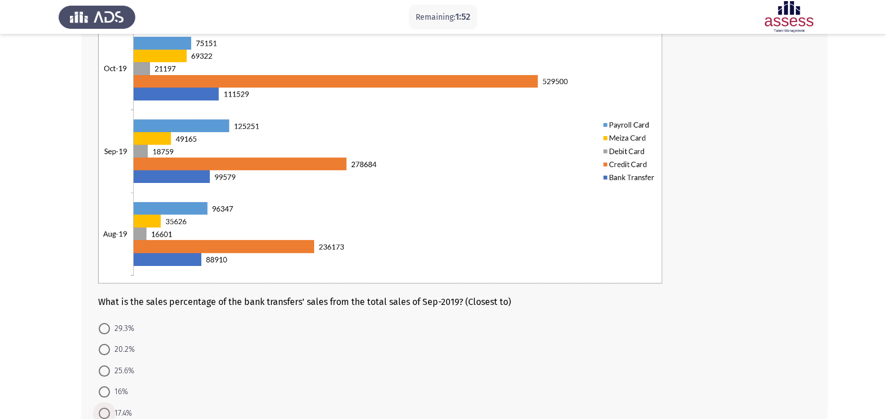
click at [115, 411] on span "17.4%" at bounding box center [121, 413] width 22 height 14
click at [110, 411] on input "17.4%" at bounding box center [104, 412] width 11 height 11
radio input "true"
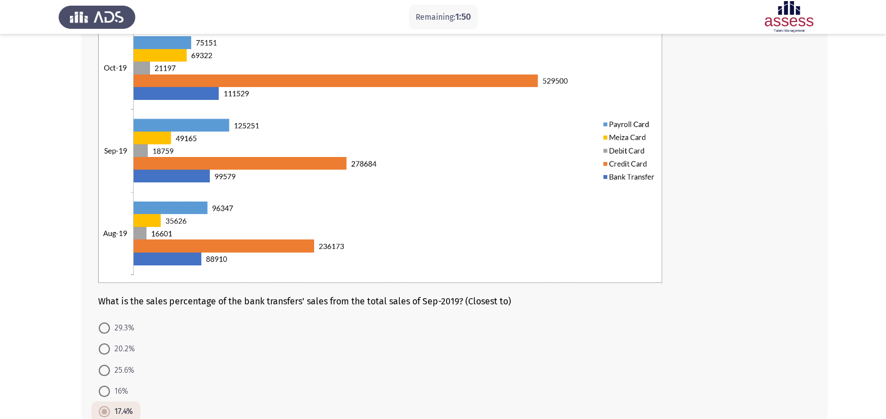
scroll to position [187, 0]
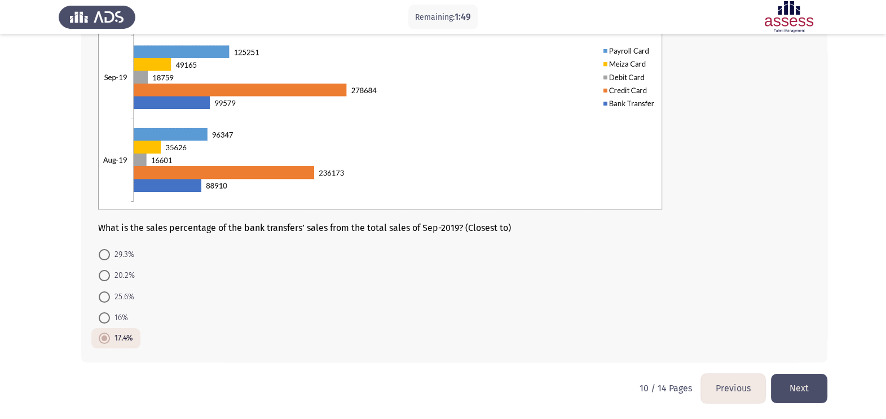
click at [808, 383] on button "Next" at bounding box center [799, 388] width 56 height 29
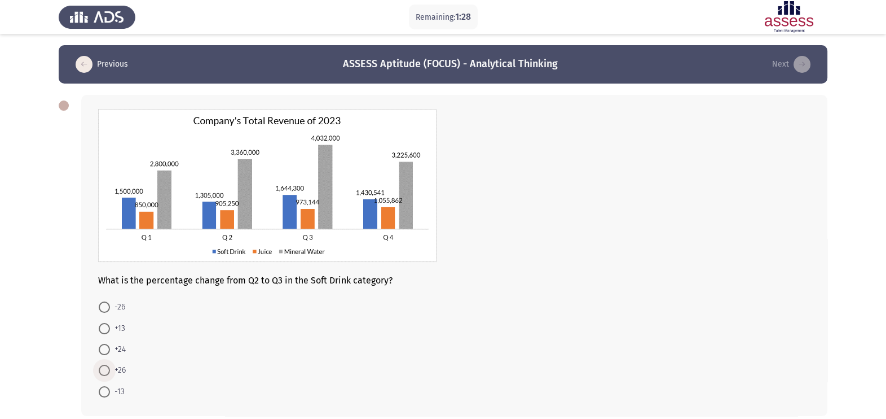
click at [106, 372] on span at bounding box center [104, 369] width 11 height 11
click at [106, 372] on input "+26" at bounding box center [104, 369] width 11 height 11
radio input "true"
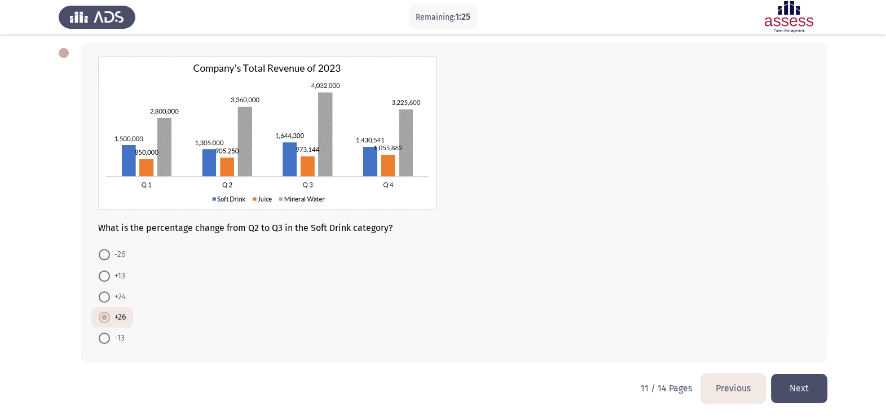
click at [815, 384] on button "Next" at bounding box center [799, 388] width 56 height 29
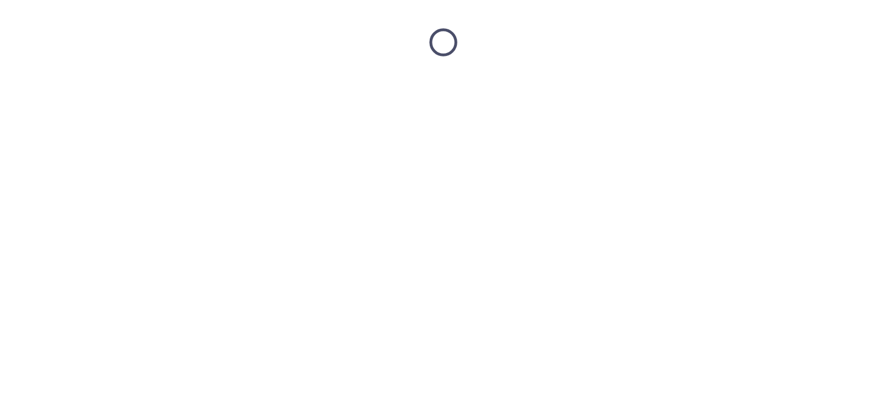
scroll to position [0, 0]
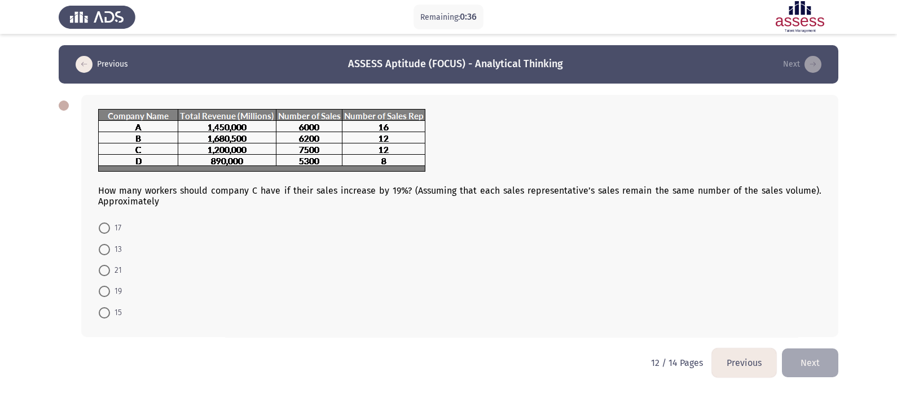
click at [97, 311] on mat-radio-button "15" at bounding box center [110, 311] width 38 height 21
click at [118, 313] on span "15" at bounding box center [116, 313] width 12 height 14
click at [110, 313] on input "15" at bounding box center [104, 312] width 11 height 11
radio input "true"
click at [820, 360] on button "Next" at bounding box center [810, 361] width 56 height 29
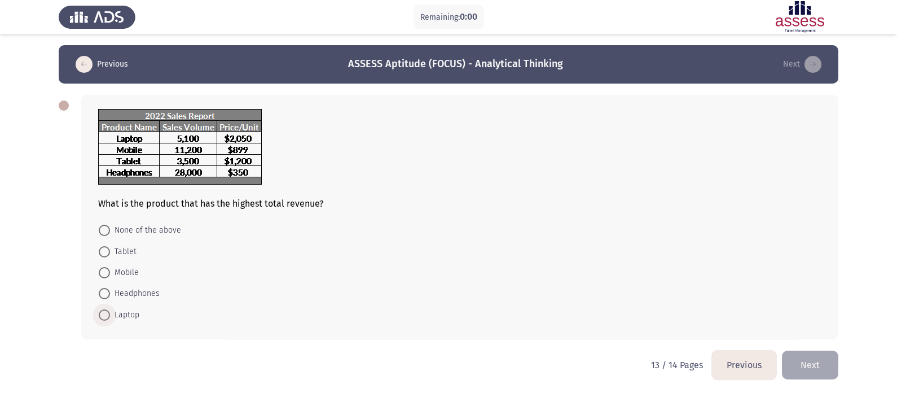
click at [116, 313] on span "Laptop" at bounding box center [124, 315] width 29 height 14
click at [110, 313] on input "Laptop" at bounding box center [104, 314] width 11 height 11
radio input "true"
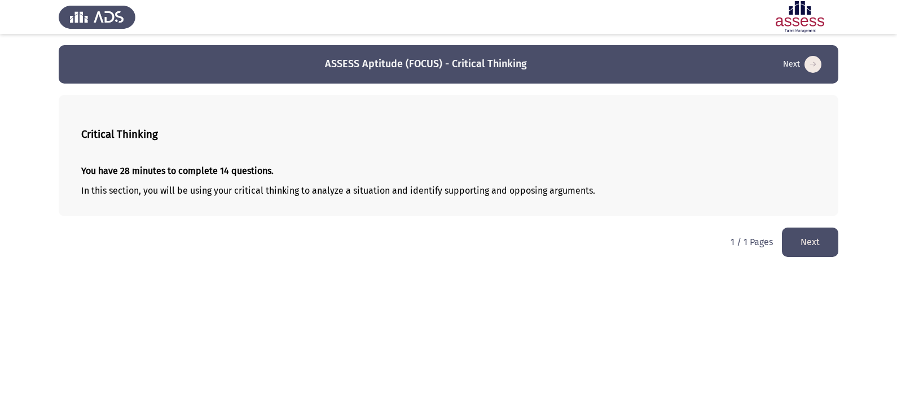
click at [804, 238] on button "Next" at bounding box center [810, 241] width 56 height 29
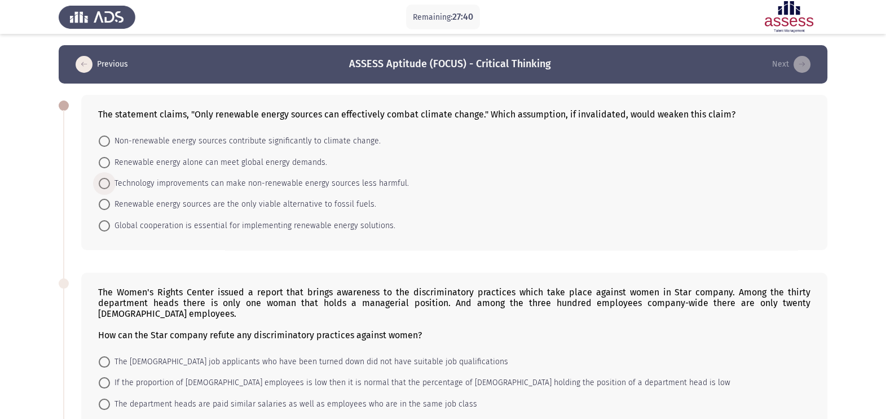
click at [188, 182] on span "Technology improvements can make non-renewable energy sources less harmful." at bounding box center [259, 184] width 299 height 14
click at [110, 182] on input "Technology improvements can make non-renewable energy sources less harmful." at bounding box center [104, 183] width 11 height 11
radio input "true"
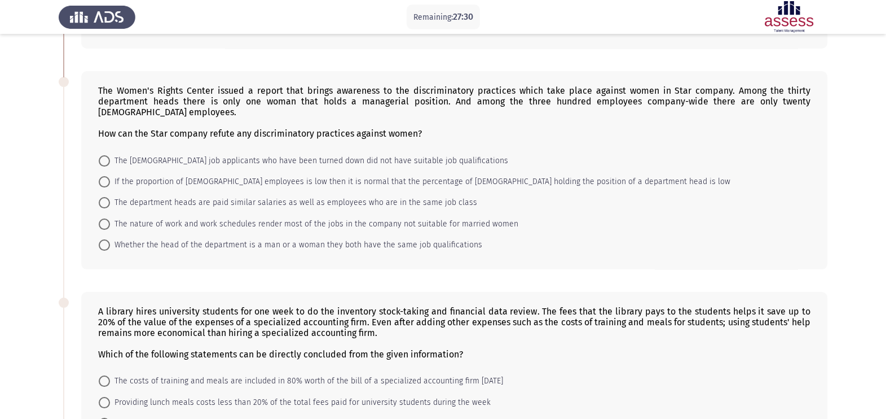
scroll to position [197, 0]
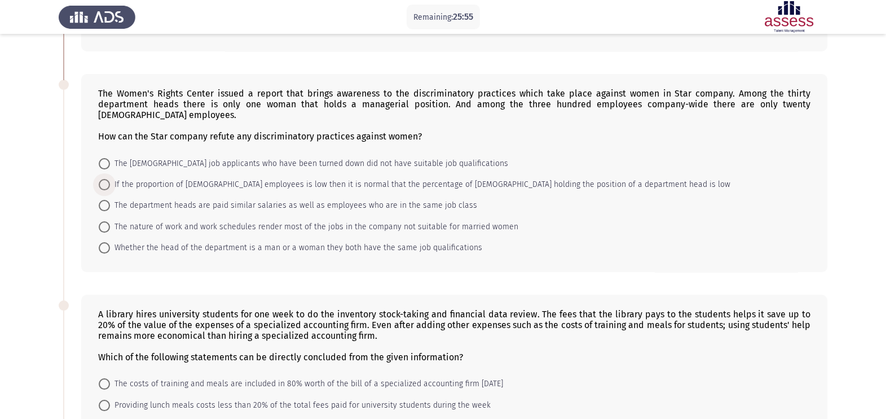
click at [322, 185] on span "If the proportion of female employees is low then it is normal that the percent…" at bounding box center [420, 185] width 621 height 14
click at [110, 185] on input "If the proportion of female employees is low then it is normal that the percent…" at bounding box center [104, 184] width 11 height 11
radio input "true"
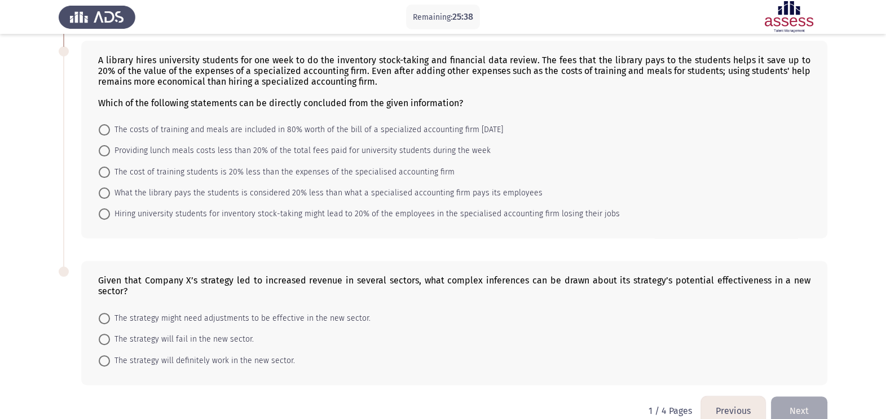
scroll to position [449, 0]
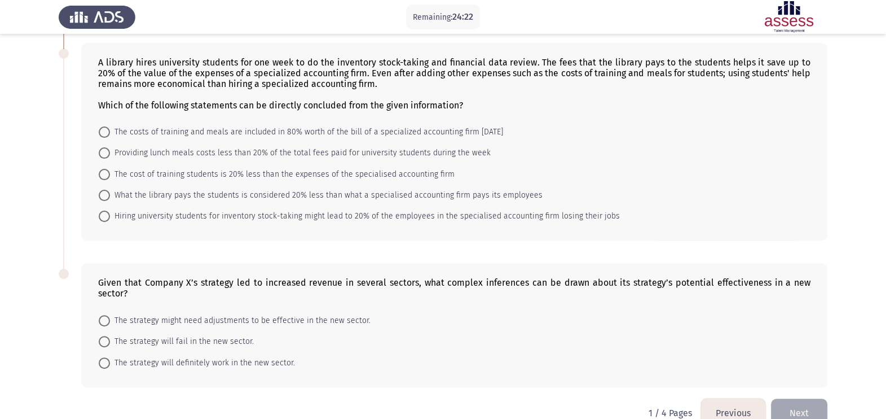
click at [374, 128] on mat-radio-button "The costs of training and meals are included in 80% worth of the bill of a spec…" at bounding box center [300, 131] width 419 height 21
click at [372, 139] on span "The costs of training and meals are included in 80% worth of the bill of a spec…" at bounding box center [306, 132] width 393 height 14
click at [110, 138] on input "The costs of training and meals are included in 80% worth of the bill of a spec…" at bounding box center [104, 131] width 11 height 11
radio input "true"
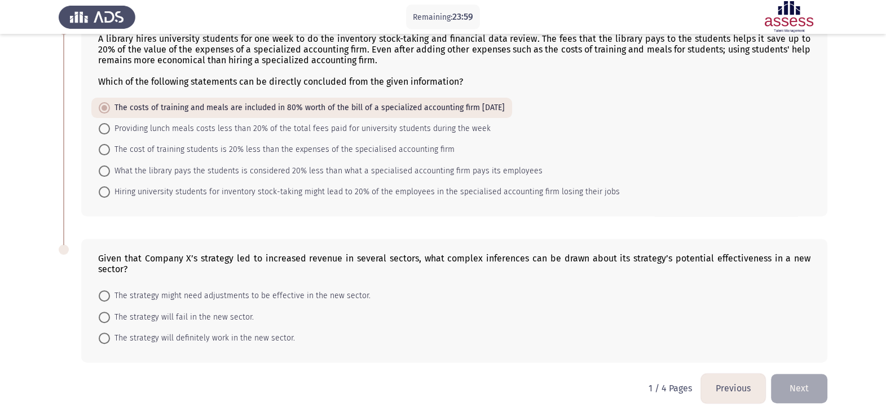
scroll to position [477, 0]
click at [191, 300] on span "The strategy might need adjustments to be effective in the new sector." at bounding box center [240, 296] width 261 height 14
click at [110, 300] on input "The strategy might need adjustments to be effective in the new sector." at bounding box center [104, 295] width 11 height 11
radio input "true"
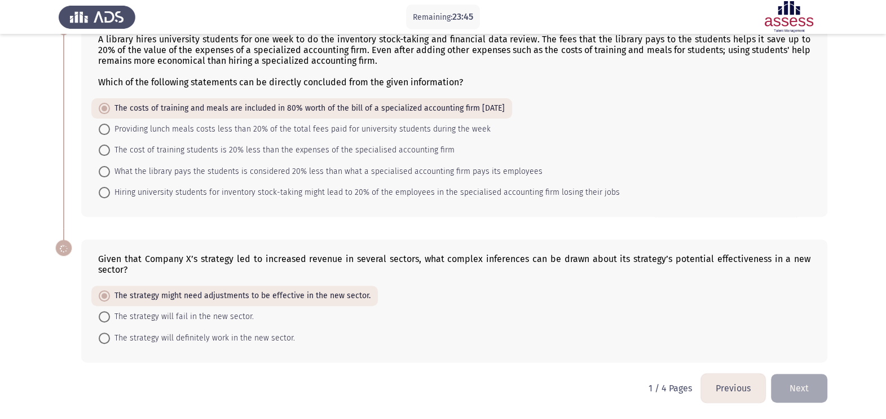
scroll to position [476, 0]
click at [818, 375] on button "Next" at bounding box center [799, 388] width 56 height 29
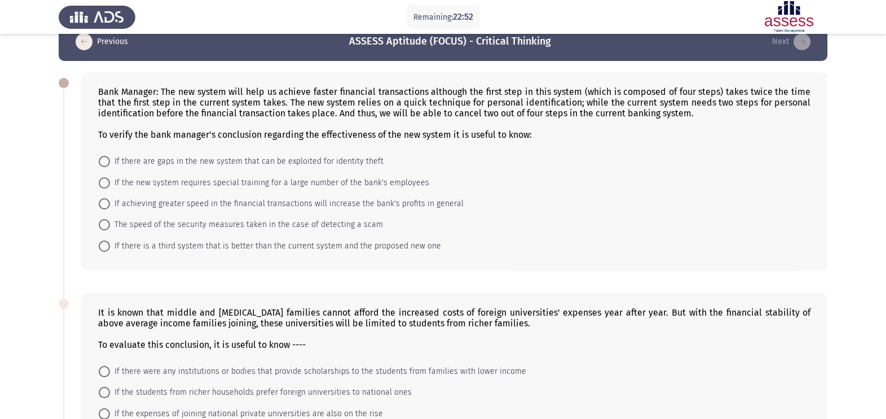
scroll to position [0, 0]
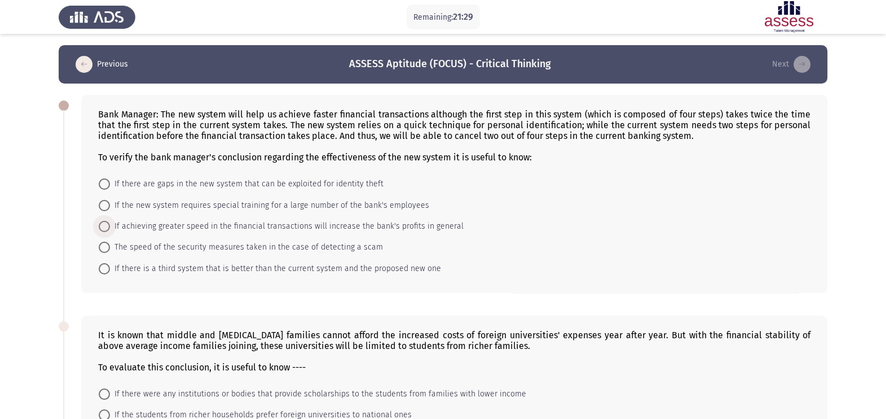
click at [360, 226] on span "If achieving greater speed in the financial transactions will increase the bank…" at bounding box center [287, 226] width 354 height 14
click at [110, 226] on input "If achieving greater speed in the financial transactions will increase the bank…" at bounding box center [104, 226] width 11 height 11
radio input "true"
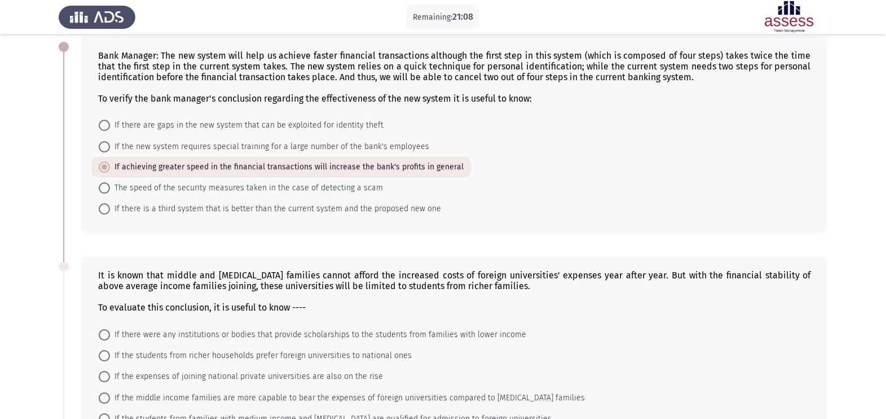
scroll to position [48, 0]
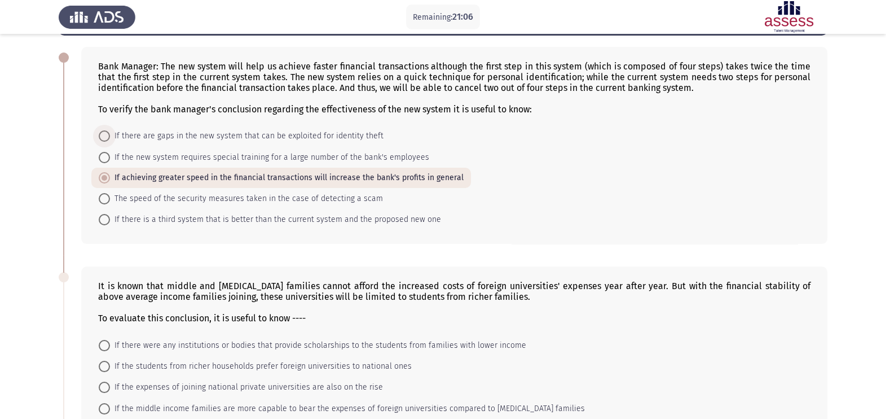
click at [353, 132] on span "If there are gaps in the new system that can be exploited for identity theft" at bounding box center [247, 136] width 274 height 14
click at [110, 132] on input "If there are gaps in the new system that can be exploited for identity theft" at bounding box center [104, 135] width 11 height 11
radio input "true"
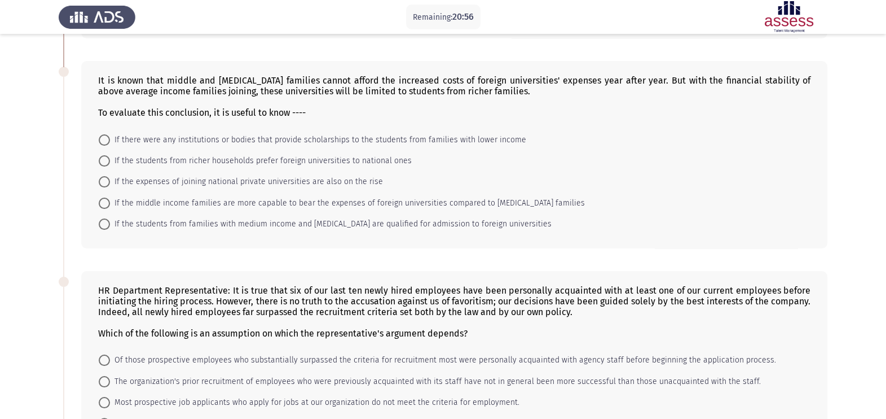
scroll to position [251, 0]
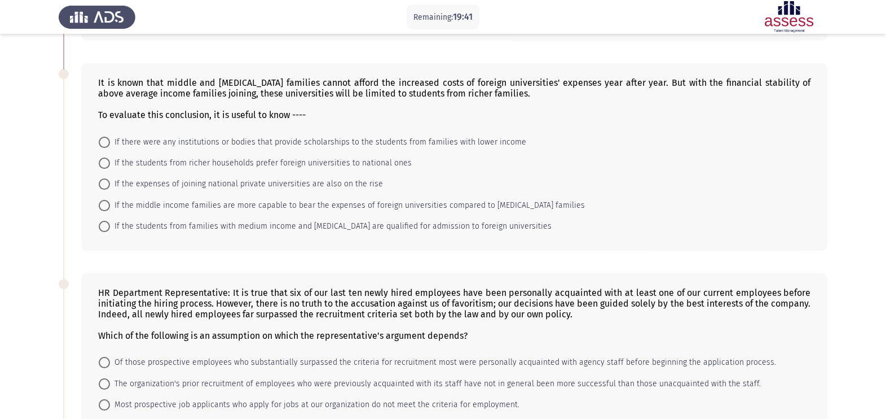
click at [249, 146] on span "If there were any institutions or bodies that provide scholarships to the stude…" at bounding box center [318, 142] width 416 height 14
click at [110, 146] on input "If there were any institutions or bodies that provide scholarships to the stude…" at bounding box center [104, 142] width 11 height 11
radio input "true"
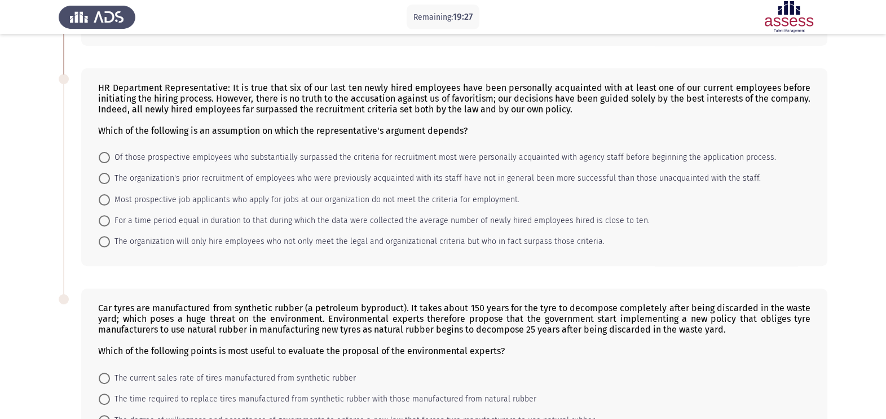
scroll to position [451, 0]
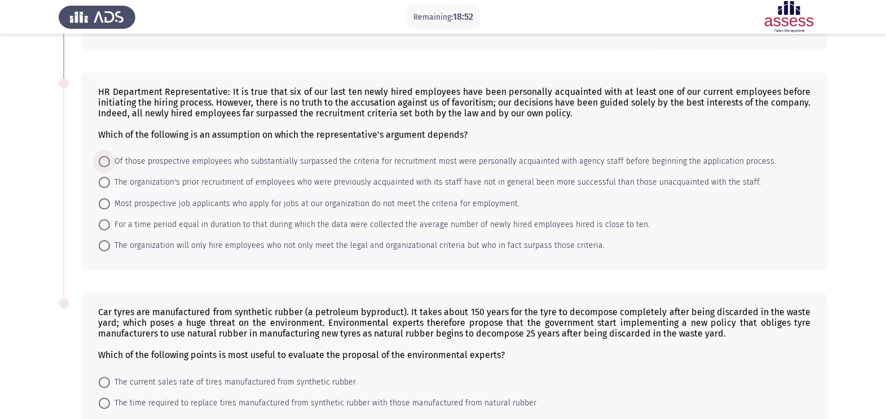
click at [539, 166] on span "Of those prospective employees who substantially surpassed the criteria for rec…" at bounding box center [443, 162] width 666 height 14
click at [110, 166] on input "Of those prospective employees who substantially surpassed the criteria for rec…" at bounding box center [104, 161] width 11 height 11
radio input "true"
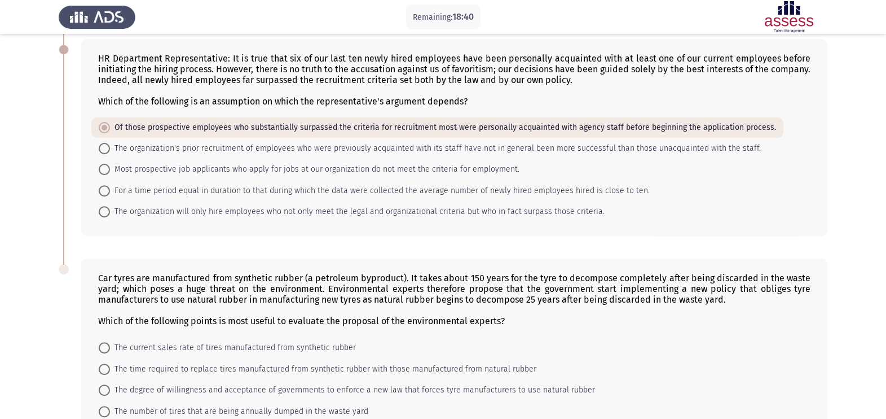
scroll to position [481, 0]
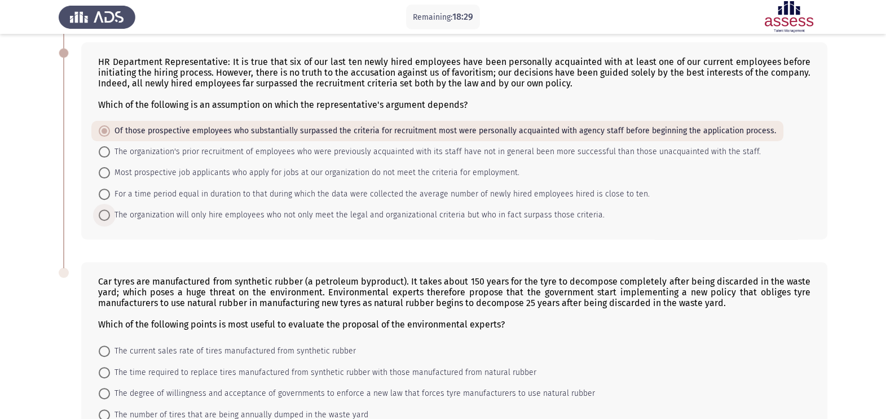
click at [524, 222] on span "The organization will only hire employees who not only meet the legal and organ…" at bounding box center [357, 215] width 495 height 14
click at [110, 221] on input "The organization will only hire employees who not only meet the legal and organ…" at bounding box center [104, 214] width 11 height 11
radio input "true"
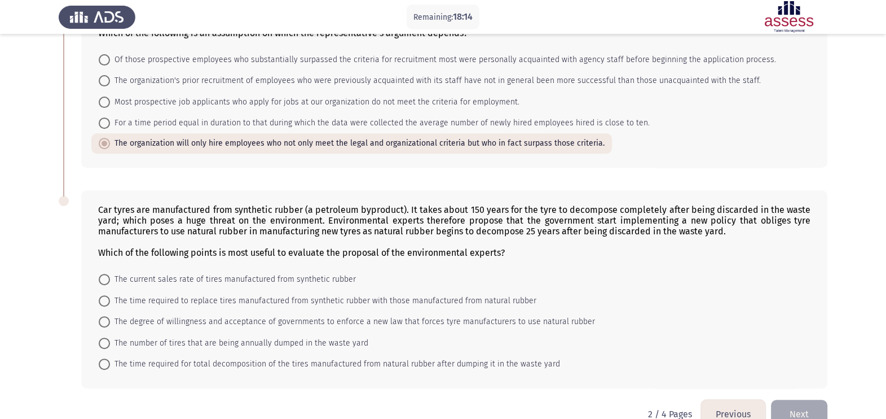
scroll to position [585, 0]
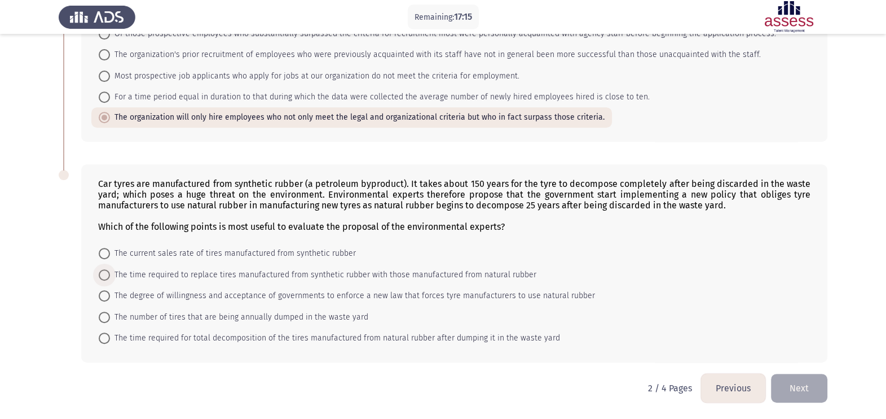
click at [497, 270] on span "The time required to replace tires manufactured from synthetic rubber with thos…" at bounding box center [323, 275] width 427 height 14
click at [110, 270] on input "The time required to replace tires manufactured from synthetic rubber with thos…" at bounding box center [104, 274] width 11 height 11
radio input "true"
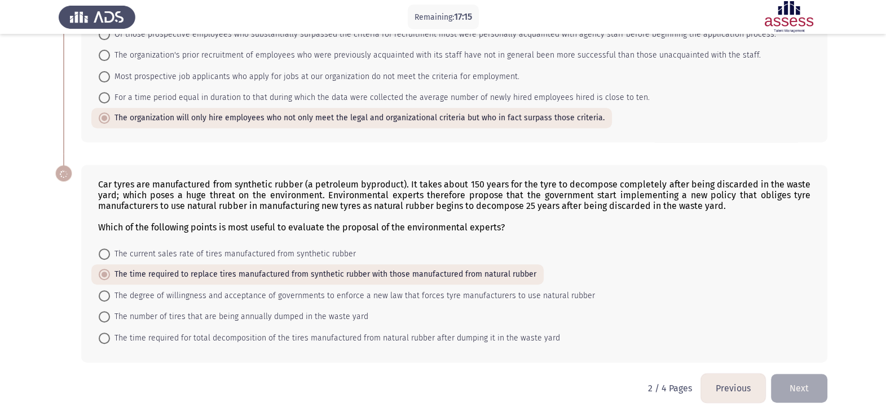
scroll to position [584, 0]
click at [801, 390] on button "Next" at bounding box center [799, 388] width 56 height 29
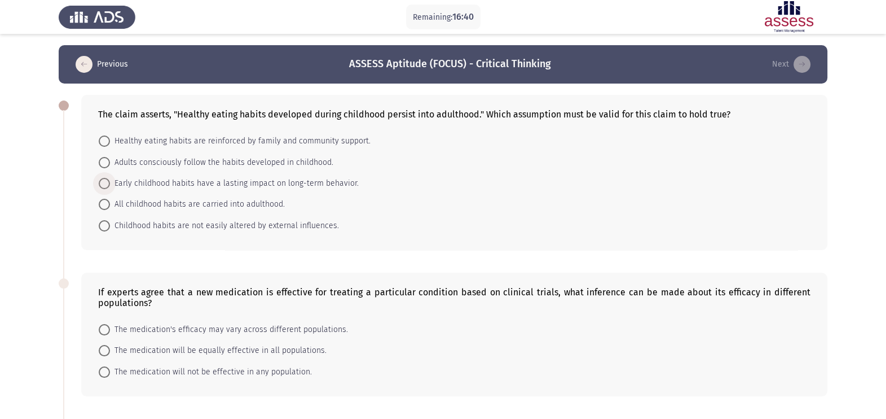
click at [251, 186] on span "Early childhood habits have a lasting impact on long-term behavior." at bounding box center [234, 184] width 249 height 14
click at [110, 186] on input "Early childhood habits have a lasting impact on long-term behavior." at bounding box center [104, 183] width 11 height 11
radio input "true"
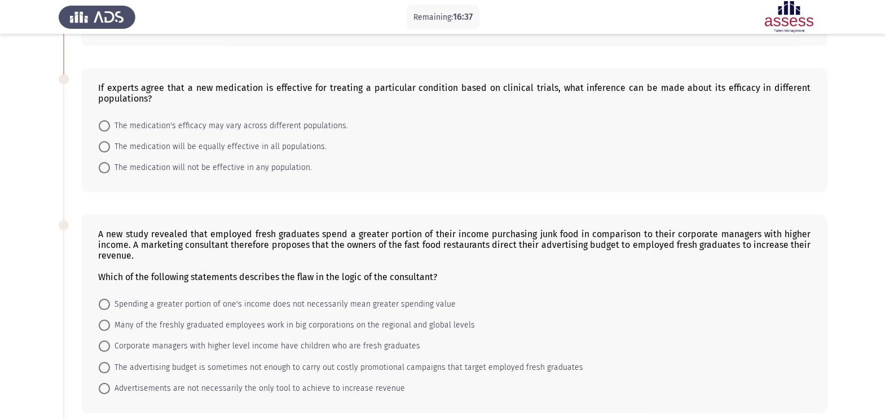
scroll to position [203, 0]
click at [306, 129] on span "The medication's efficacy may vary across different populations." at bounding box center [229, 127] width 238 height 14
click at [110, 129] on input "The medication's efficacy may vary across different populations." at bounding box center [104, 126] width 11 height 11
radio input "true"
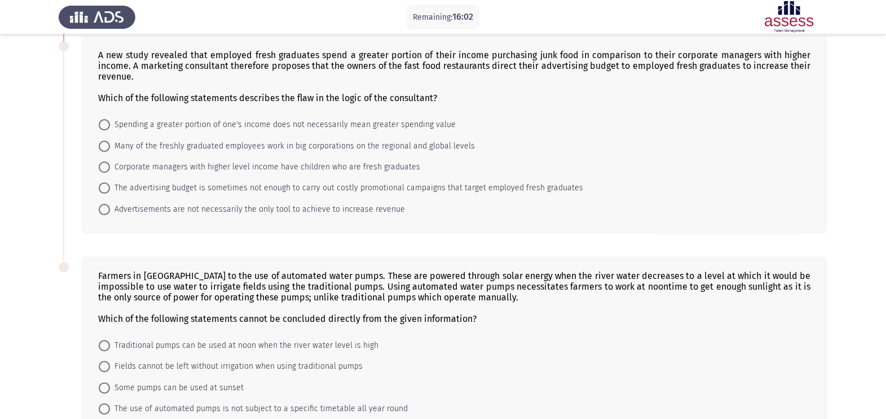
scroll to position [366, 0]
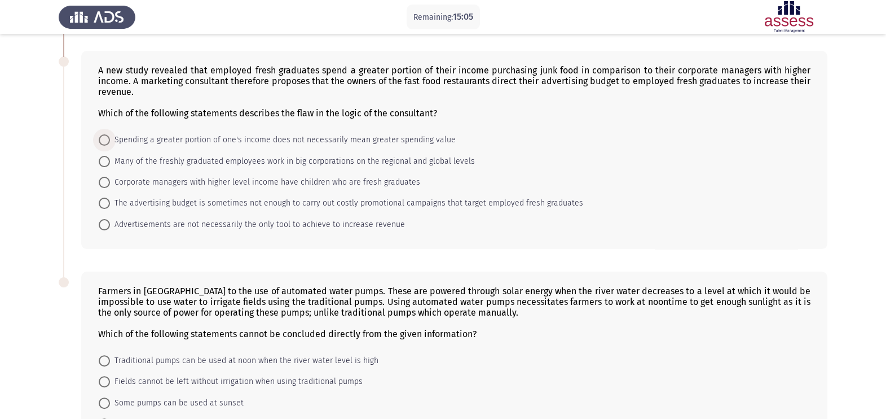
click at [397, 146] on span "Spending a greater portion of one's income does not necessarily mean greater sp…" at bounding box center [283, 140] width 346 height 14
click at [110, 146] on input "Spending a greater portion of one's income does not necessarily mean greater sp…" at bounding box center [104, 139] width 11 height 11
radio input "true"
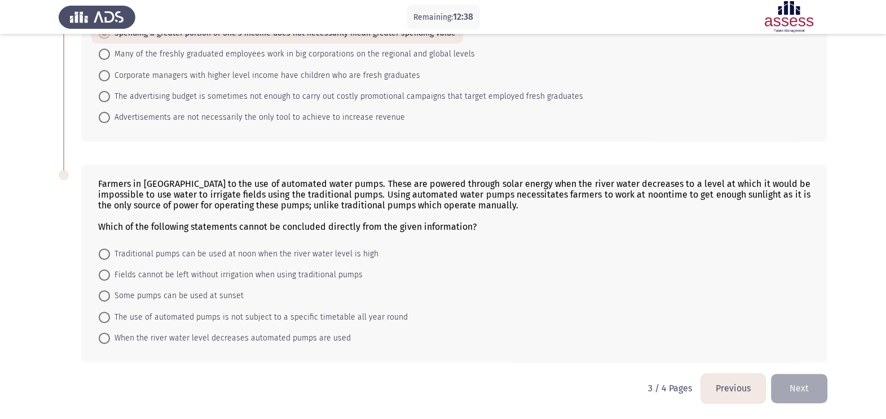
scroll to position [477, 0]
click at [212, 295] on span "Some pumps can be used at sunset" at bounding box center [177, 296] width 134 height 14
click at [110, 295] on input "Some pumps can be used at sunset" at bounding box center [104, 295] width 11 height 11
radio input "true"
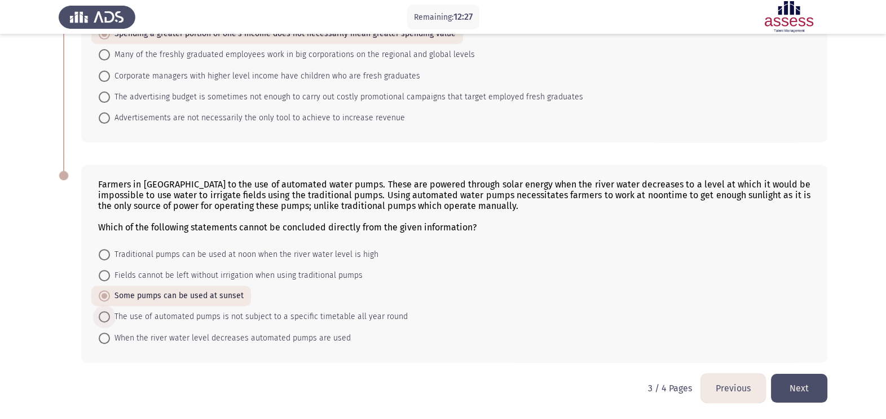
click at [197, 318] on span "The use of automated pumps is not subject to a specific timetable all year round" at bounding box center [259, 317] width 298 height 14
click at [110, 318] on input "The use of automated pumps is not subject to a specific timetable all year round" at bounding box center [104, 316] width 11 height 11
radio input "true"
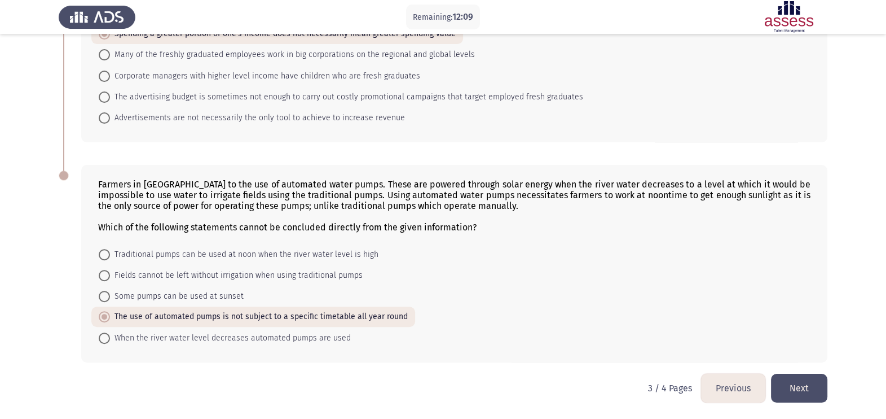
click at [792, 383] on button "Next" at bounding box center [799, 388] width 56 height 29
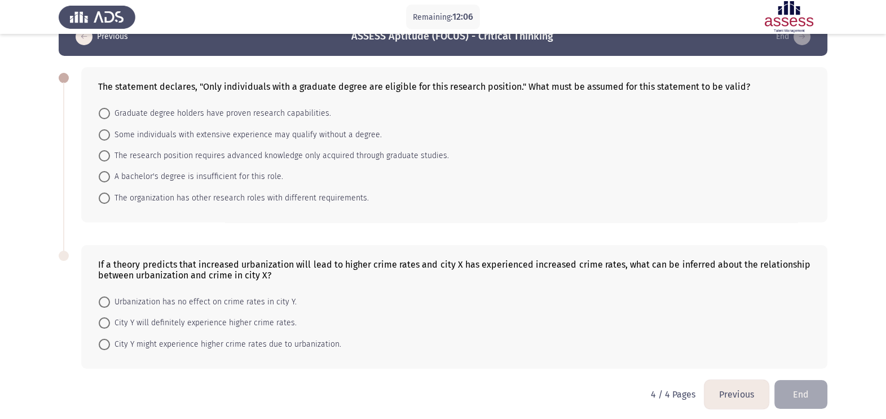
scroll to position [36, 0]
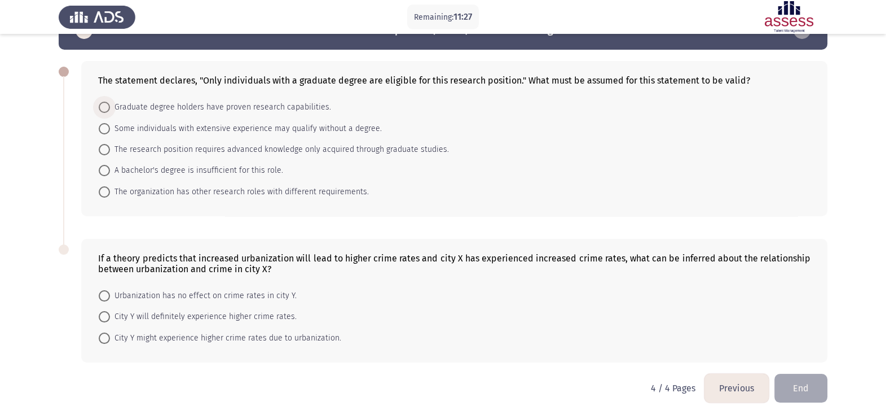
click at [232, 109] on span "Graduate degree holders have proven research capabilities." at bounding box center [220, 107] width 221 height 14
click at [110, 109] on input "Graduate degree holders have proven research capabilities." at bounding box center [104, 107] width 11 height 11
radio input "true"
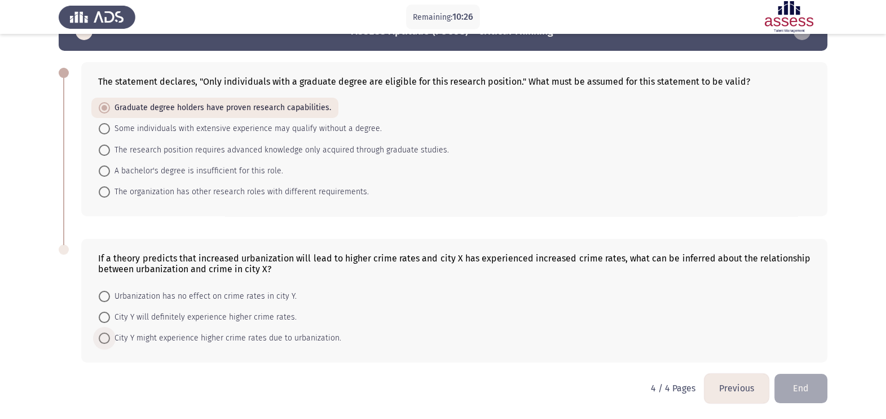
click at [244, 337] on span "City Y might experience higher crime rates due to urbanization." at bounding box center [225, 338] width 231 height 14
click at [110, 337] on input "City Y might experience higher crime rates due to urbanization." at bounding box center [104, 337] width 11 height 11
radio input "true"
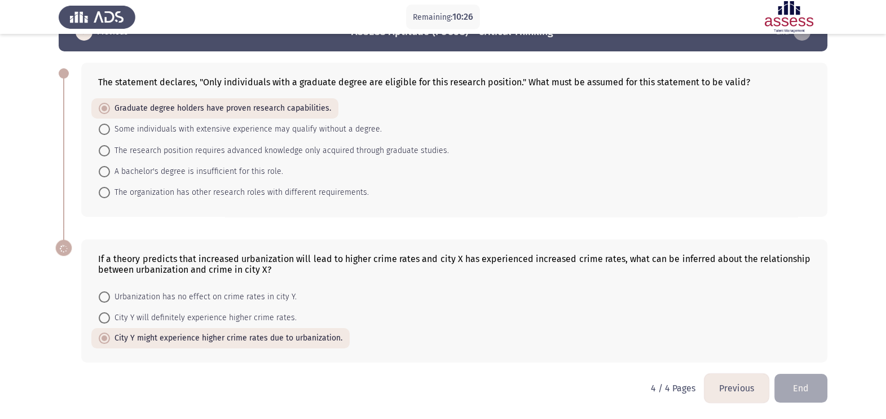
scroll to position [33, 0]
click at [823, 392] on button "End" at bounding box center [801, 388] width 53 height 29
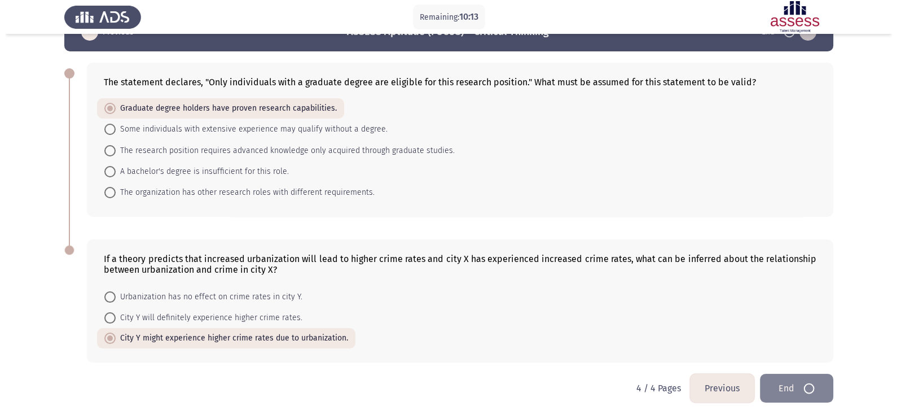
scroll to position [0, 0]
